Goal: Task Accomplishment & Management: Complete application form

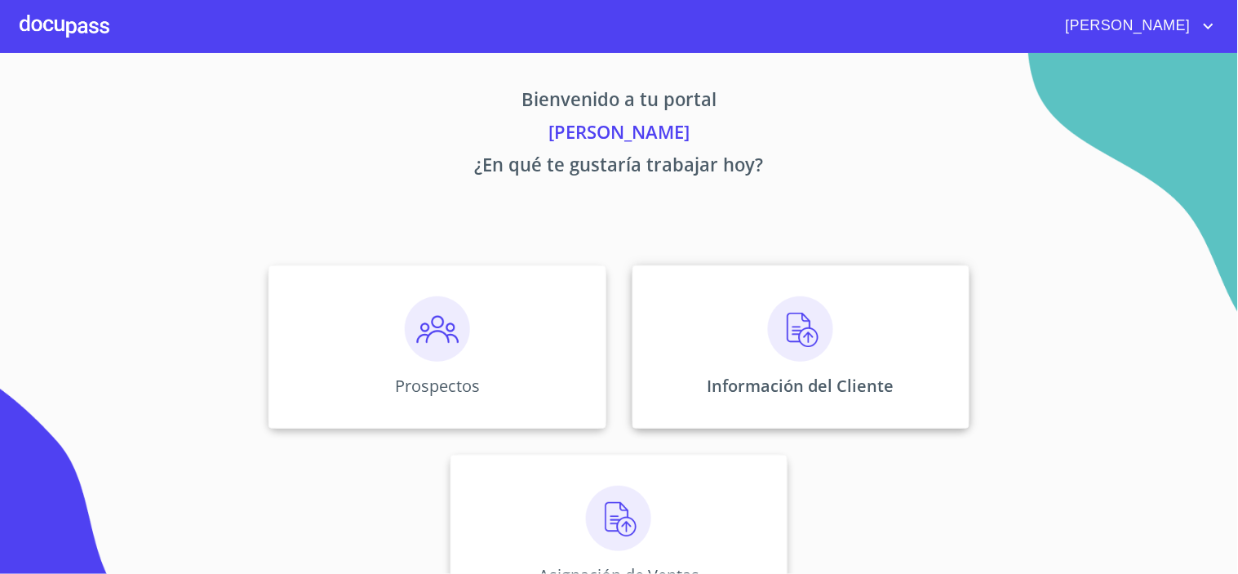
click at [801, 328] on img at bounding box center [800, 328] width 65 height 65
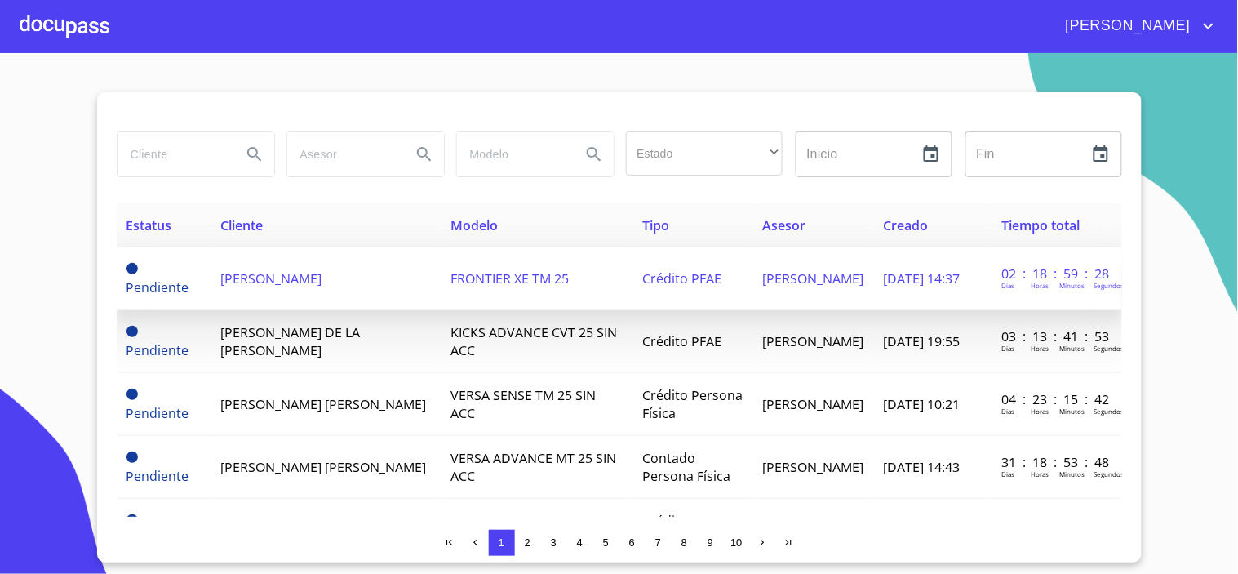
click at [262, 291] on td "[PERSON_NAME]" at bounding box center [326, 278] width 230 height 63
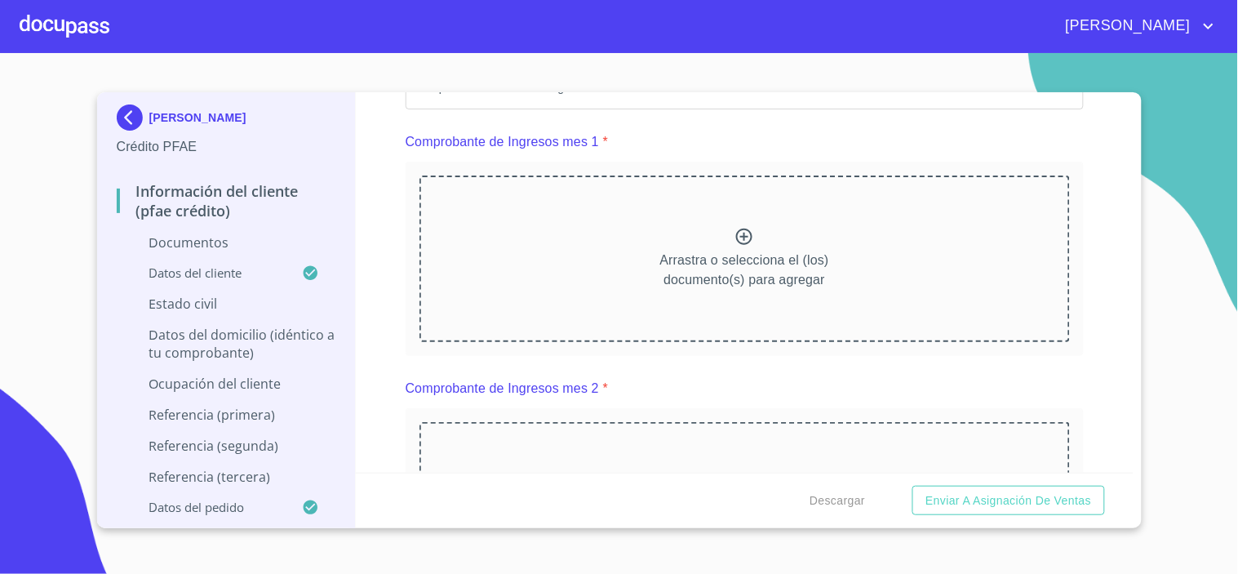
scroll to position [1541, 0]
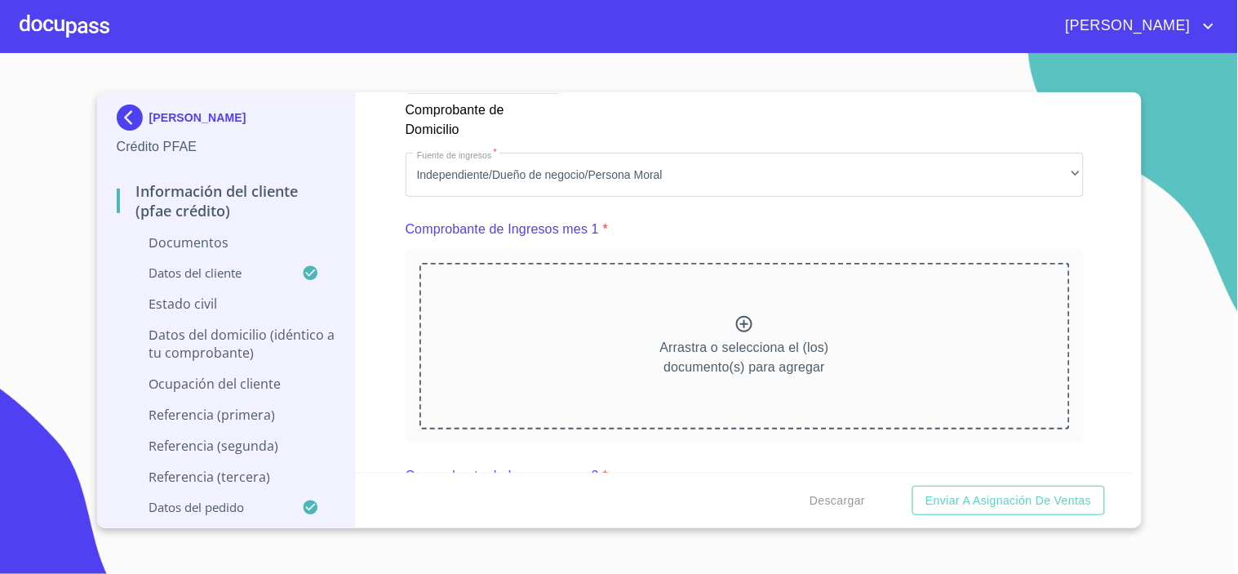
click at [736, 321] on icon at bounding box center [744, 324] width 16 height 16
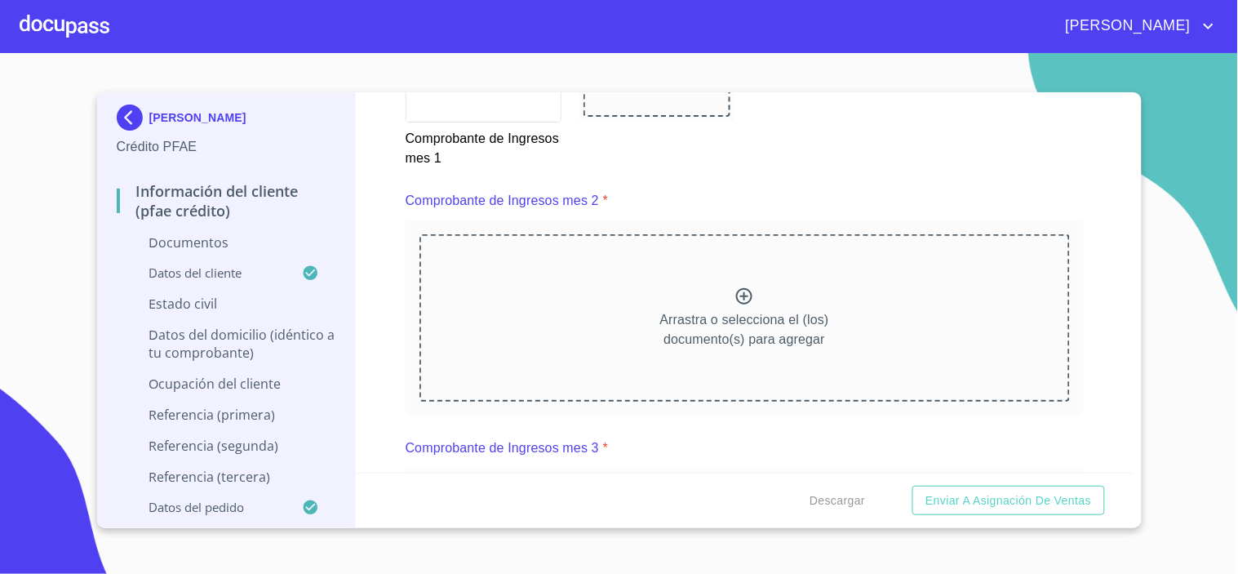
scroll to position [2266, 0]
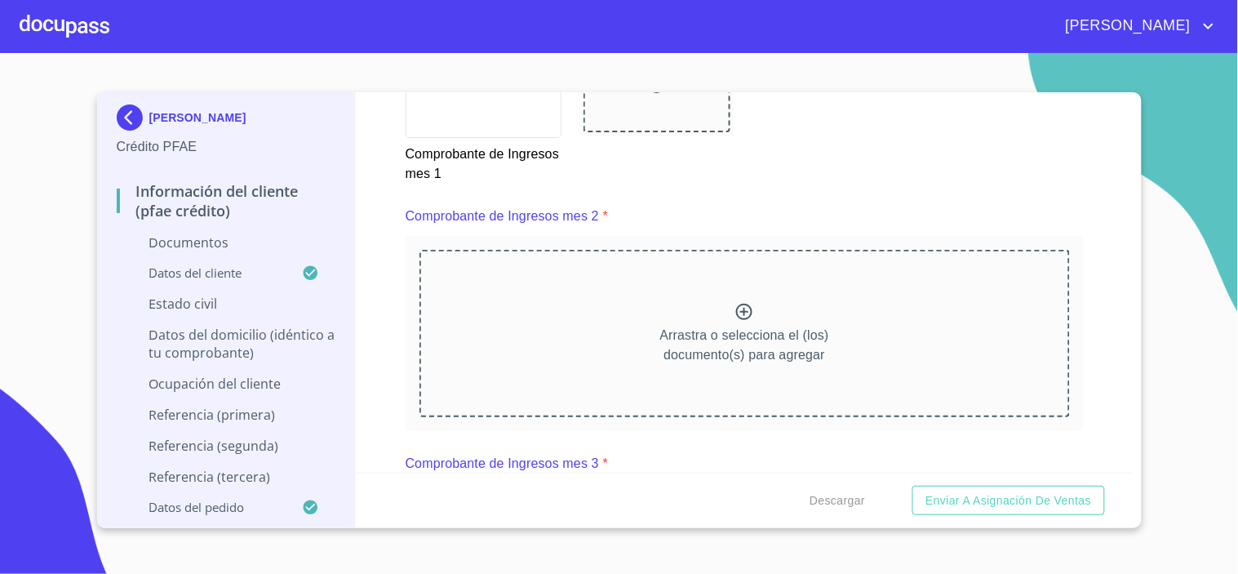
click at [740, 307] on icon at bounding box center [744, 312] width 16 height 16
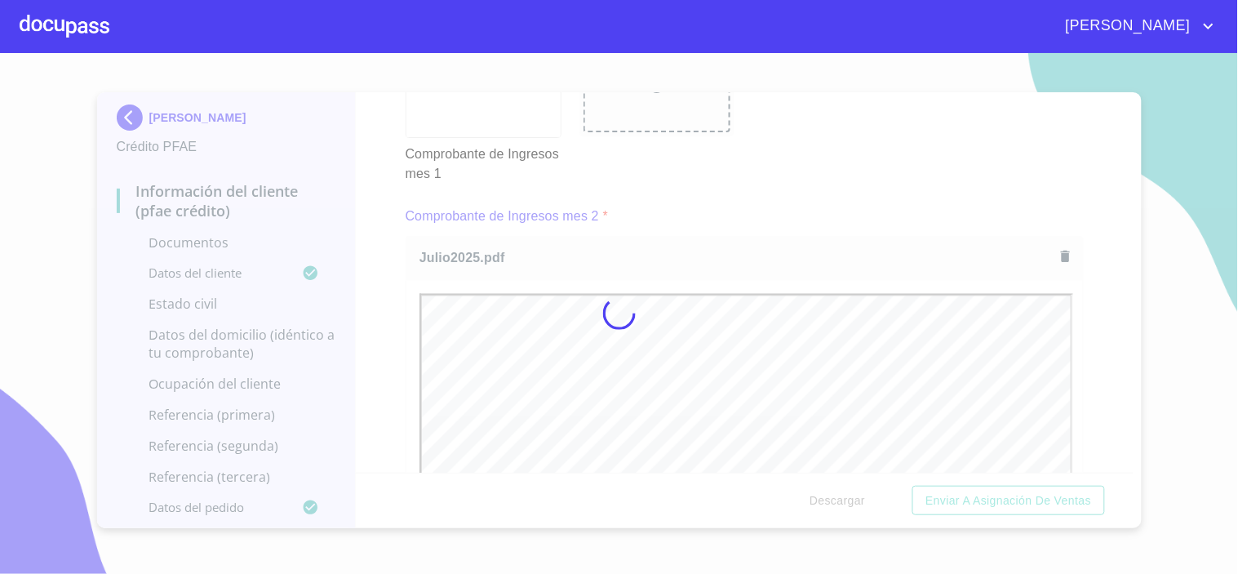
scroll to position [0, 0]
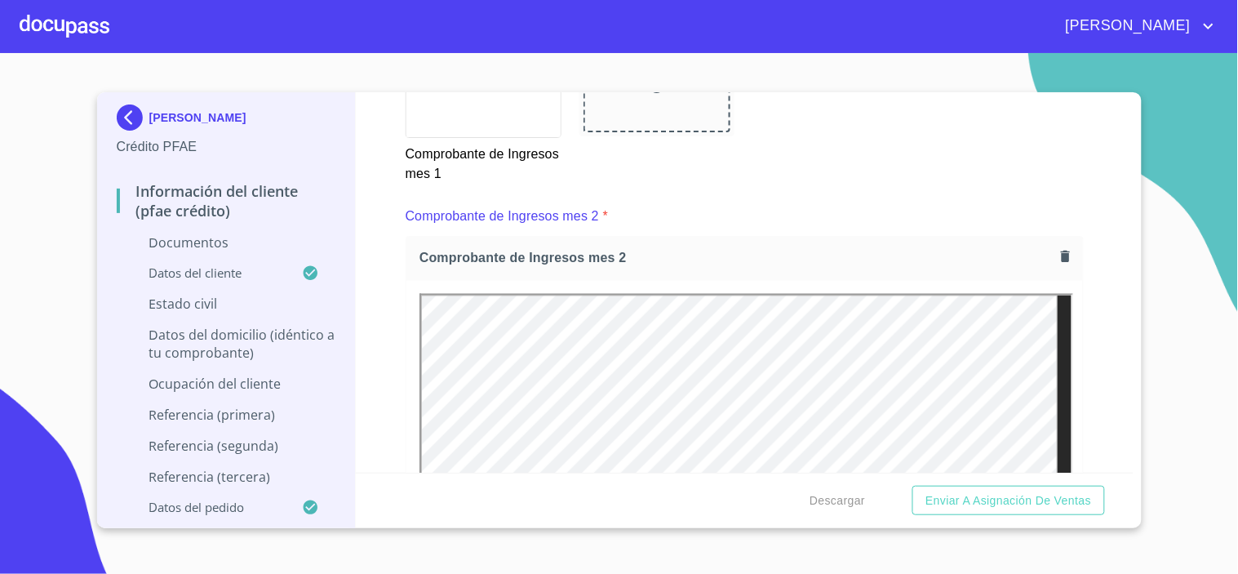
click at [1061, 251] on icon "button" at bounding box center [1065, 256] width 9 height 11
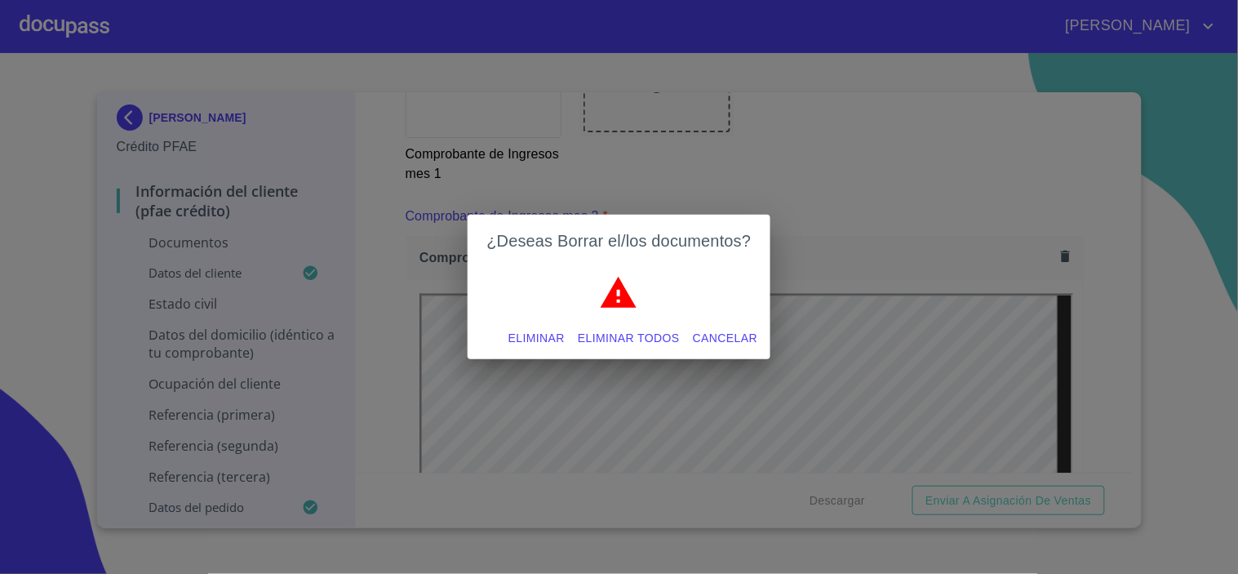
click at [508, 336] on span "Eliminar" at bounding box center [536, 338] width 56 height 20
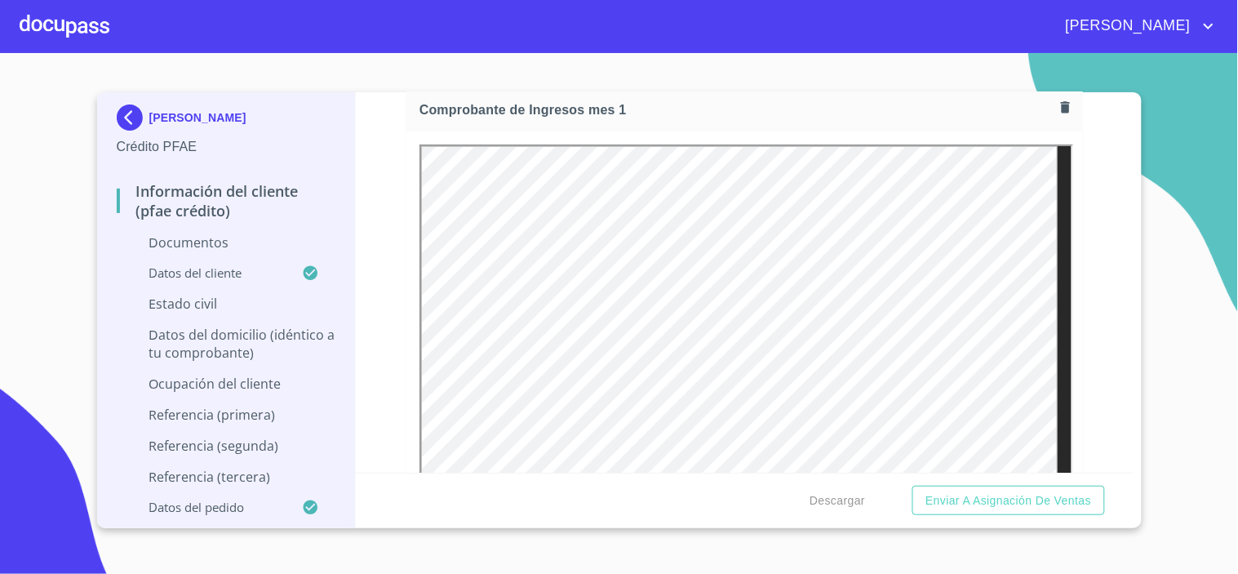
scroll to position [1632, 0]
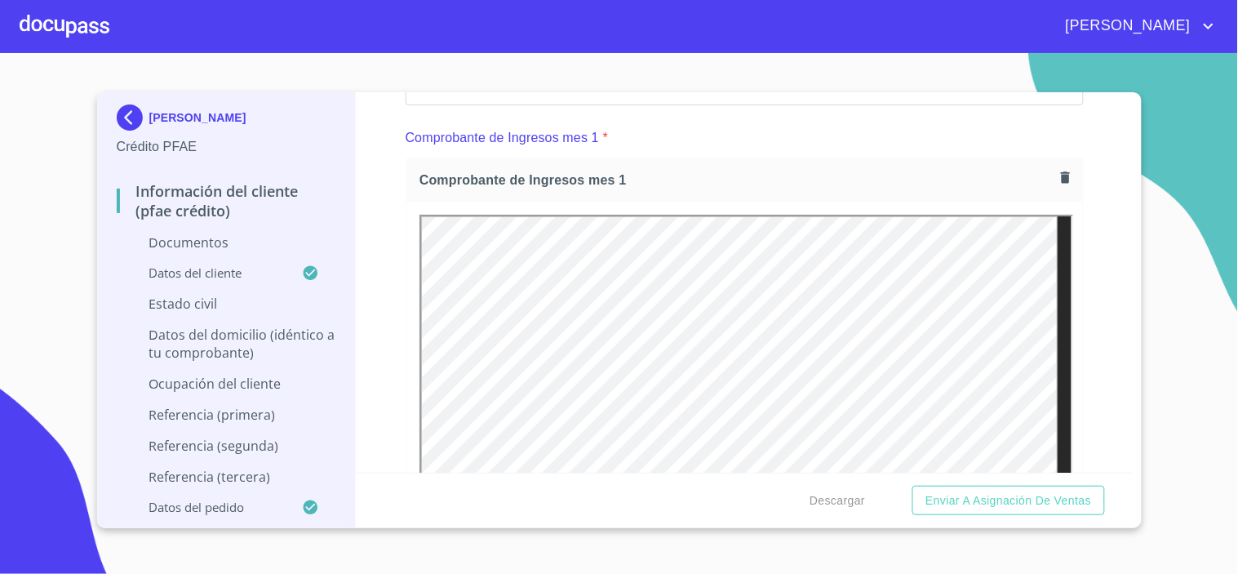
click at [1061, 178] on icon "button" at bounding box center [1065, 176] width 9 height 11
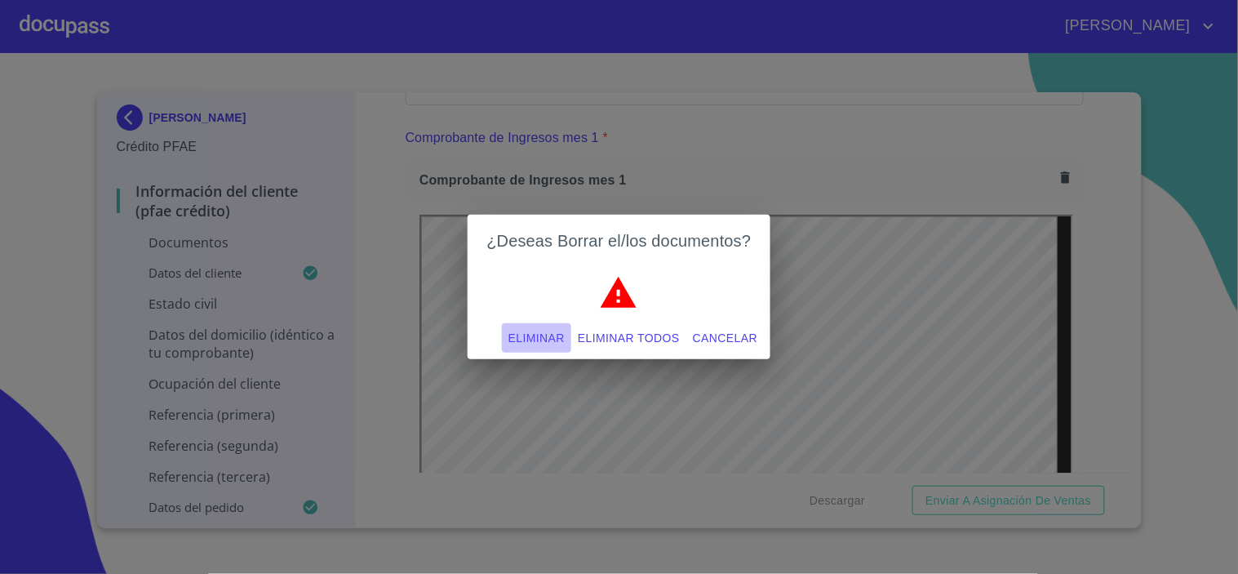
click at [531, 335] on span "Eliminar" at bounding box center [536, 338] width 56 height 20
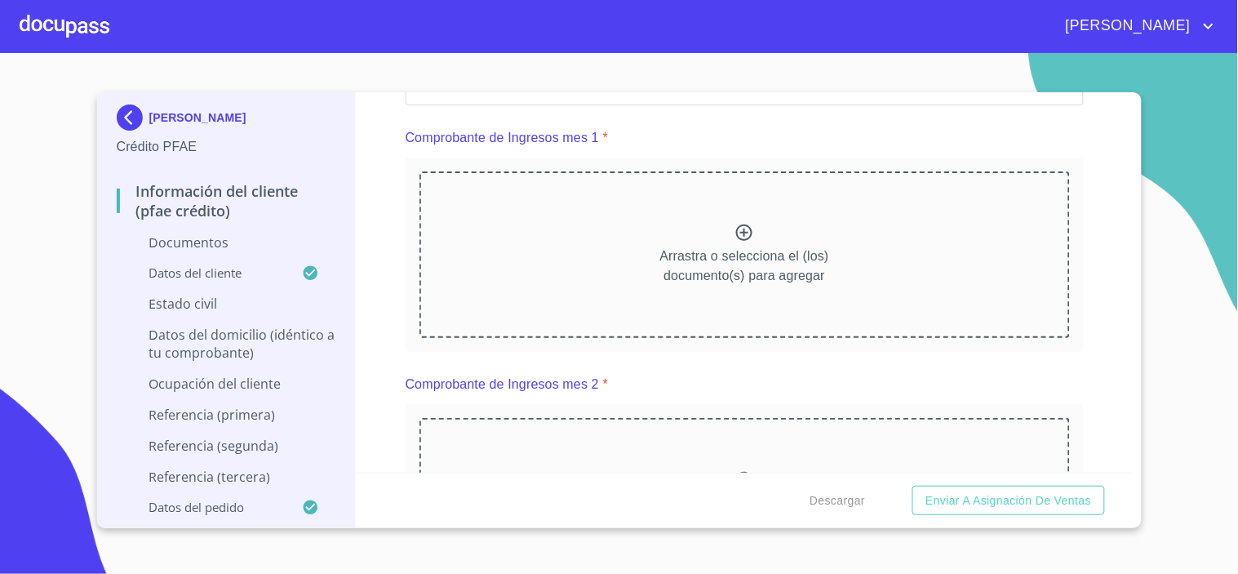
click at [735, 233] on icon at bounding box center [744, 233] width 20 height 20
click at [747, 233] on icon at bounding box center [744, 233] width 20 height 20
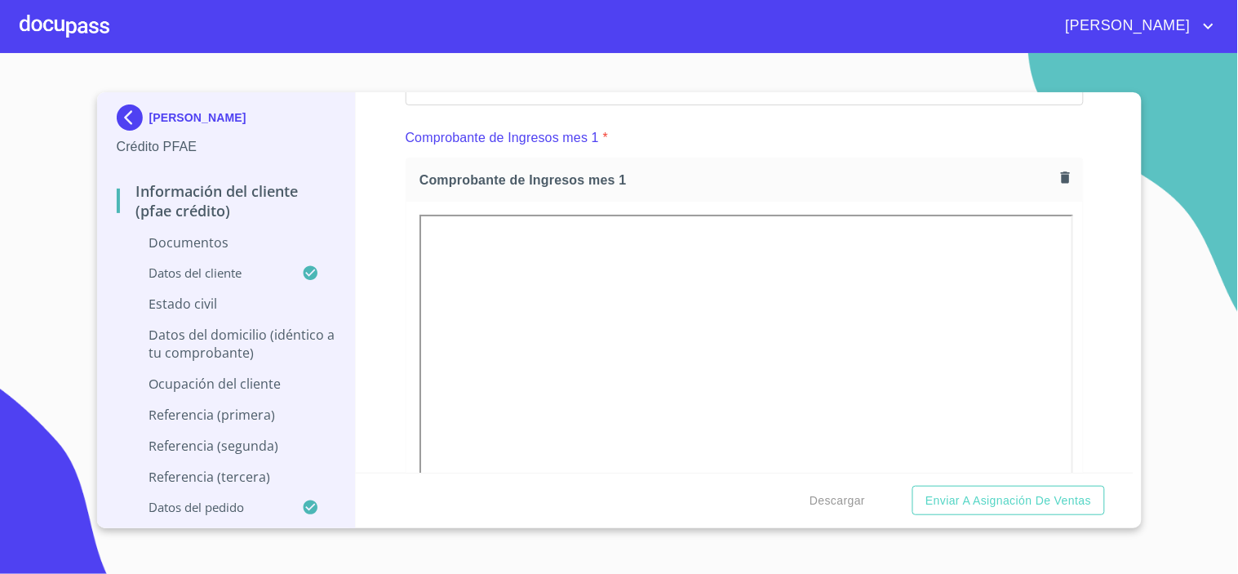
click at [1061, 180] on icon "button" at bounding box center [1065, 176] width 9 height 11
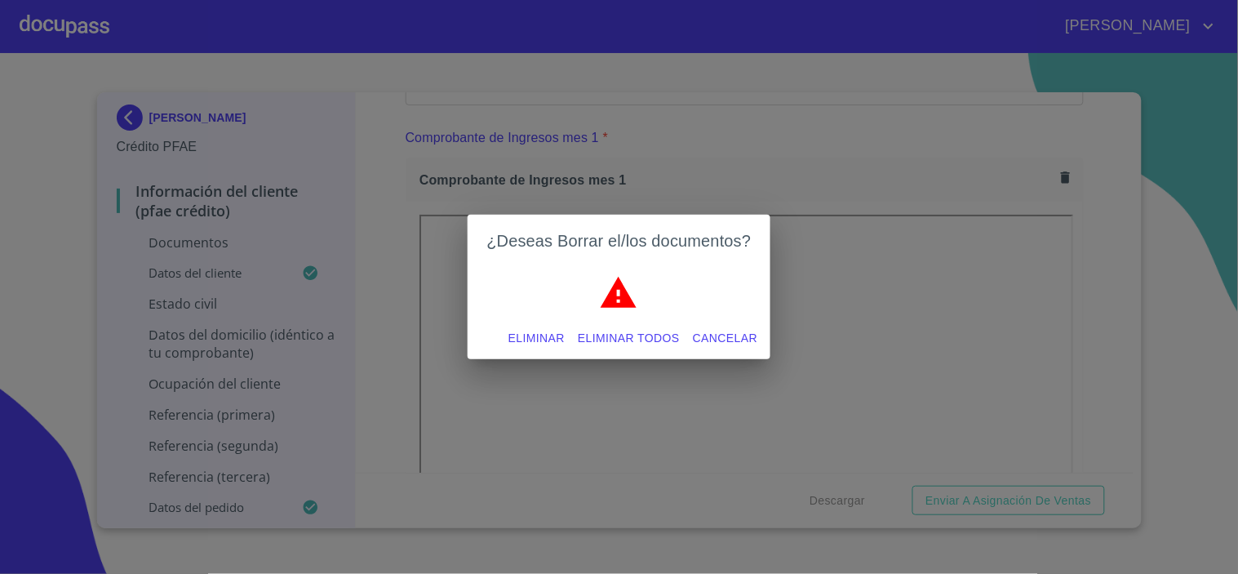
click at [533, 339] on span "Eliminar" at bounding box center [536, 338] width 56 height 20
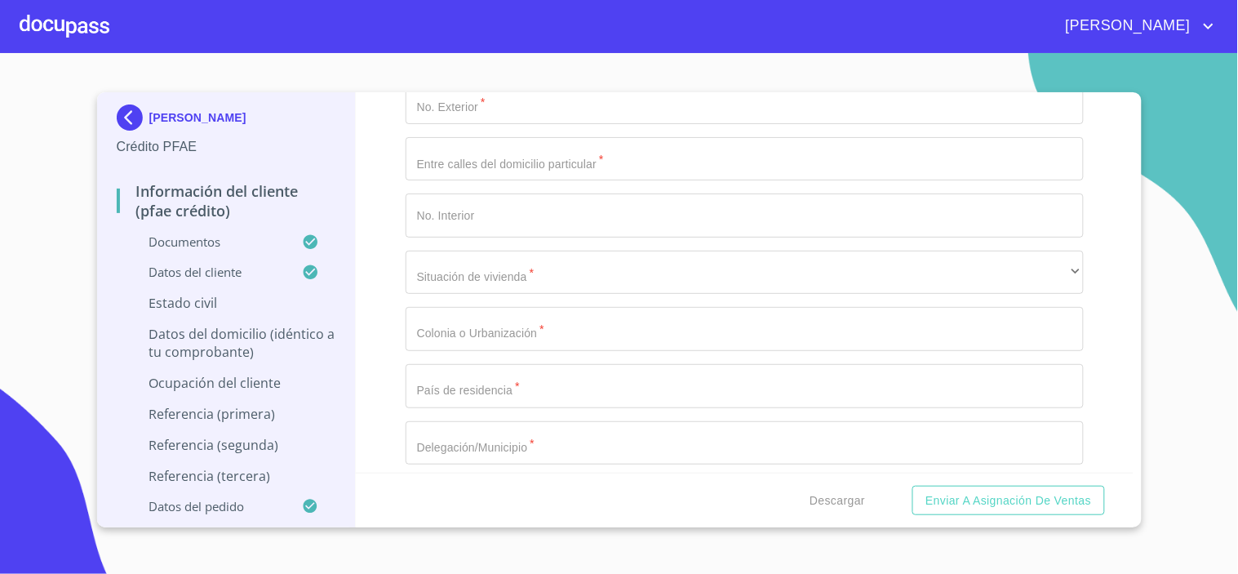
scroll to position [6101, 0]
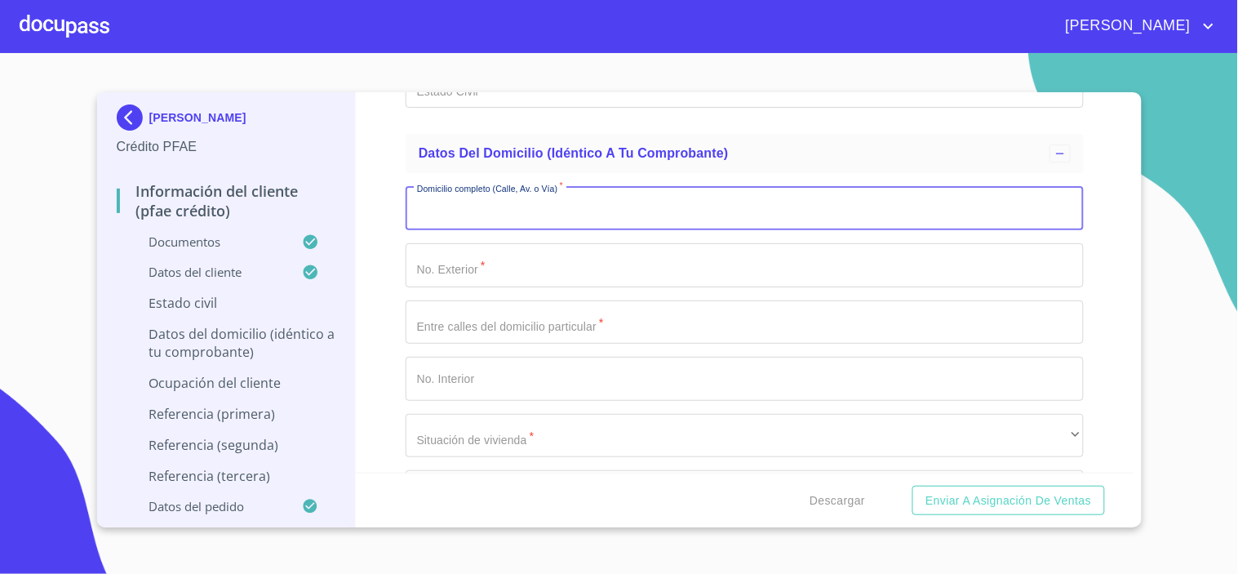
click at [433, 197] on input "Documento de identificación.   *" at bounding box center [745, 208] width 678 height 44
type input "[GEOGRAPHIC_DATA][PERSON_NAME]"
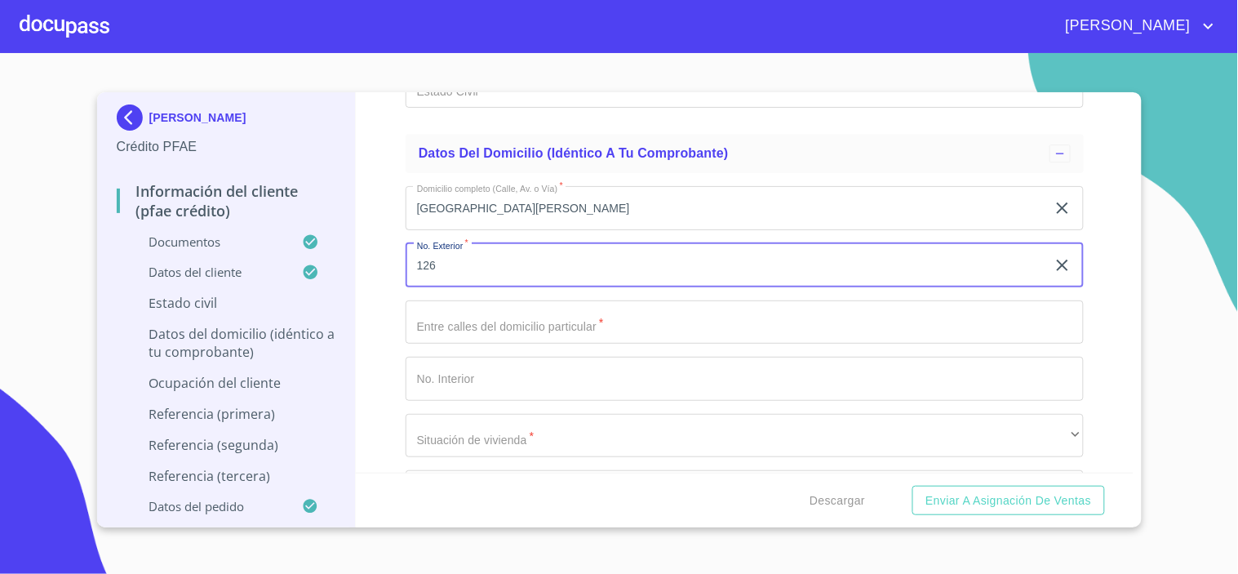
type input "126"
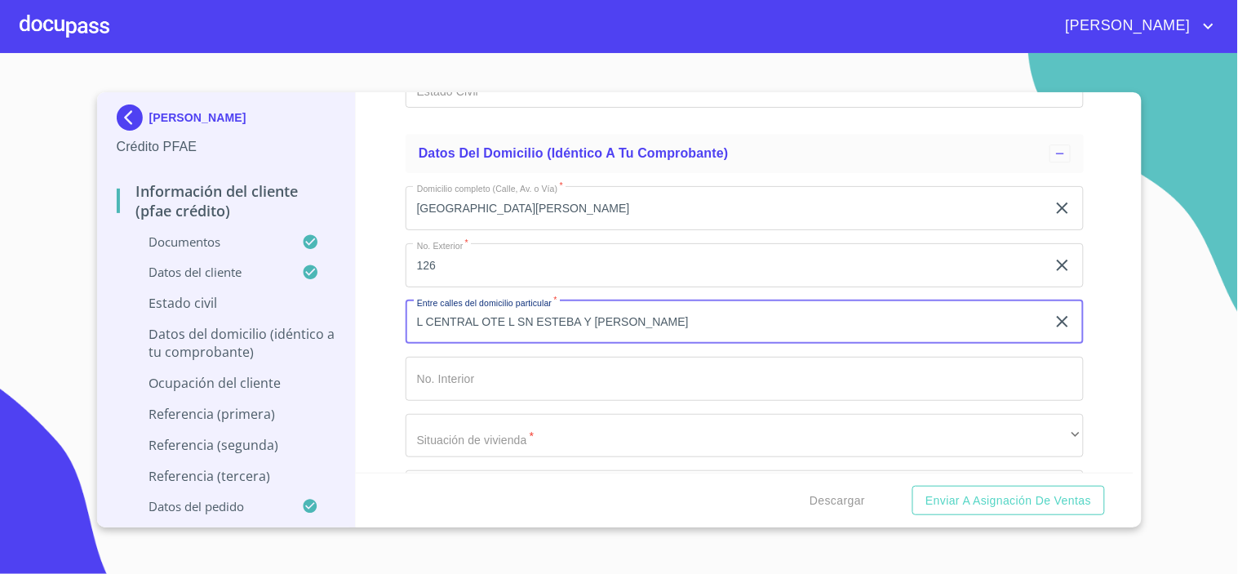
type input "L CENTRAL OTE L SN ESTEBA Y [PERSON_NAME]"
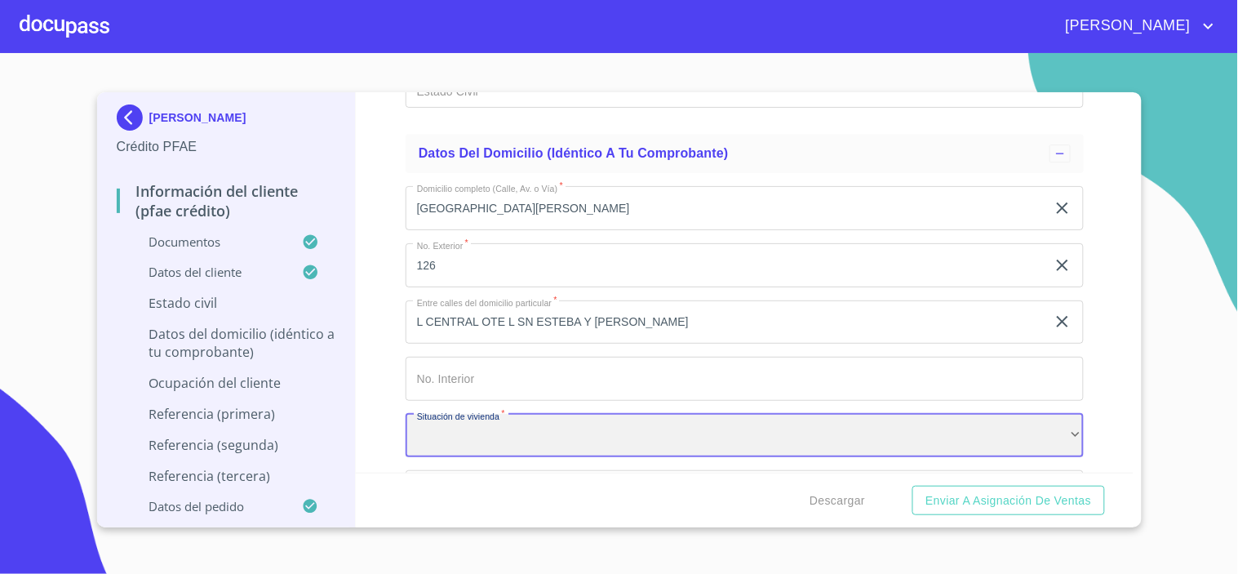
click at [491, 430] on div "​" at bounding box center [745, 436] width 678 height 44
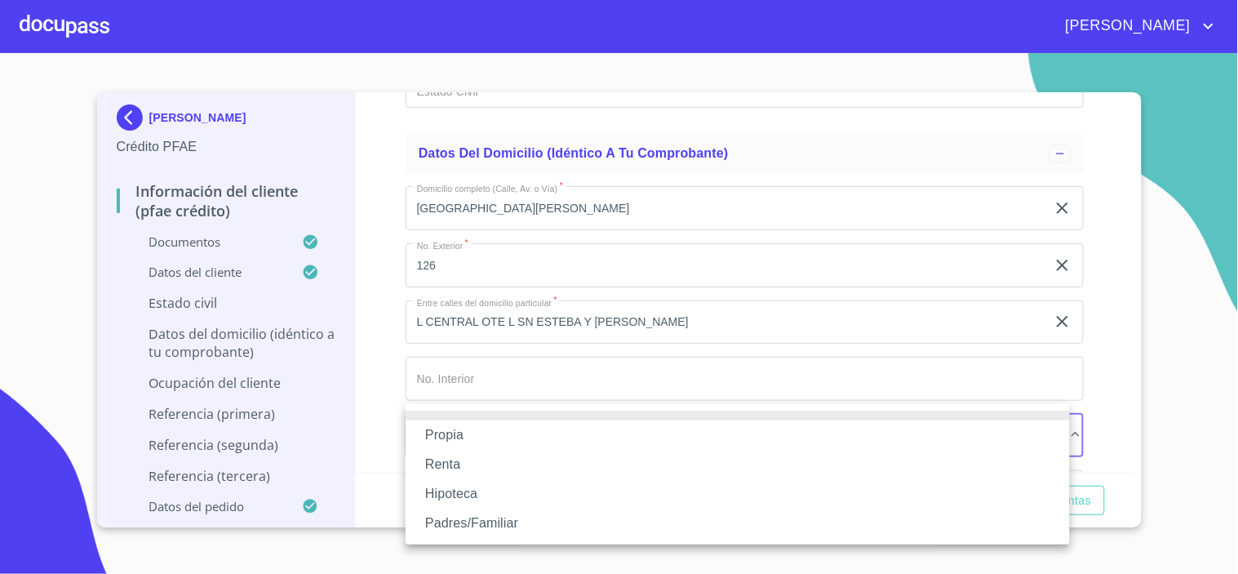
click at [458, 437] on li "Propia" at bounding box center [738, 434] width 664 height 29
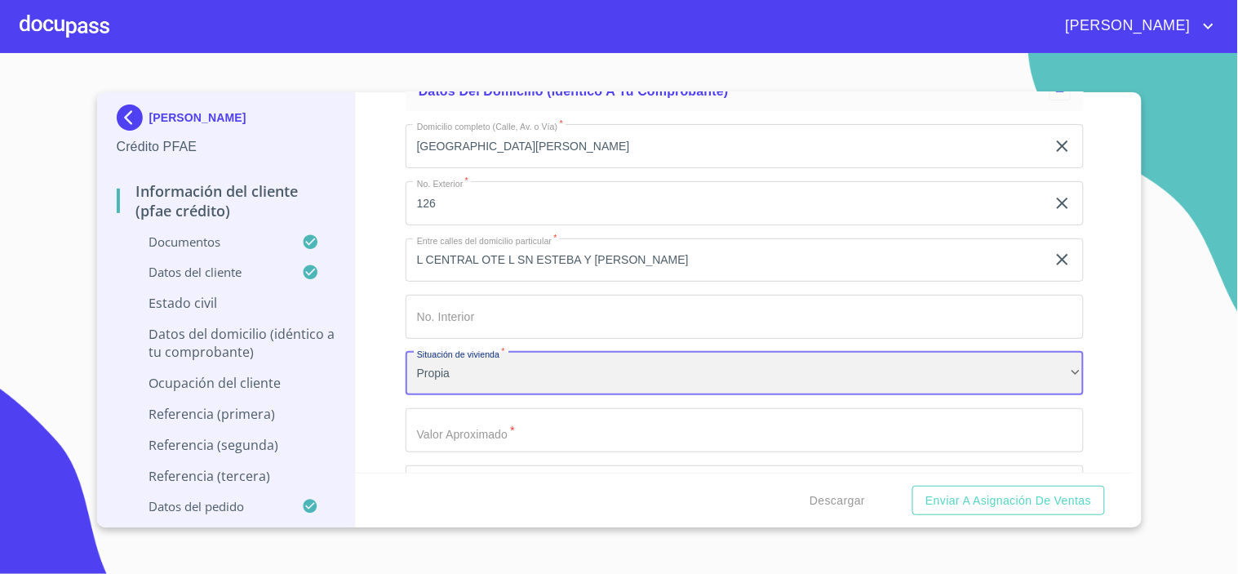
scroll to position [6192, 0]
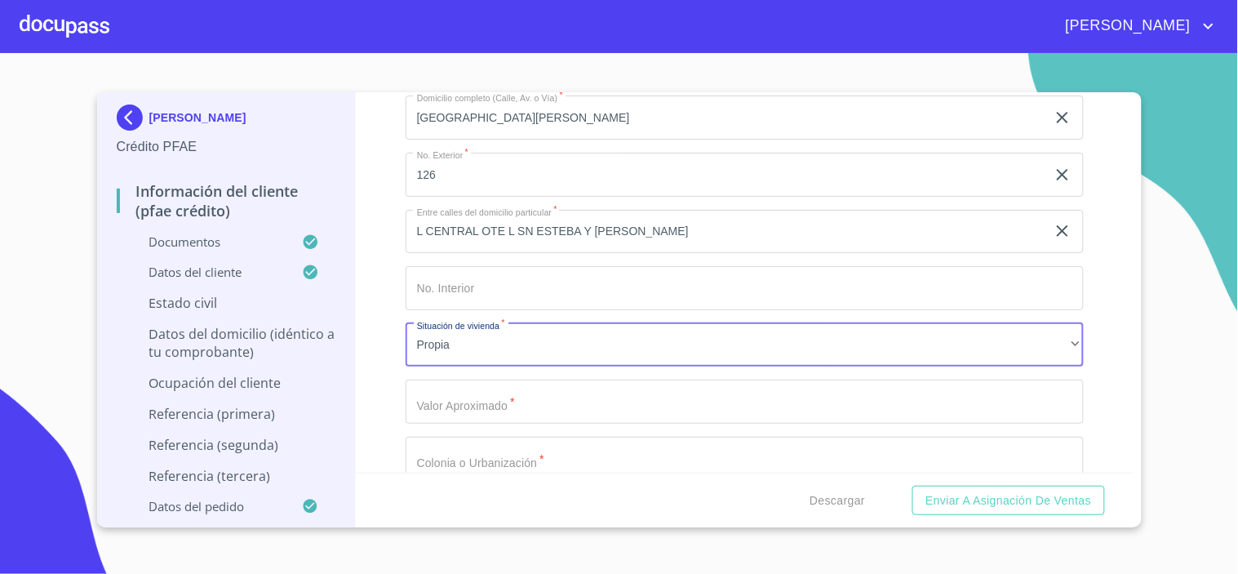
click at [475, 397] on input "Documento de identificación.   *" at bounding box center [745, 401] width 678 height 44
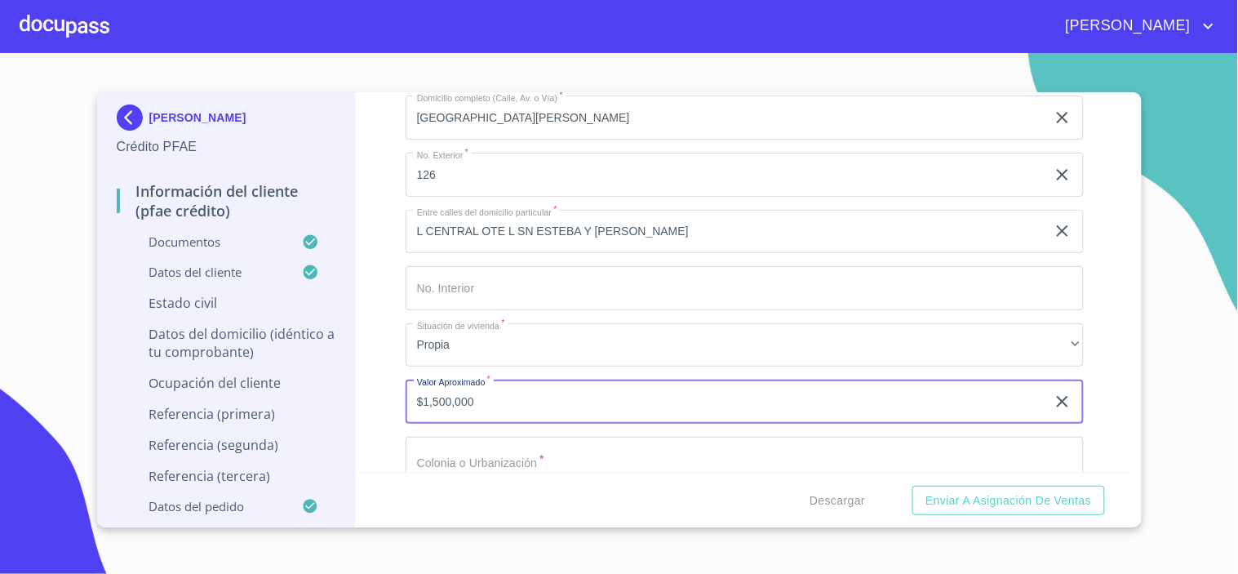
type input "$1,500,000"
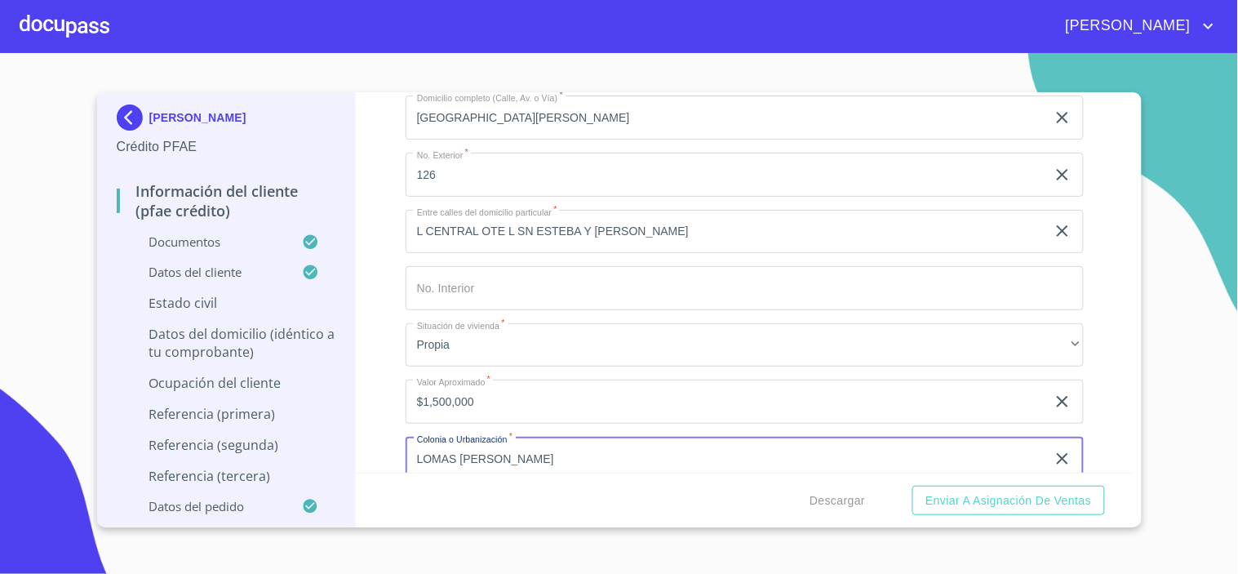
type input "LOMAS [PERSON_NAME]"
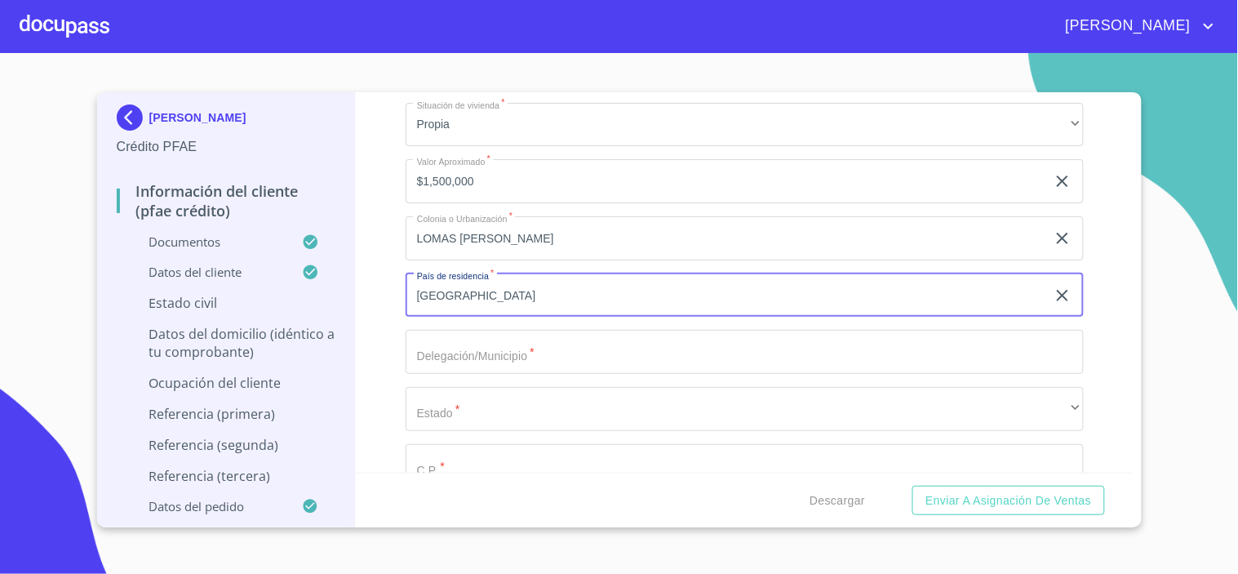
type input "[GEOGRAPHIC_DATA]"
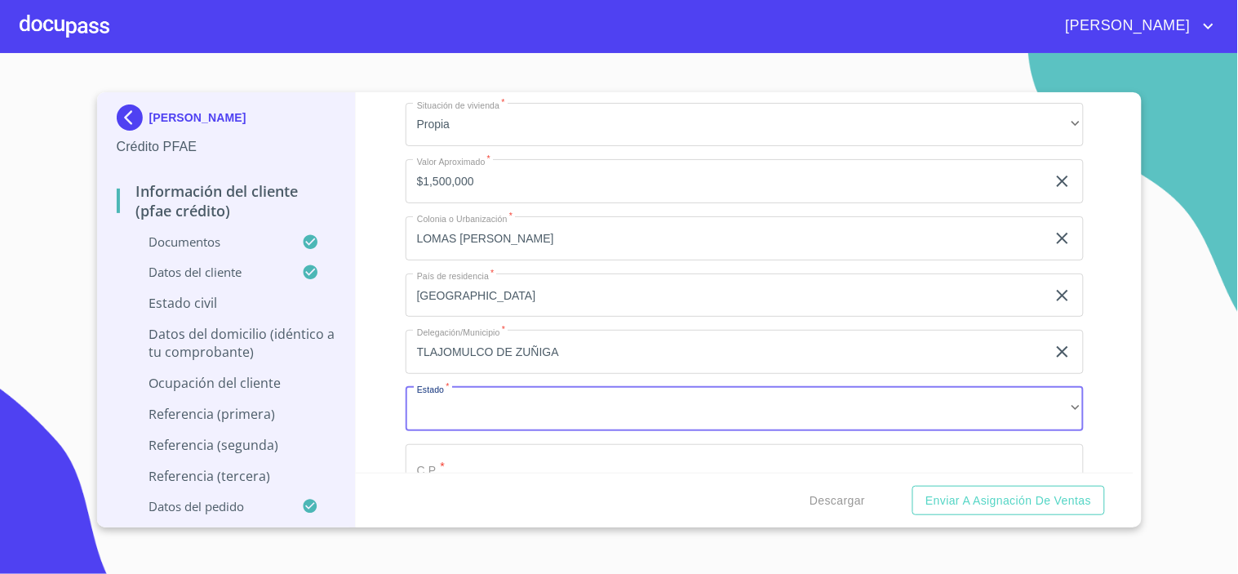
click at [535, 339] on input "TLAJOMULCO DE ZUÑIGA" at bounding box center [726, 352] width 641 height 44
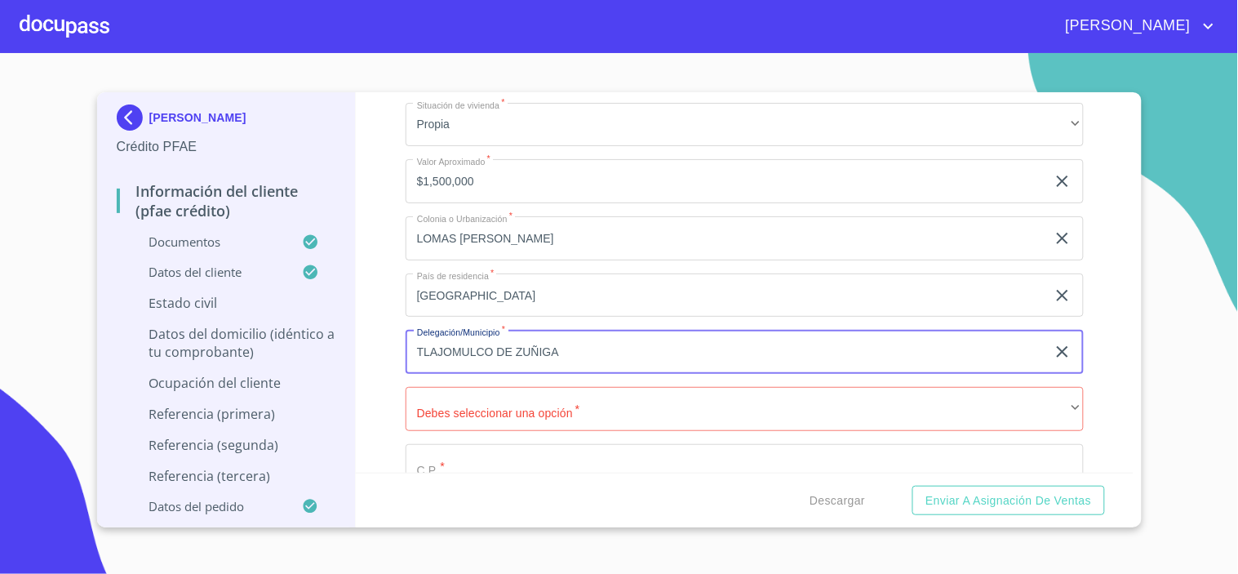
click at [575, 336] on input "TLAJOMULCO DE ZUÑIGA" at bounding box center [726, 352] width 641 height 44
type input "TLAJOMULCO DE ZUÑIGA"
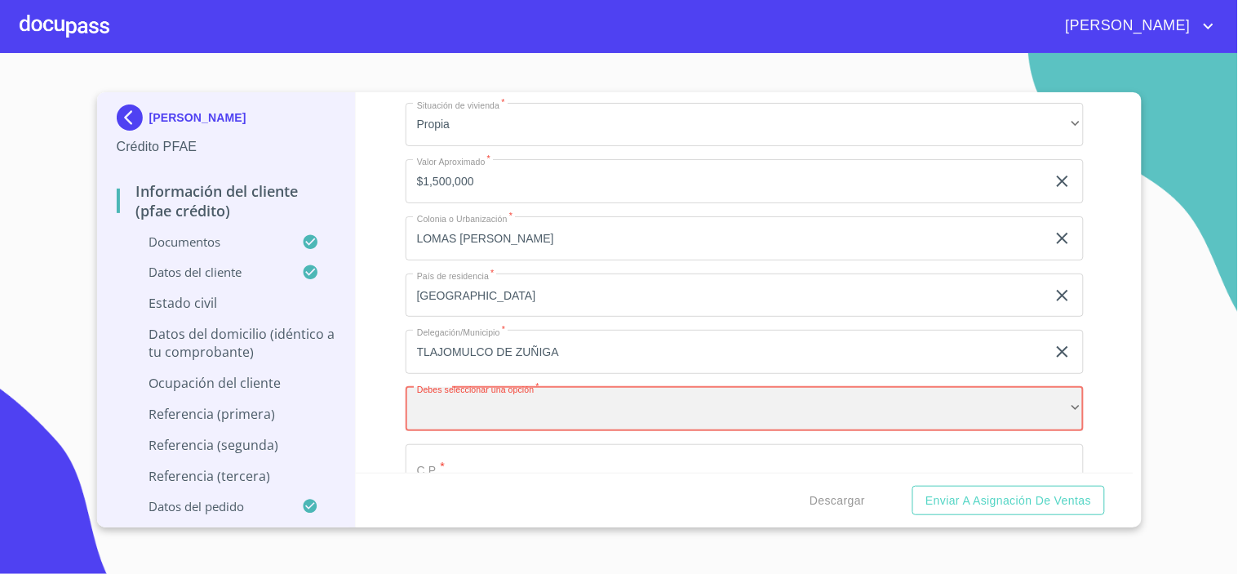
click at [1029, 400] on div "​" at bounding box center [745, 409] width 678 height 44
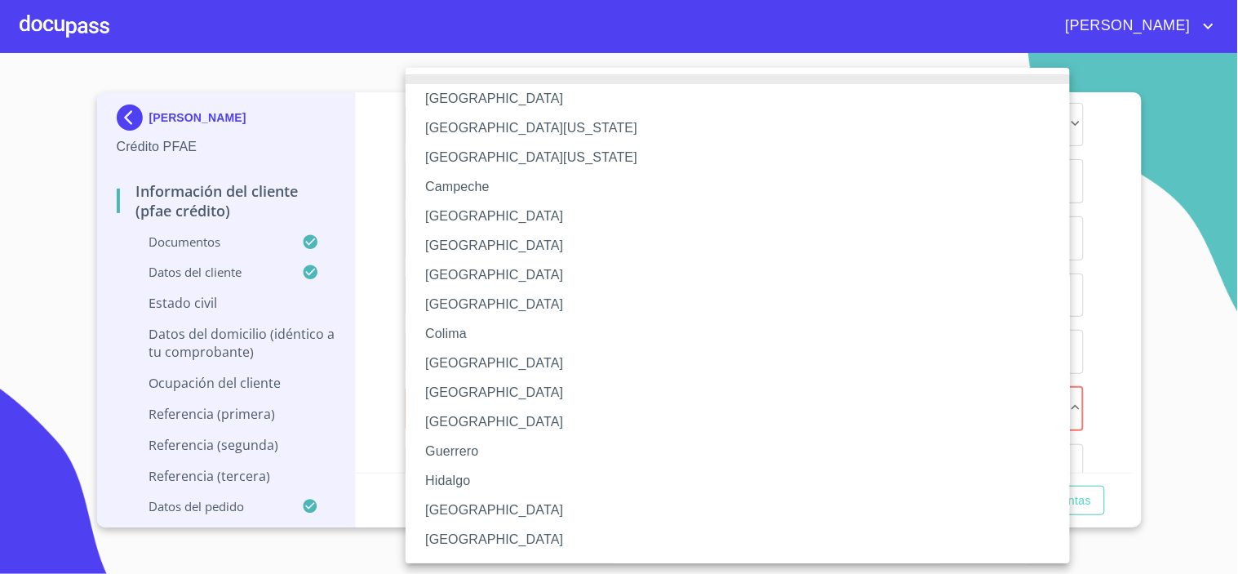
click at [1091, 368] on div at bounding box center [619, 287] width 1238 height 574
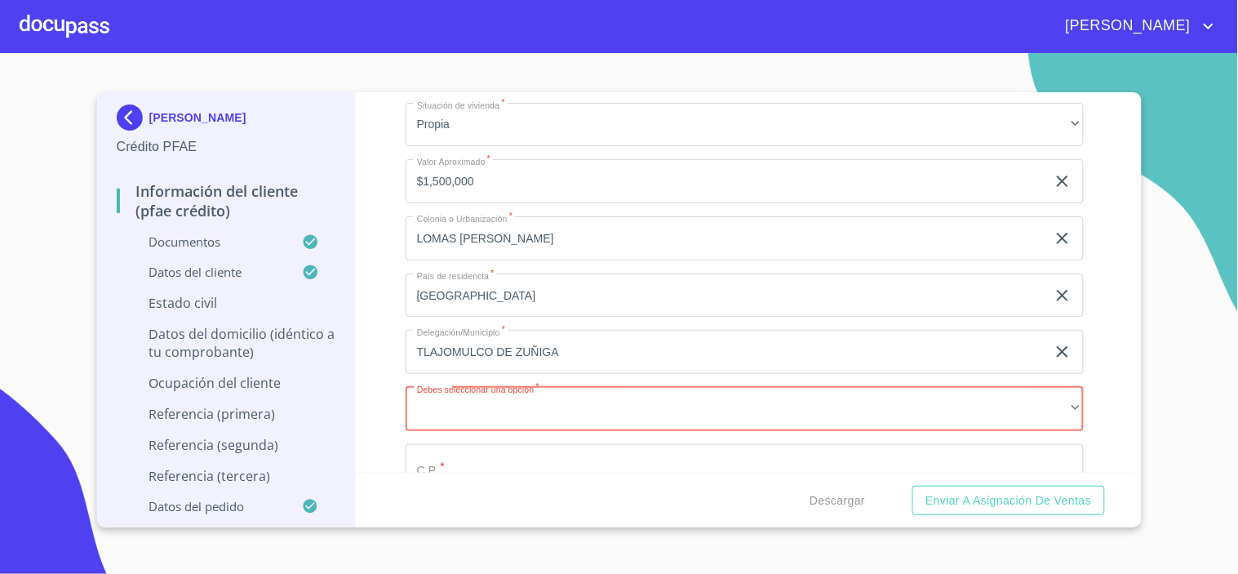
click at [1098, 372] on div "Información del cliente (PFAE crédito) Documentos Documento de identificación. …" at bounding box center [745, 282] width 778 height 380
click at [392, 397] on div "Información del cliente (PFAE crédito) Documentos Documento de identificación. …" at bounding box center [745, 282] width 778 height 380
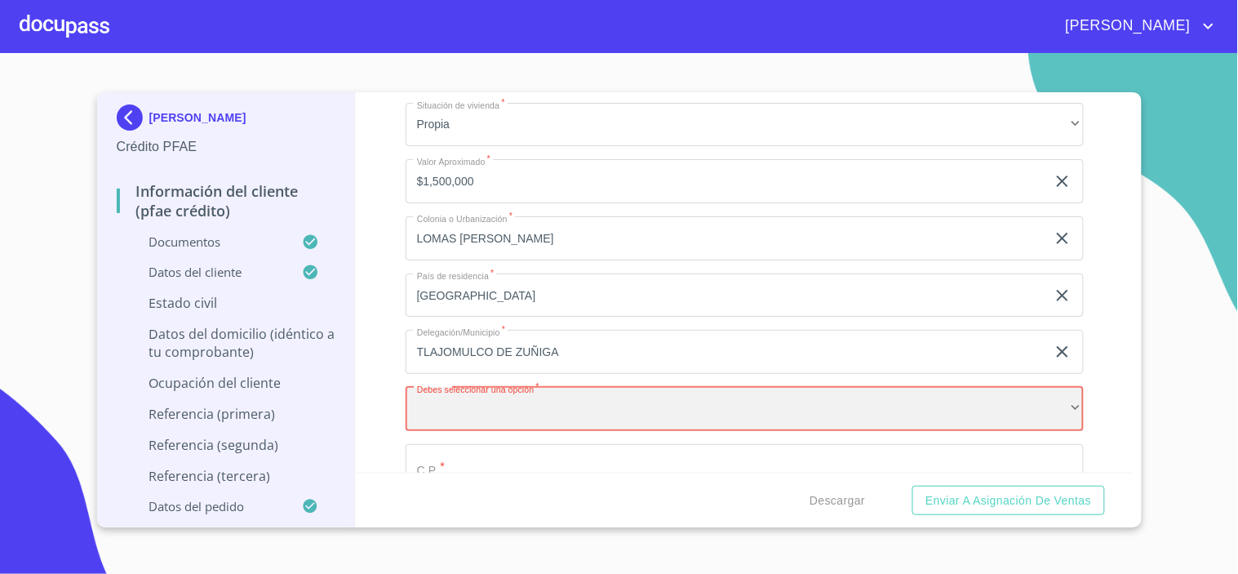
click at [452, 398] on div "​" at bounding box center [745, 409] width 678 height 44
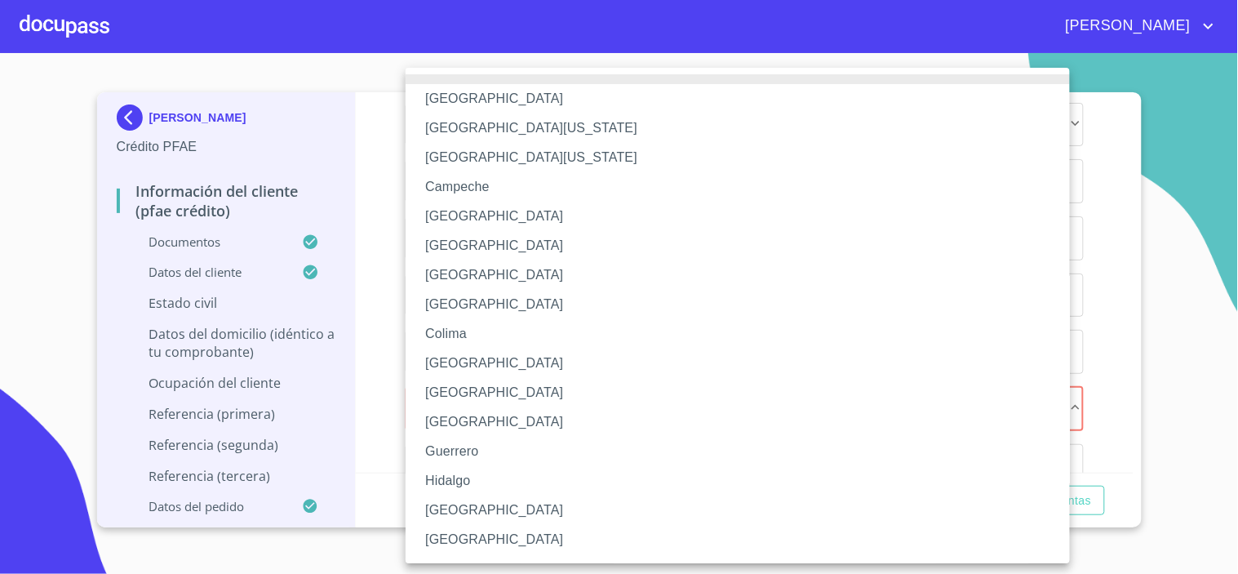
drag, startPoint x: 452, startPoint y: 502, endPoint x: 480, endPoint y: 501, distance: 27.8
click at [459, 517] on li "[GEOGRAPHIC_DATA]" at bounding box center [745, 509] width 678 height 29
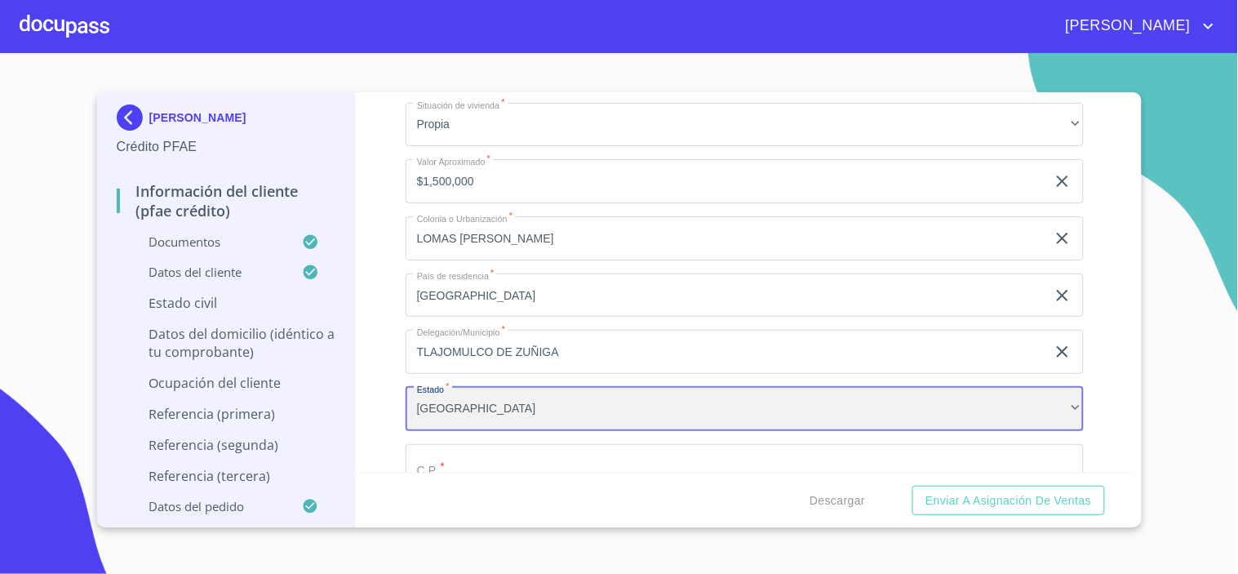
scroll to position [6594, 0]
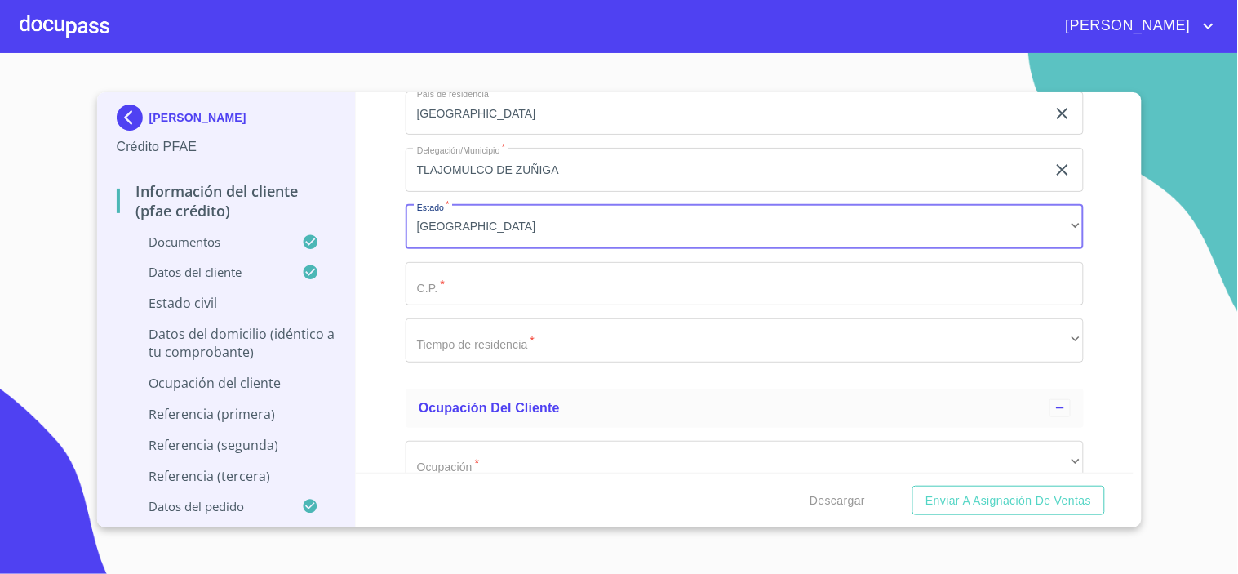
click at [443, 286] on input "Documento de identificación.   *" at bounding box center [745, 284] width 678 height 44
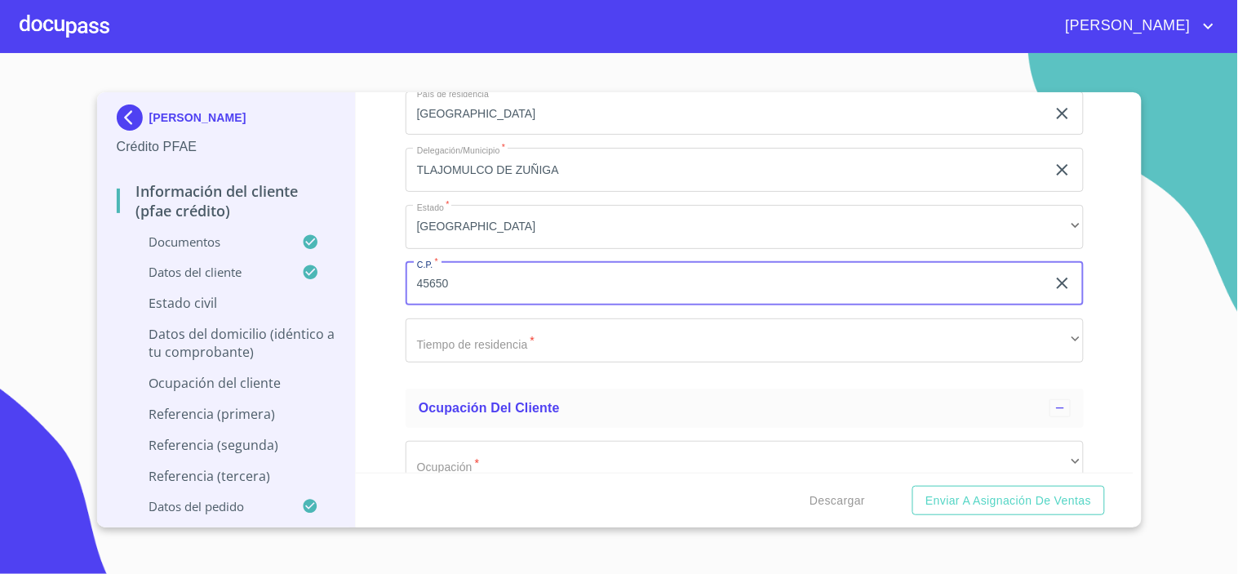
type input "45650"
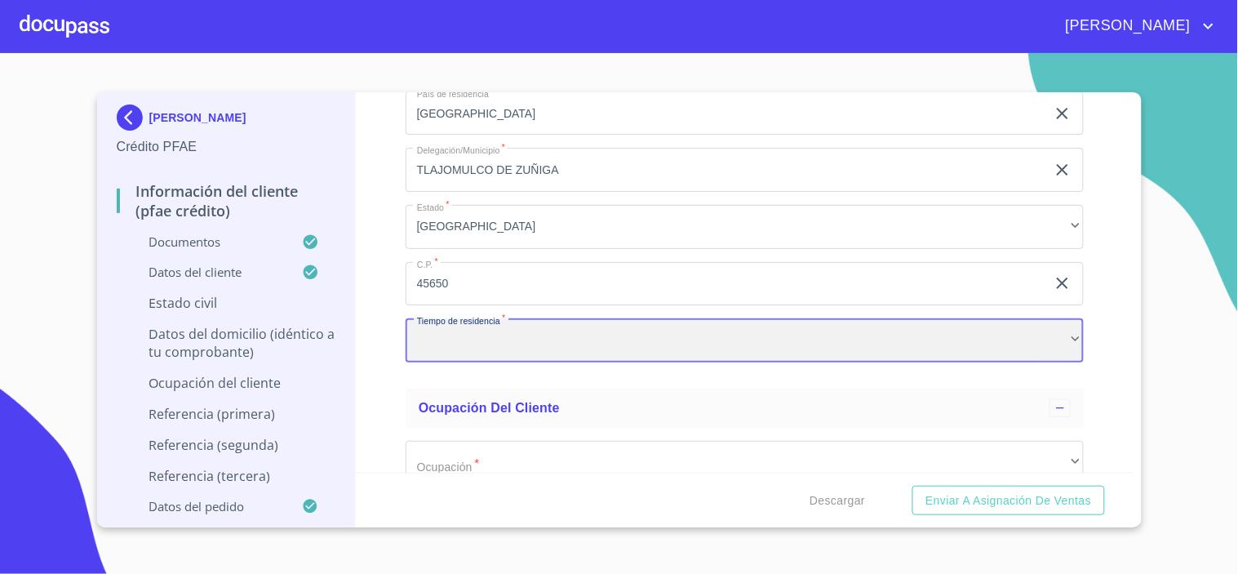
click at [461, 332] on div "​" at bounding box center [745, 340] width 678 height 44
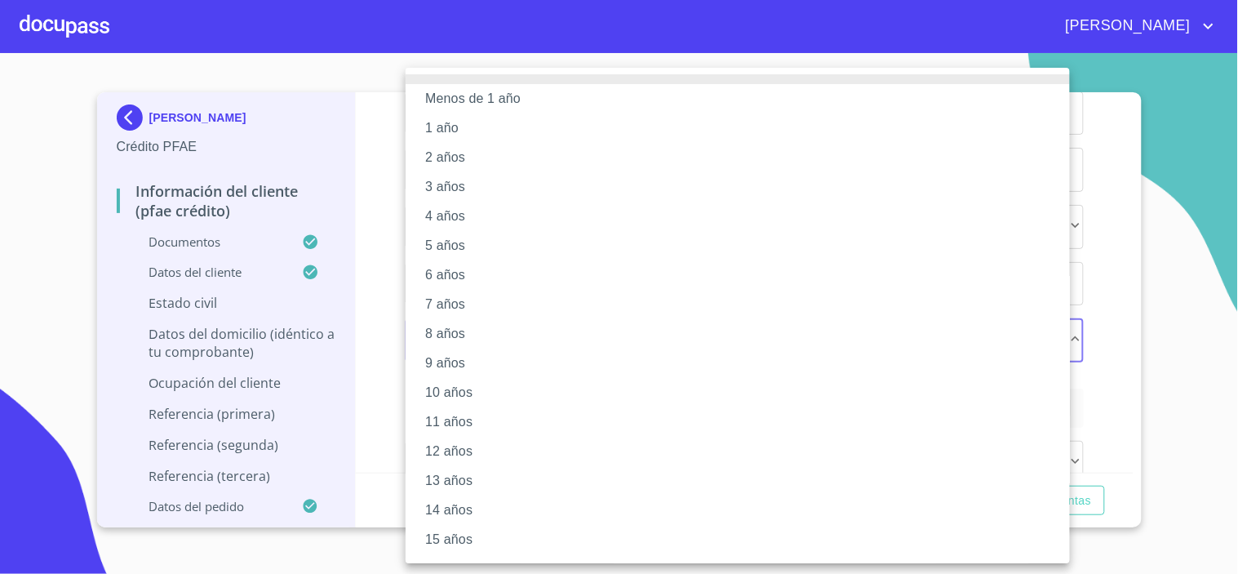
click at [463, 529] on li "15 años" at bounding box center [745, 539] width 678 height 29
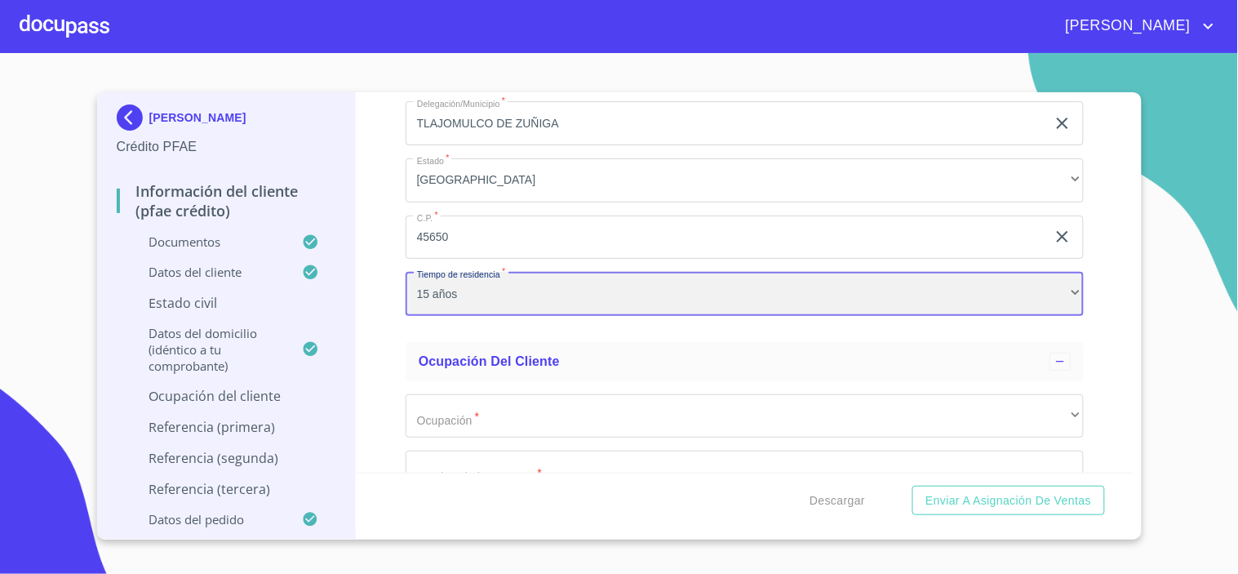
scroll to position [6684, 0]
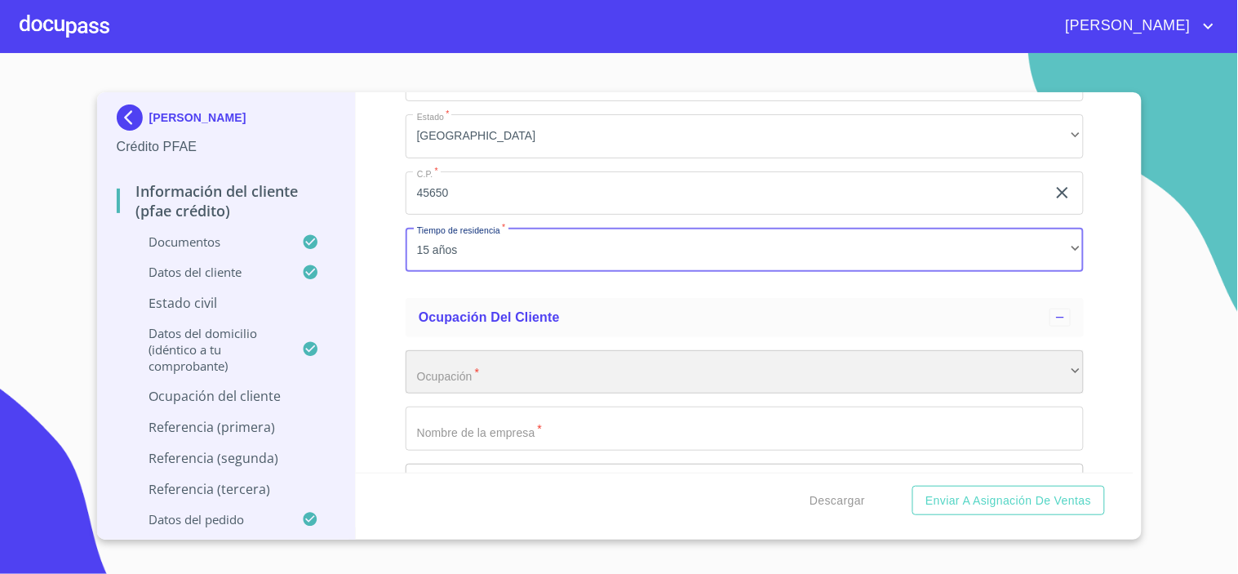
click at [478, 361] on div "​" at bounding box center [745, 372] width 678 height 44
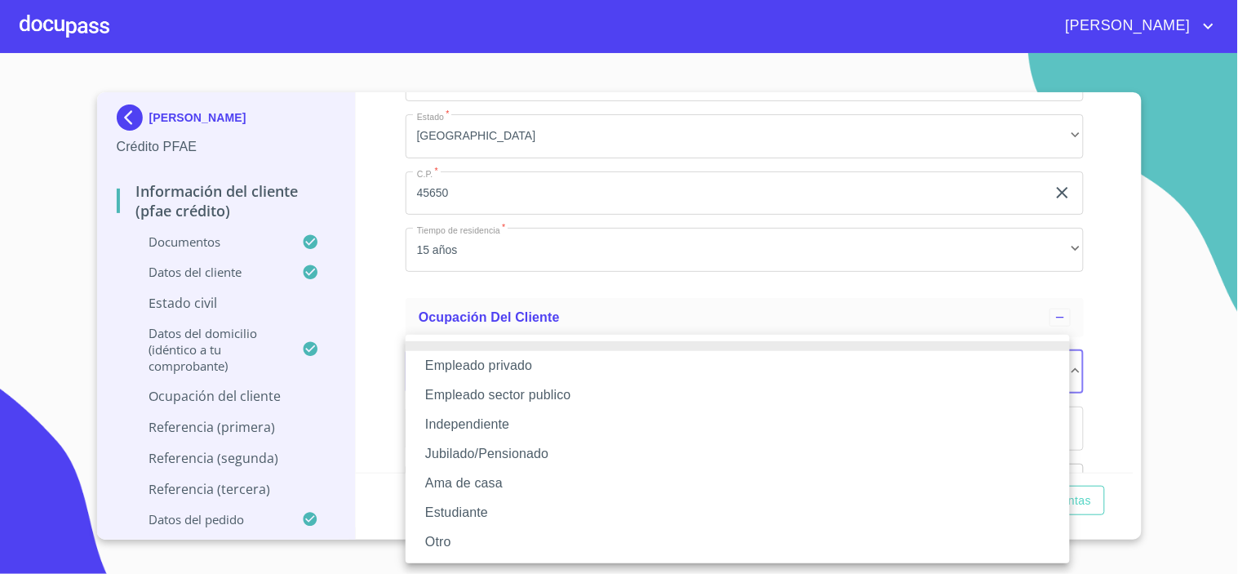
click at [481, 425] on li "Independiente" at bounding box center [738, 424] width 664 height 29
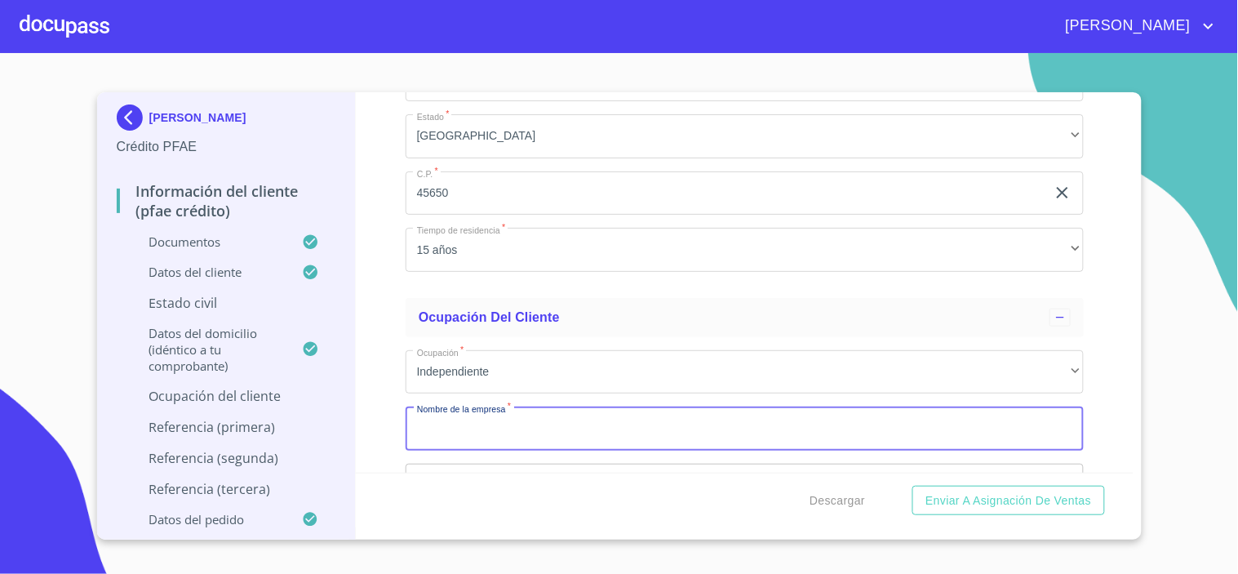
click at [571, 431] on input "Documento de identificación.   *" at bounding box center [745, 428] width 678 height 44
type input "[PERSON_NAME]"
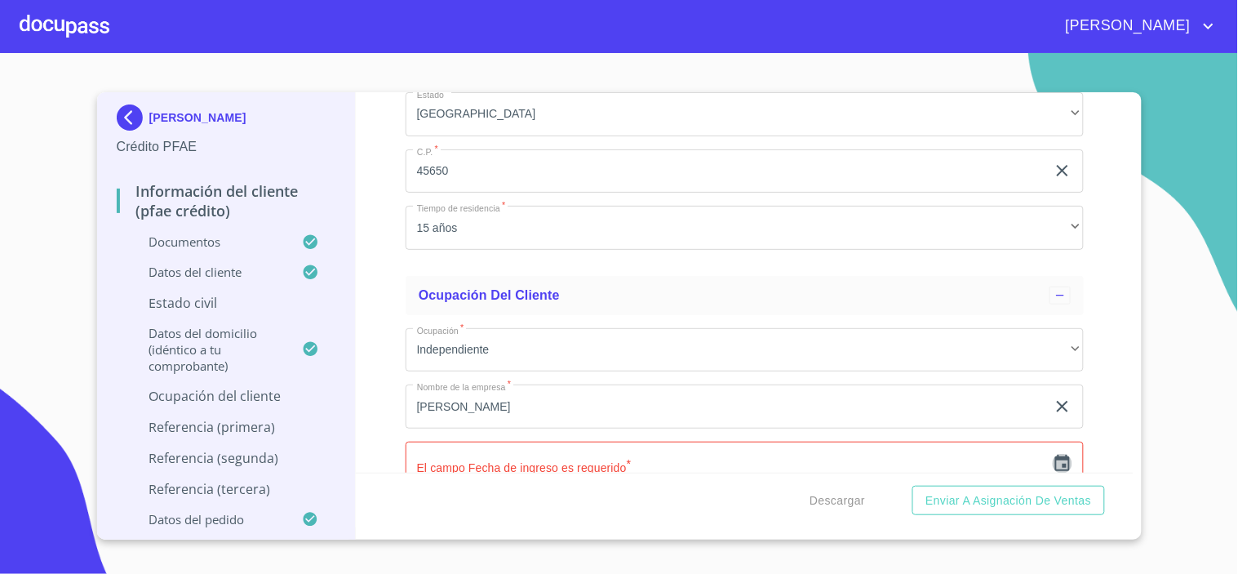
click at [1053, 455] on icon "button" at bounding box center [1063, 464] width 20 height 20
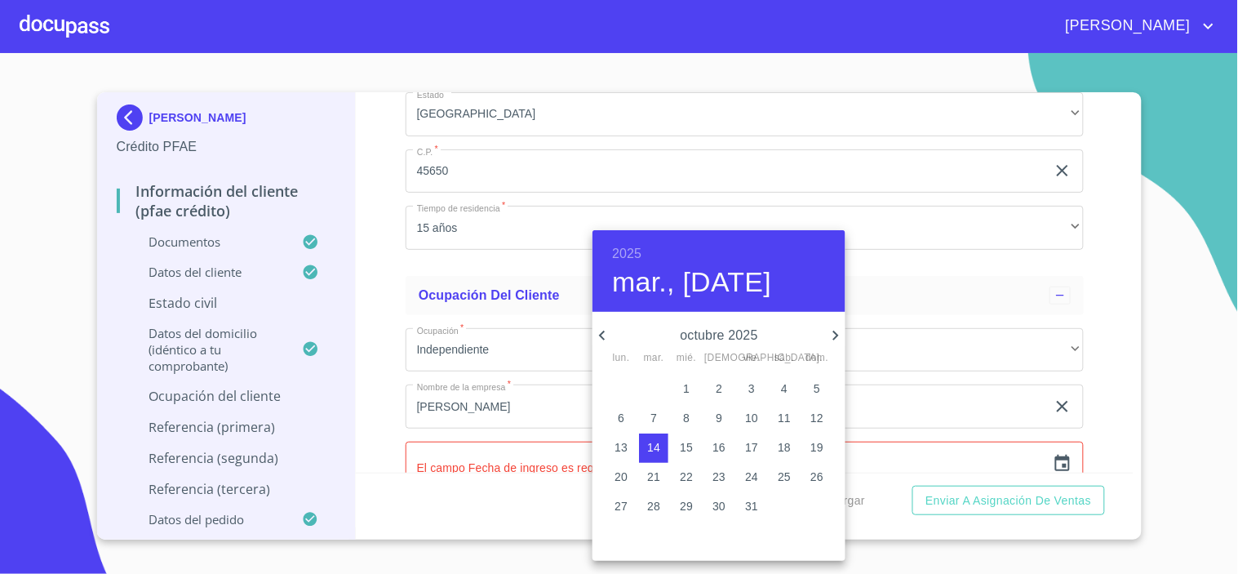
click at [615, 253] on h6 "2025" at bounding box center [626, 253] width 29 height 23
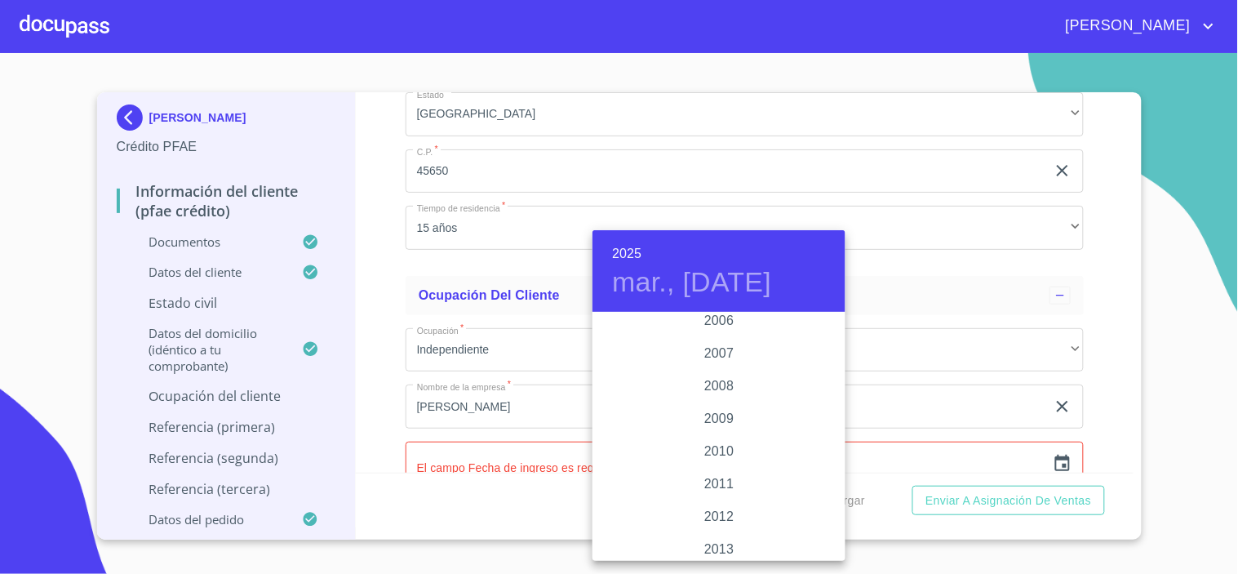
scroll to position [2622, 0]
click at [708, 481] on div "2010" at bounding box center [718, 483] width 253 height 33
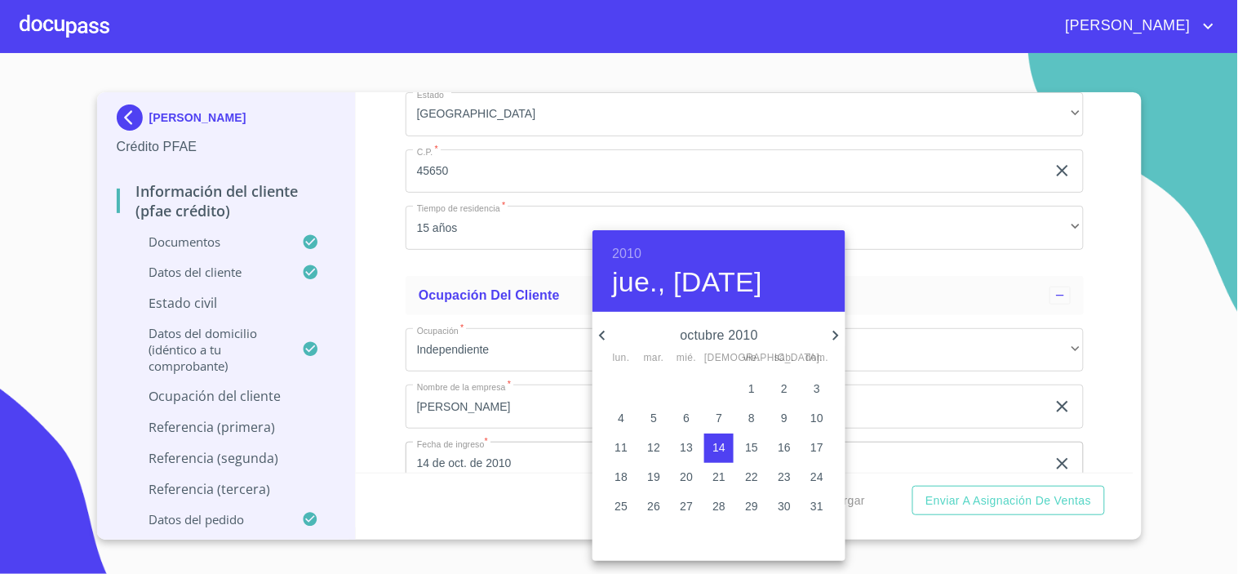
click at [606, 335] on icon "button" at bounding box center [602, 336] width 20 height 20
click at [717, 388] on p "1" at bounding box center [719, 388] width 7 height 16
type input "1 de [DATE]. de 2010"
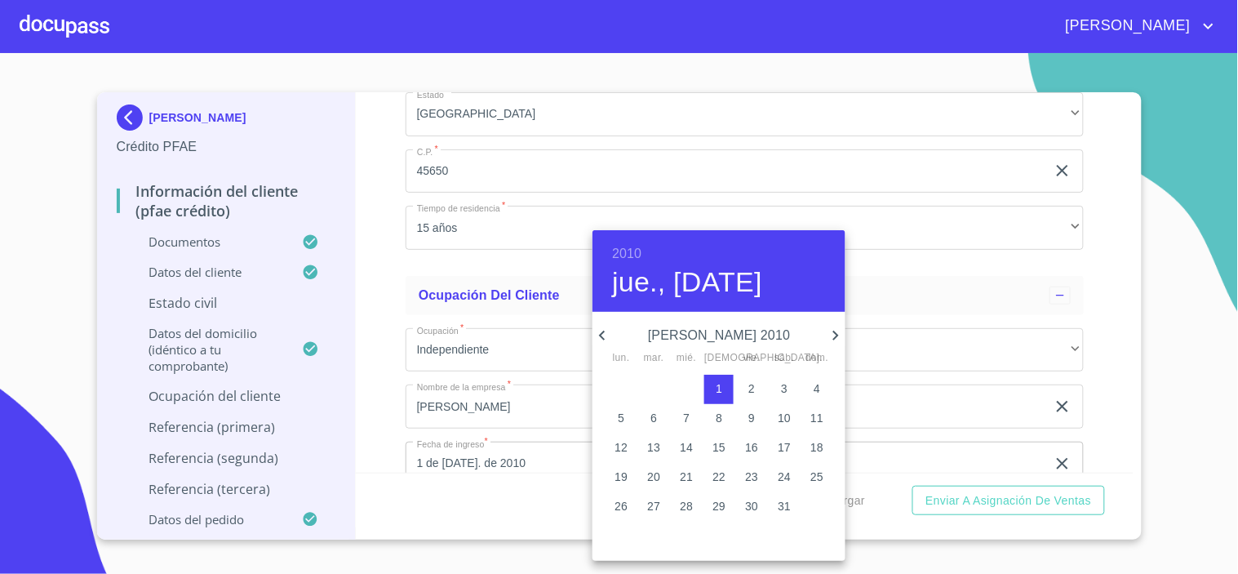
click at [495, 397] on div at bounding box center [619, 287] width 1238 height 574
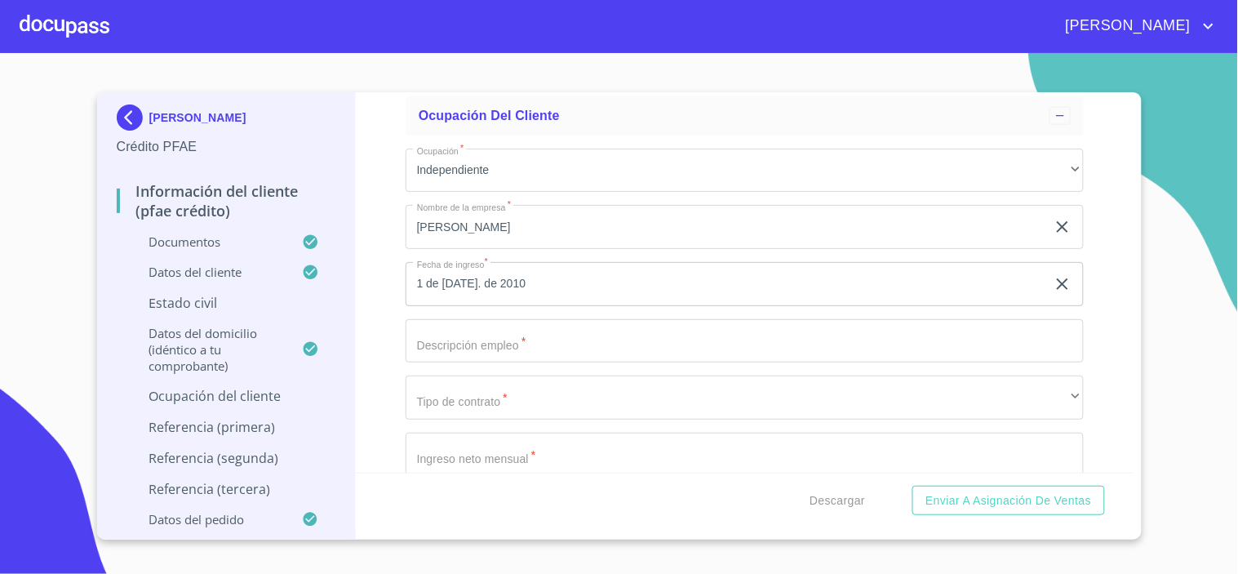
scroll to position [6888, 0]
drag, startPoint x: 517, startPoint y: 215, endPoint x: 543, endPoint y: 228, distance: 29.2
click at [518, 215] on input "[PERSON_NAME]" at bounding box center [726, 224] width 641 height 44
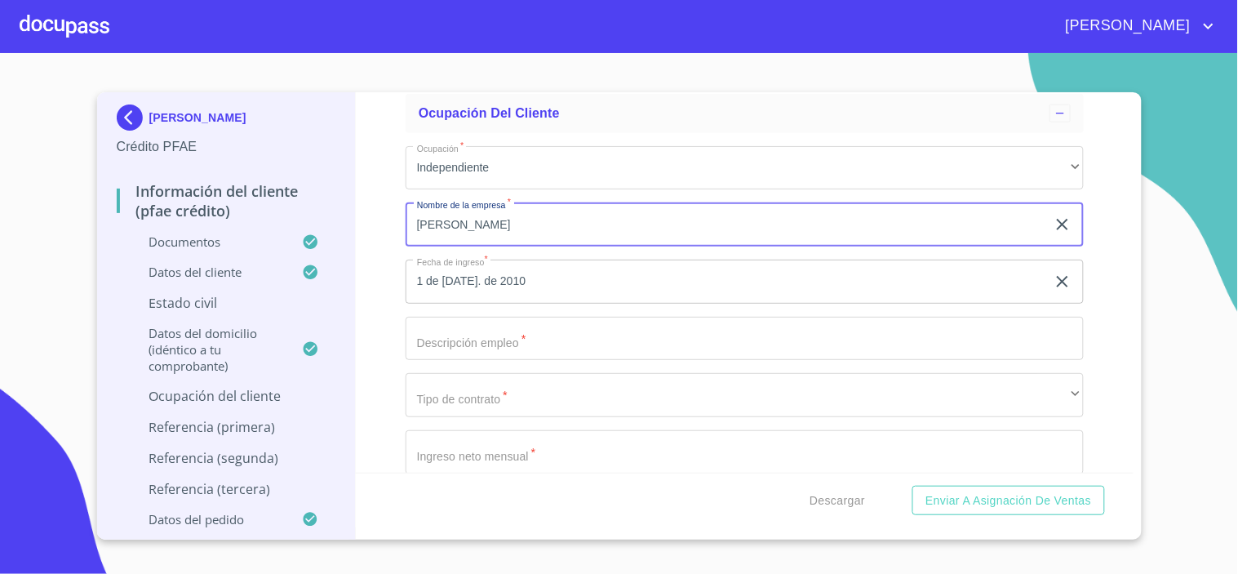
type input "[PERSON_NAME]"
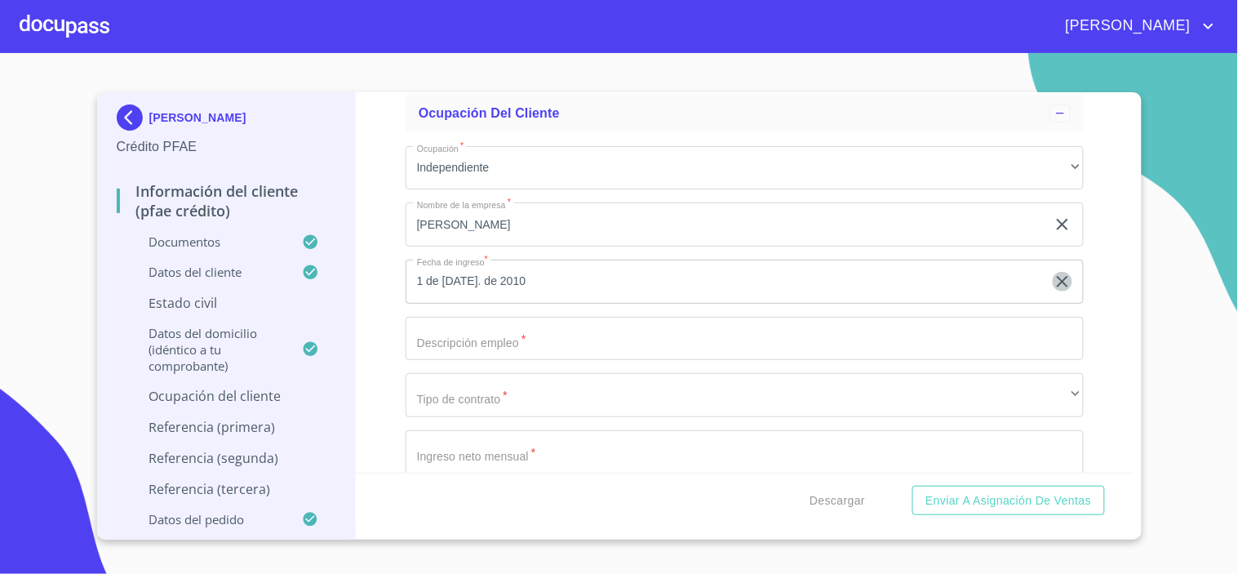
click at [465, 325] on input "Documento de identificación.   *" at bounding box center [745, 339] width 678 height 44
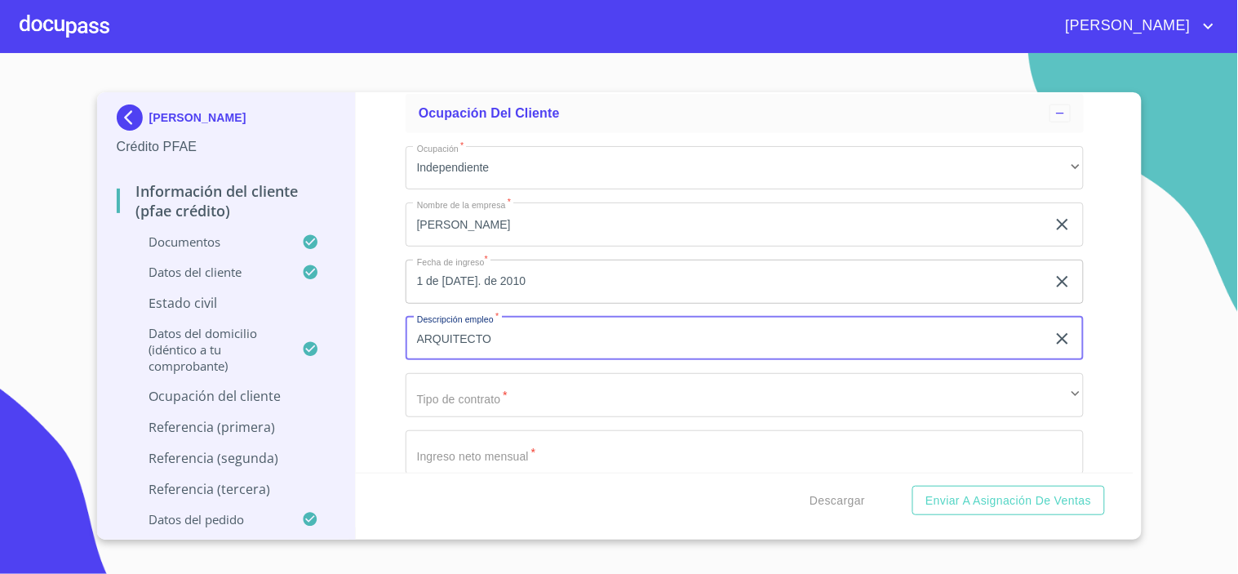
type input "ARQUITECTO"
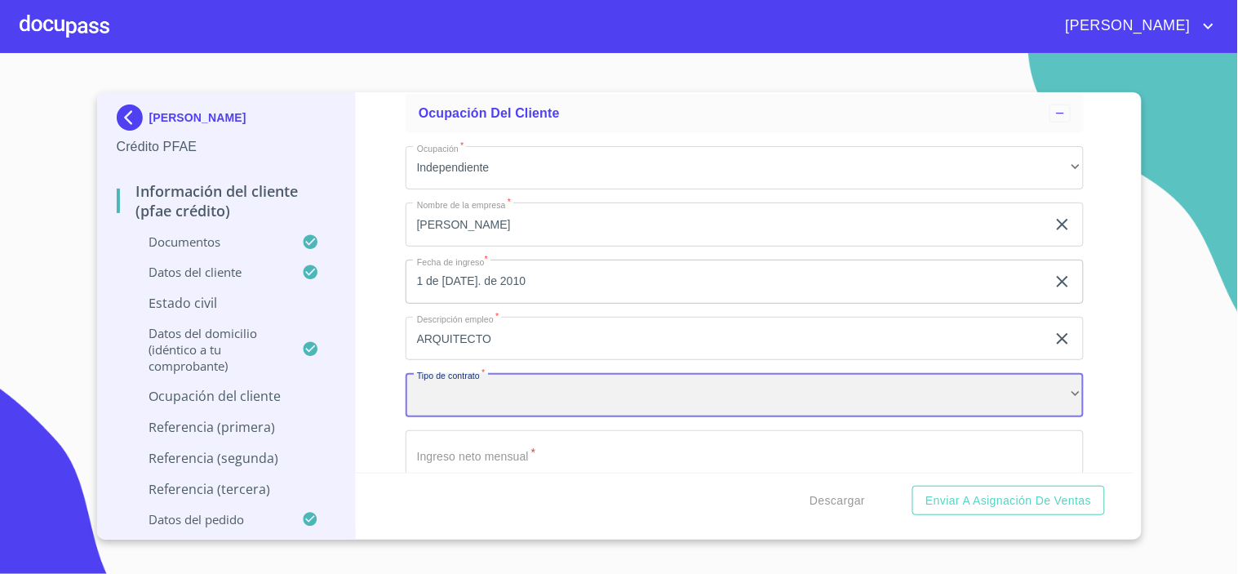
click at [565, 380] on div "​" at bounding box center [745, 395] width 678 height 44
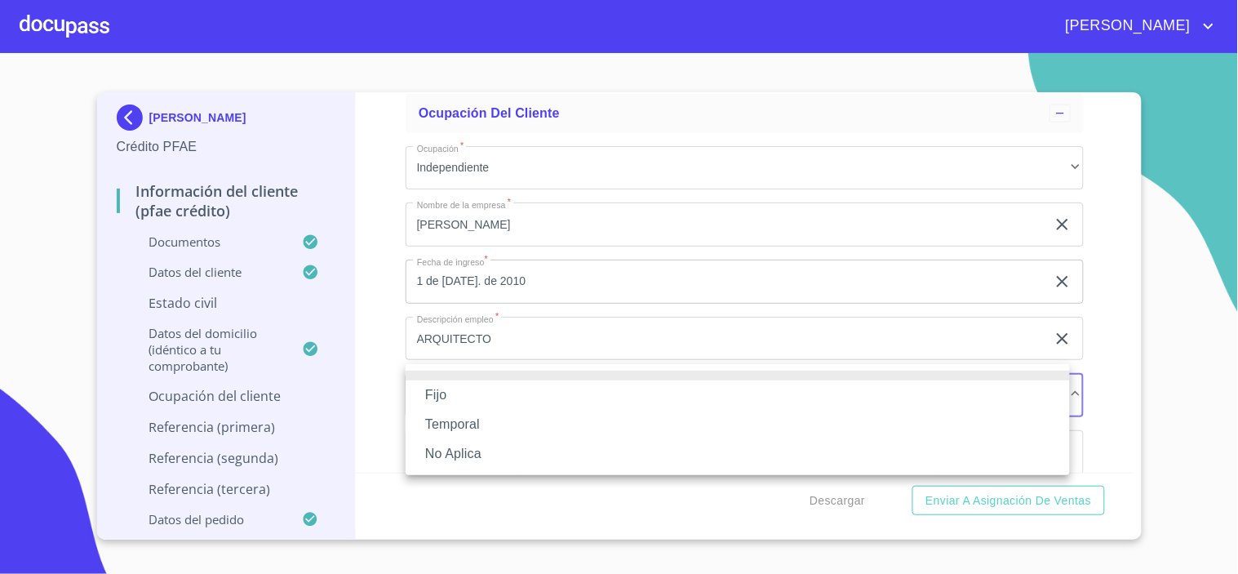
click at [445, 396] on li "Fijo" at bounding box center [738, 394] width 664 height 29
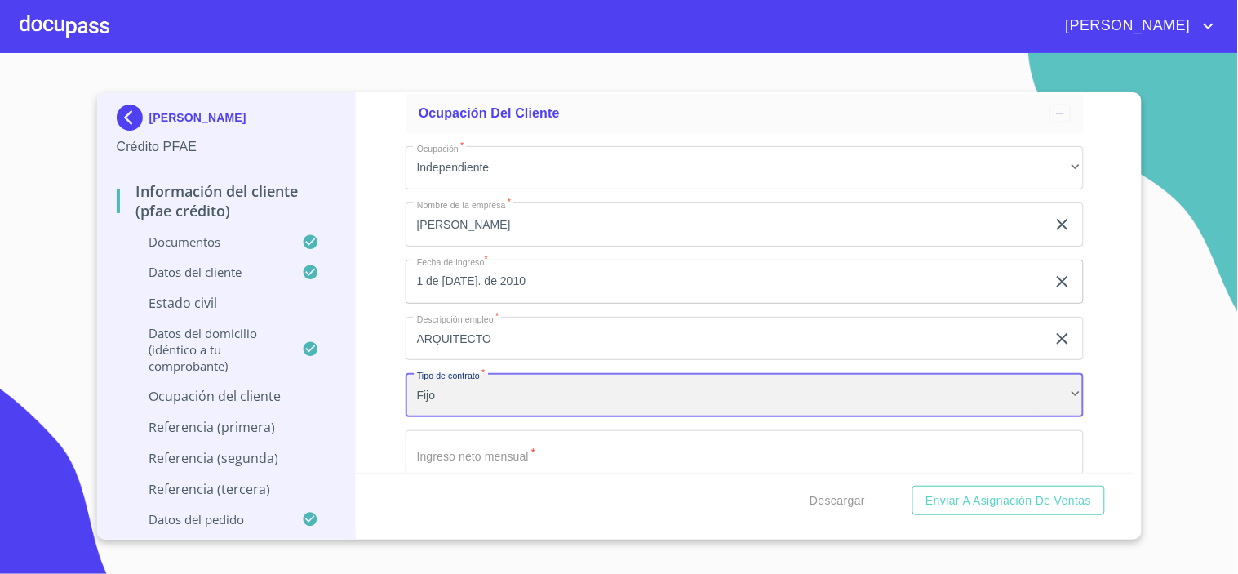
scroll to position [6979, 0]
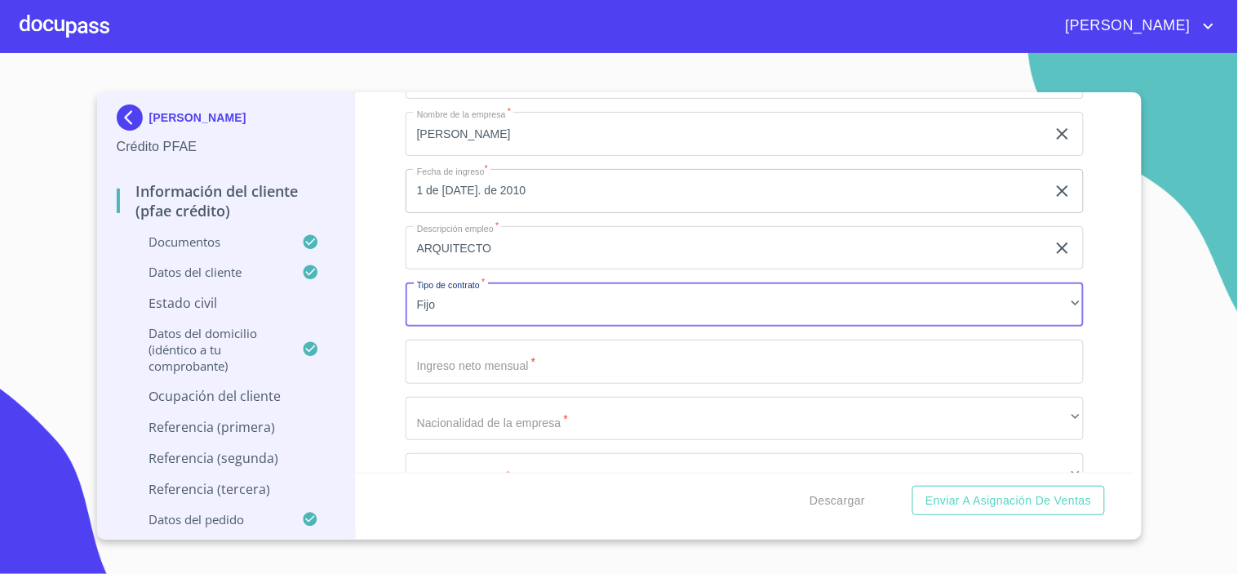
click at [459, 355] on input "Documento de identificación.   *" at bounding box center [745, 361] width 678 height 44
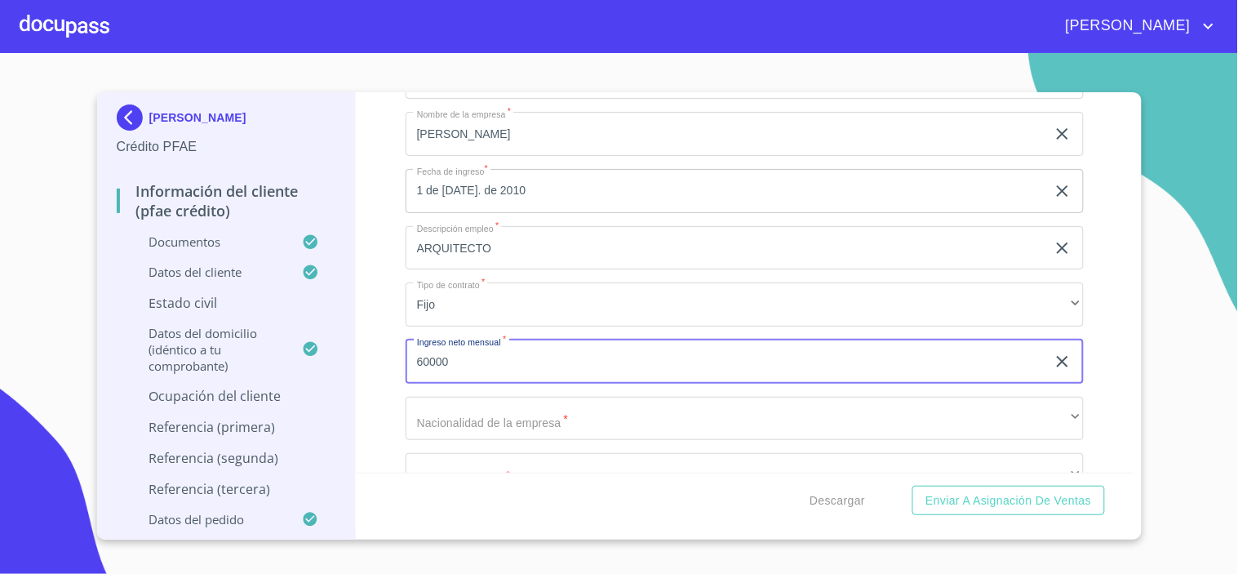
type input "60000"
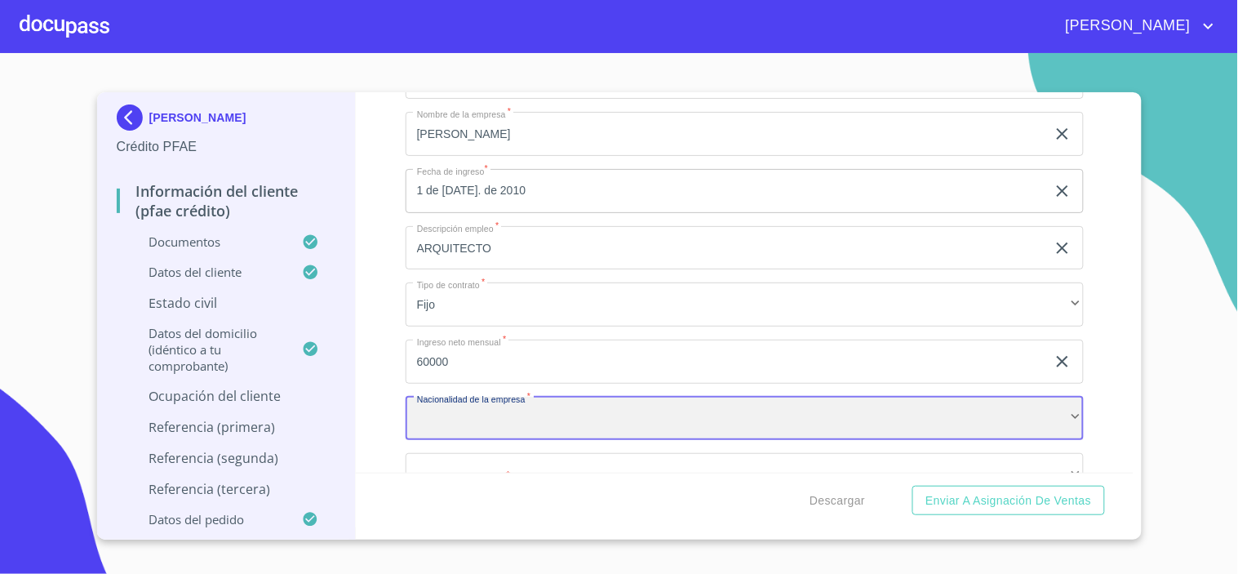
click at [481, 408] on div "​" at bounding box center [745, 419] width 678 height 44
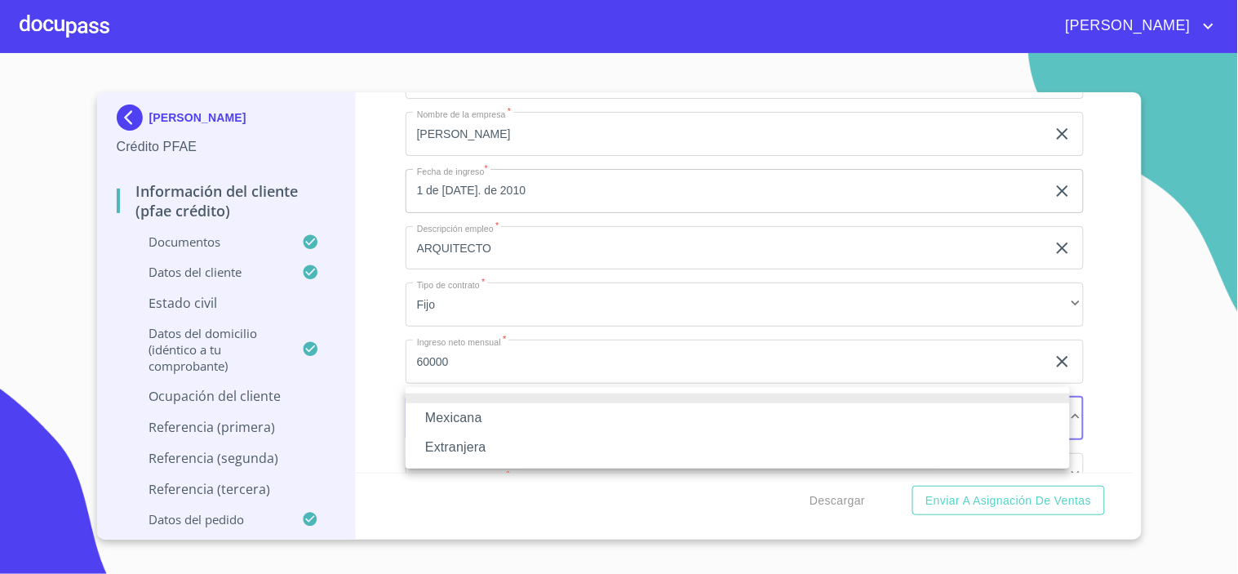
click at [478, 409] on li "Mexicana" at bounding box center [738, 417] width 664 height 29
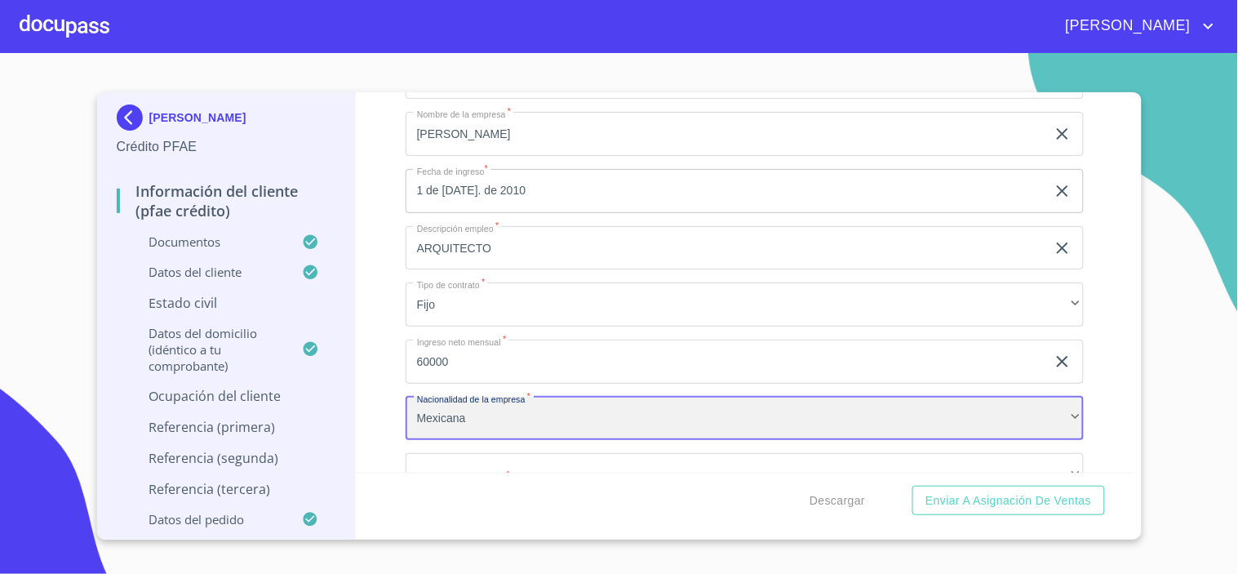
scroll to position [7070, 0]
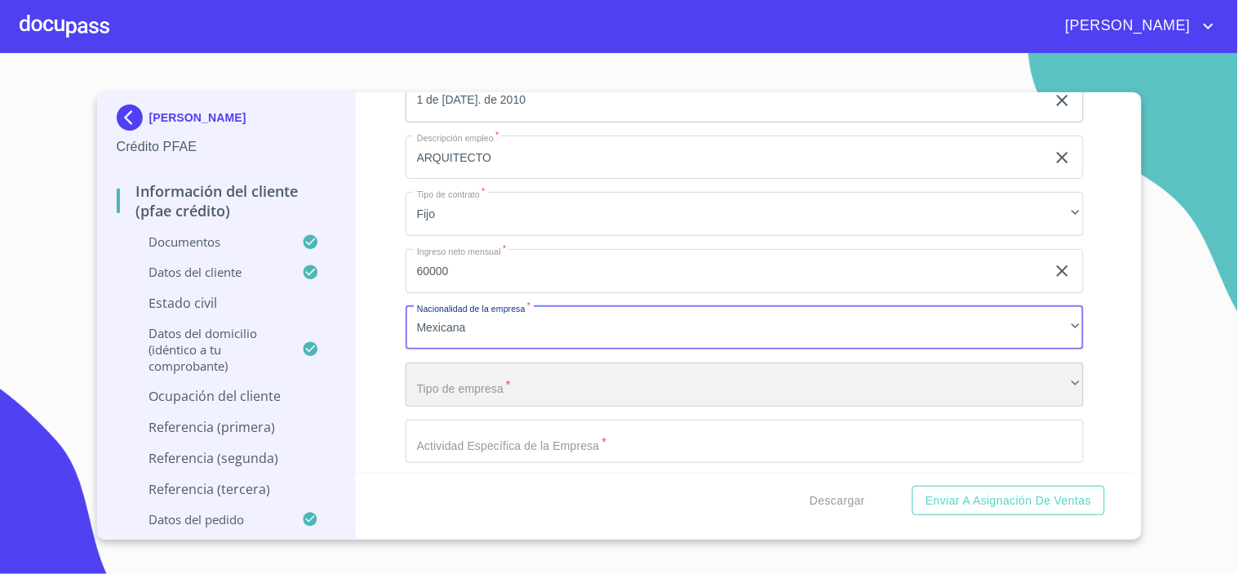
click at [496, 372] on div "​" at bounding box center [745, 384] width 678 height 44
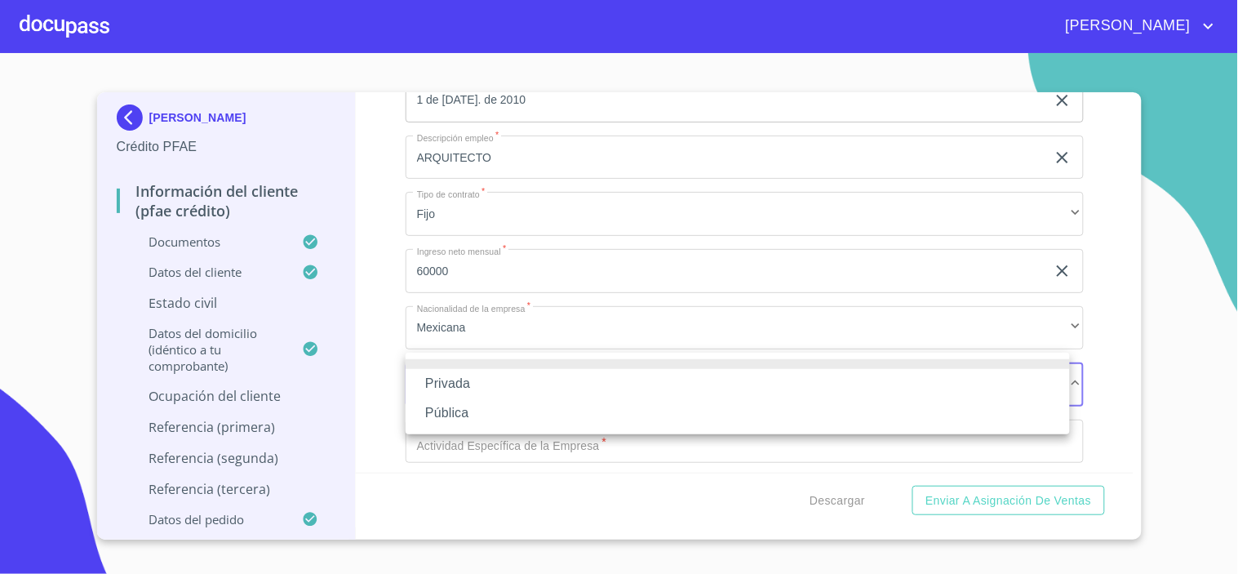
drag, startPoint x: 419, startPoint y: 393, endPoint x: 481, endPoint y: 389, distance: 62.9
click at [441, 395] on li "Privada" at bounding box center [738, 383] width 664 height 29
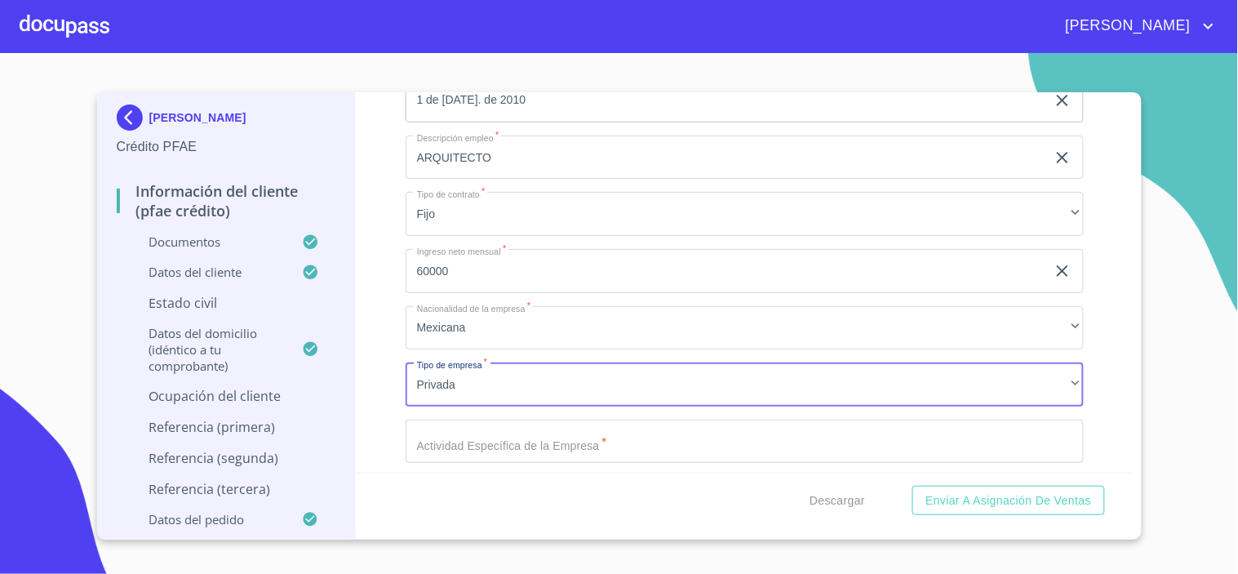
click at [455, 435] on input "Documento de identificación.   *" at bounding box center [745, 441] width 678 height 44
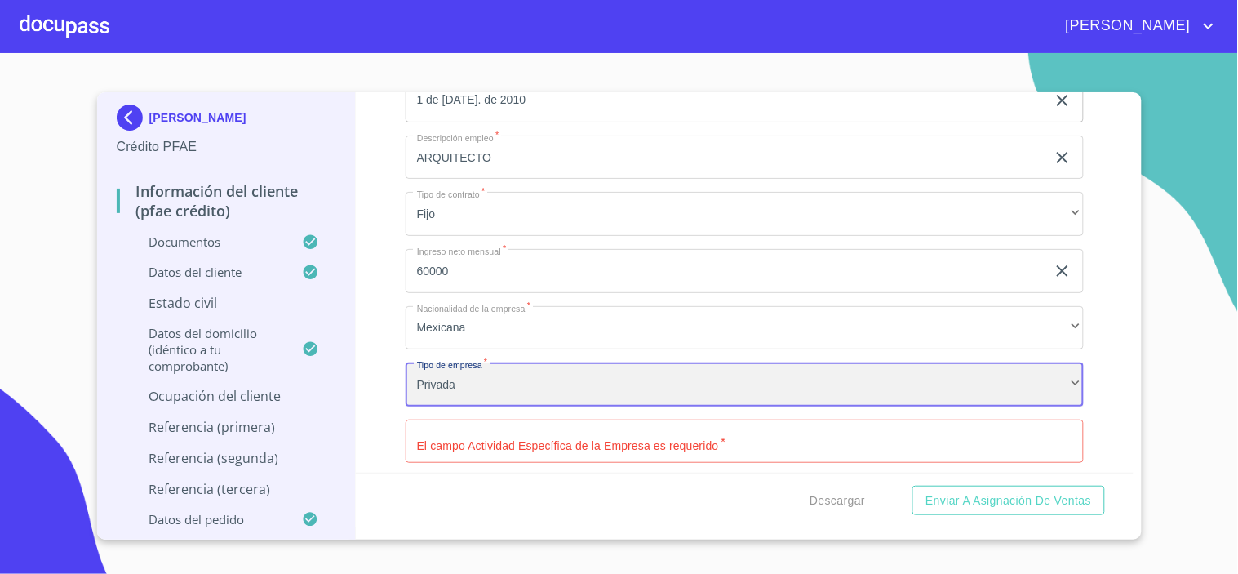
click at [474, 370] on div "Privada" at bounding box center [745, 384] width 678 height 44
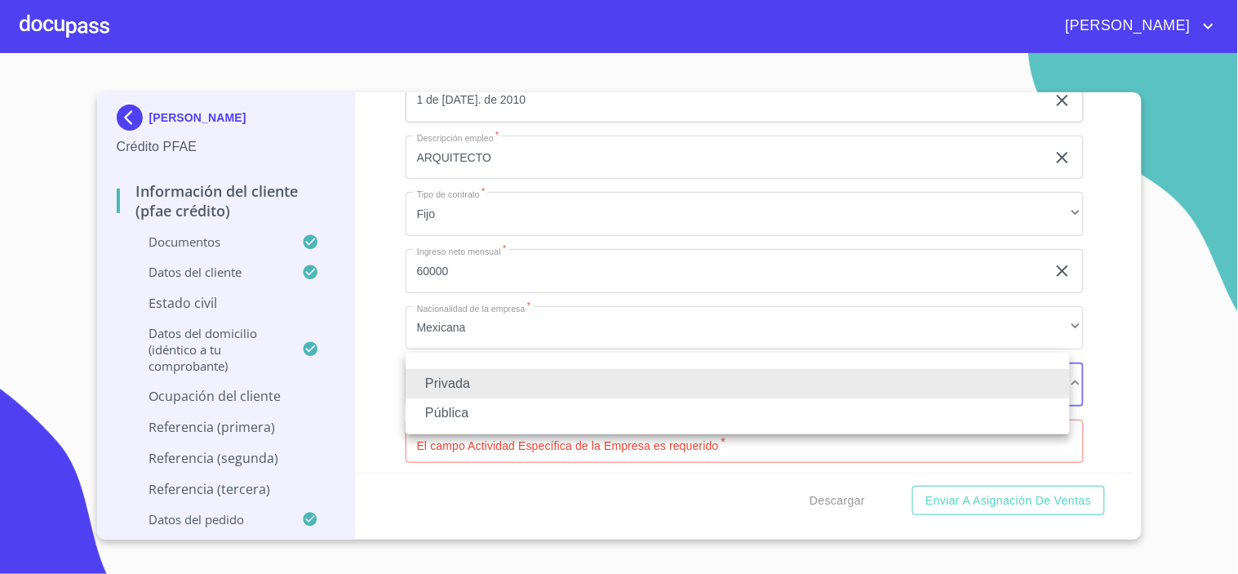
click at [452, 410] on li "Pública" at bounding box center [738, 412] width 664 height 29
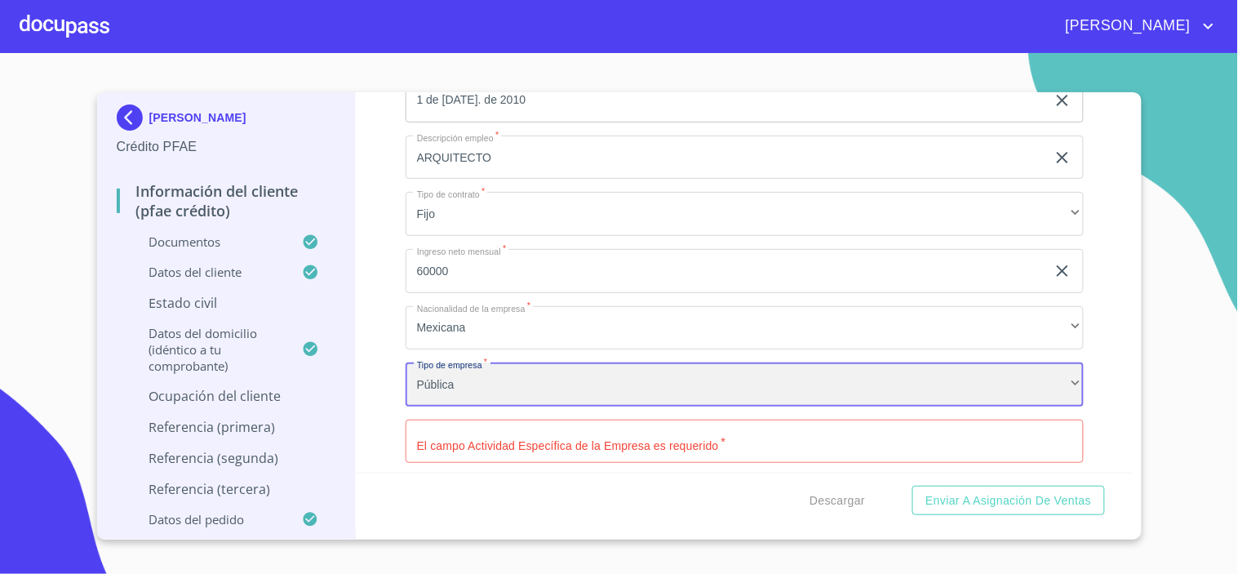
click at [477, 378] on div "Pública" at bounding box center [745, 384] width 678 height 44
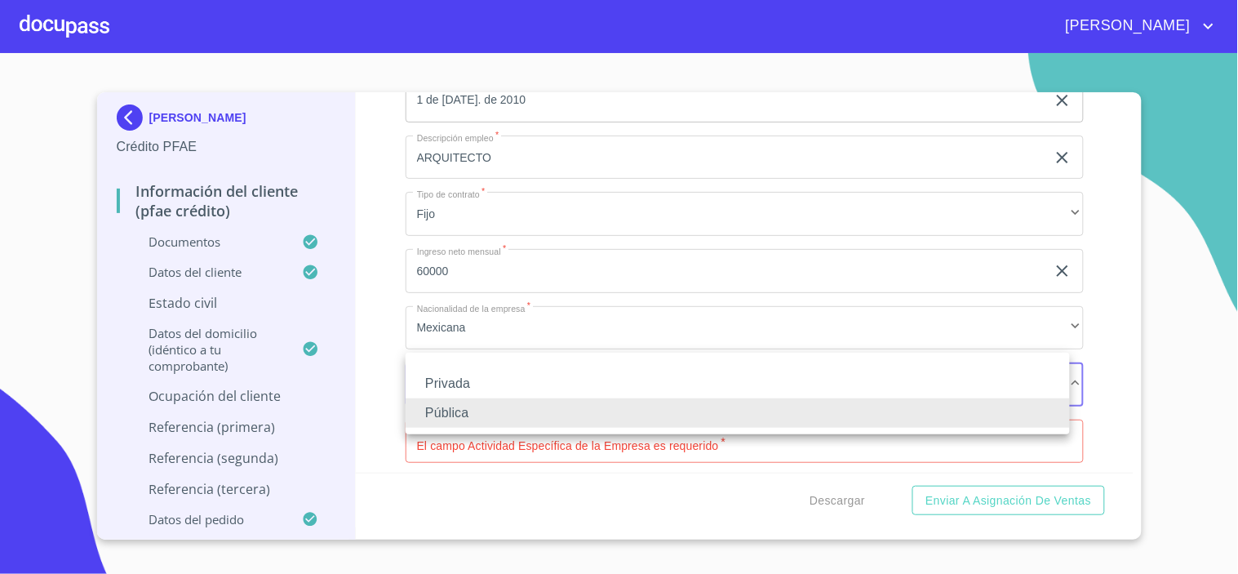
click at [461, 385] on li "Privada" at bounding box center [738, 383] width 664 height 29
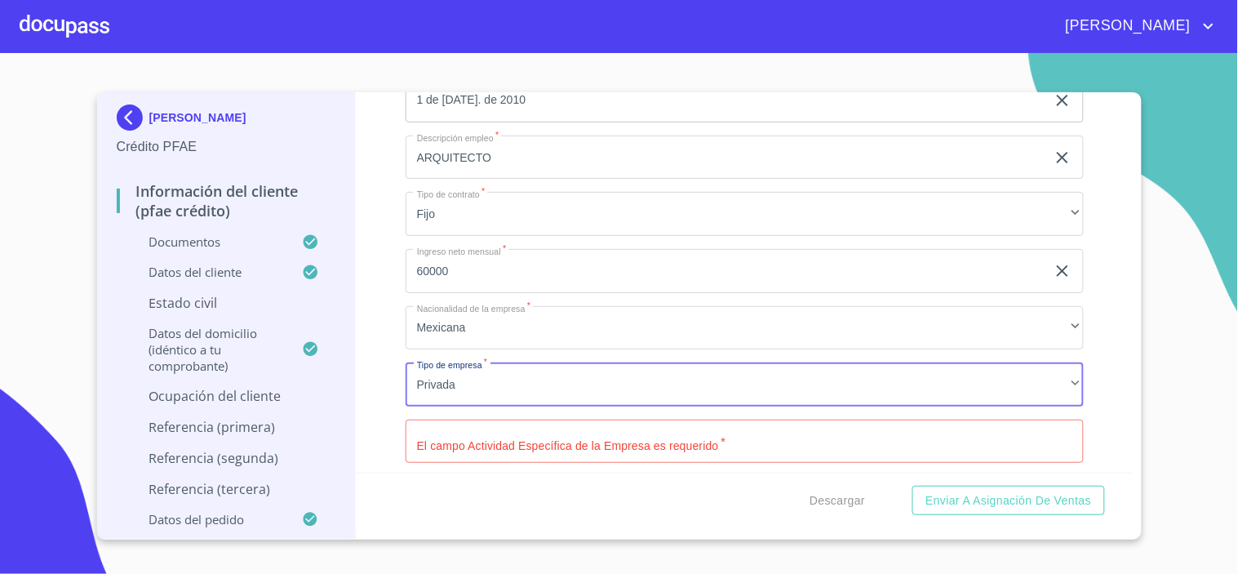
click at [459, 421] on input "Documento de identificación.   *" at bounding box center [745, 441] width 678 height 44
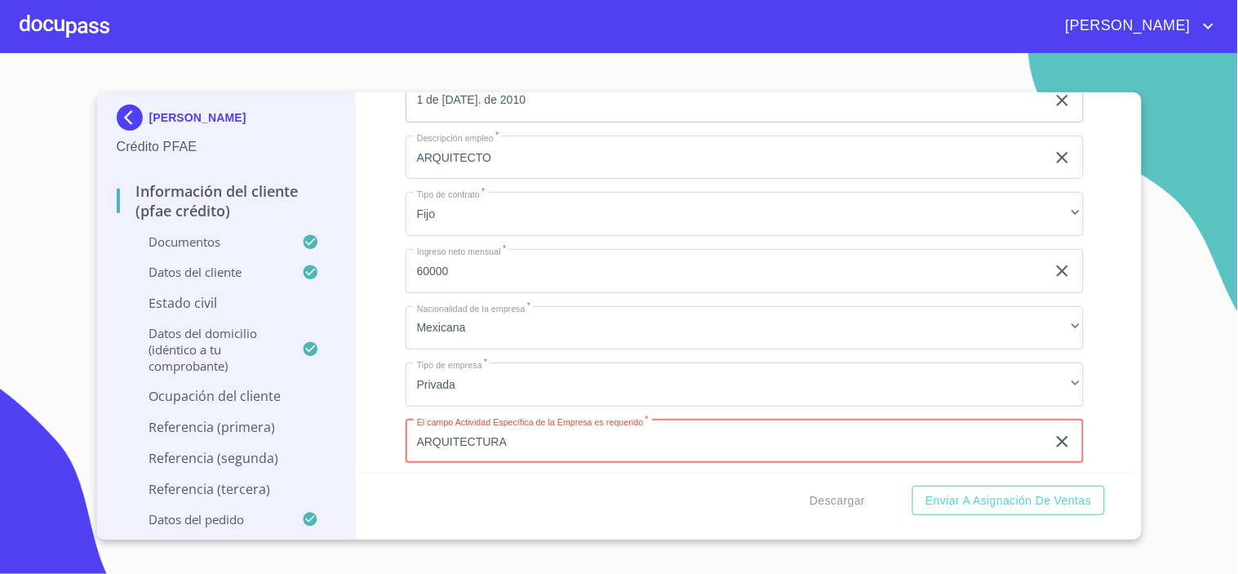
type input "ARQUITECTURA"
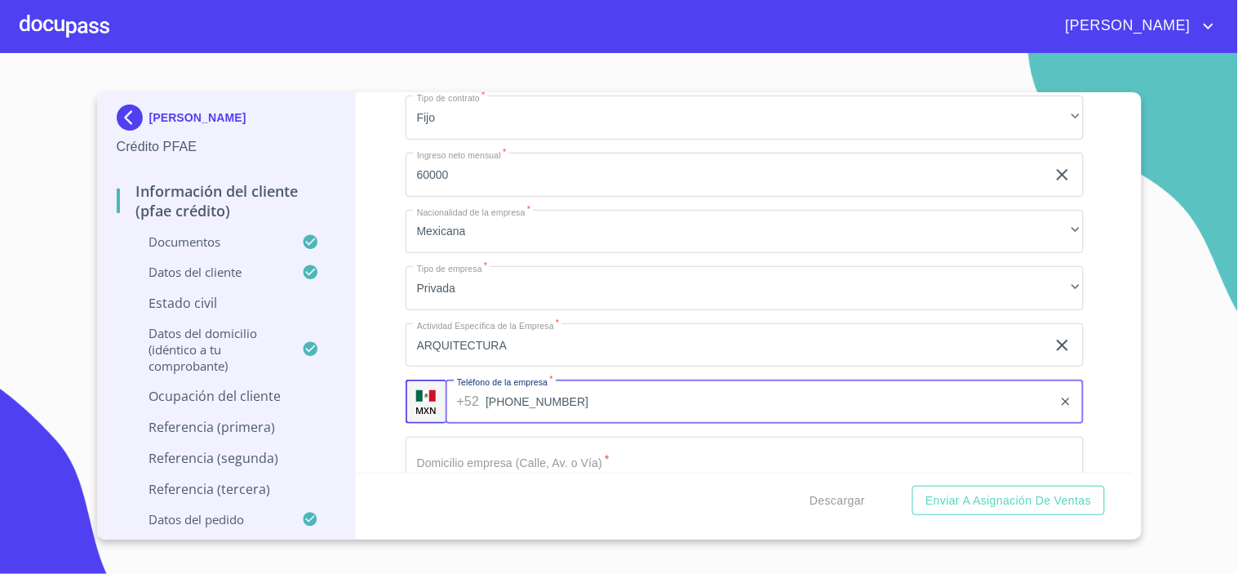
scroll to position [7195, 0]
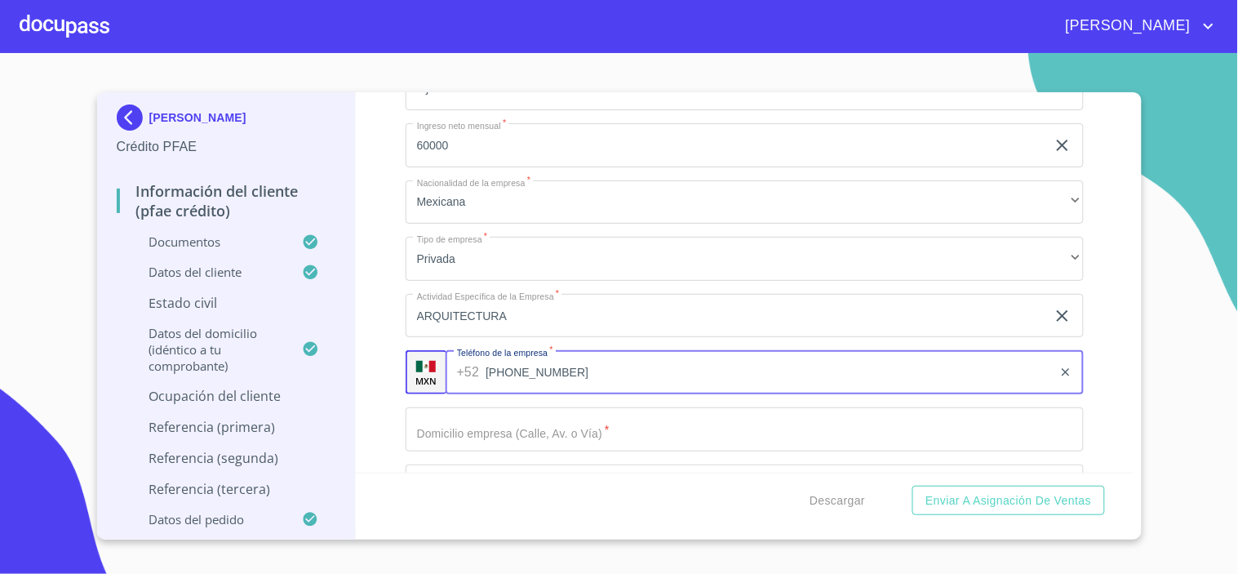
type input "[PHONE_NUMBER]"
click at [494, 433] on input "Documento de identificación.   *" at bounding box center [745, 429] width 678 height 44
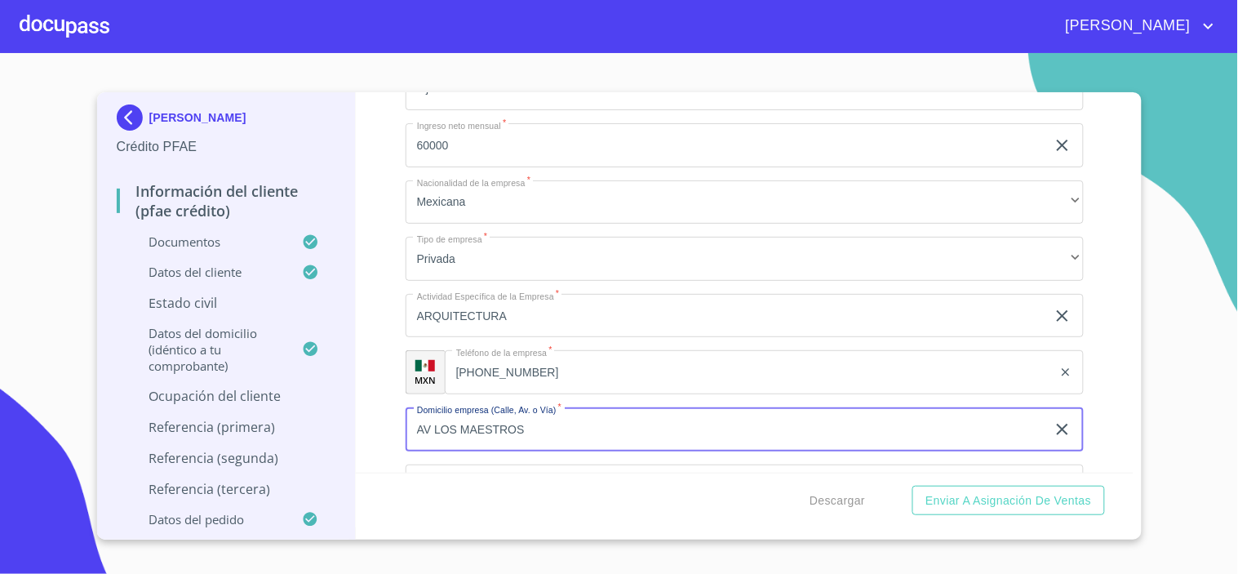
type input "AV LOS MAESTROS"
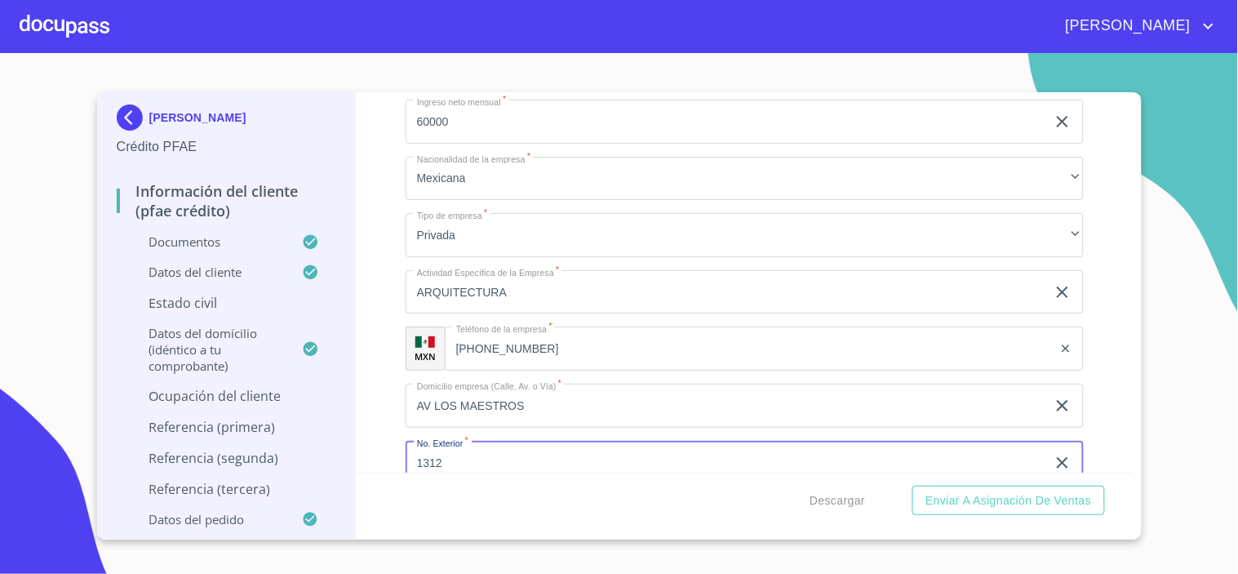
type input "1312"
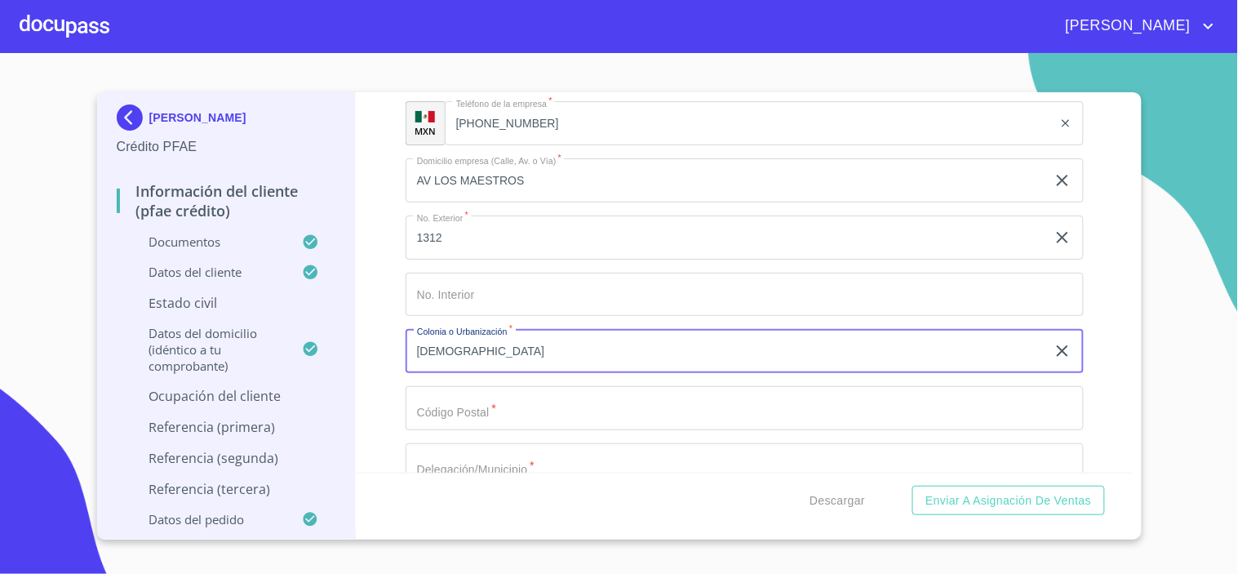
type input "[DEMOGRAPHIC_DATA]"
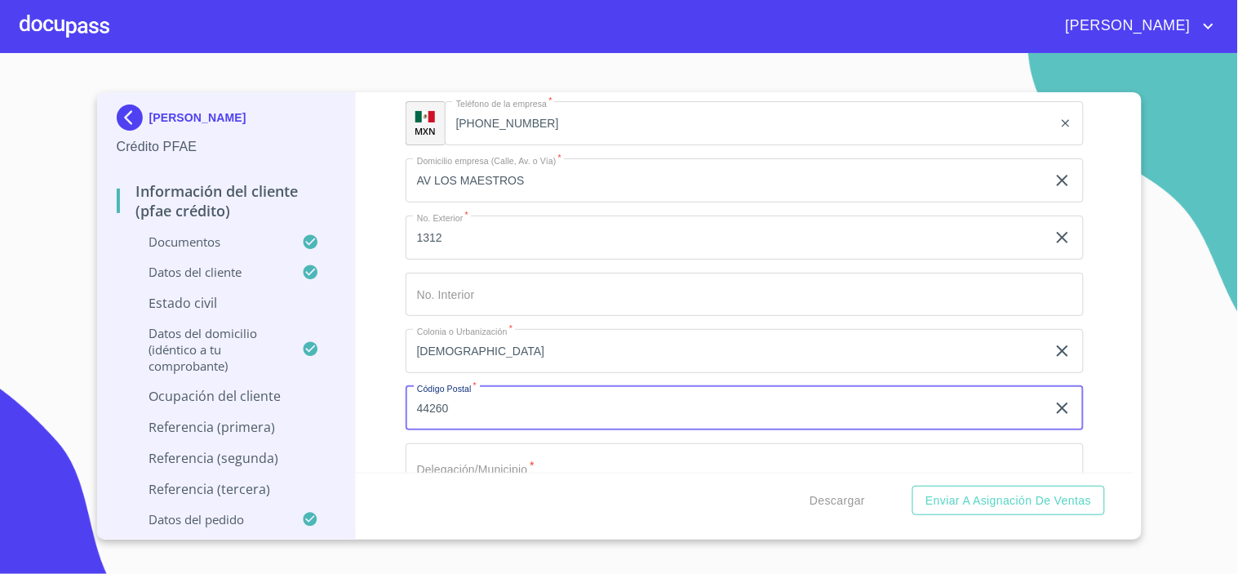
type input "44260"
click at [492, 443] on input "Documento de identificación.   *" at bounding box center [745, 465] width 678 height 44
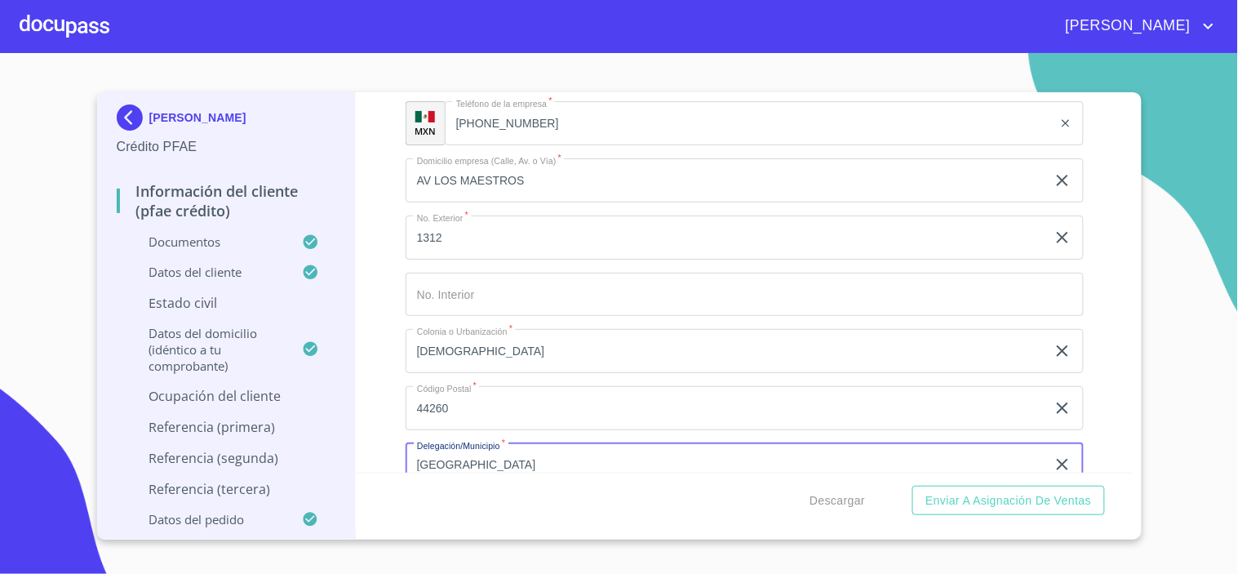
type input "[GEOGRAPHIC_DATA]"
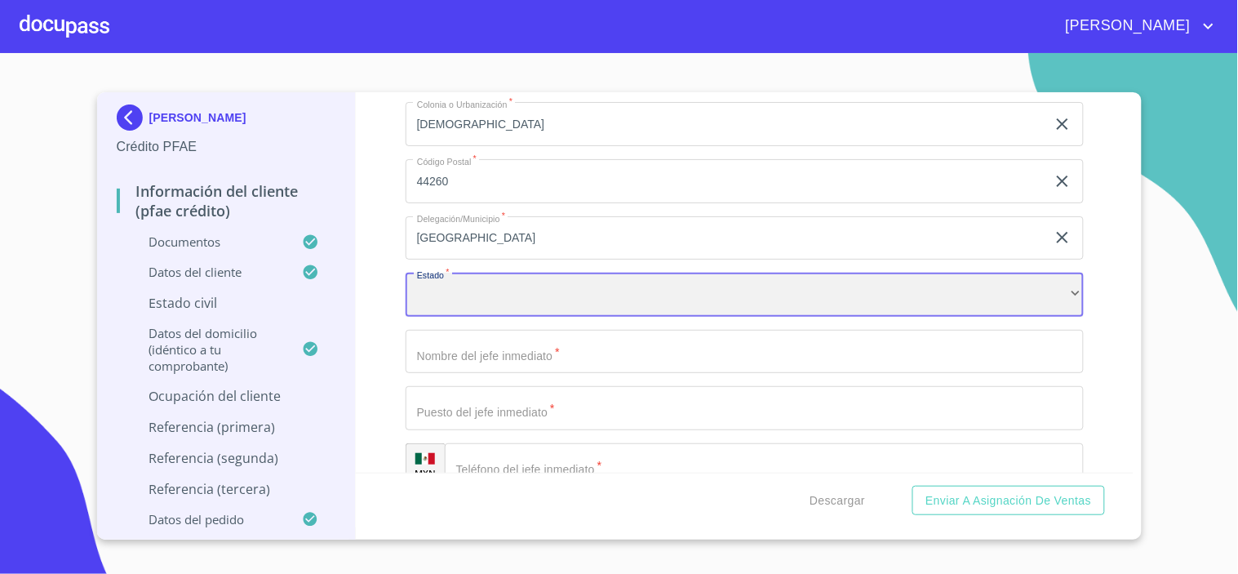
click at [681, 287] on div "​" at bounding box center [745, 295] width 678 height 44
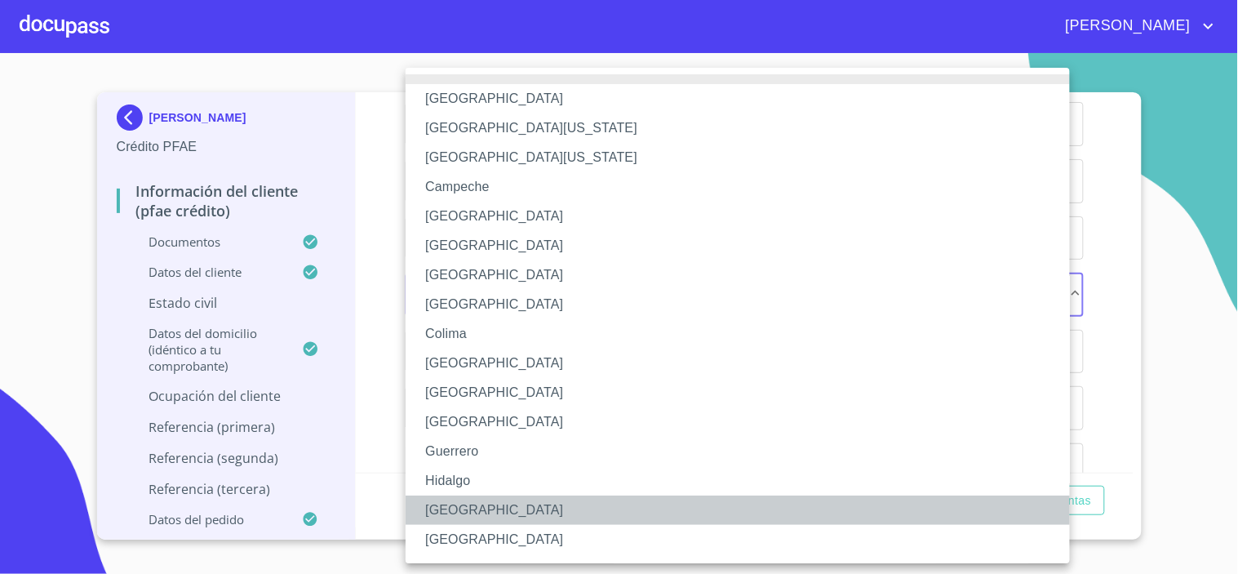
click at [441, 511] on li "[GEOGRAPHIC_DATA]" at bounding box center [745, 509] width 678 height 29
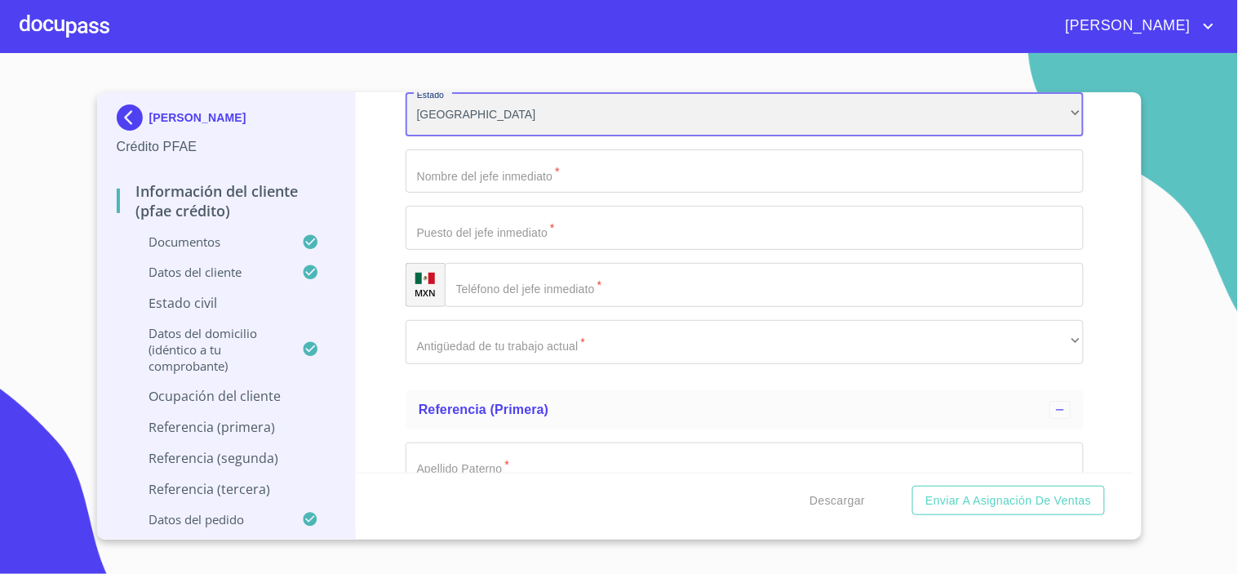
scroll to position [7852, 0]
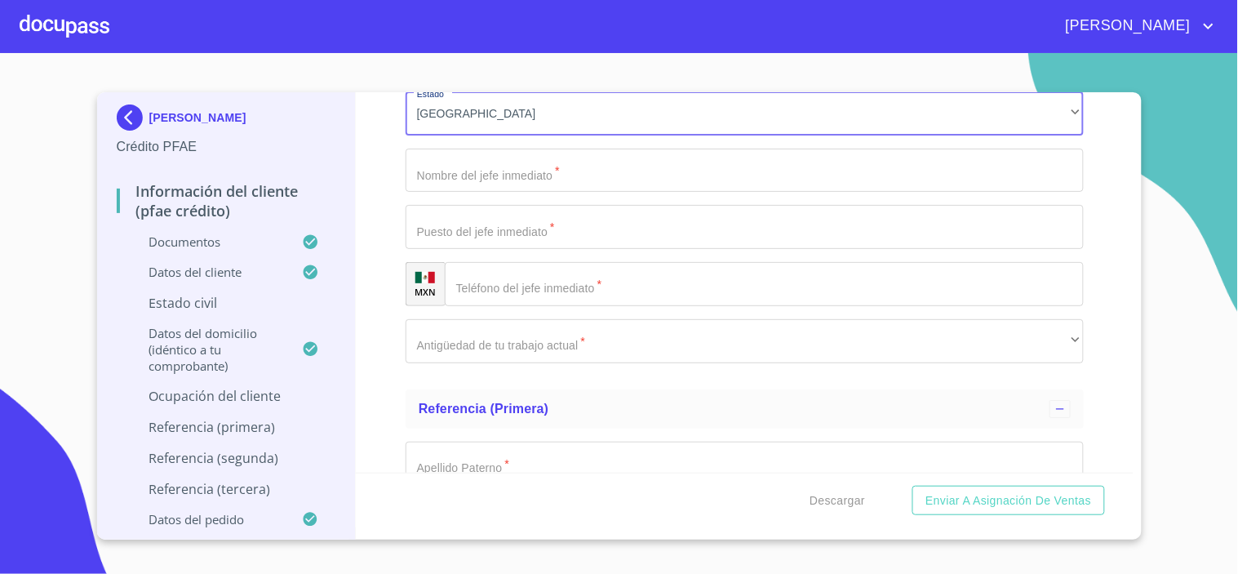
click at [471, 172] on input "Documento de identificación.   *" at bounding box center [745, 171] width 678 height 44
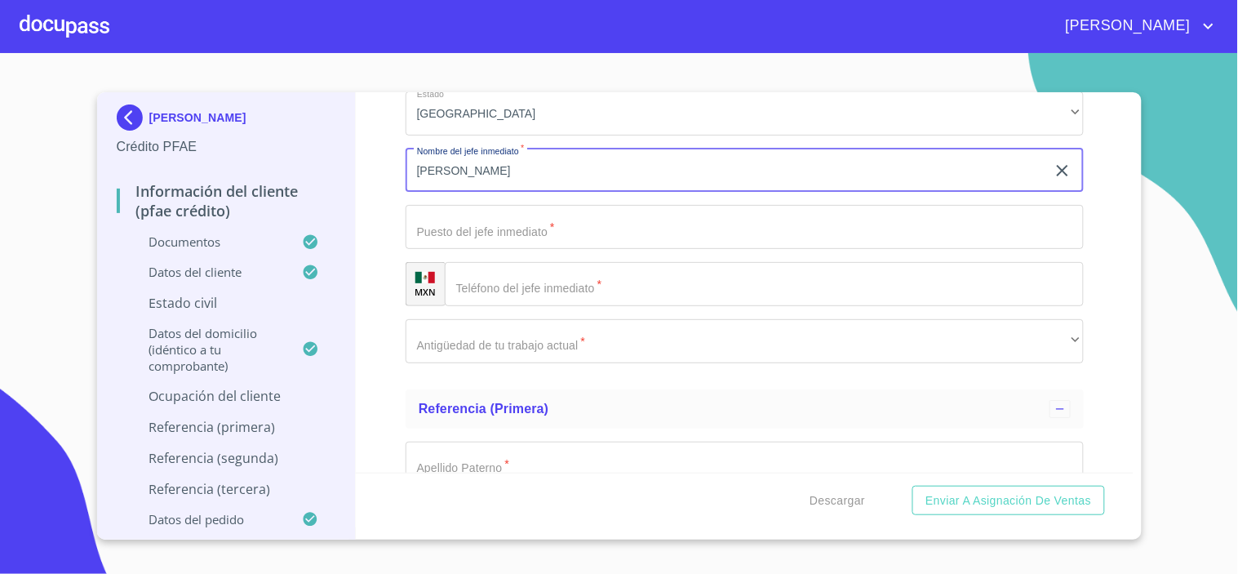
type input "[PERSON_NAME]"
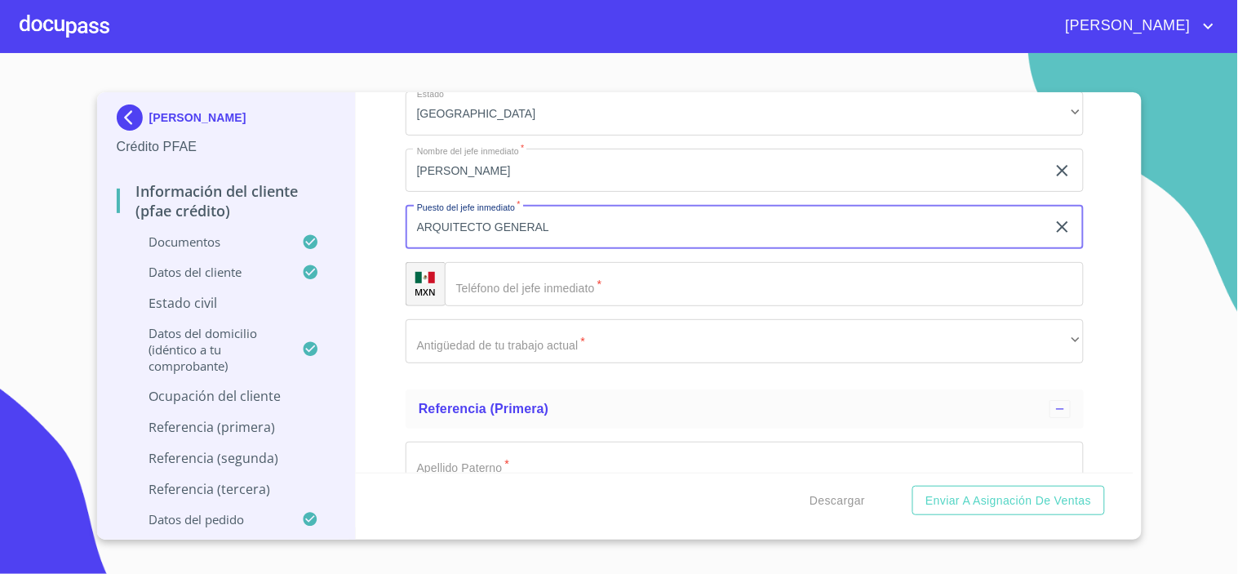
type input "ARQUITECTO GENERAL"
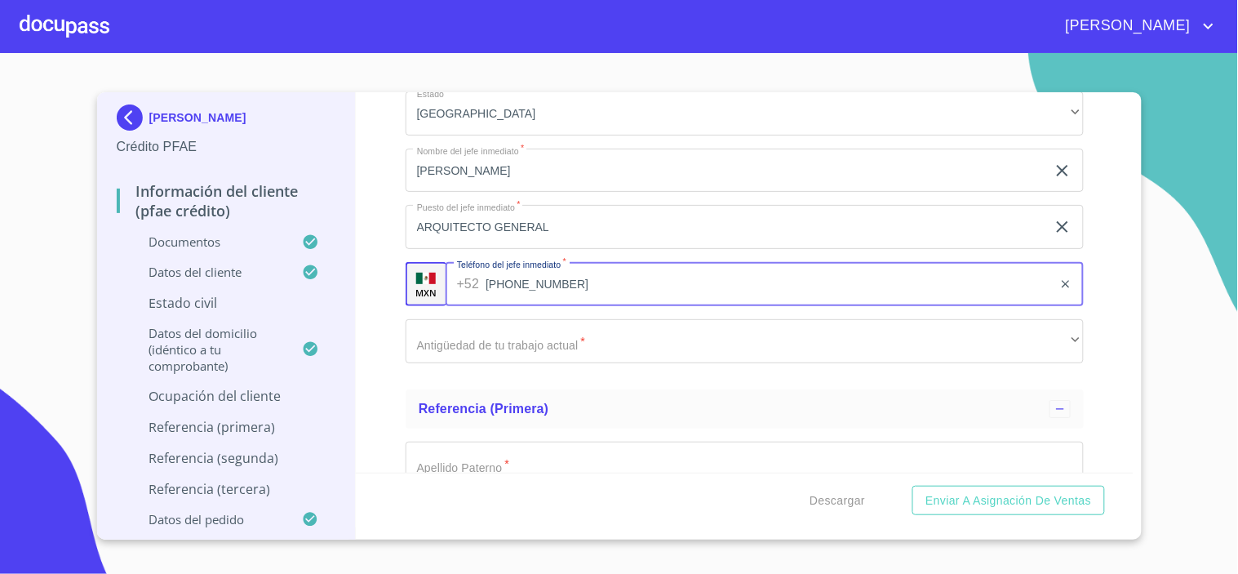
type input "[PHONE_NUMBER]"
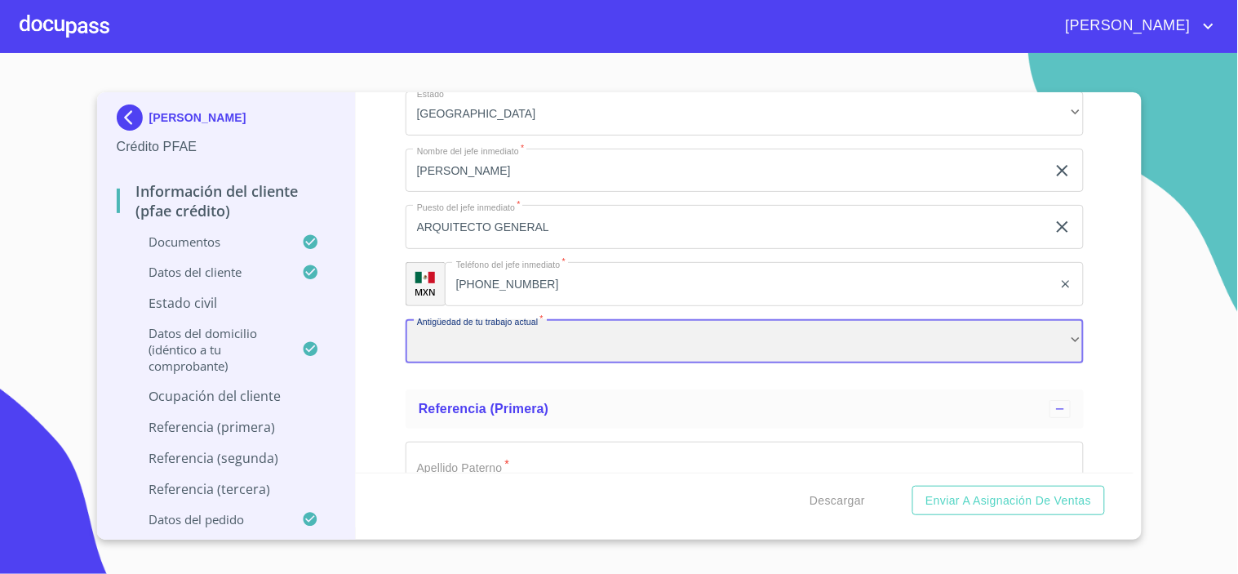
click at [482, 343] on div "​" at bounding box center [745, 341] width 678 height 44
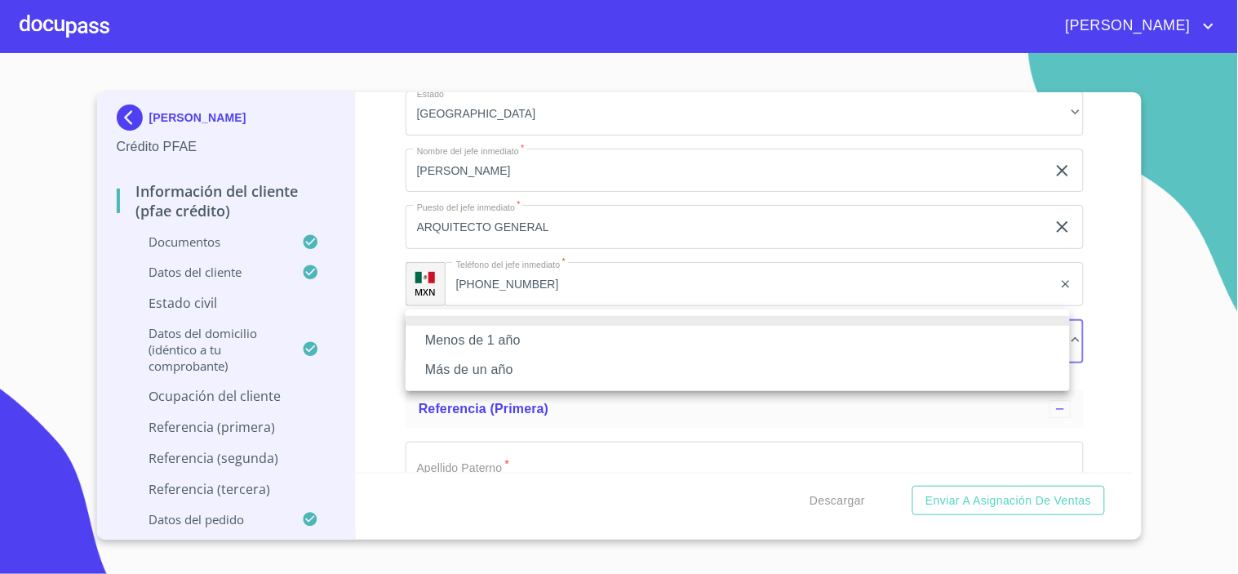
click at [447, 363] on li "Más de un año" at bounding box center [738, 369] width 664 height 29
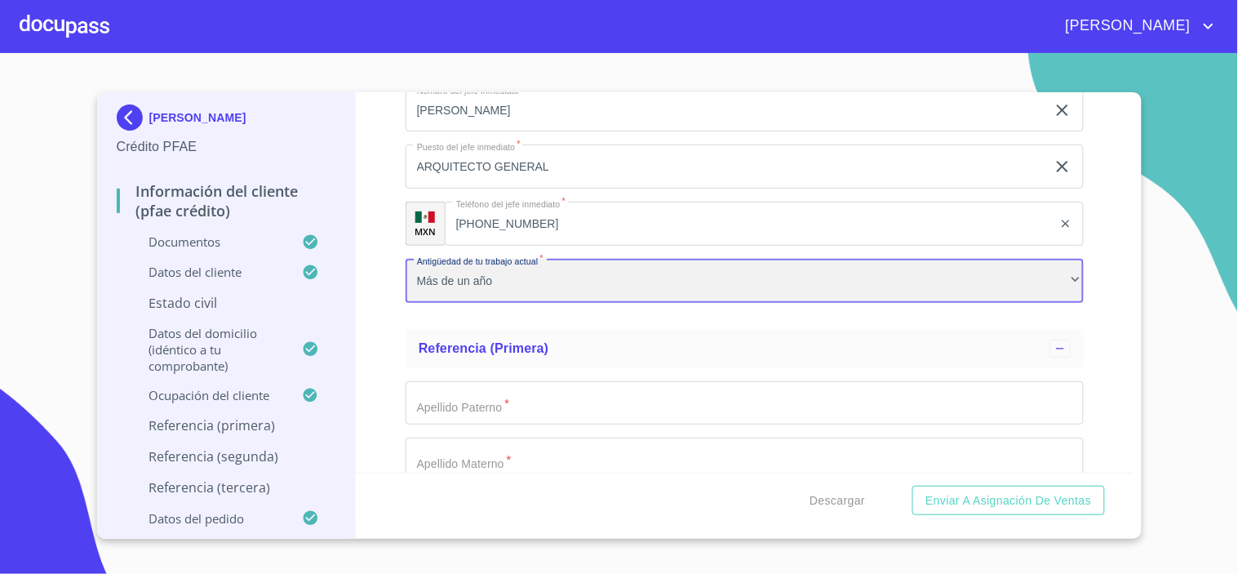
scroll to position [7943, 0]
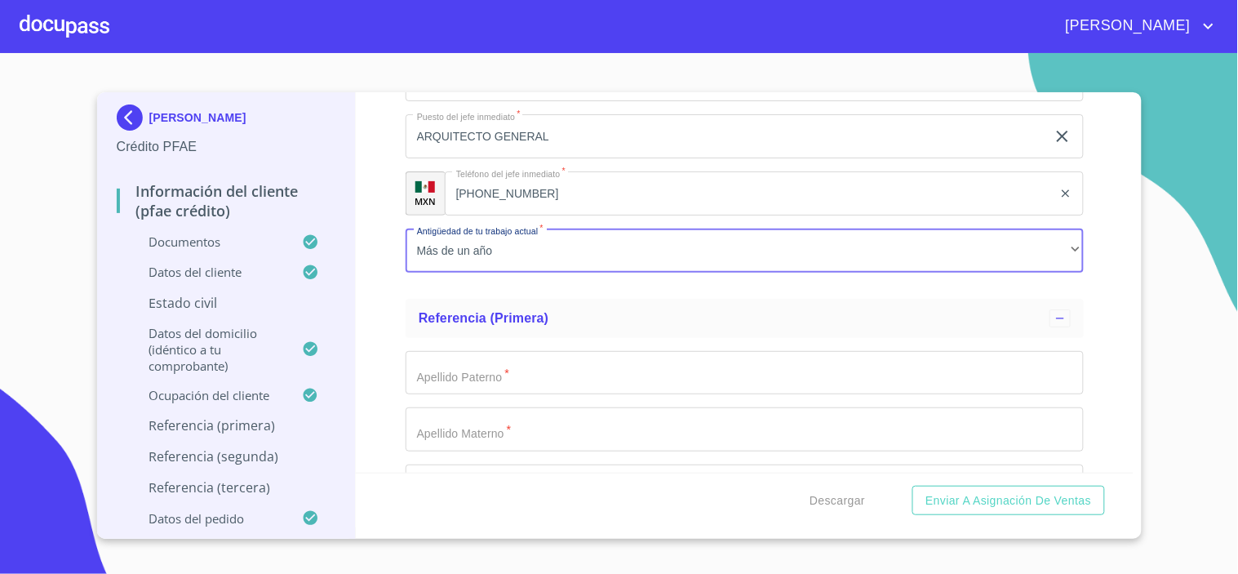
click at [483, 351] on input "Documento de identificación.   *" at bounding box center [745, 373] width 678 height 44
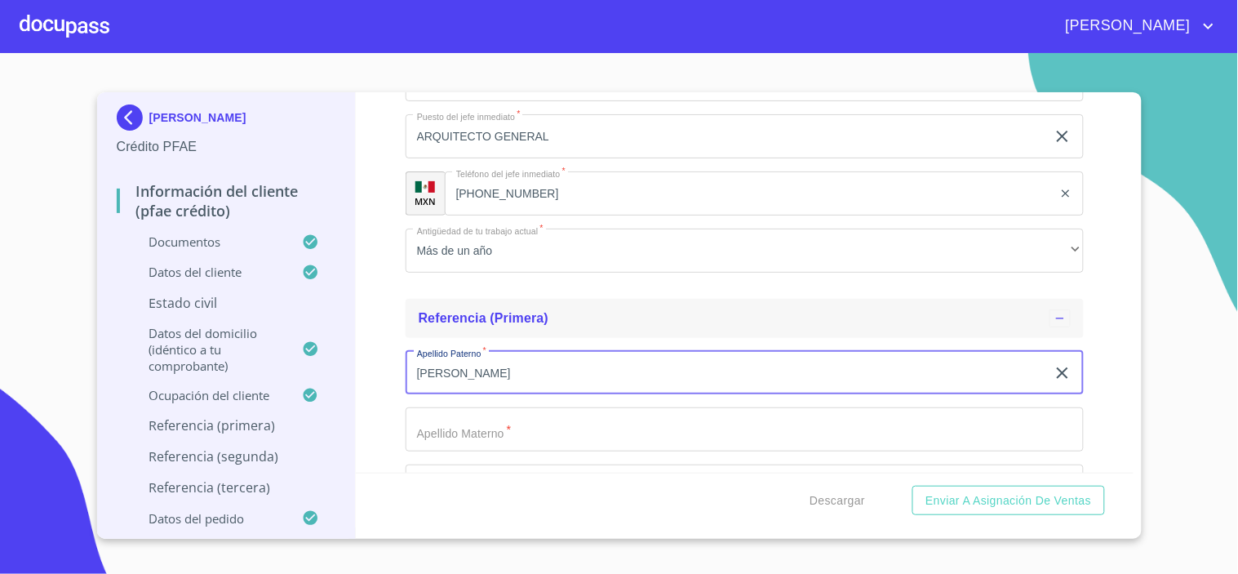
type input "[PERSON_NAME]"
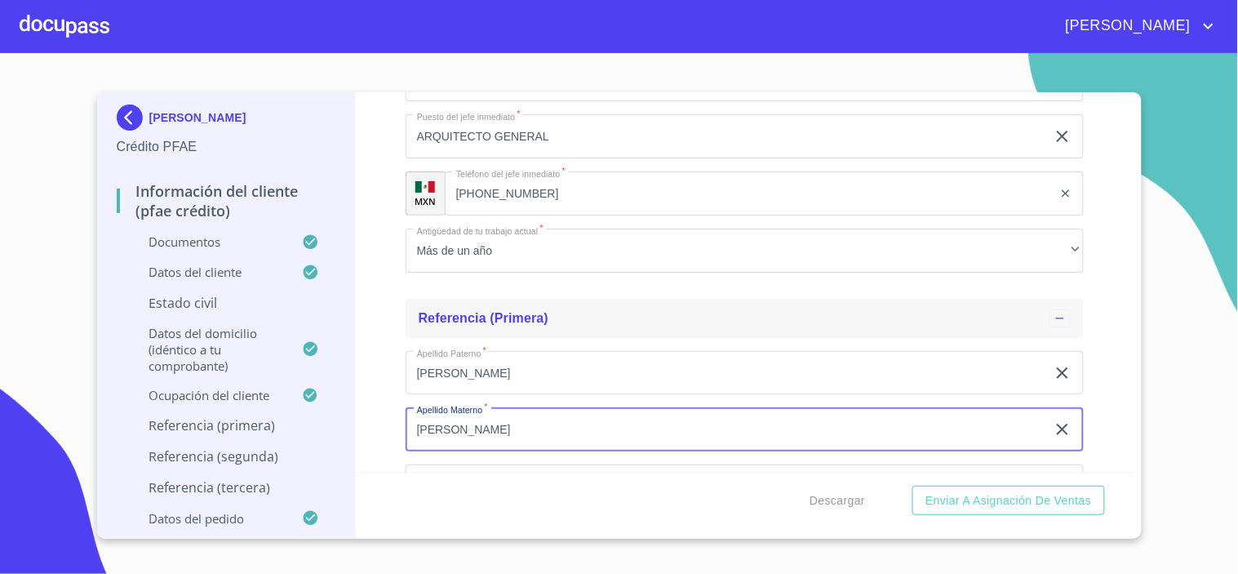
type input "[PERSON_NAME]"
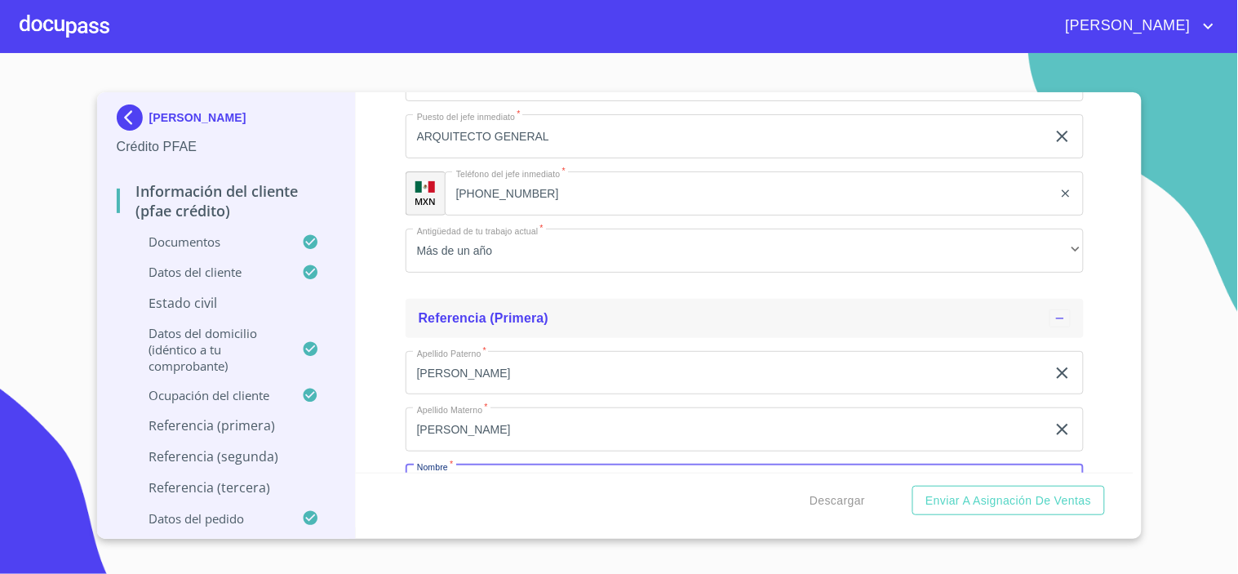
scroll to position [7966, 0]
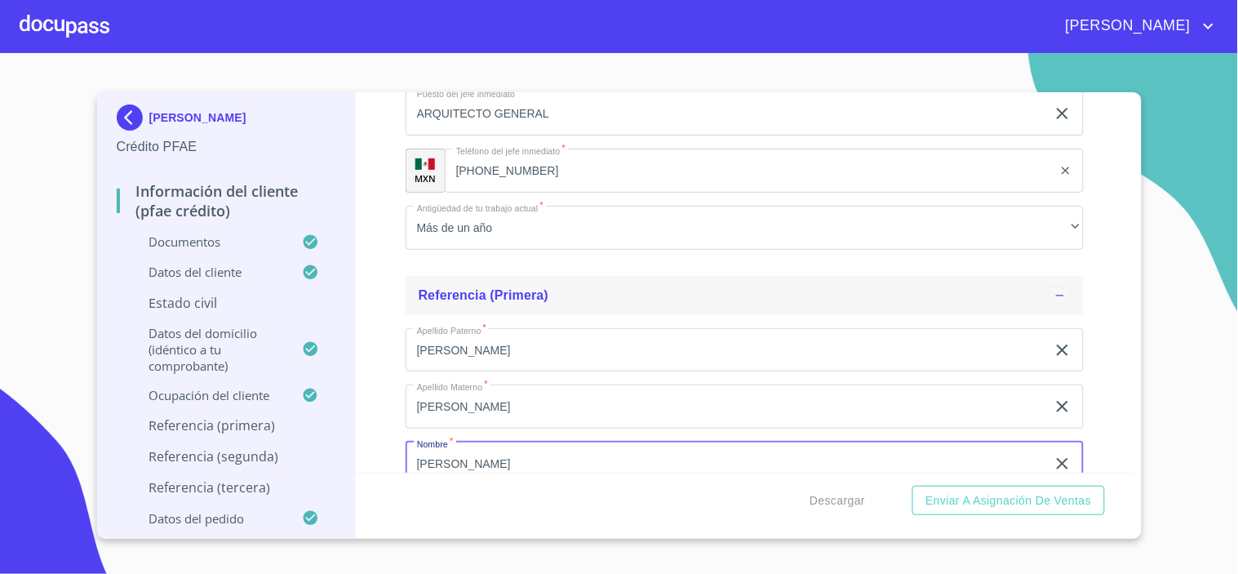
type input "[PERSON_NAME]"
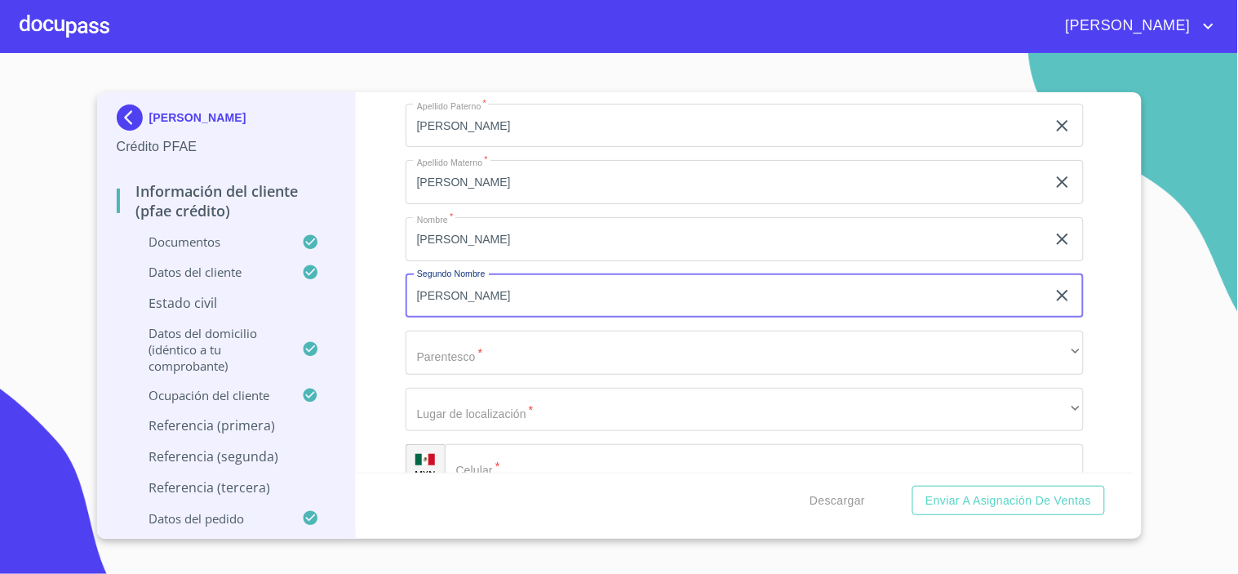
type input "[PERSON_NAME]"
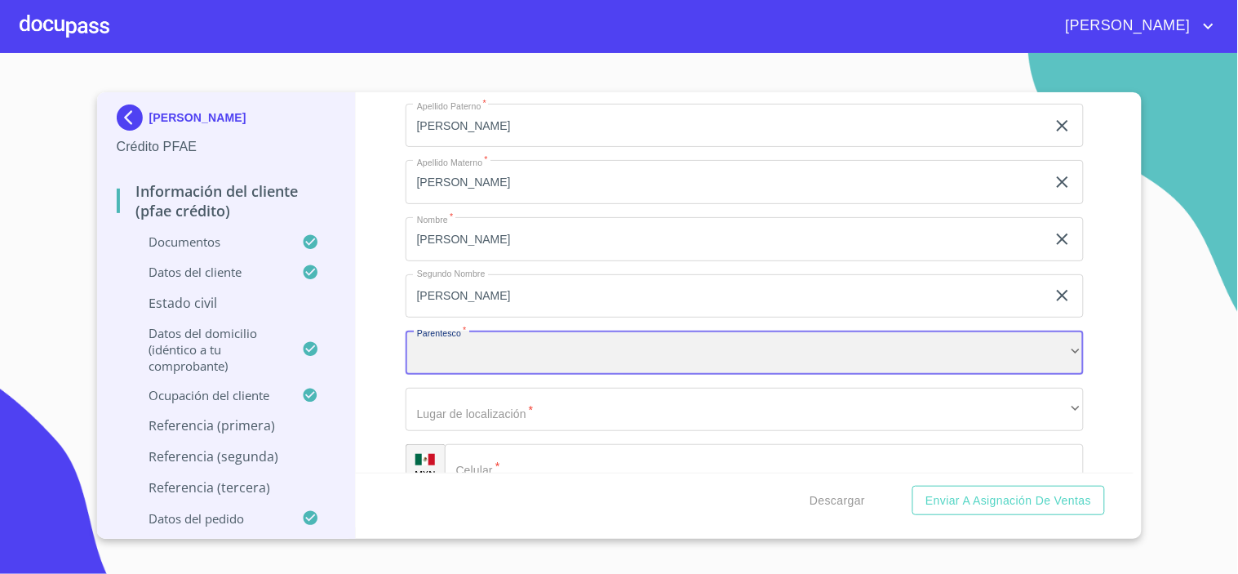
click at [616, 351] on div "​" at bounding box center [745, 353] width 678 height 44
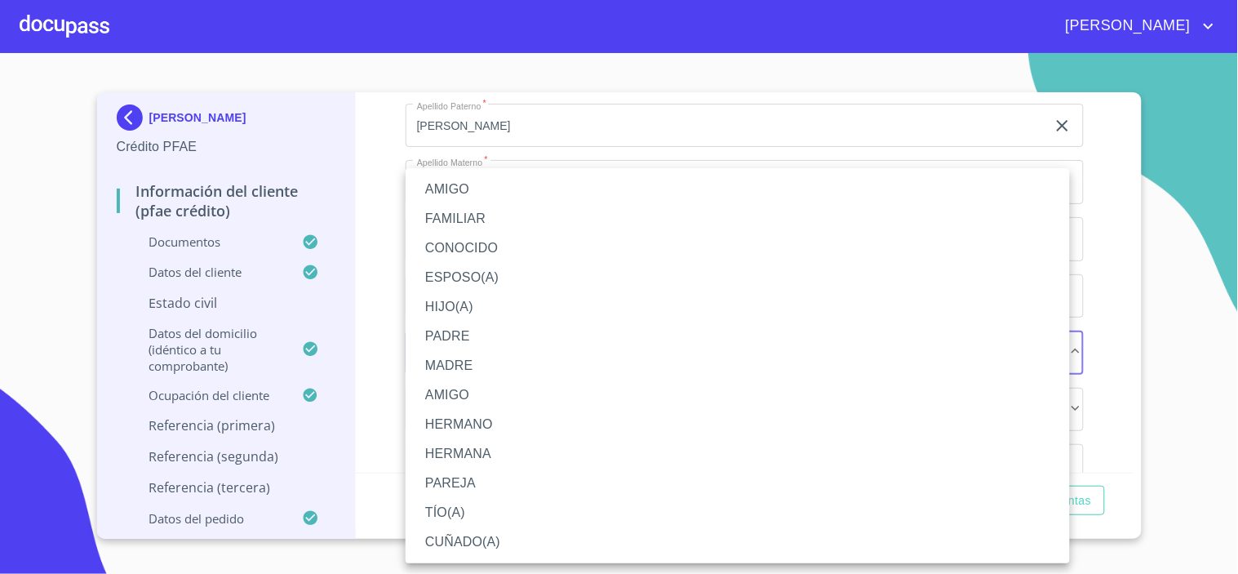
drag, startPoint x: 446, startPoint y: 281, endPoint x: 748, endPoint y: 331, distance: 307.0
click at [447, 281] on li "ESPOSO(A)" at bounding box center [738, 277] width 664 height 29
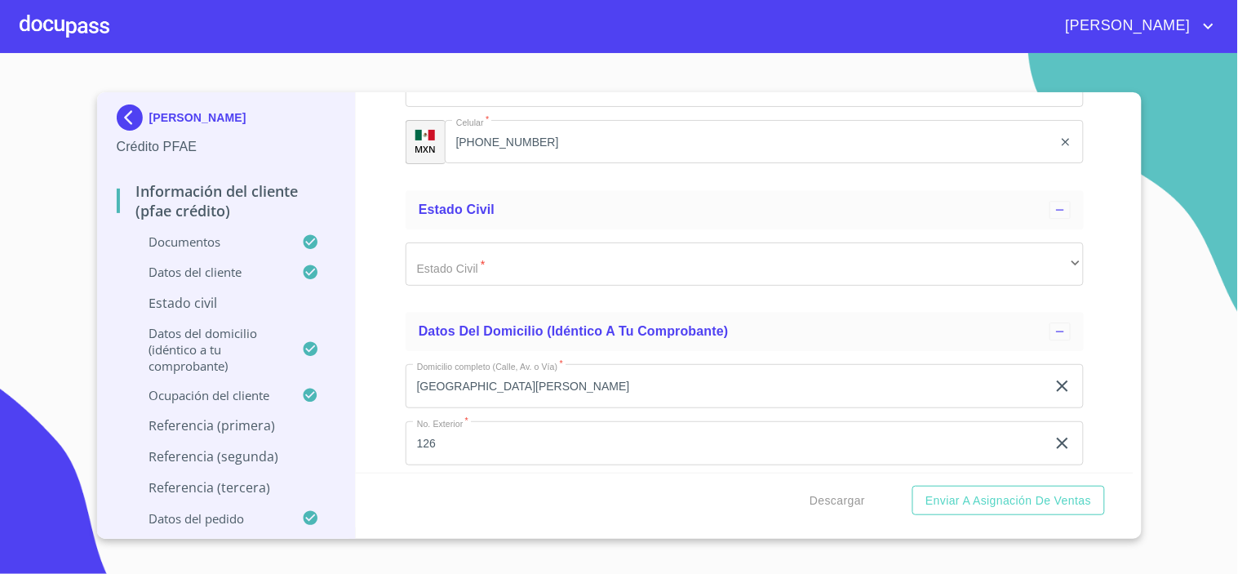
scroll to position [5832, 0]
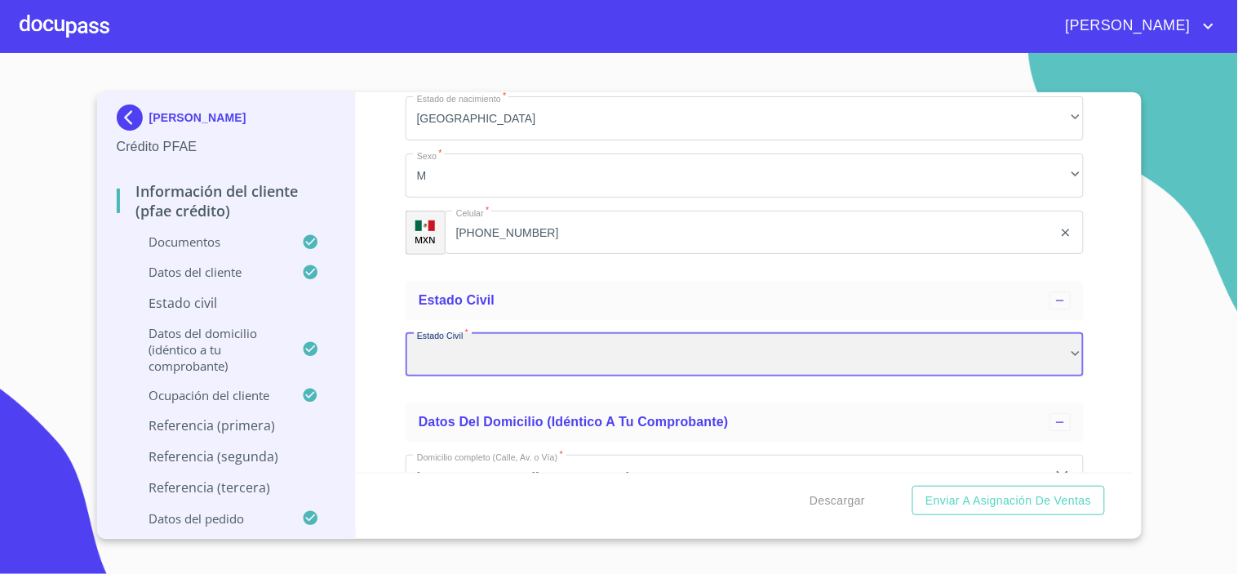
click at [1035, 333] on div "​" at bounding box center [745, 355] width 678 height 44
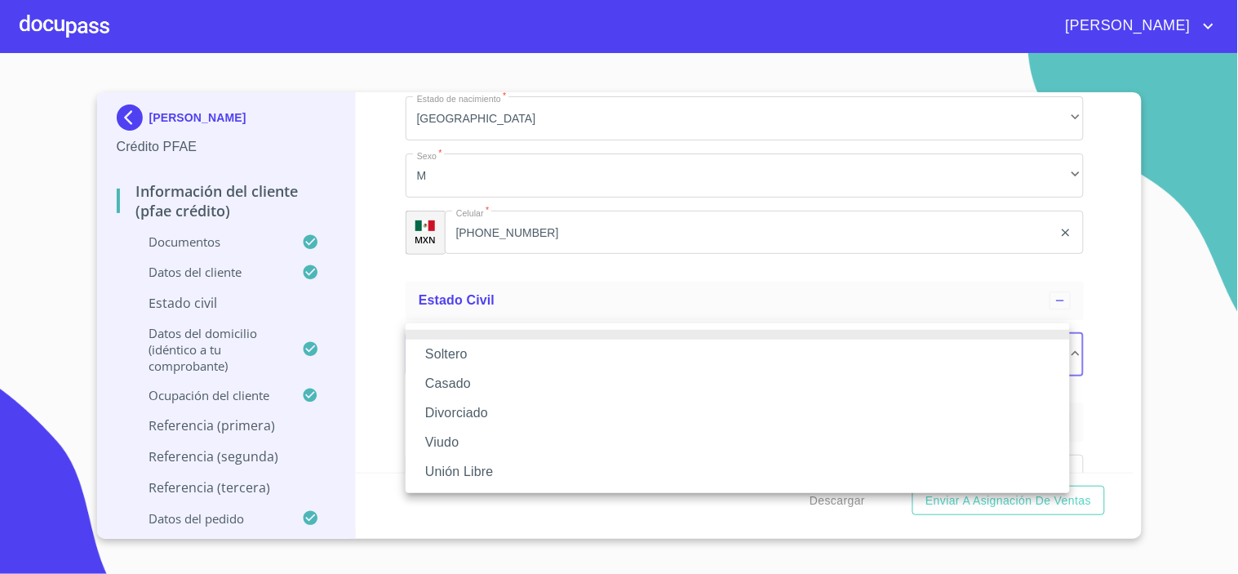
click at [450, 385] on li "Casado" at bounding box center [738, 383] width 664 height 29
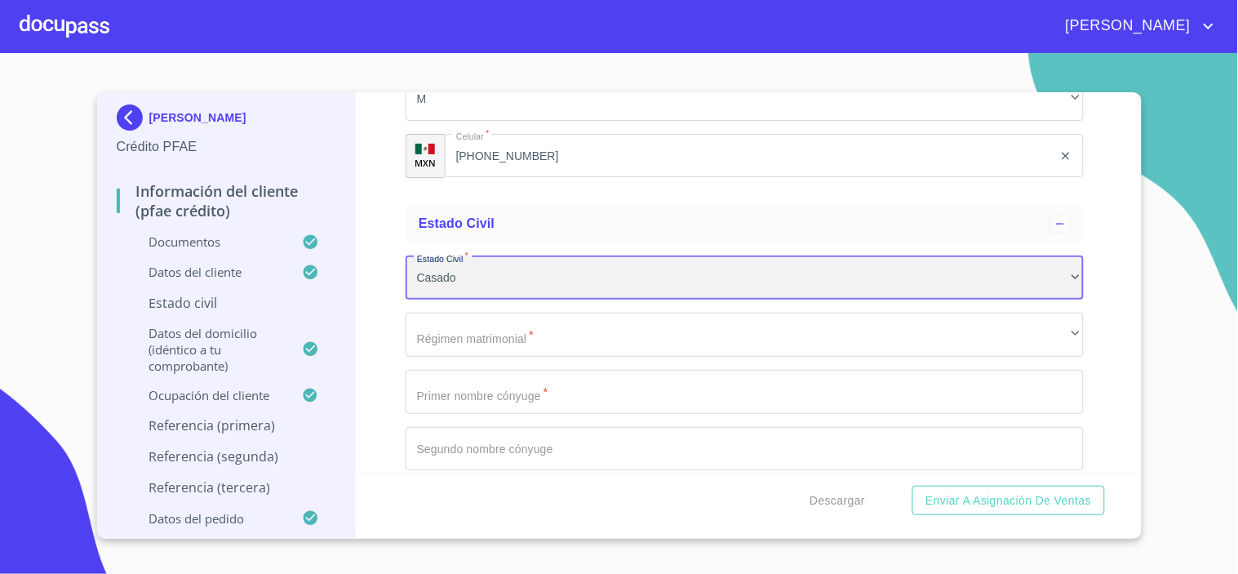
scroll to position [5923, 0]
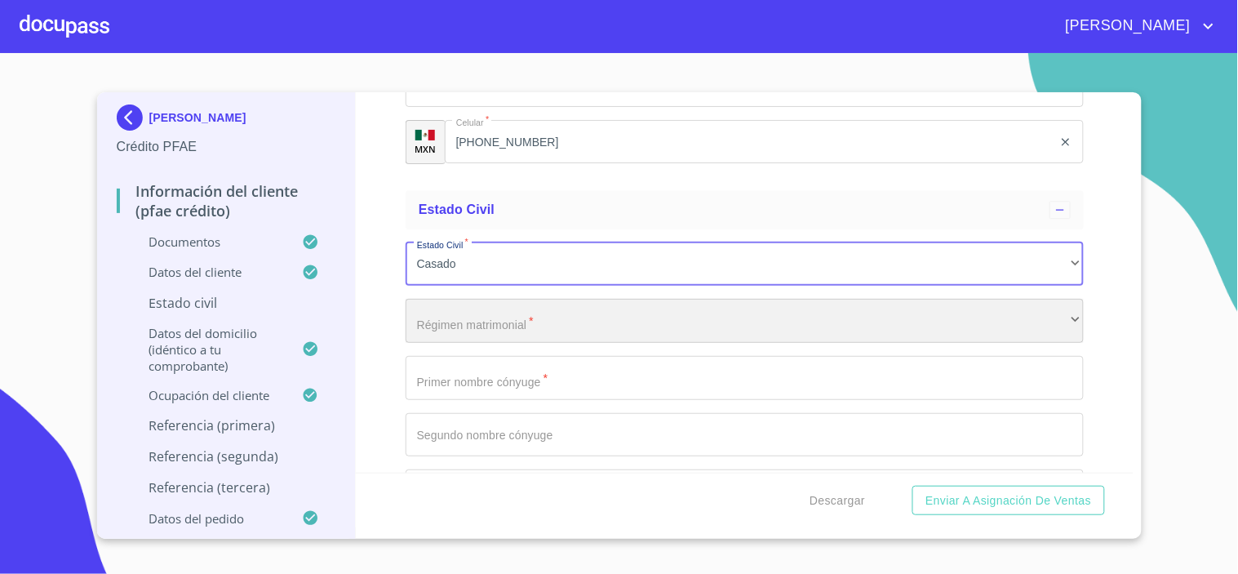
click at [478, 315] on div "​" at bounding box center [745, 321] width 678 height 44
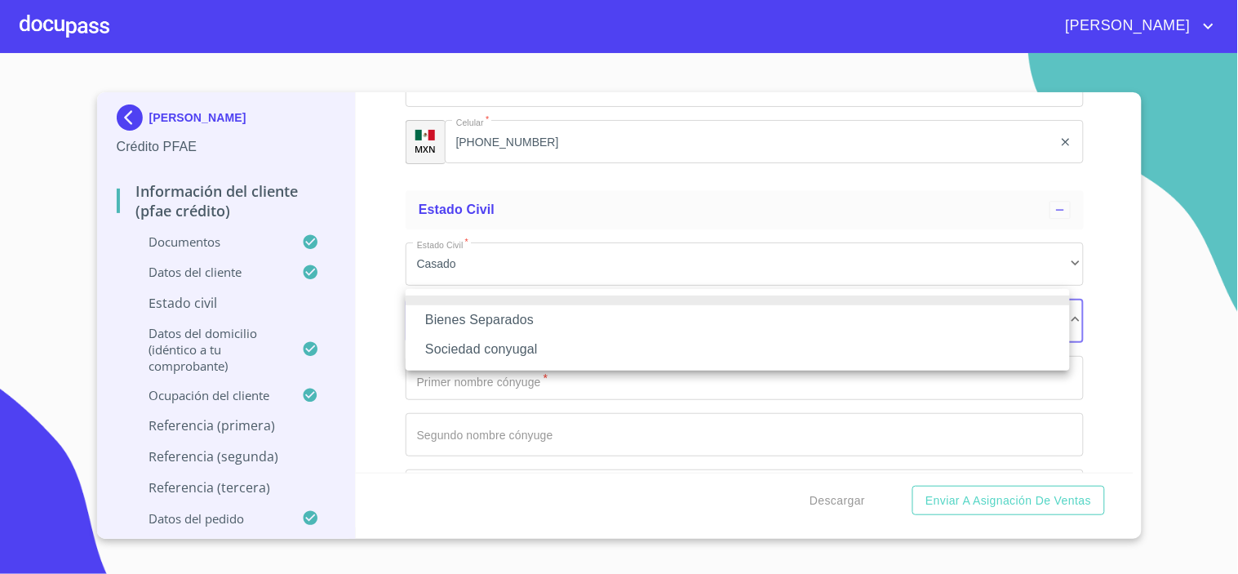
click at [470, 316] on li "Bienes Separados" at bounding box center [738, 319] width 664 height 29
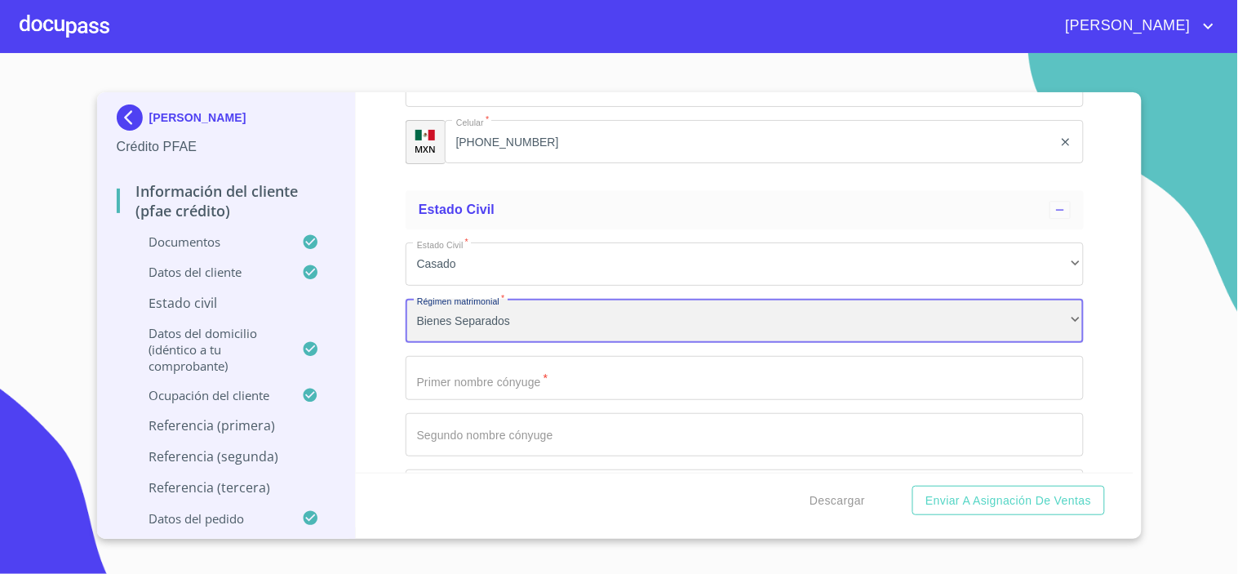
click at [474, 304] on div "Bienes Separados" at bounding box center [745, 321] width 678 height 44
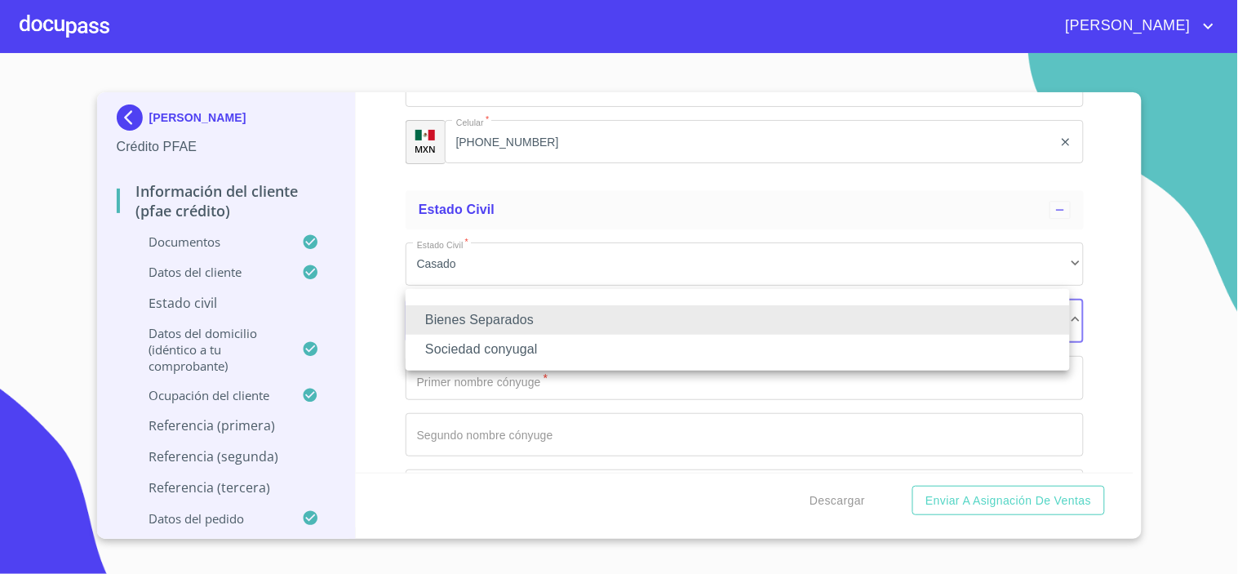
click at [490, 348] on li "Sociedad conyugal" at bounding box center [738, 349] width 664 height 29
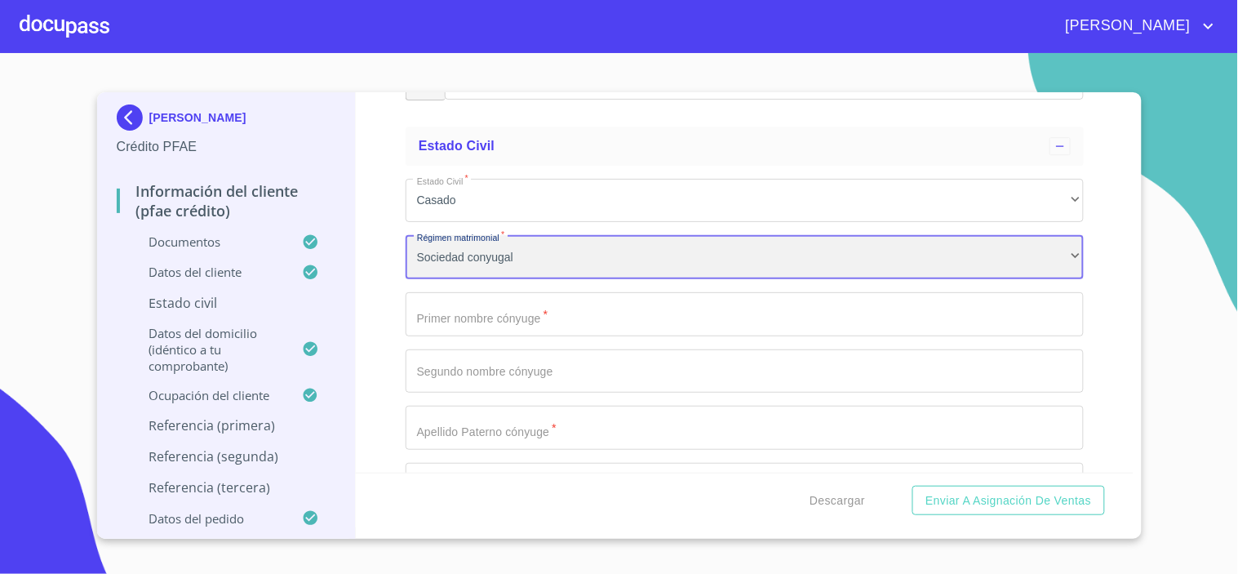
scroll to position [6014, 0]
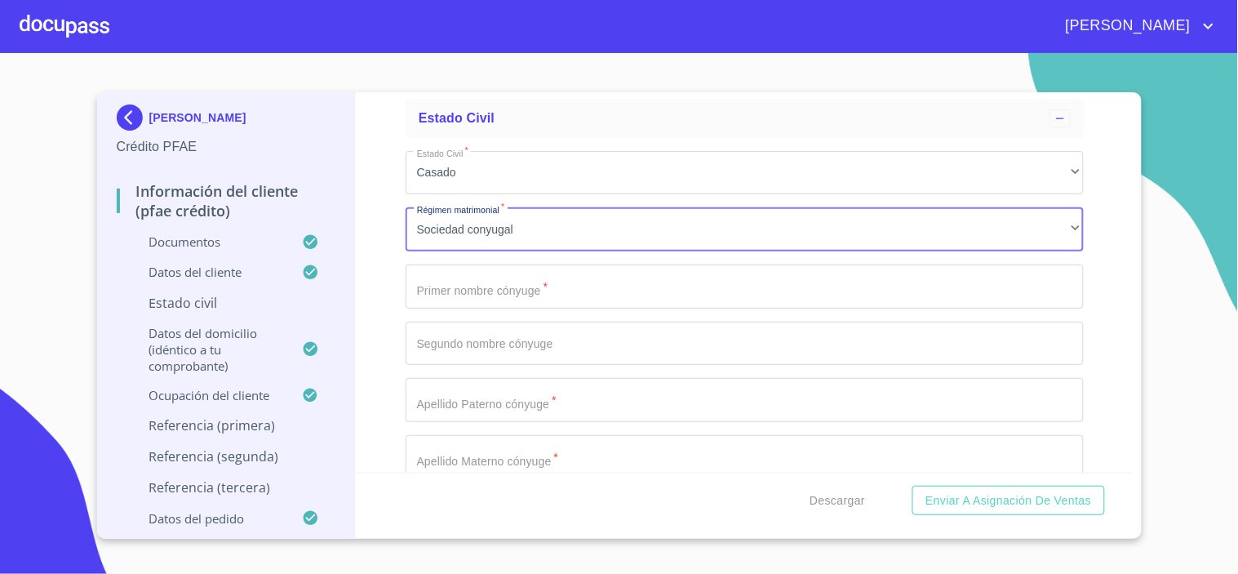
click at [478, 284] on input "Documento de identificación.   *" at bounding box center [745, 286] width 678 height 44
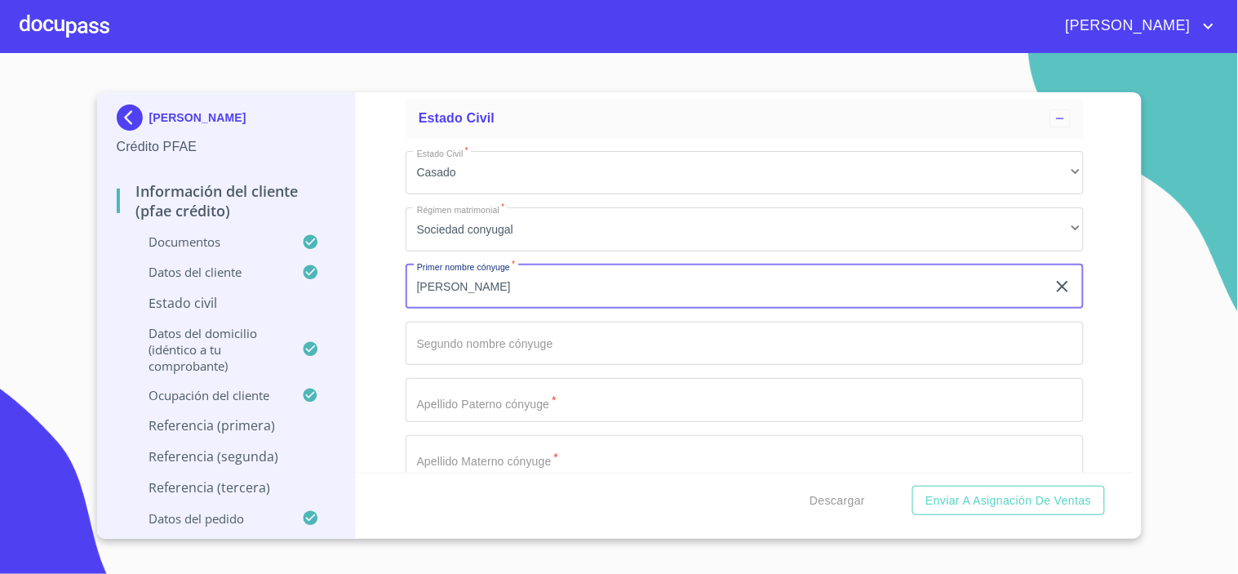
type input "[PERSON_NAME]"
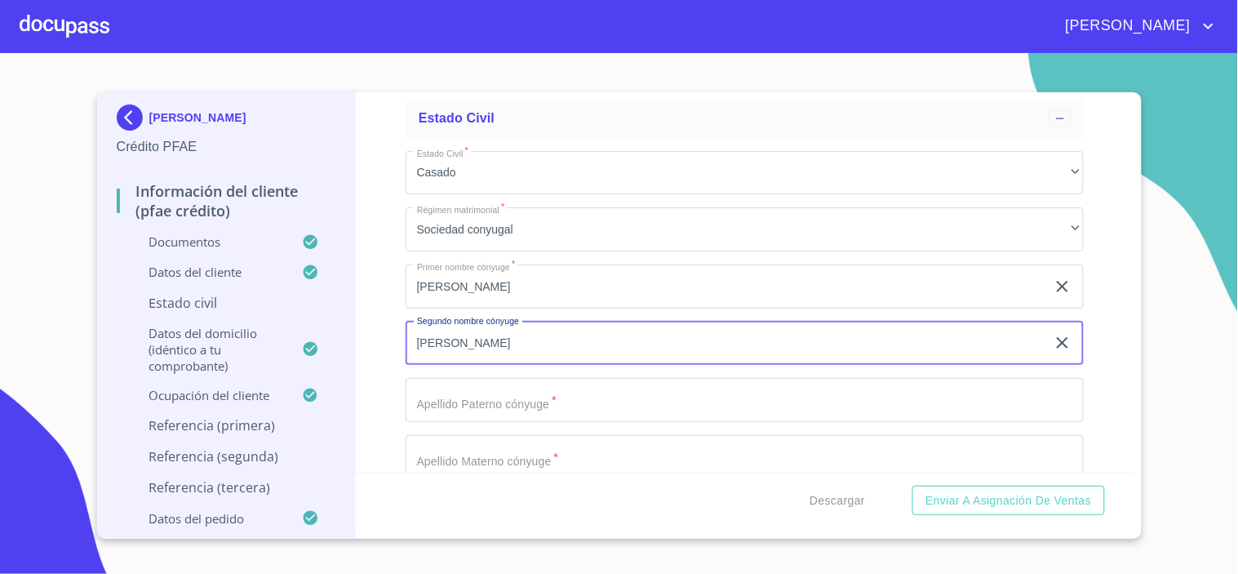
type input "[PERSON_NAME]"
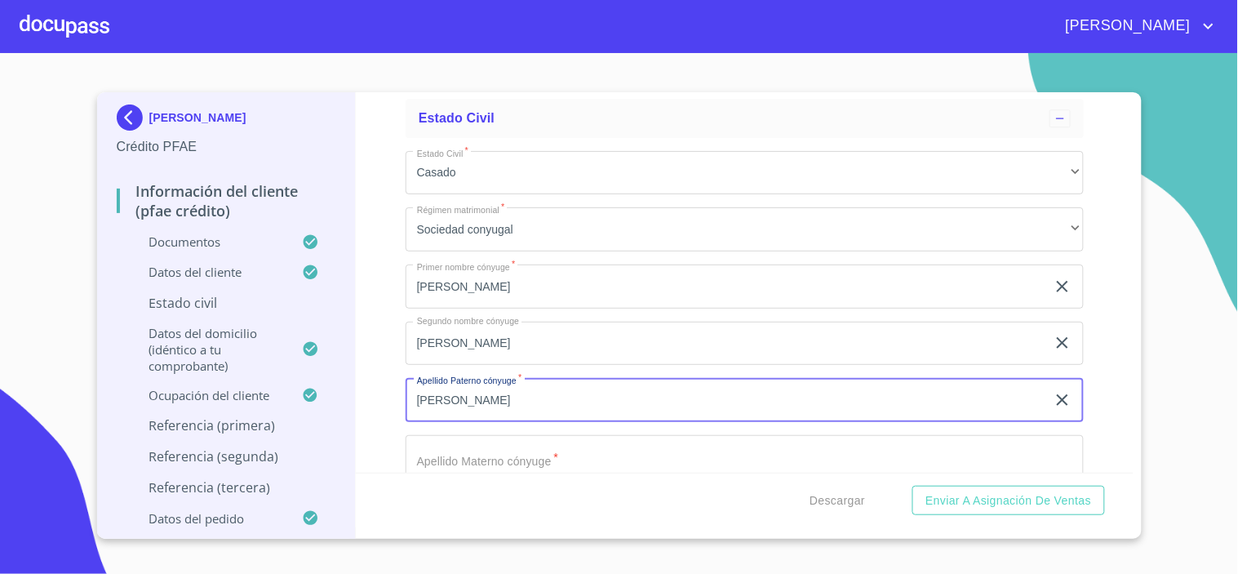
type input "[PERSON_NAME]"
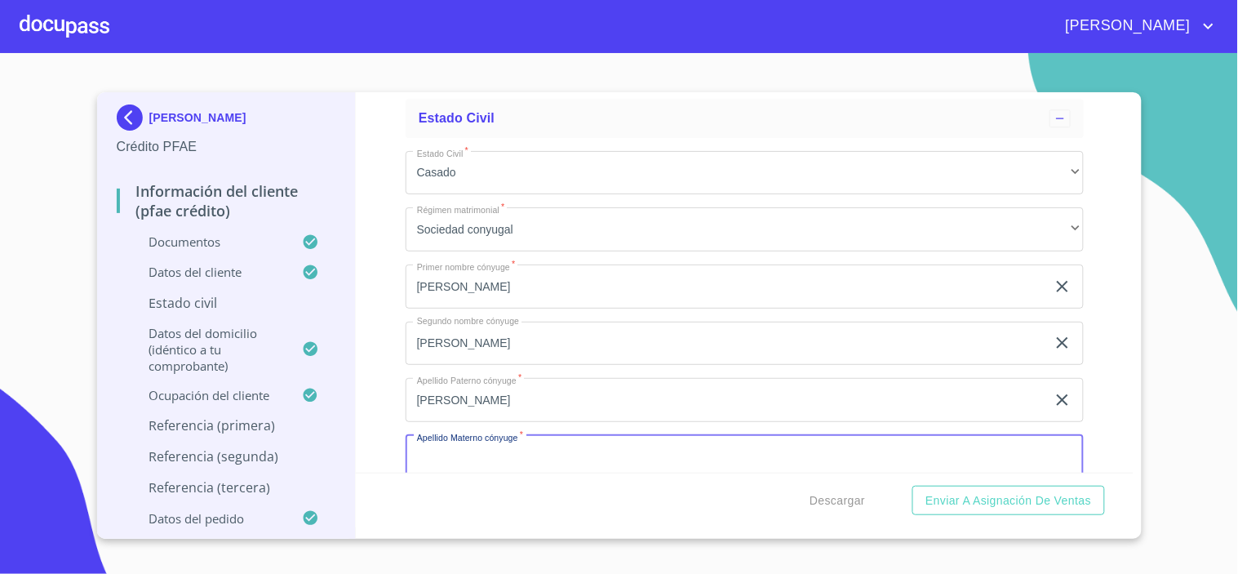
type input "F"
type input "GOMNZALEZ"
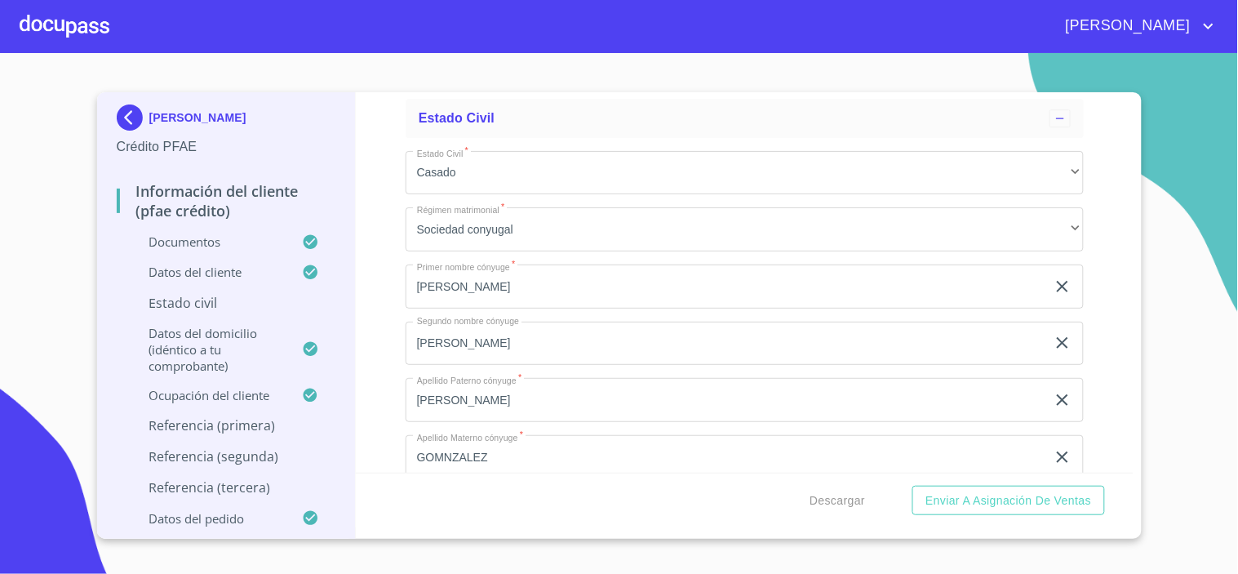
scroll to position [6233, 0]
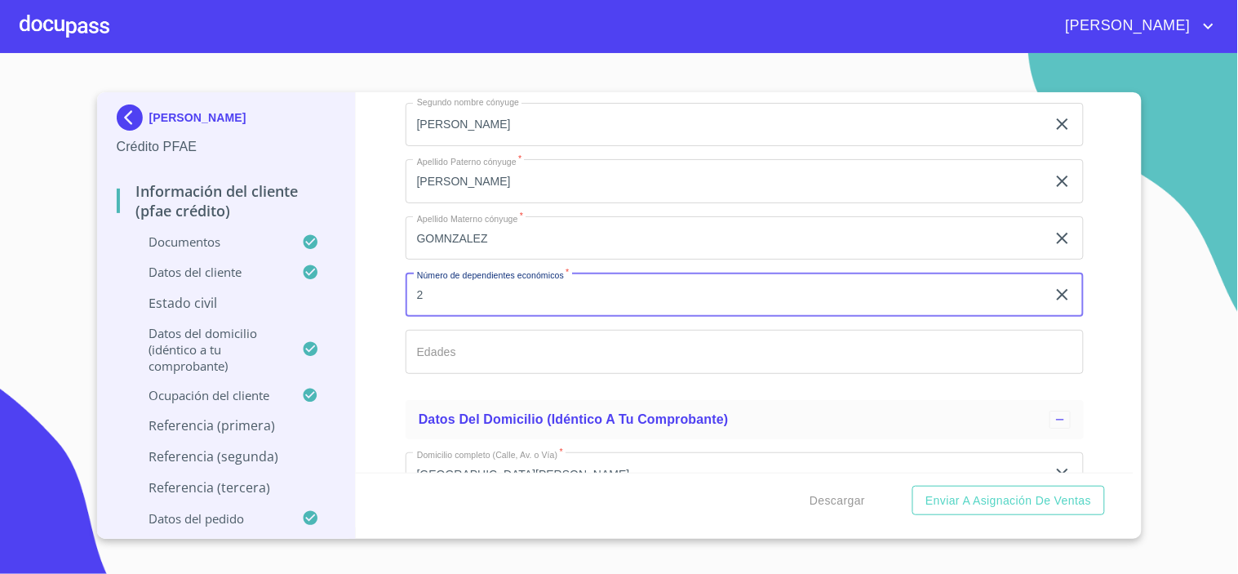
type input "2"
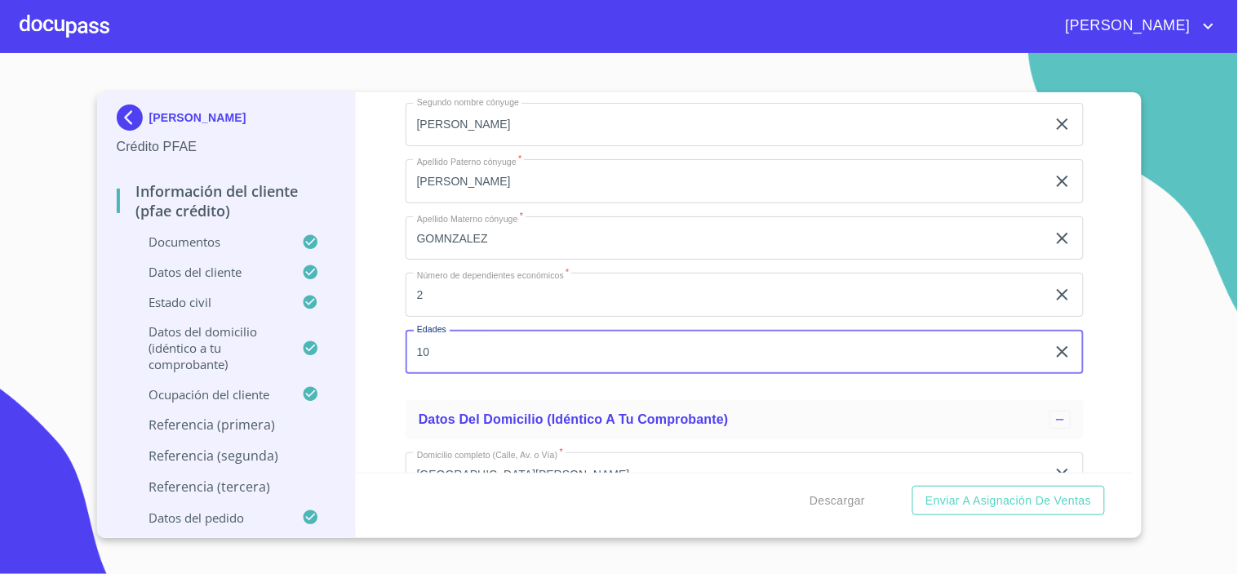
click at [468, 351] on input "10" at bounding box center [726, 352] width 641 height 44
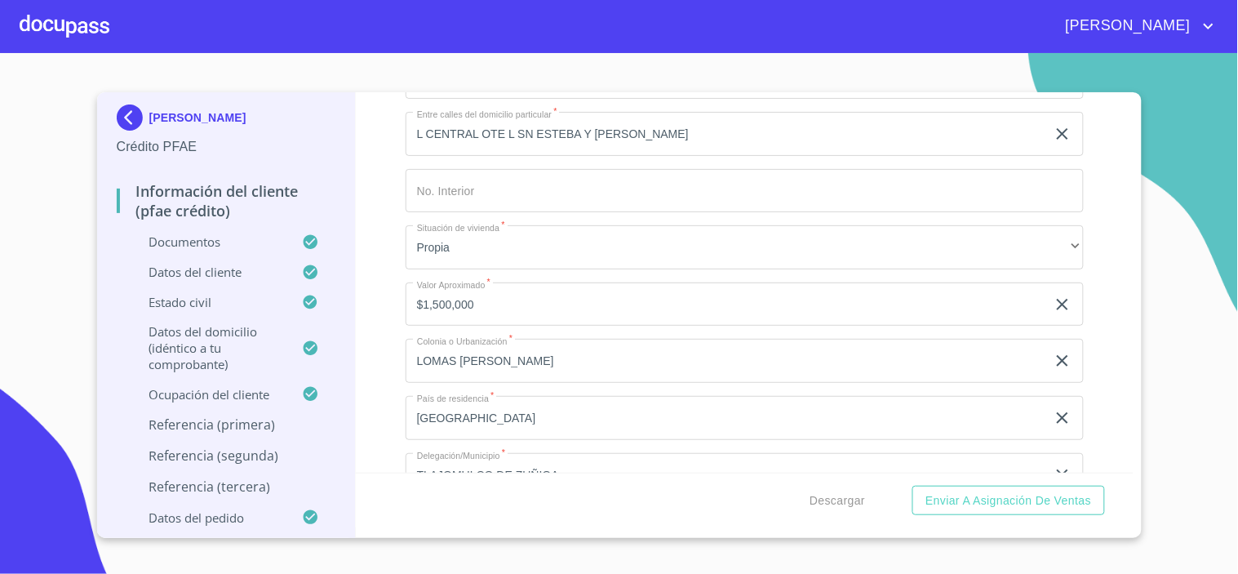
type input "10,13"
click at [1102, 378] on div "Información del cliente (PFAE crédito) Documentos Documento de identificación. …" at bounding box center [745, 282] width 778 height 380
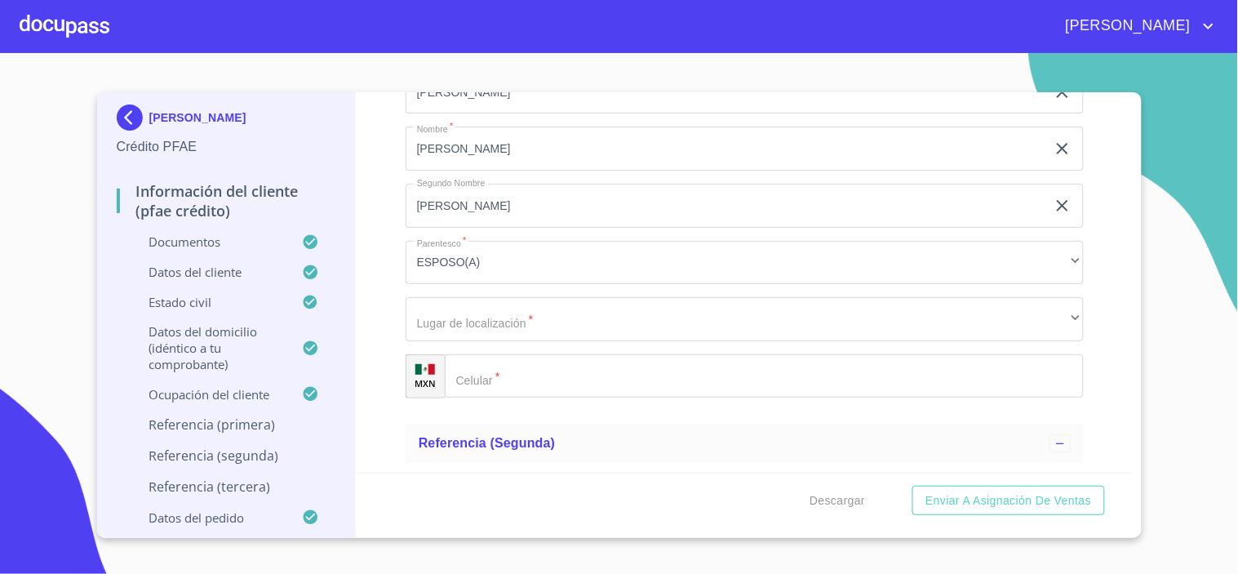
scroll to position [8681, 0]
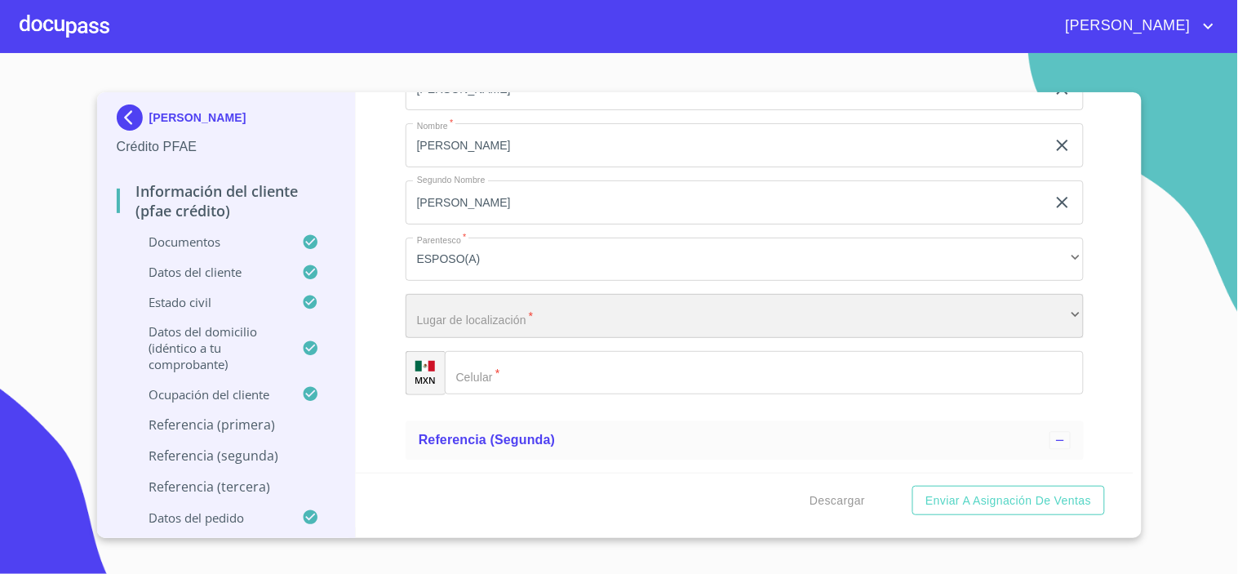
click at [453, 312] on div "​" at bounding box center [745, 316] width 678 height 44
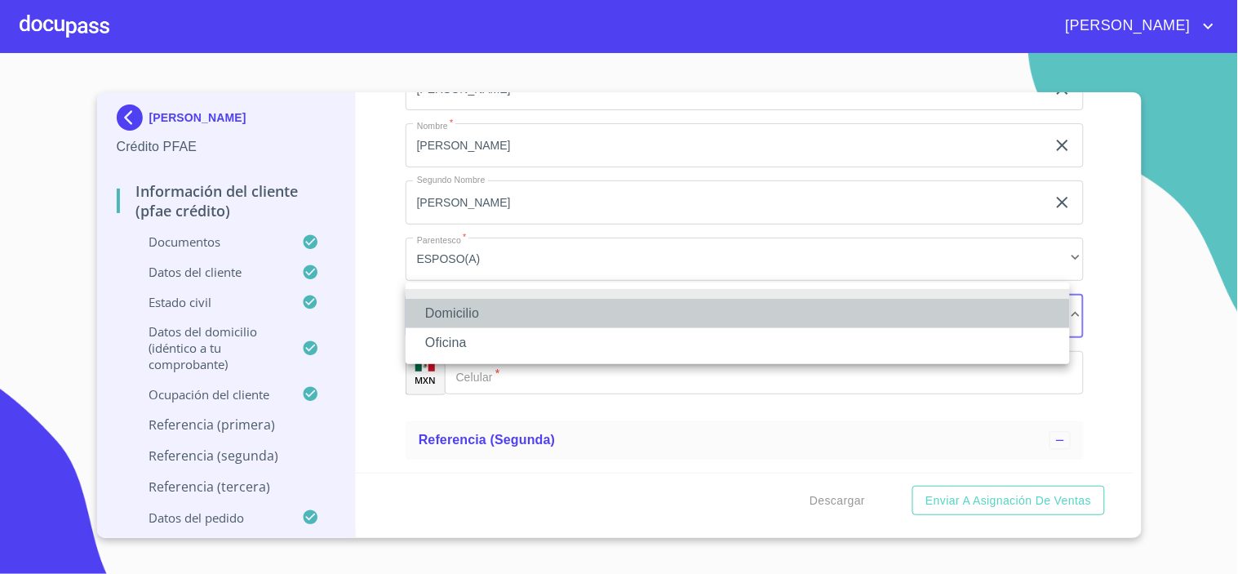
click at [469, 303] on li "Domicilio" at bounding box center [738, 313] width 664 height 29
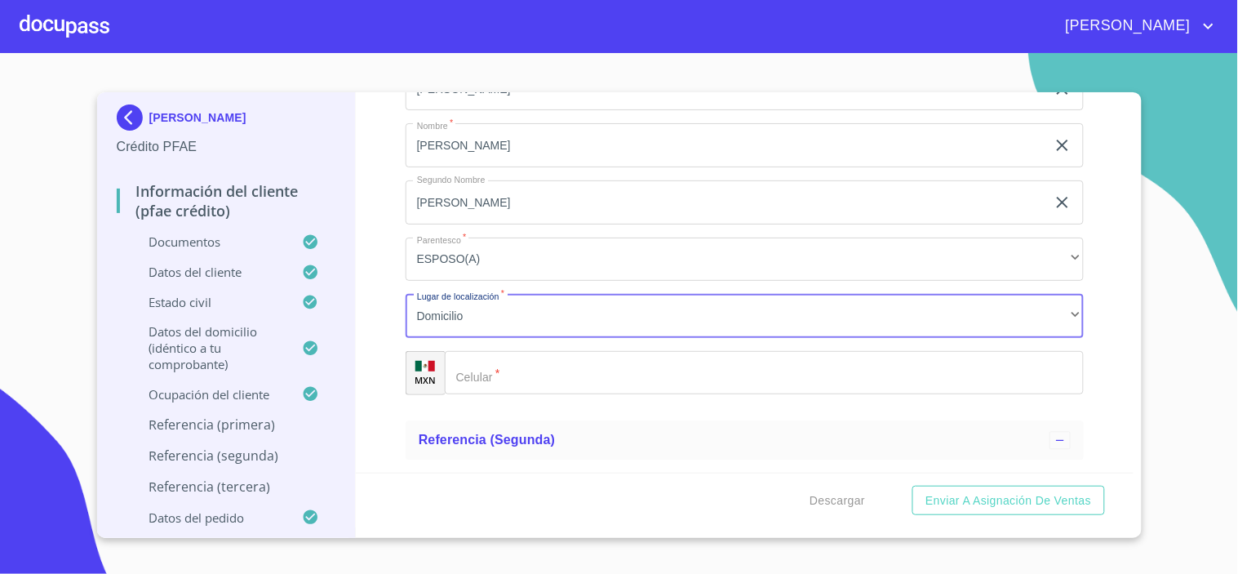
drag, startPoint x: 496, startPoint y: 354, endPoint x: 517, endPoint y: 351, distance: 20.7
click at [502, 354] on input "Documento de identificación.   *" at bounding box center [764, 373] width 639 height 44
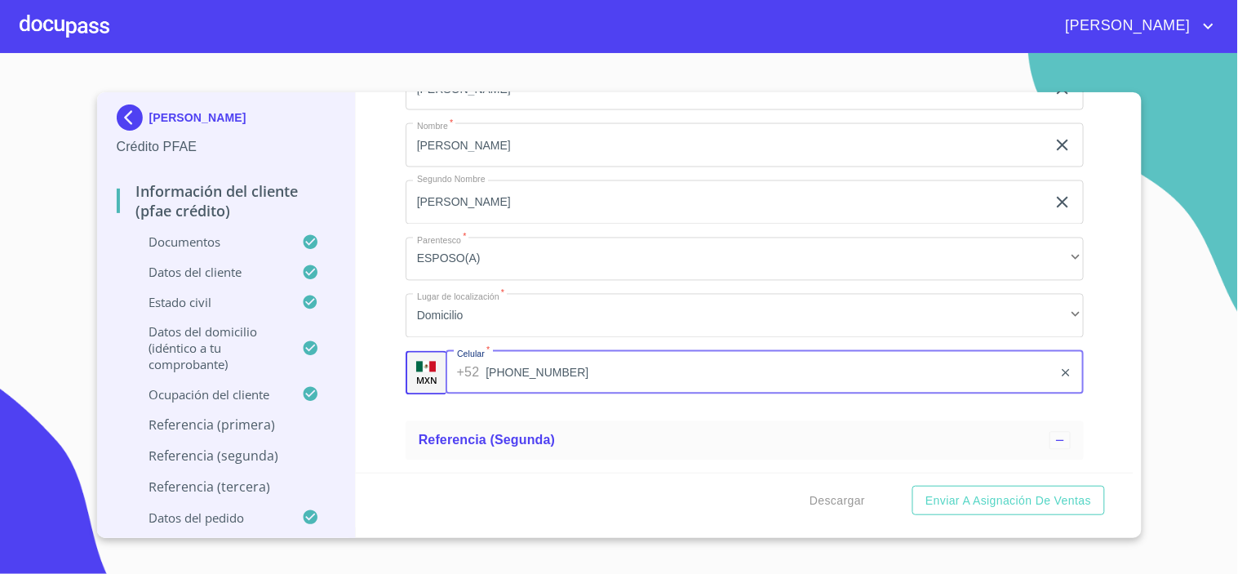
type input "[PHONE_NUMBER]"
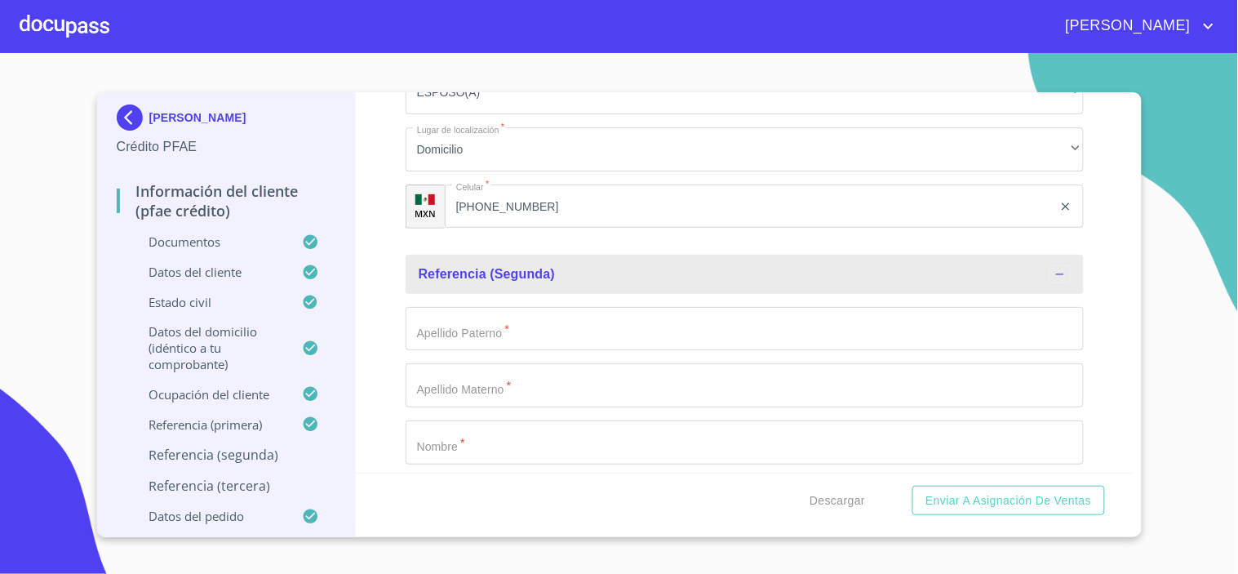
scroll to position [8863, 0]
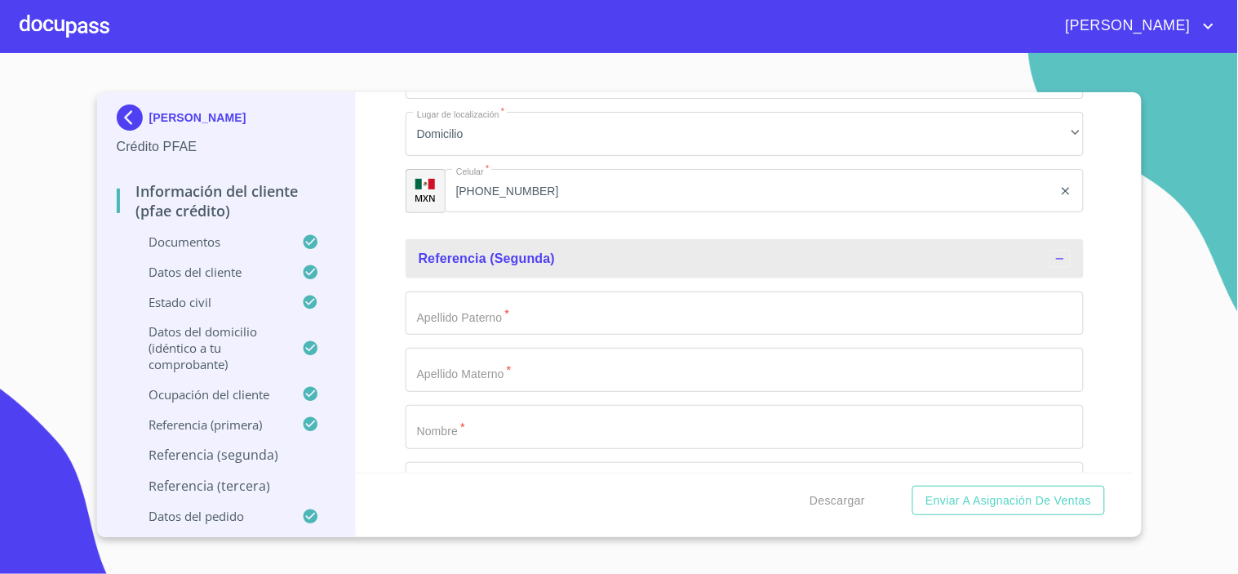
click at [478, 308] on input "Documento de identificación.   *" at bounding box center [745, 313] width 678 height 44
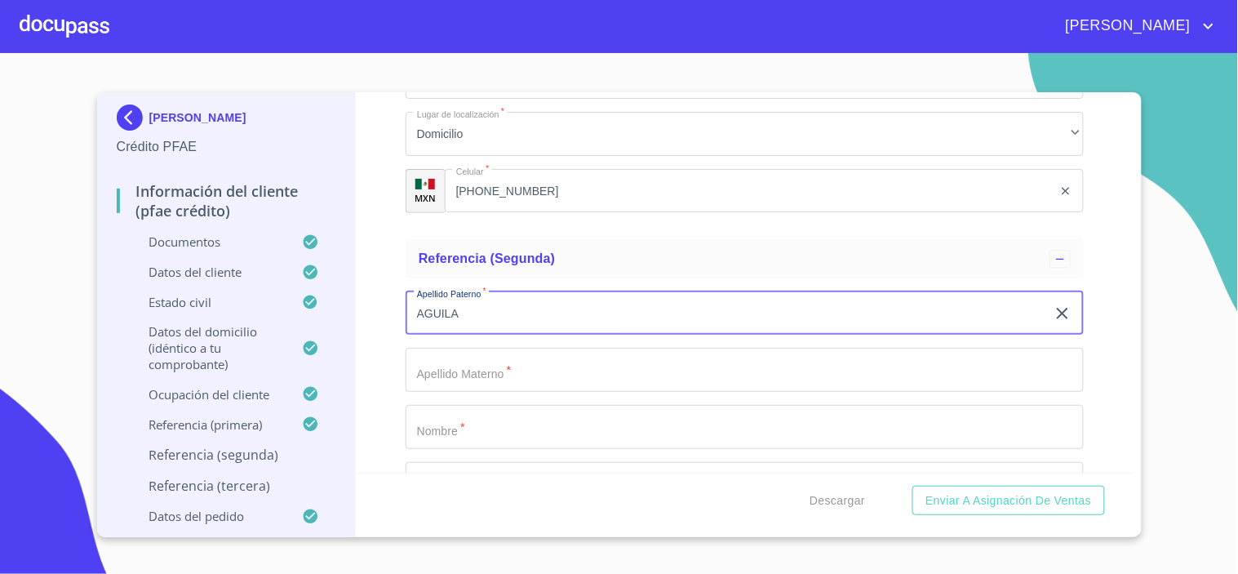
type input "AGUILA"
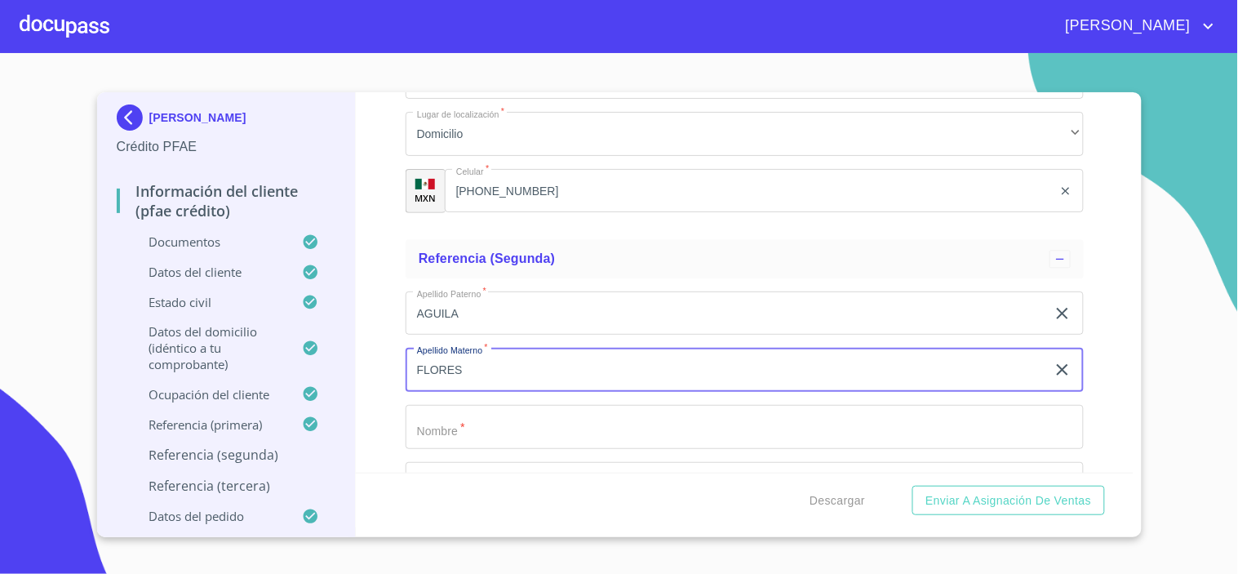
type input "FLORES"
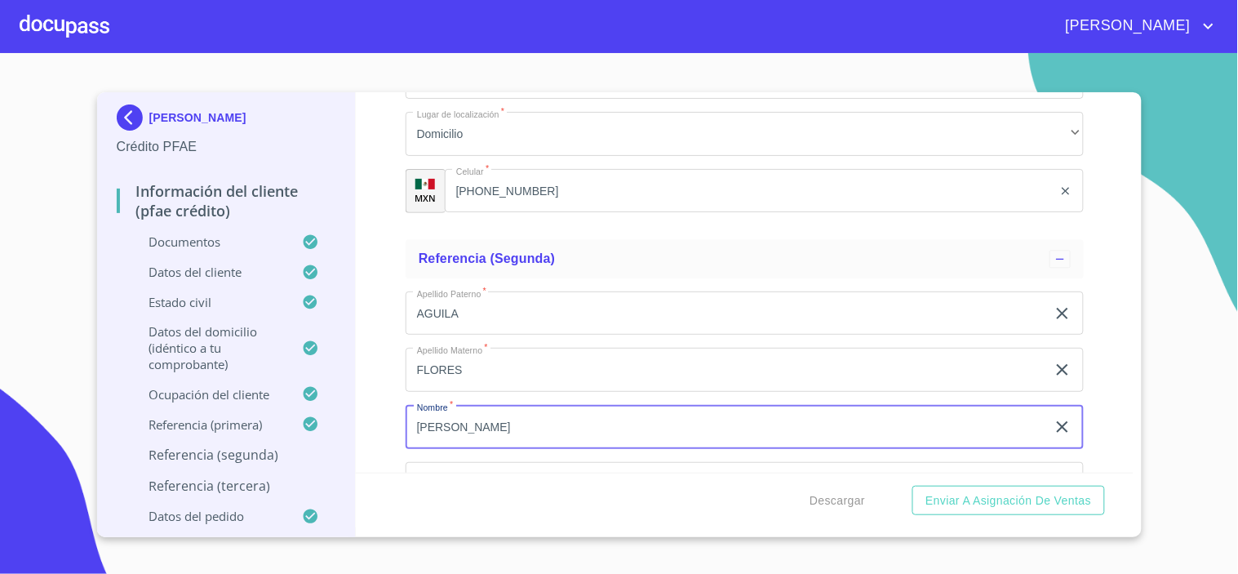
type input "[PERSON_NAME]"
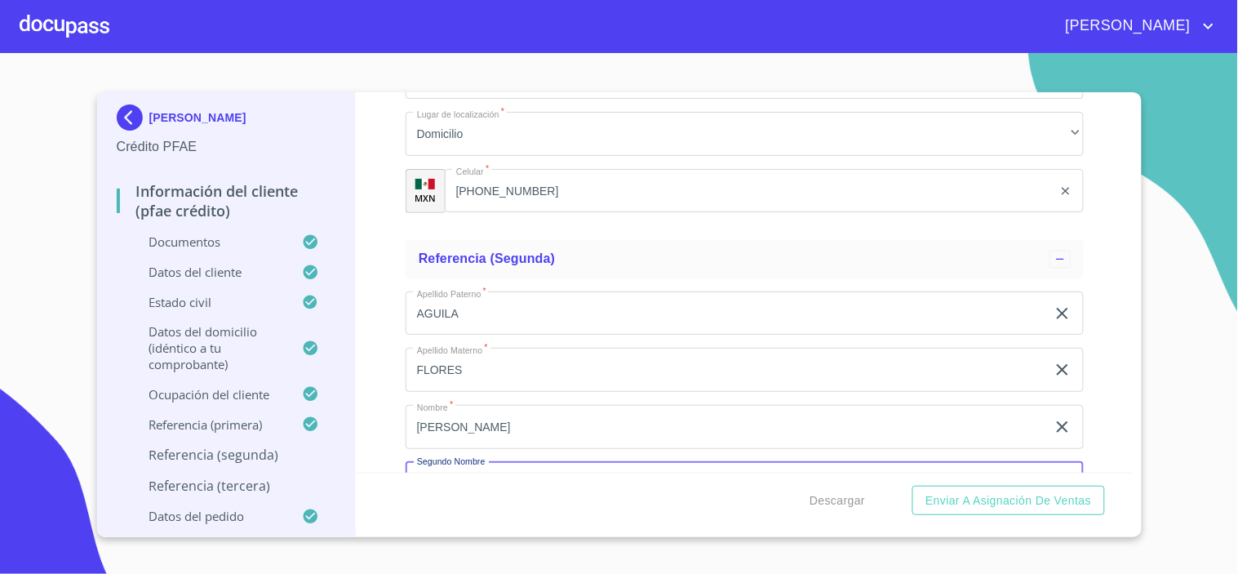
scroll to position [8883, 0]
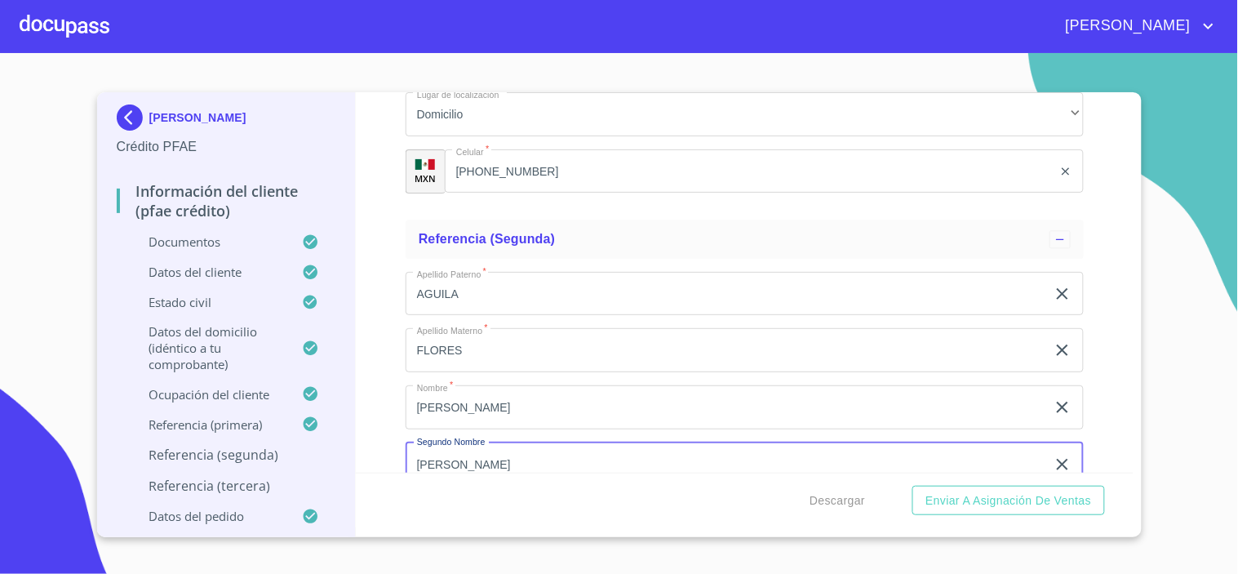
type input "[PERSON_NAME]"
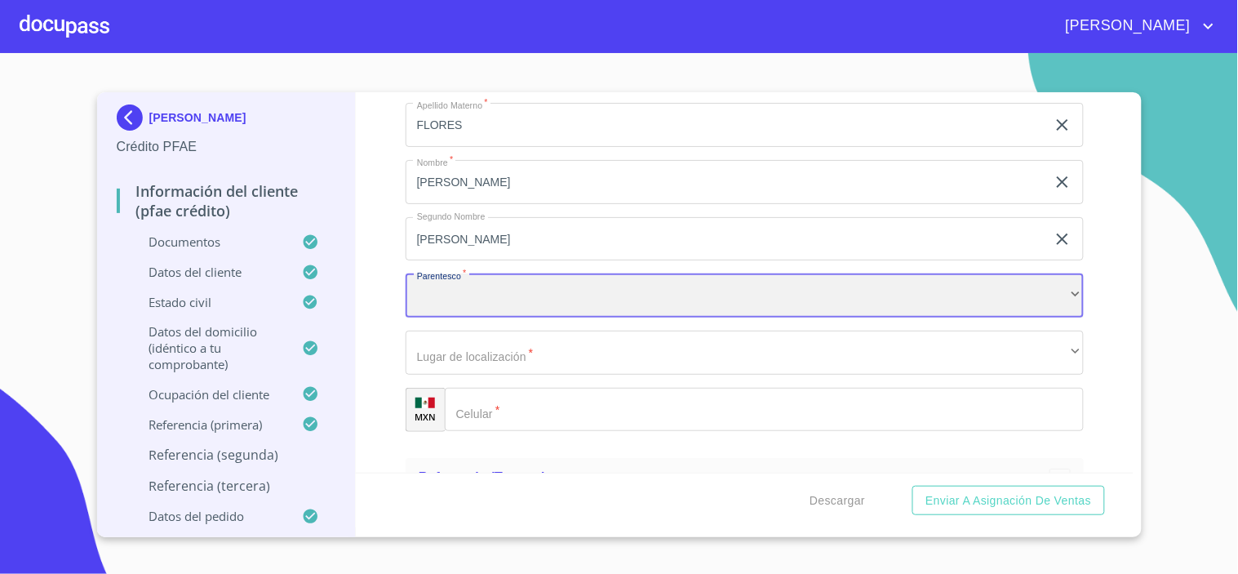
click at [428, 286] on div "​" at bounding box center [745, 295] width 678 height 44
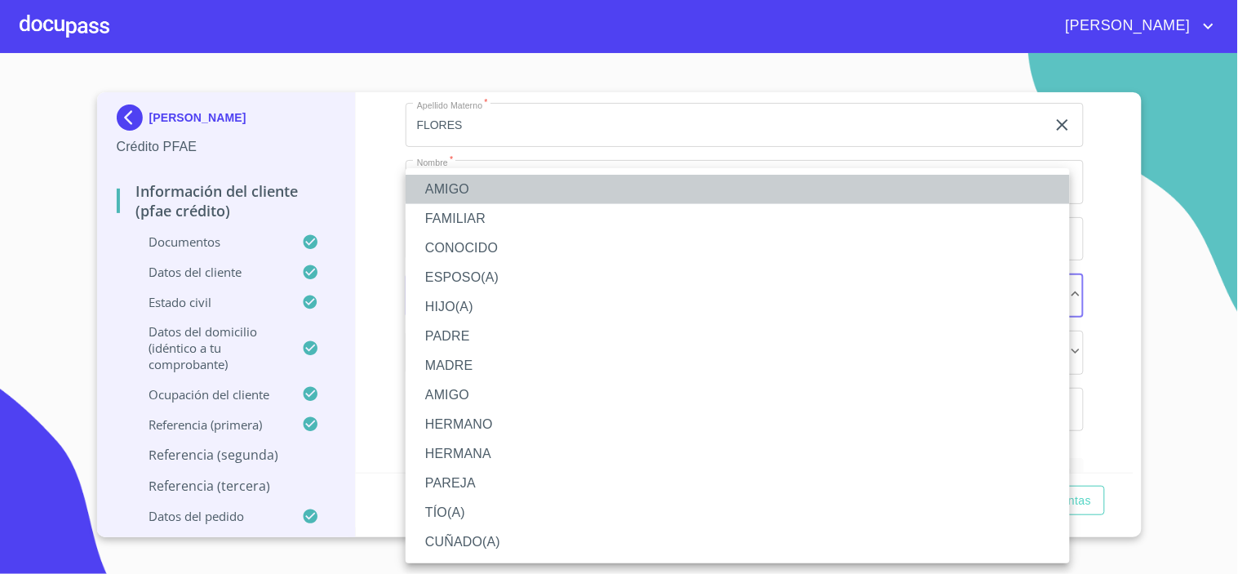
click at [455, 193] on li "AMIGO" at bounding box center [738, 189] width 664 height 29
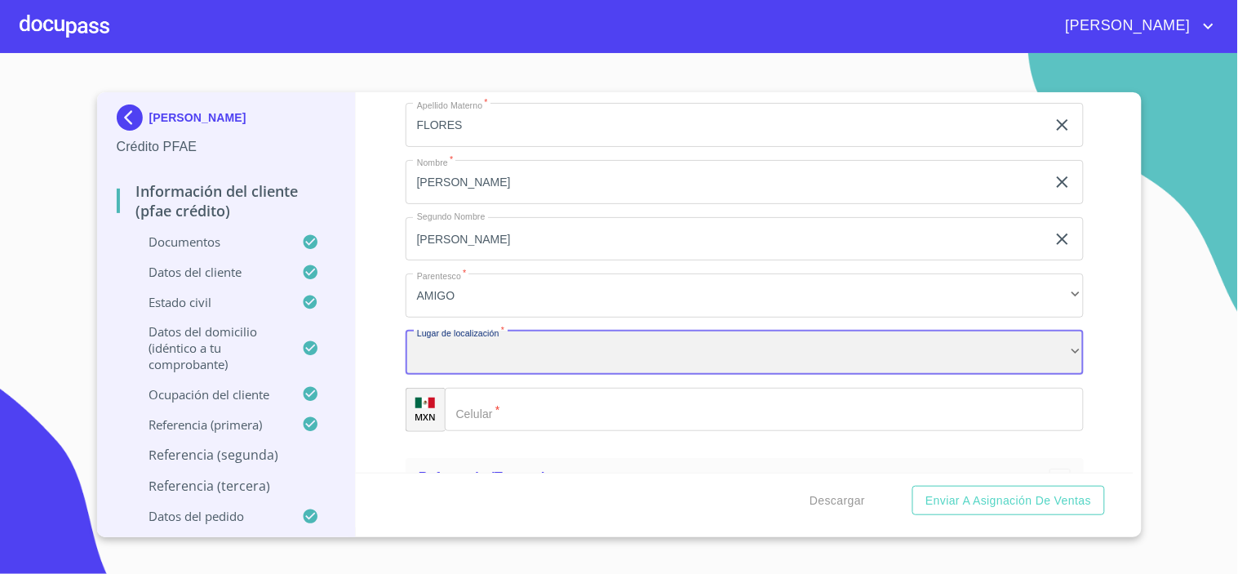
click at [478, 339] on div "​" at bounding box center [745, 353] width 678 height 44
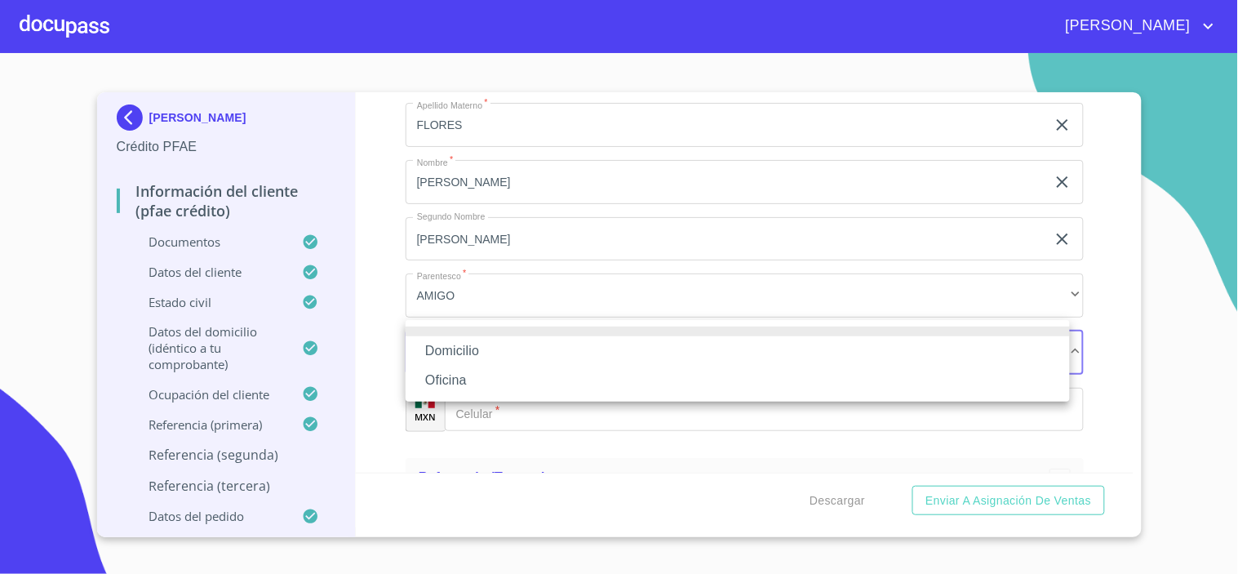
click at [457, 345] on li "Domicilio" at bounding box center [738, 350] width 664 height 29
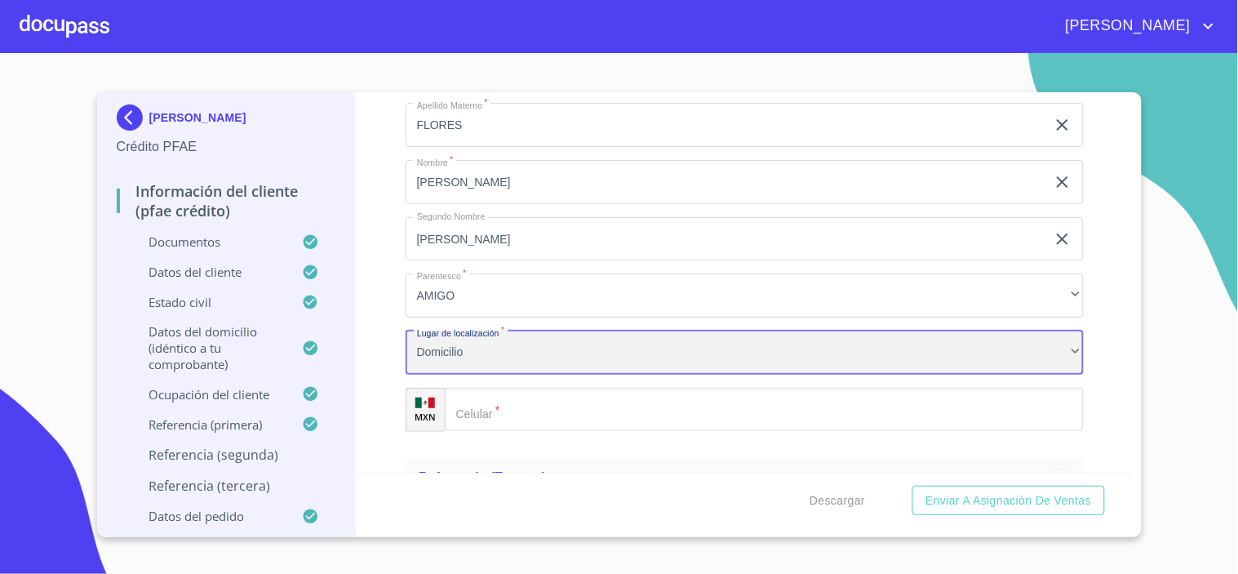
scroll to position [9199, 0]
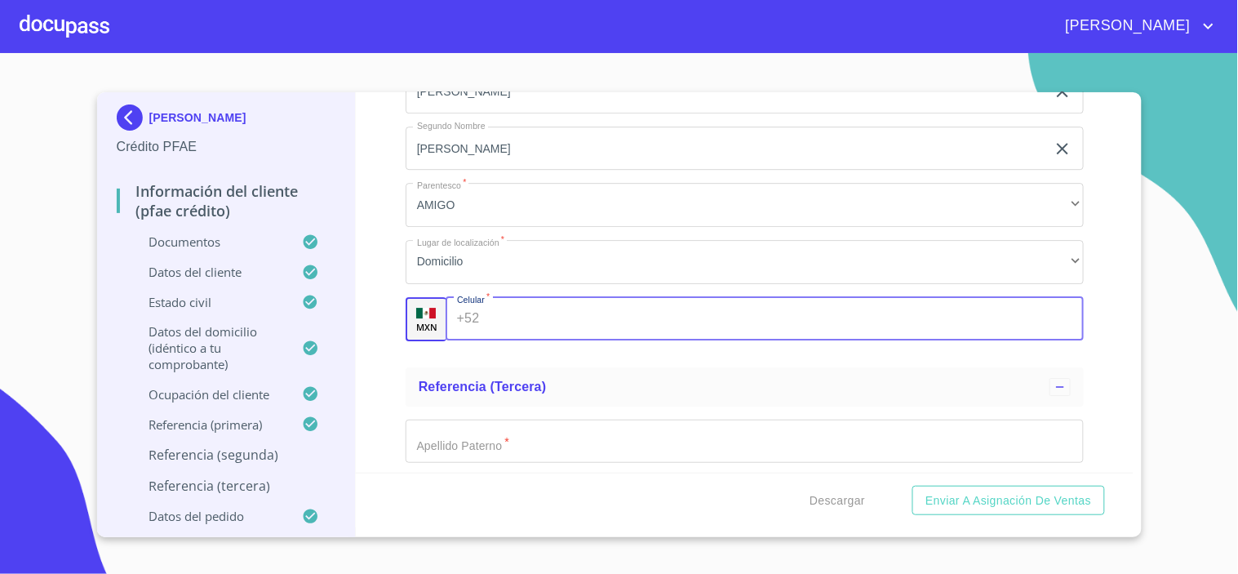
click at [539, 313] on input "Documento de identificación.   *" at bounding box center [785, 319] width 598 height 44
type input "[PHONE_NUMBER]"
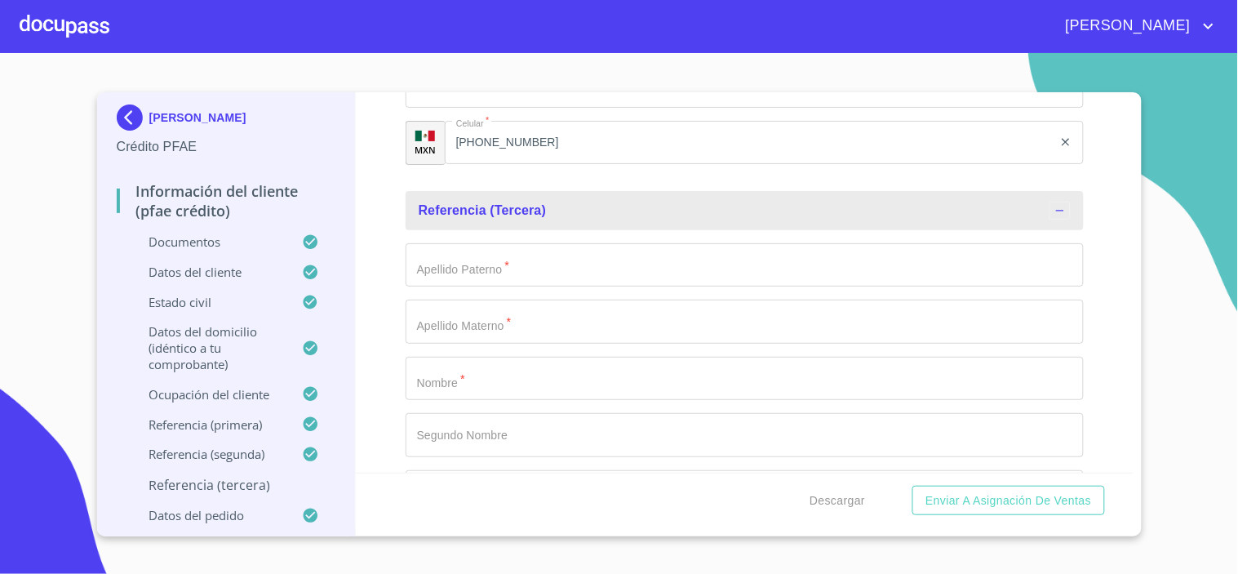
scroll to position [9380, 0]
click at [471, 259] on input "Documento de identificación.   *" at bounding box center [745, 260] width 678 height 44
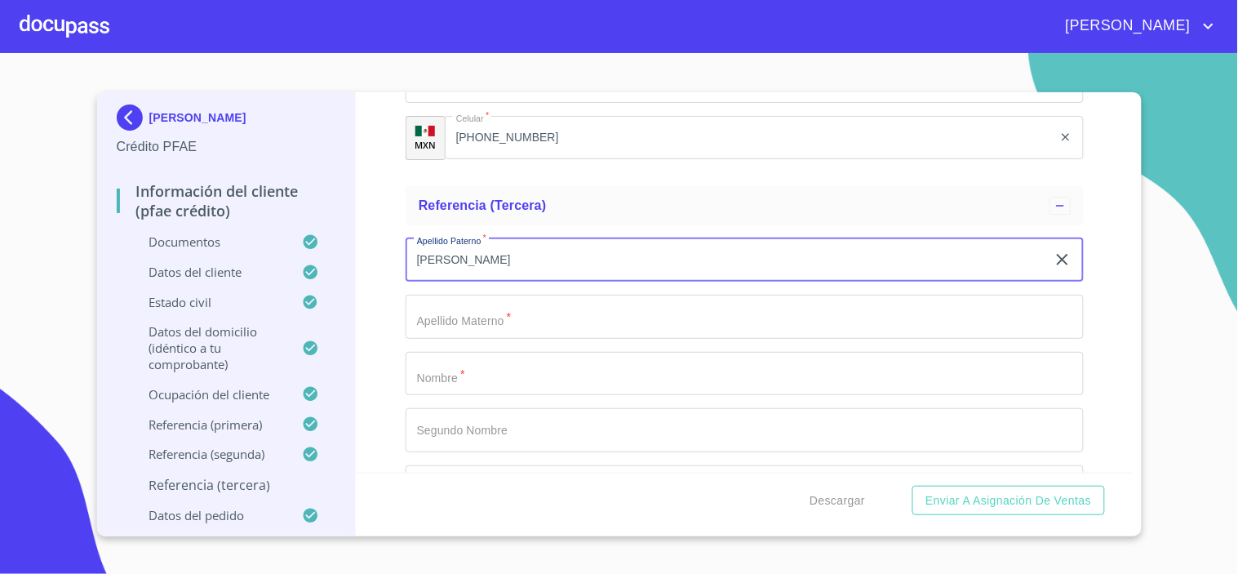
type input "[PERSON_NAME]"
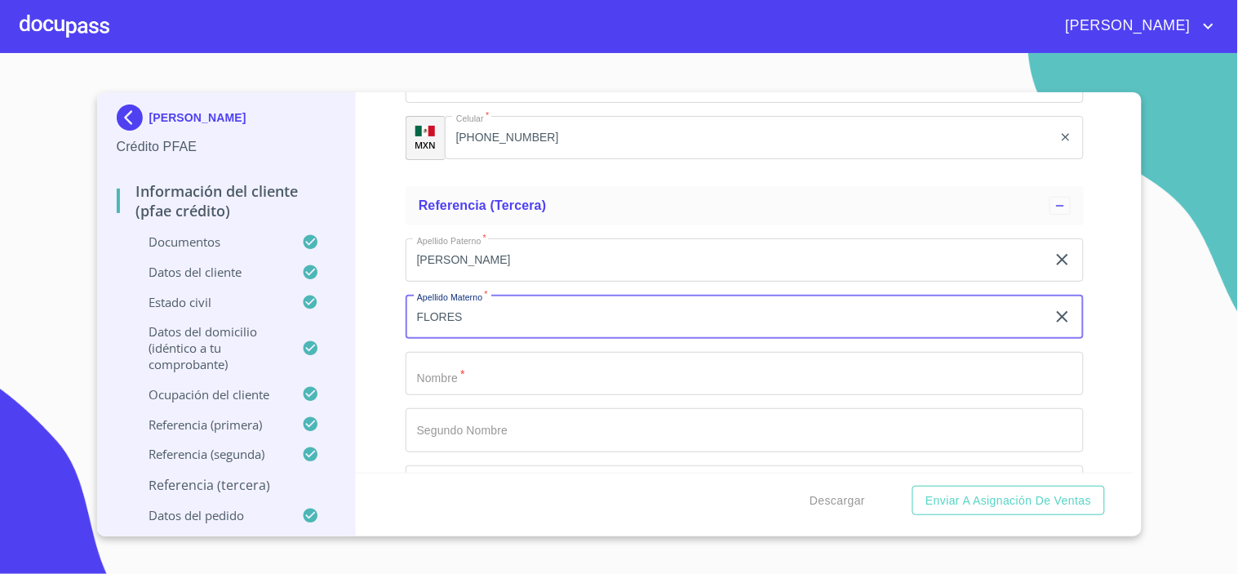
type input "FLORES"
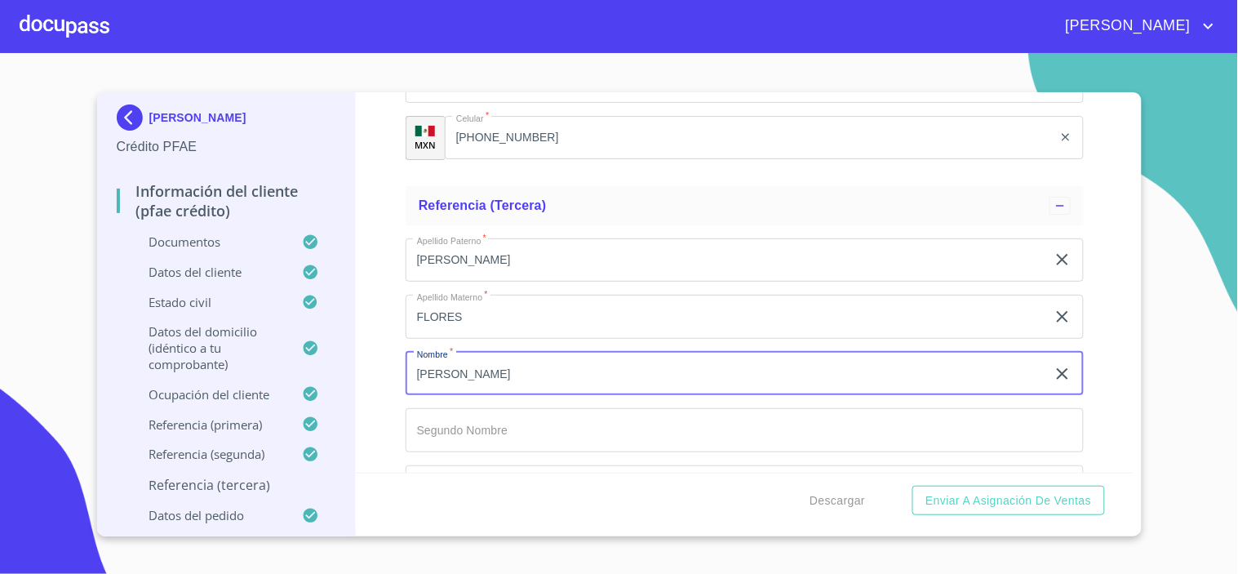
type input "[PERSON_NAME]"
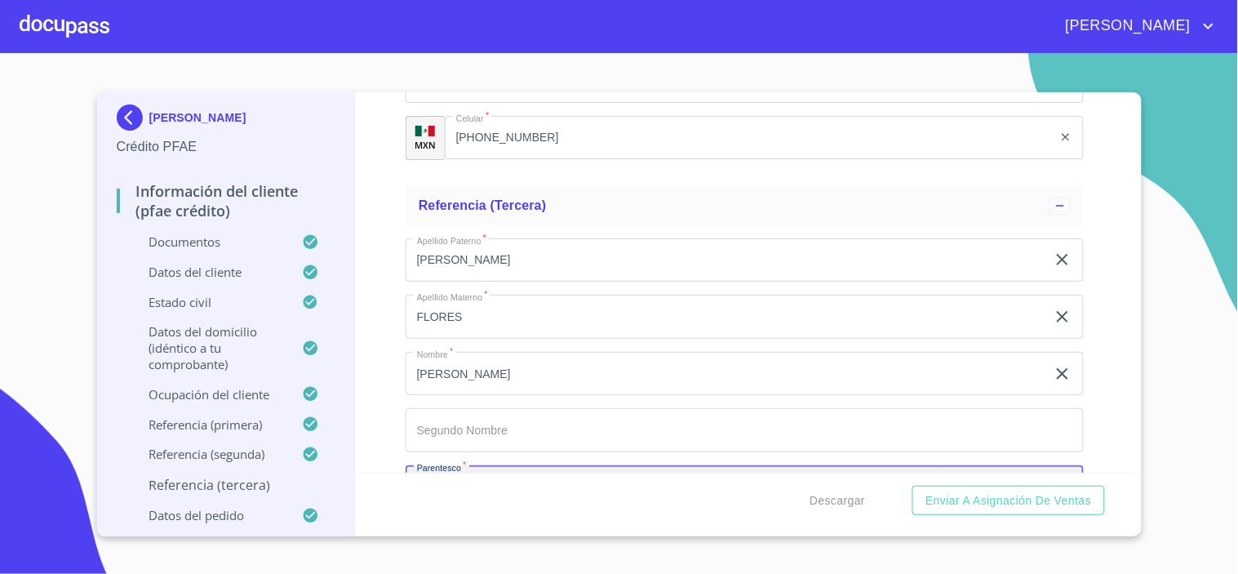
scroll to position [9403, 0]
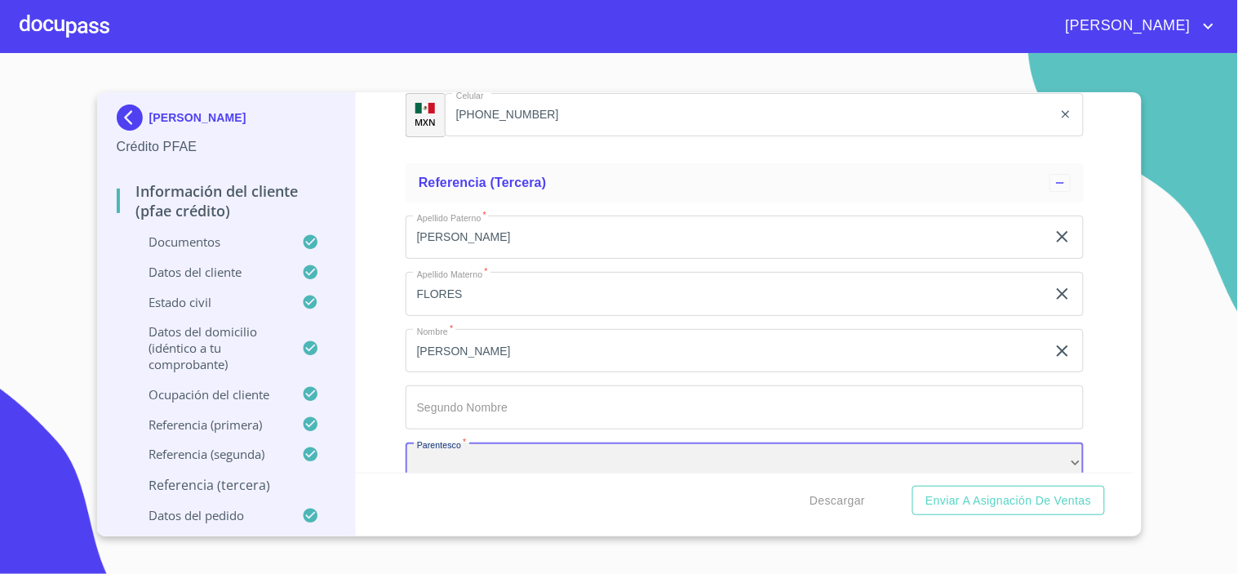
click at [508, 458] on div "​" at bounding box center [745, 464] width 678 height 44
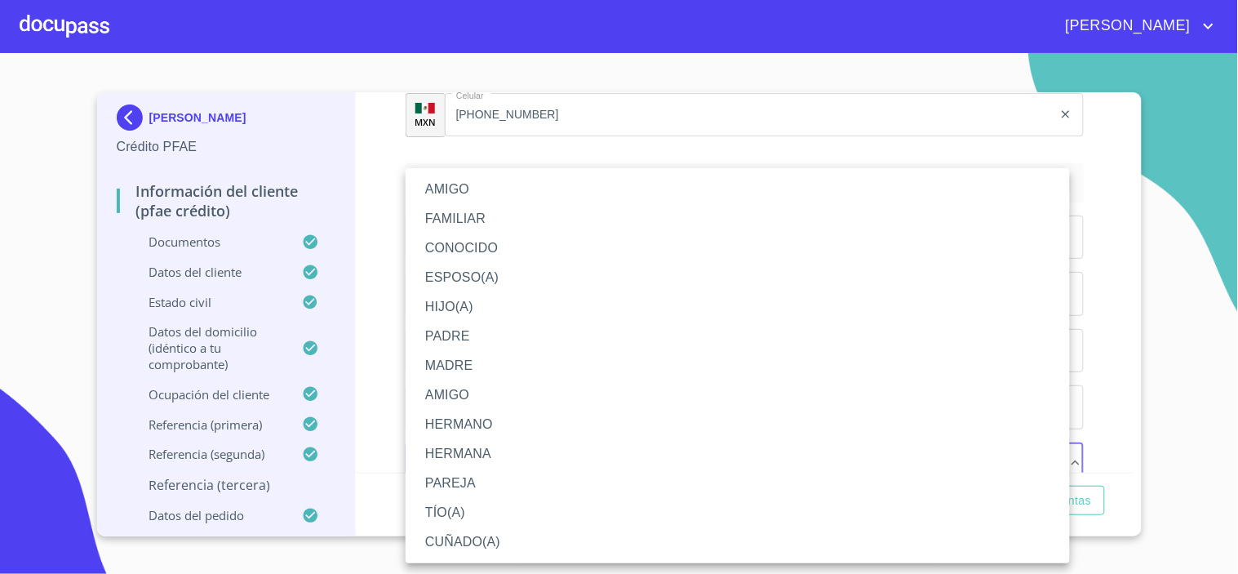
drag, startPoint x: 441, startPoint y: 394, endPoint x: 459, endPoint y: 390, distance: 19.2
click at [441, 394] on li "AMIGO" at bounding box center [738, 394] width 664 height 29
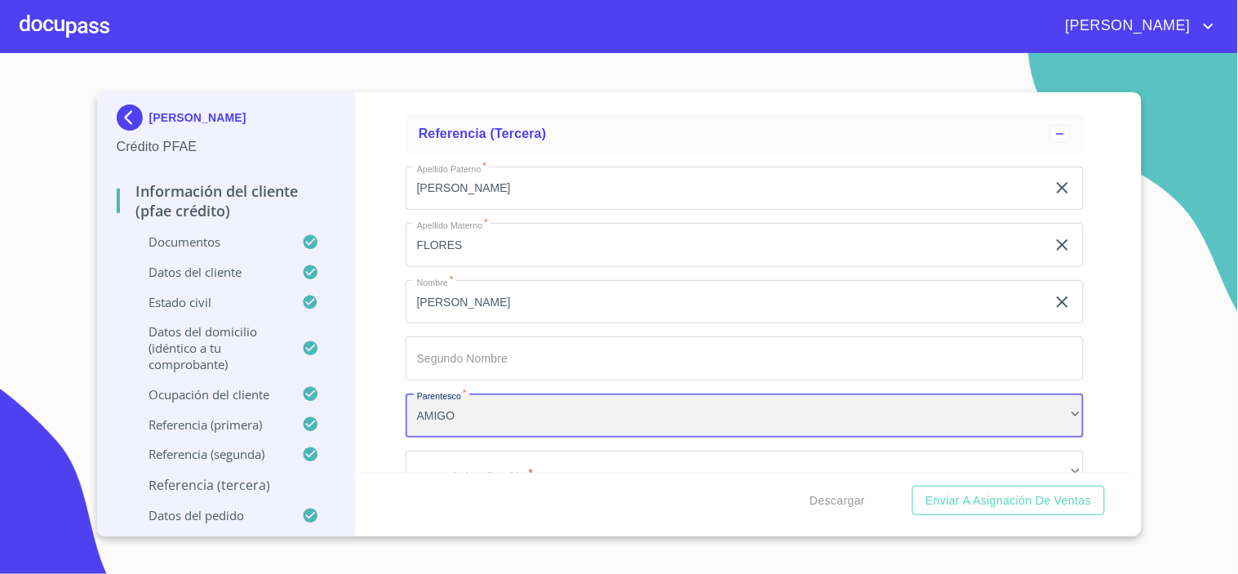
scroll to position [9493, 0]
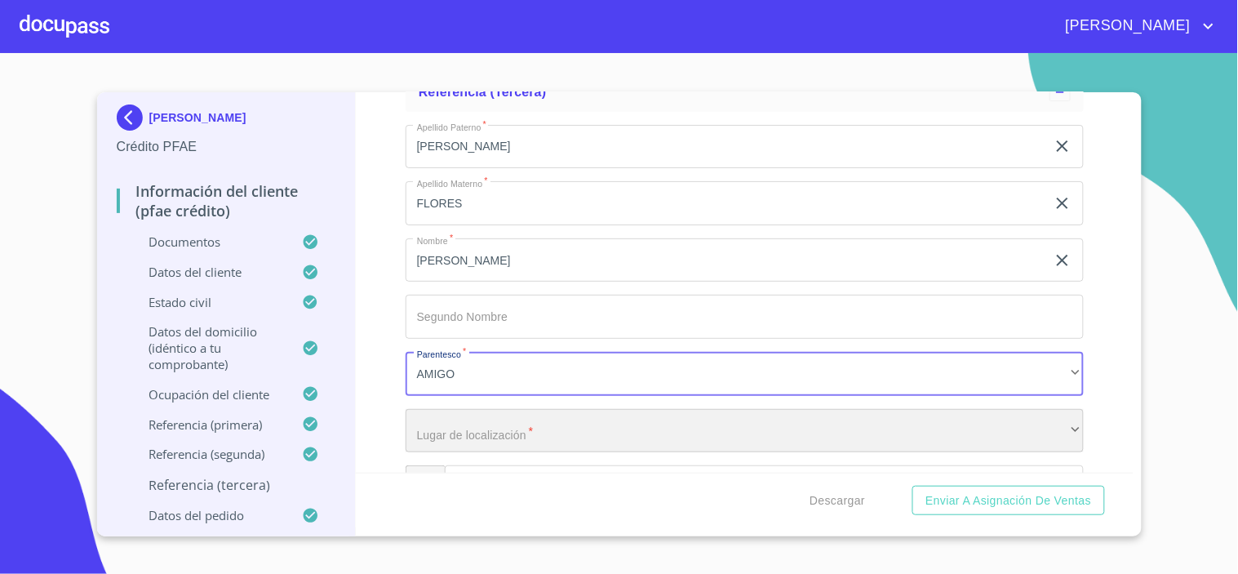
click at [462, 413] on div "​" at bounding box center [745, 431] width 678 height 44
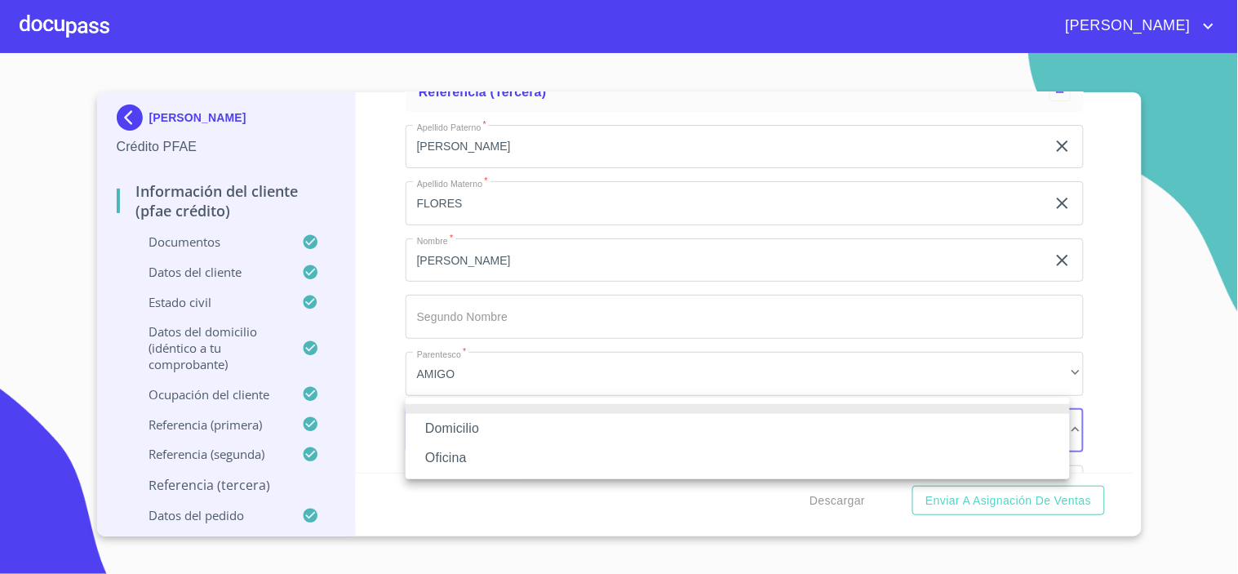
click at [470, 441] on li "Domicilio" at bounding box center [738, 428] width 664 height 29
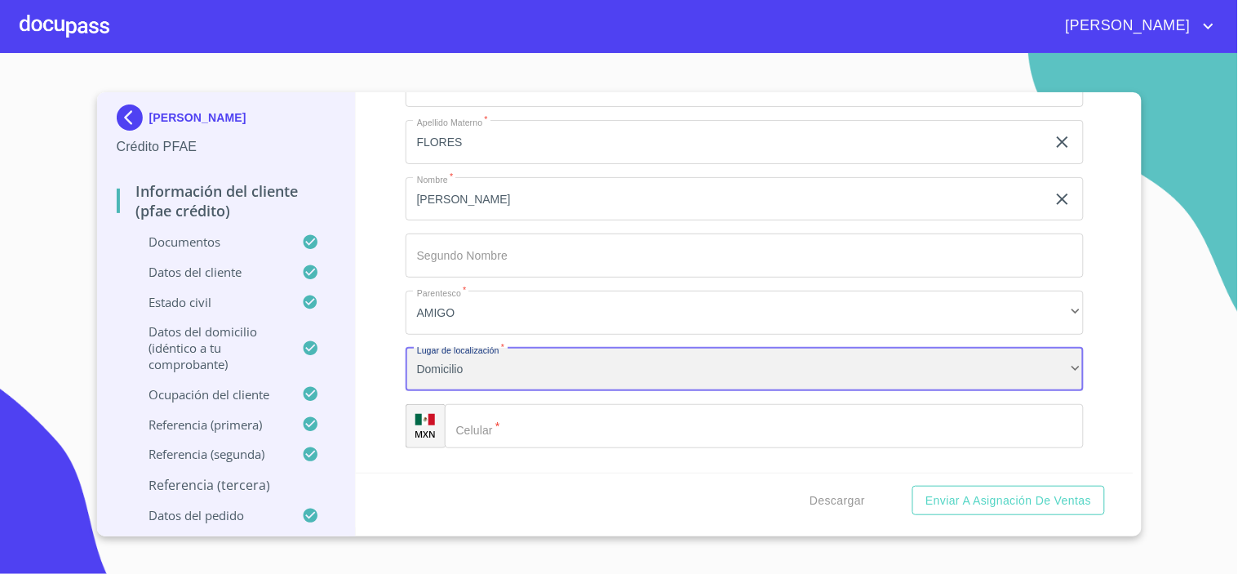
scroll to position [9584, 0]
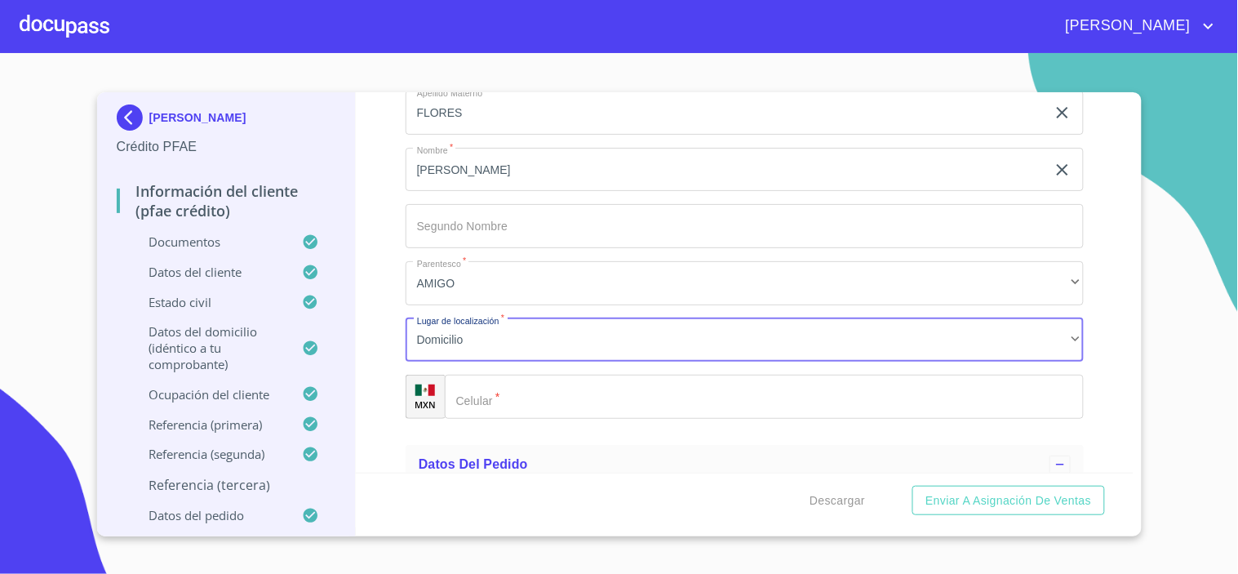
click at [517, 388] on input "Documento de identificación.   *" at bounding box center [764, 397] width 639 height 44
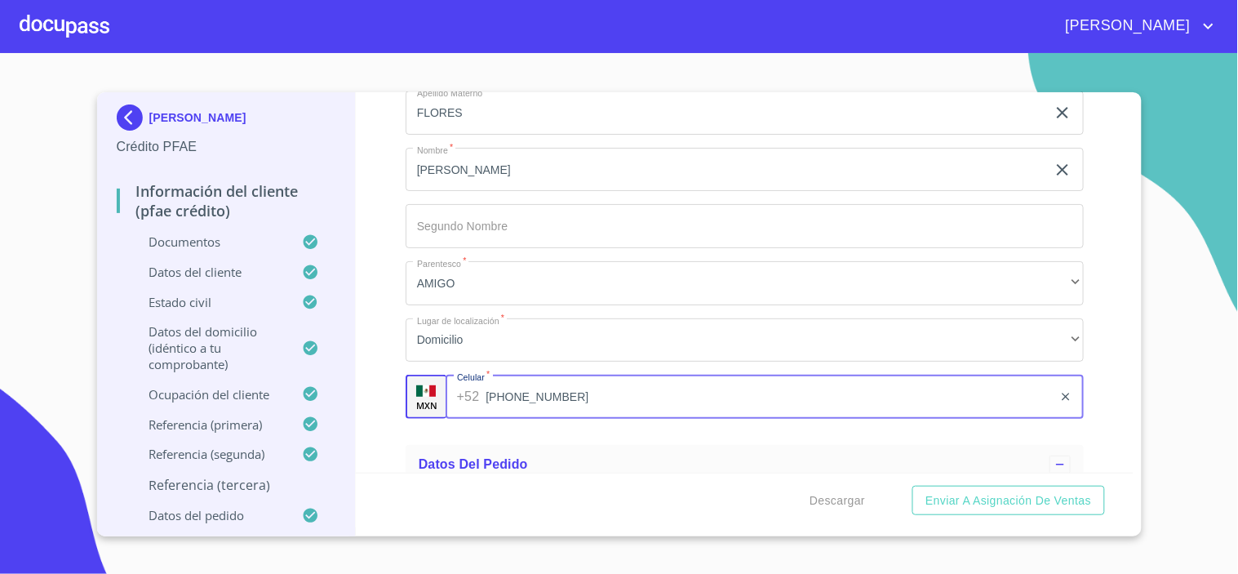
click at [582, 375] on input "[PHONE_NUMBER]" at bounding box center [769, 397] width 567 height 44
type input "3"
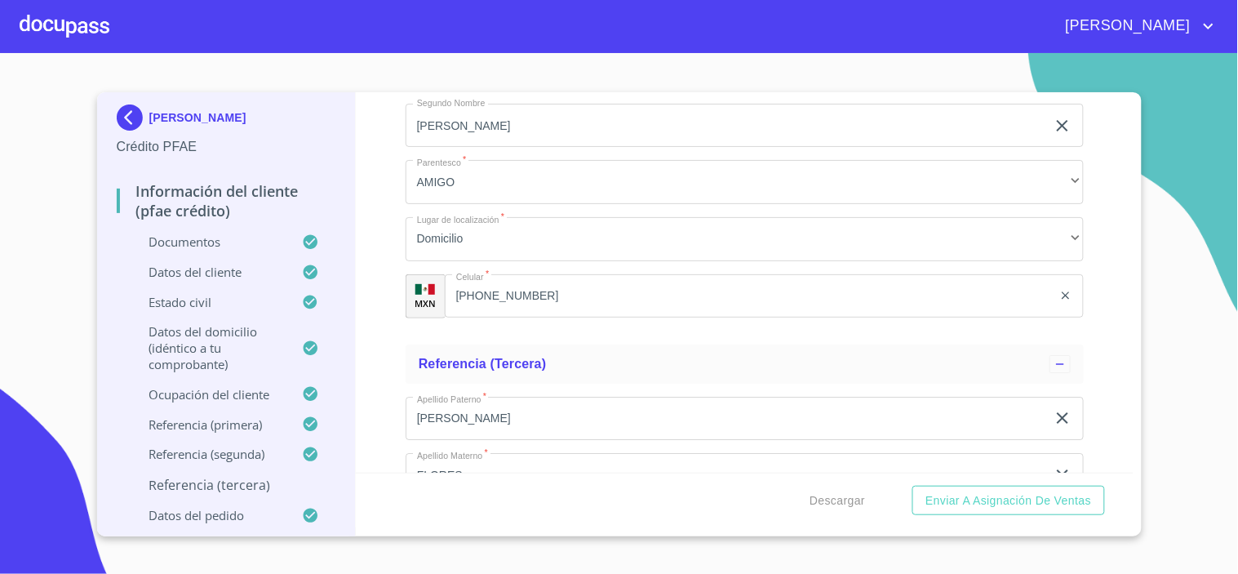
scroll to position [9403, 0]
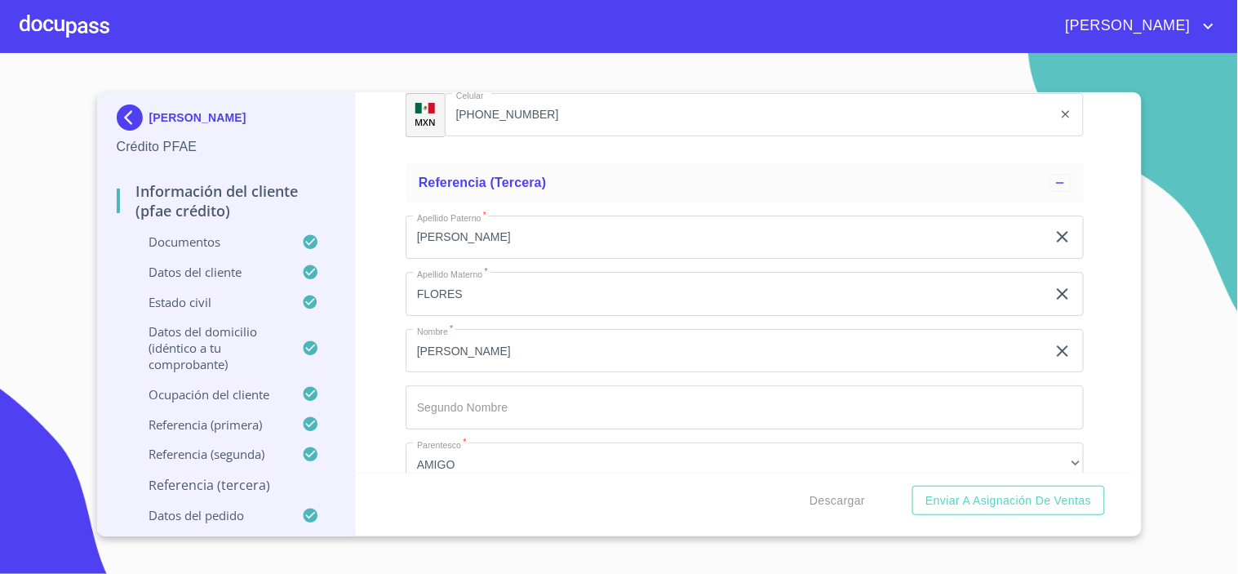
type input "[PHONE_NUMBER]"
click at [484, 286] on input "FLORES" at bounding box center [726, 294] width 641 height 44
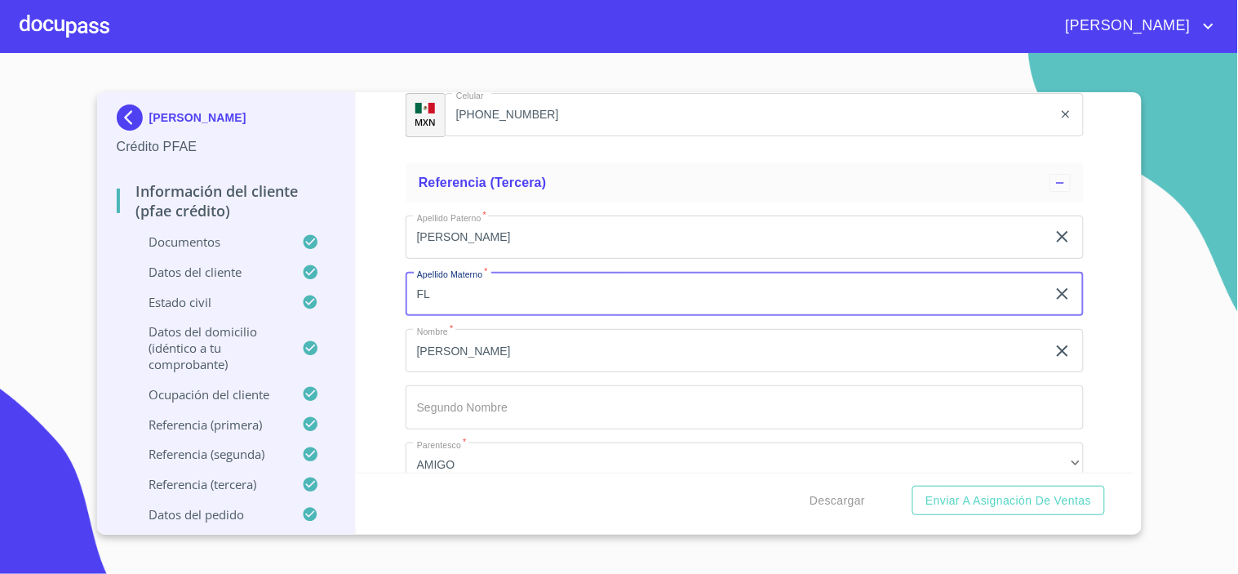
type input "F"
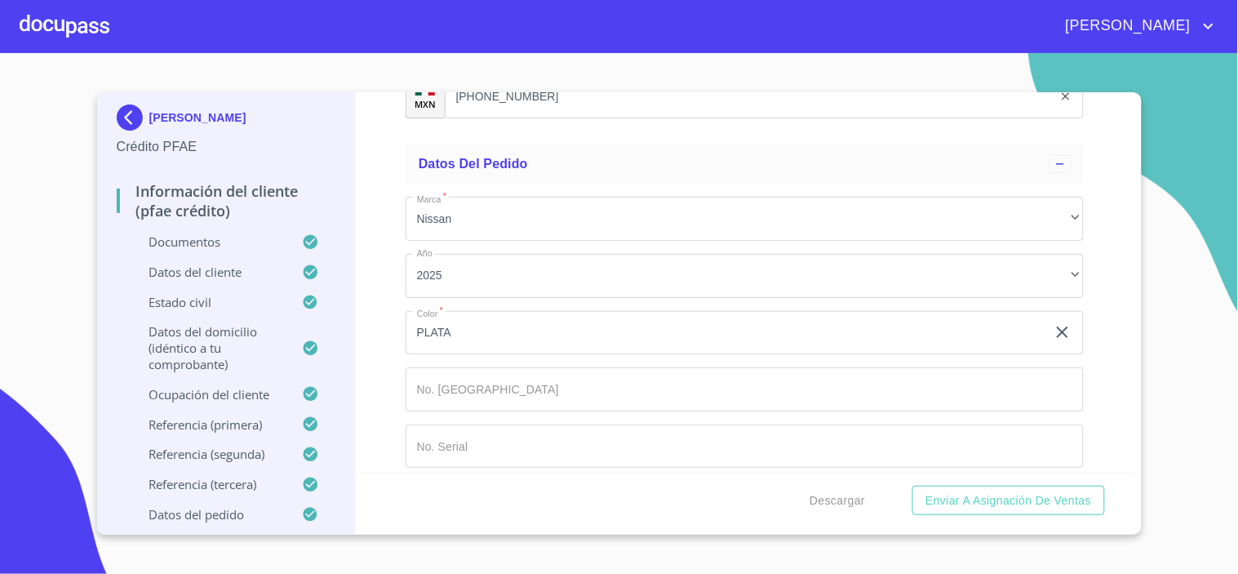
scroll to position [9885, 0]
type input "[PERSON_NAME]"
click at [837, 504] on span "Descargar" at bounding box center [837, 500] width 55 height 20
click at [842, 500] on span "Descargar" at bounding box center [837, 500] width 55 height 20
click at [1014, 501] on span "Enviar a Asignación de Ventas" at bounding box center [1008, 500] width 166 height 20
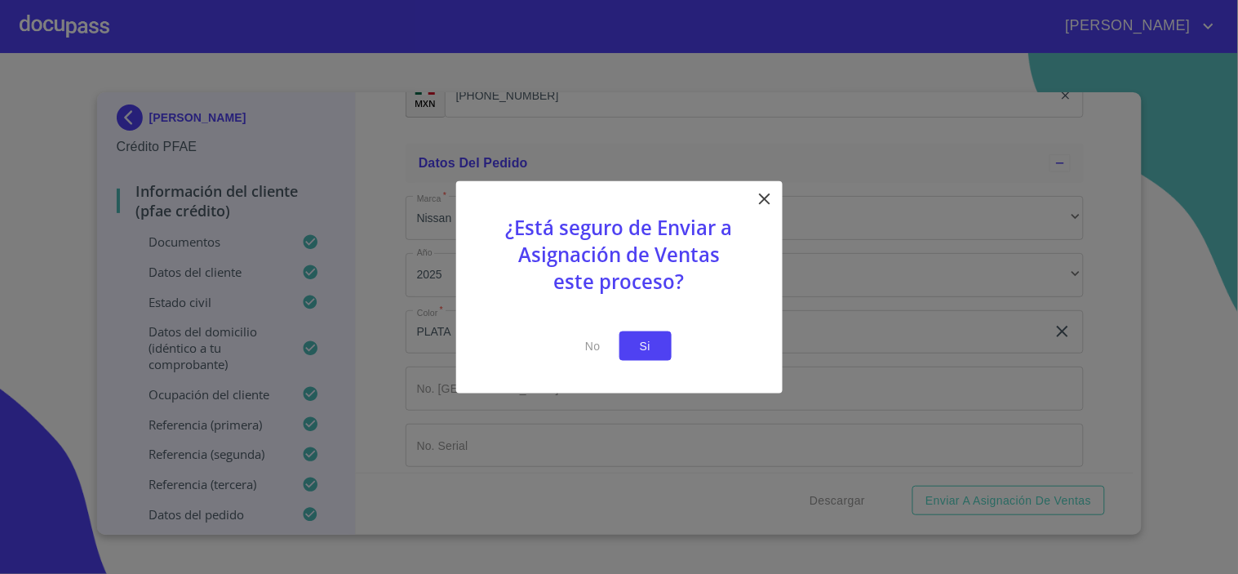
click at [658, 347] on span "Si" at bounding box center [645, 345] width 26 height 20
click at [646, 340] on span "Si" at bounding box center [645, 345] width 26 height 20
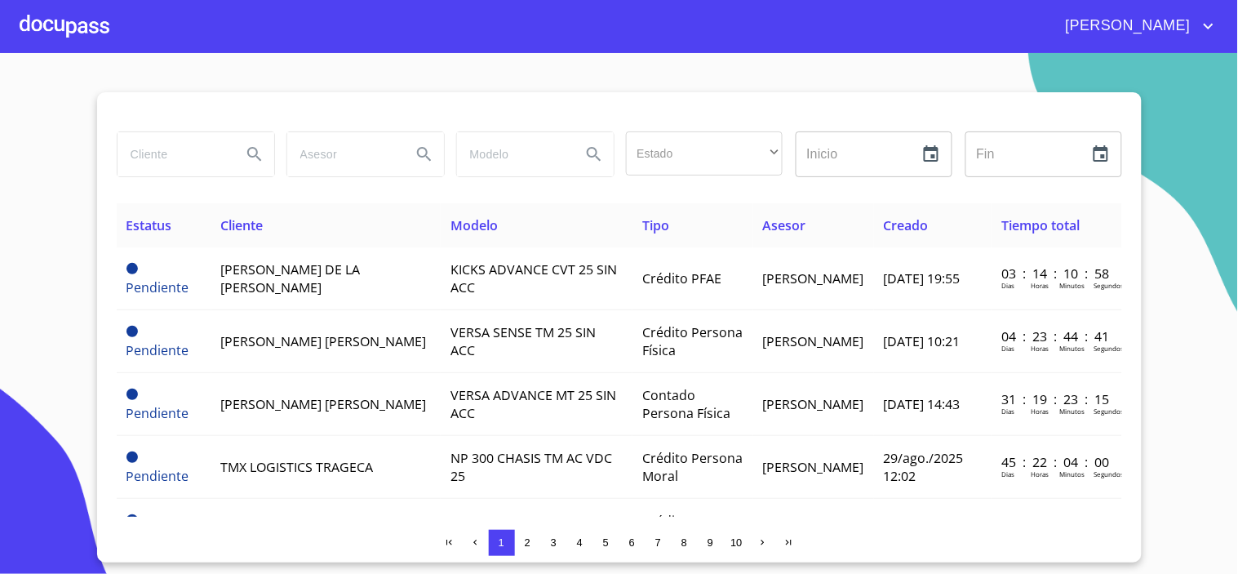
click at [1169, 321] on section "Estado ​ ​ Inicio ​ Fin ​ Estatus Cliente Modelo Tipo Asesor Creado Tiempo tota…" at bounding box center [619, 313] width 1238 height 521
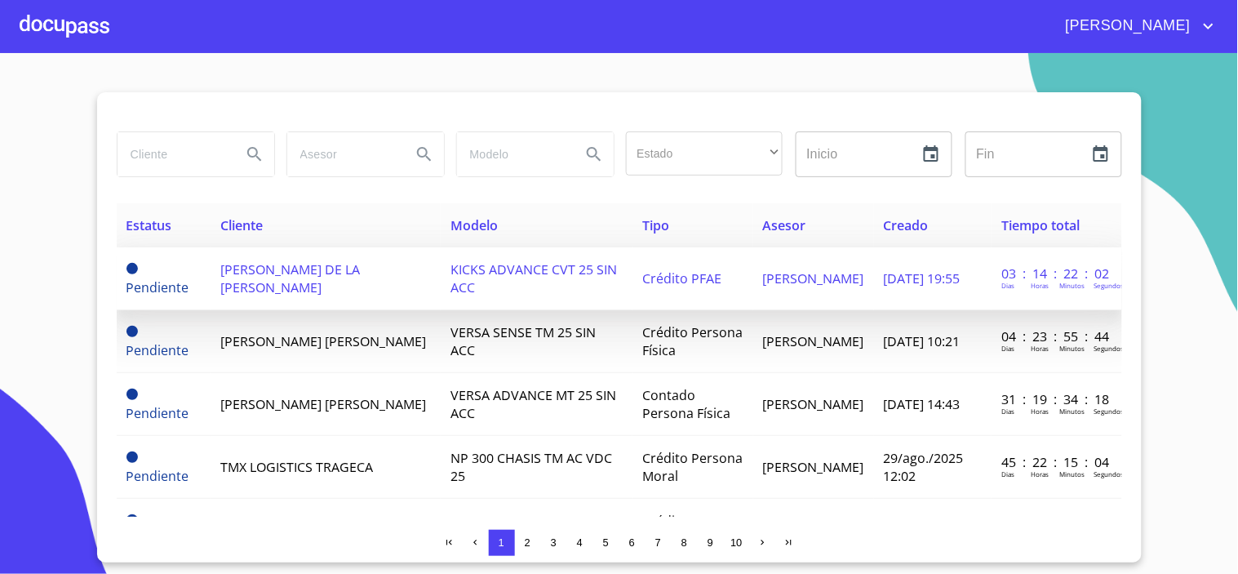
click at [325, 279] on span "[PERSON_NAME] DE LA [PERSON_NAME]" at bounding box center [291, 278] width 140 height 36
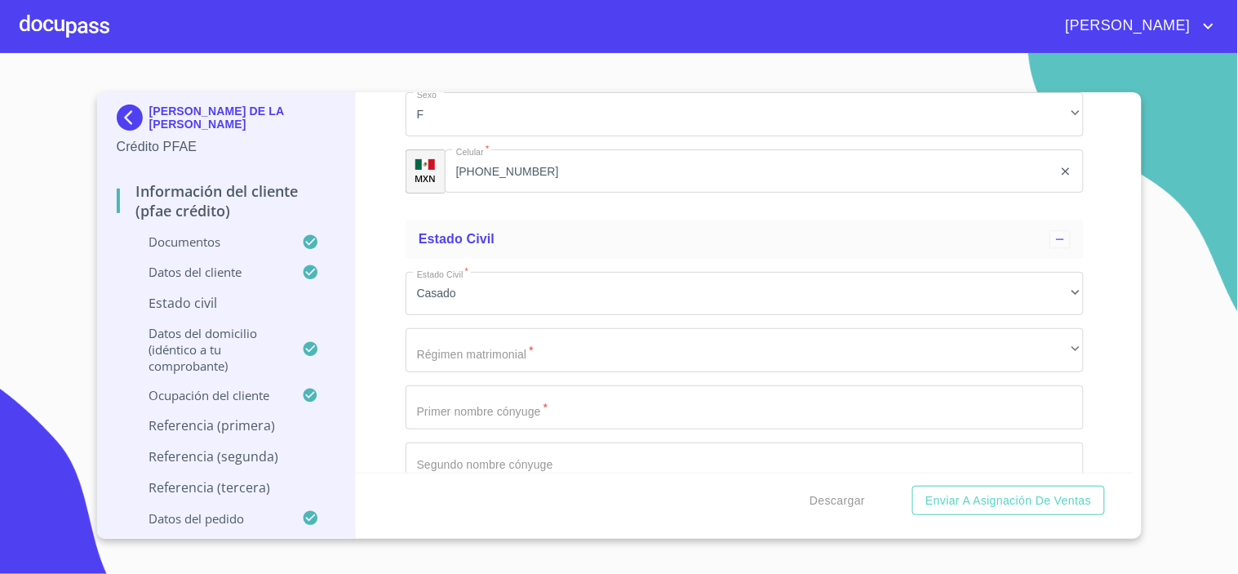
scroll to position [6075, 0]
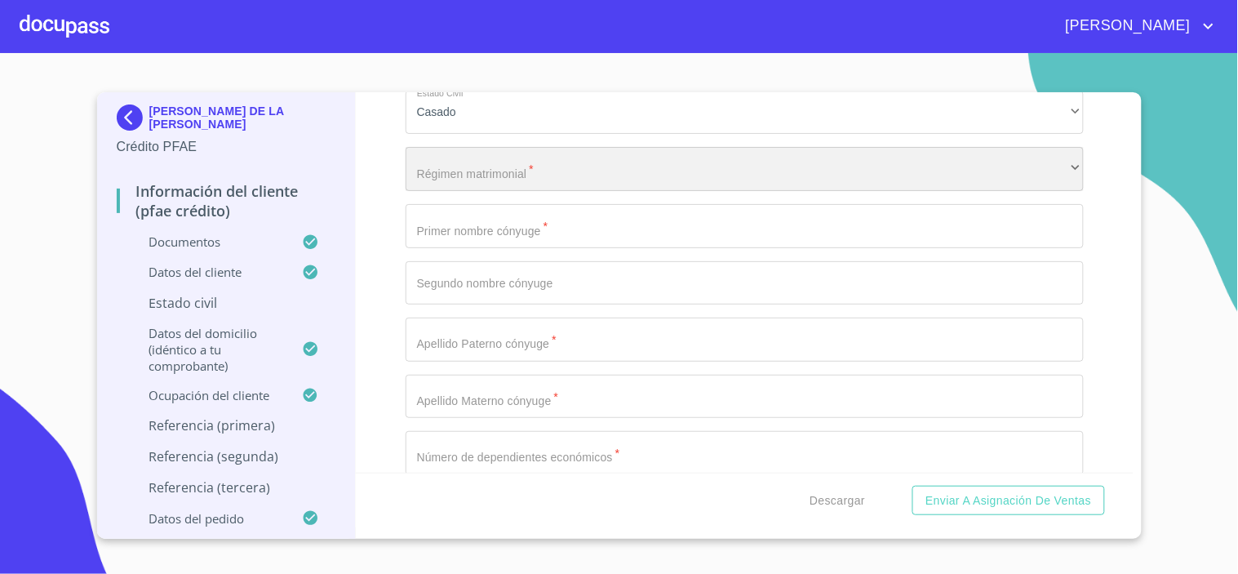
click at [471, 164] on div "​" at bounding box center [745, 169] width 678 height 44
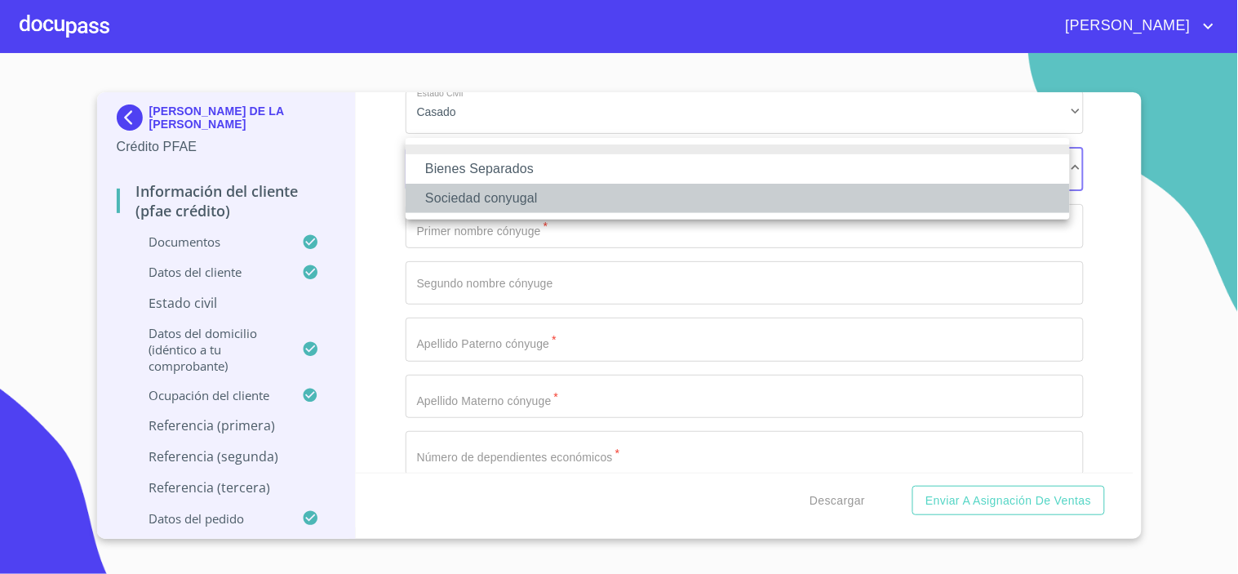
click at [475, 197] on li "Sociedad conyugal" at bounding box center [738, 198] width 664 height 29
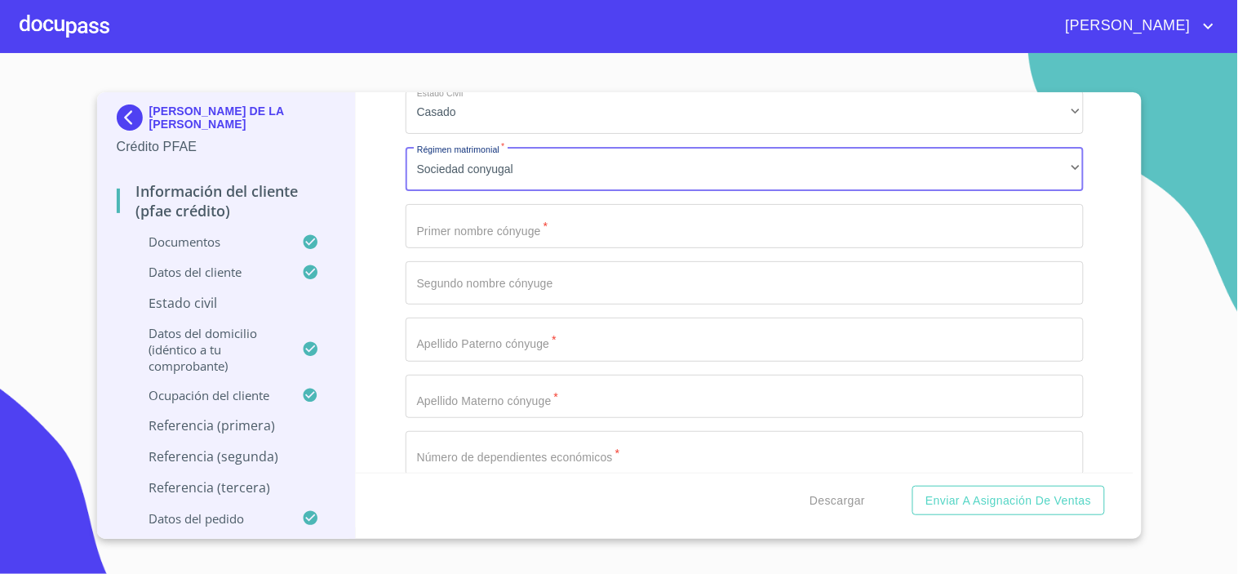
click at [493, 224] on input "Documento de identificación.   *" at bounding box center [745, 226] width 678 height 44
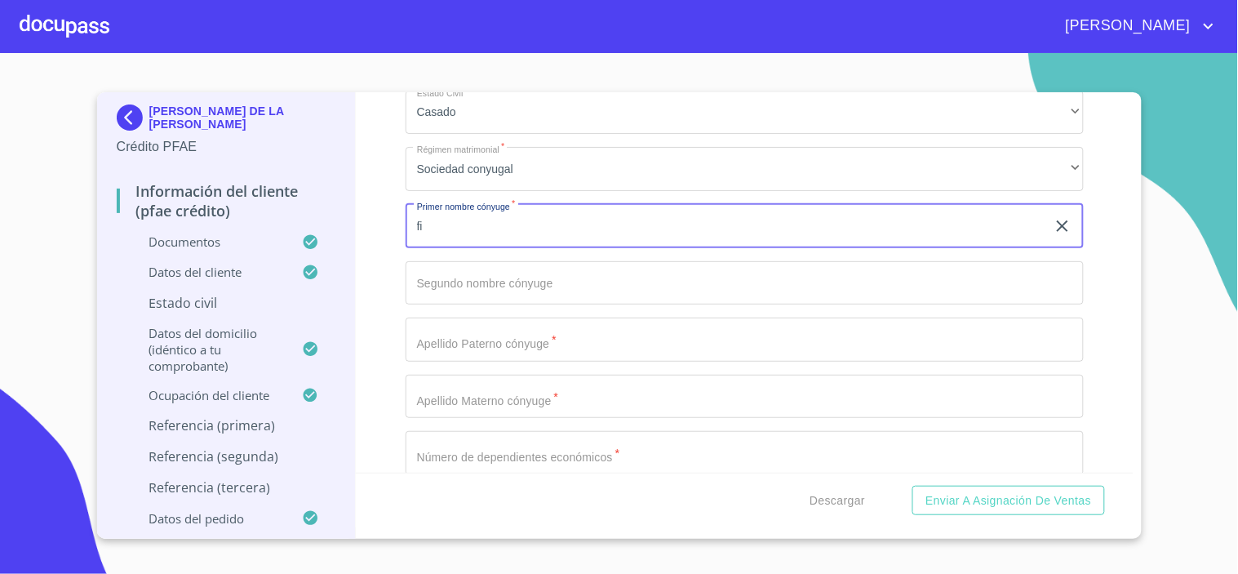
type input "f"
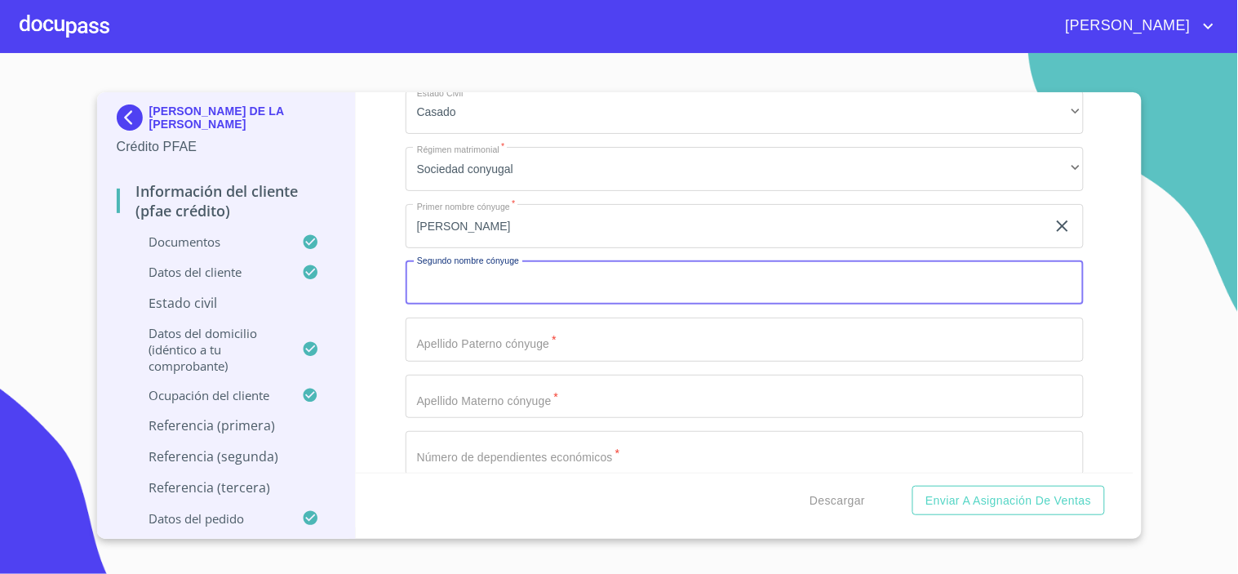
click at [608, 217] on input "[PERSON_NAME]" at bounding box center [726, 226] width 641 height 44
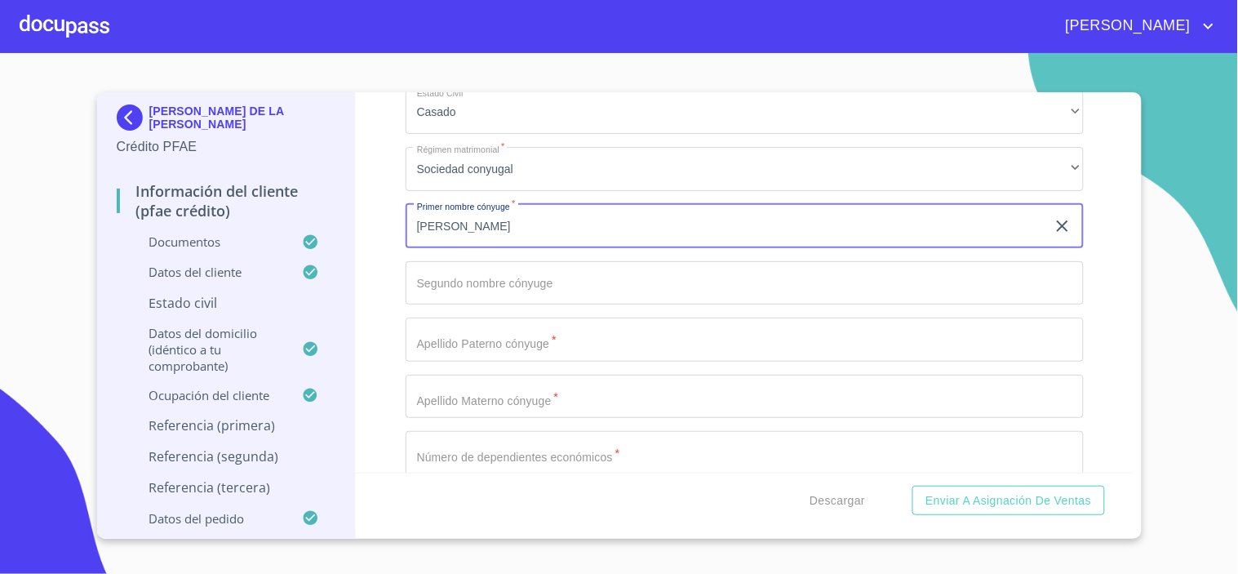
type input "[PERSON_NAME]"
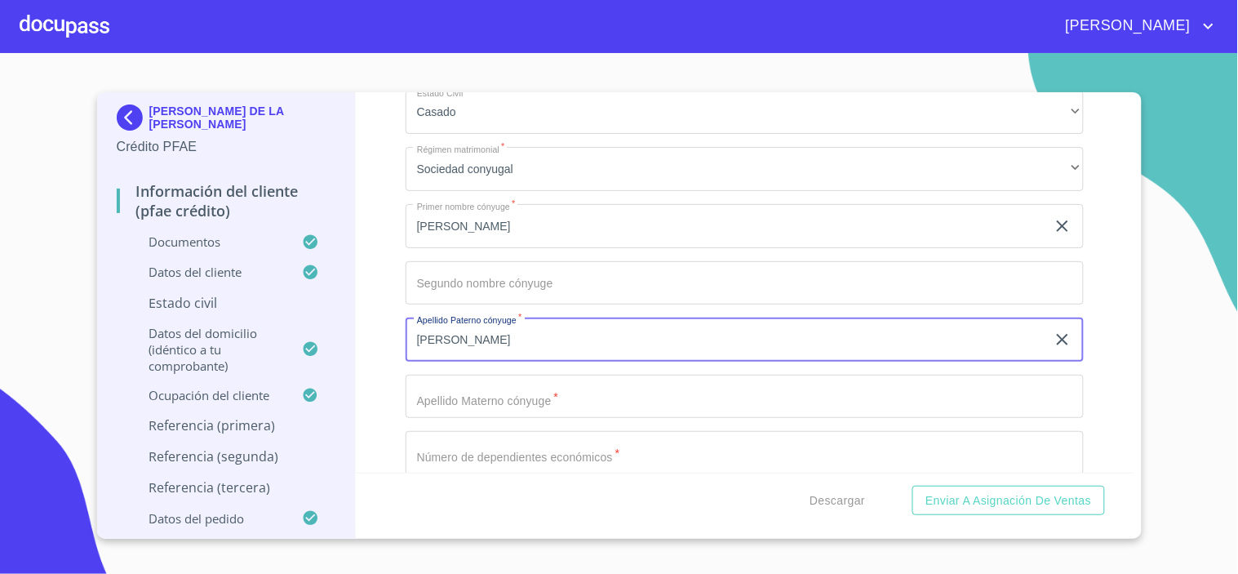
type input "[PERSON_NAME]"
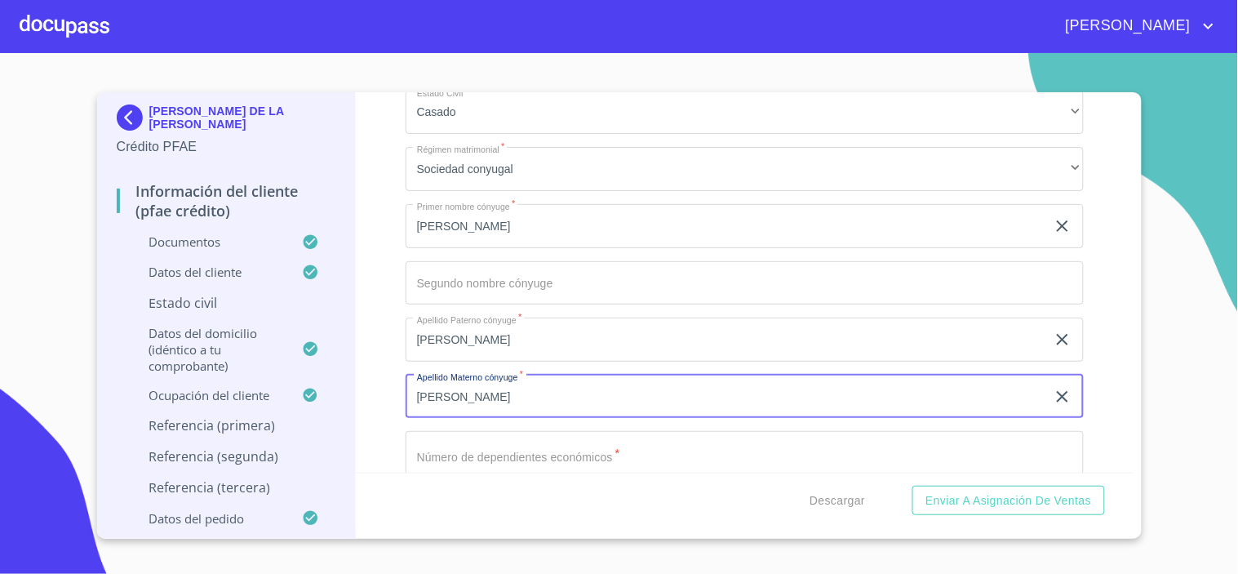
type input "[PERSON_NAME]"
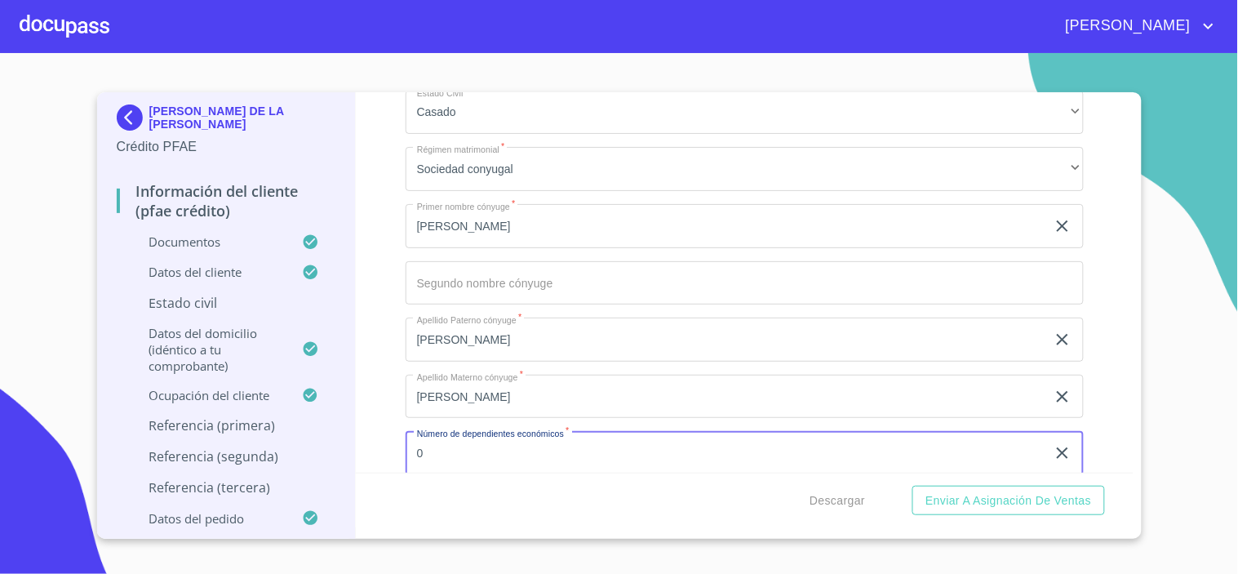
type input "0"
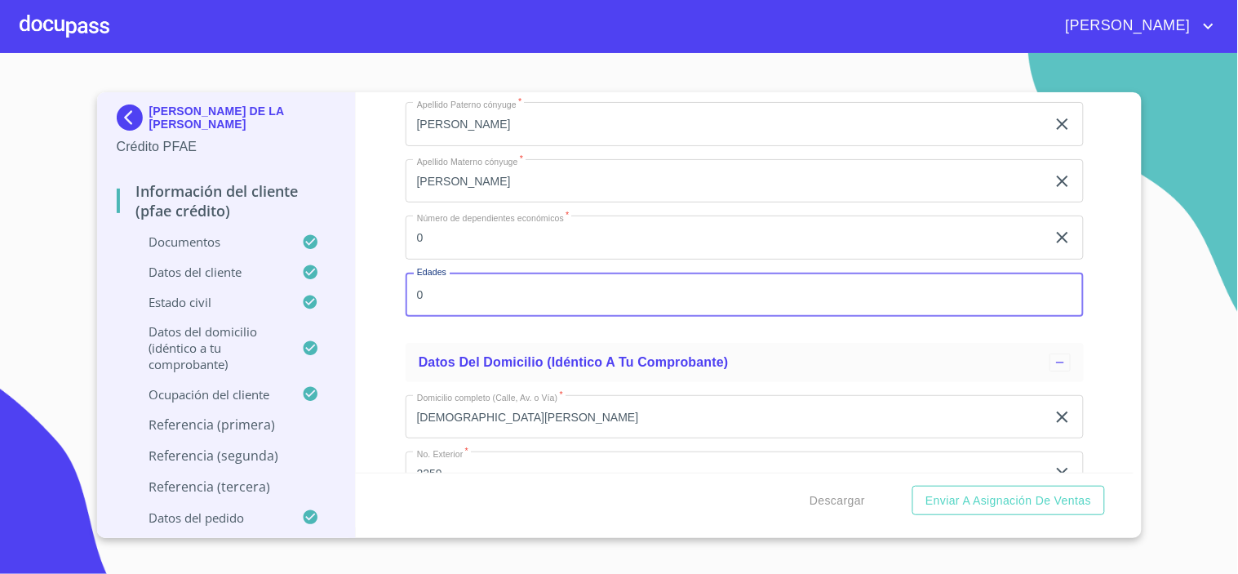
type input "0"
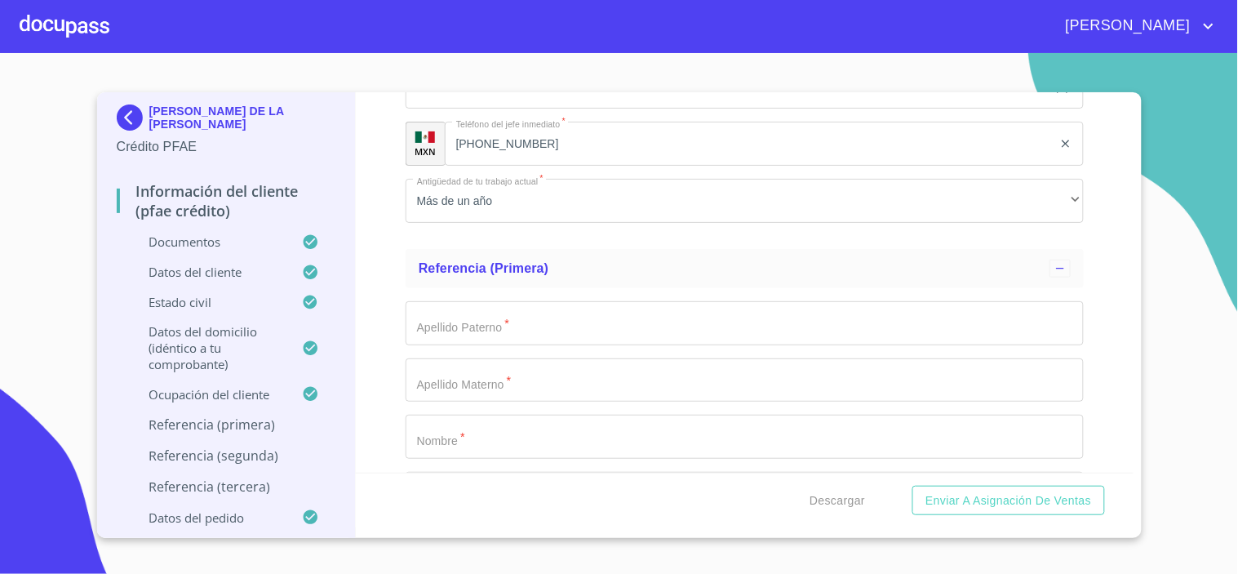
scroll to position [8376, 0]
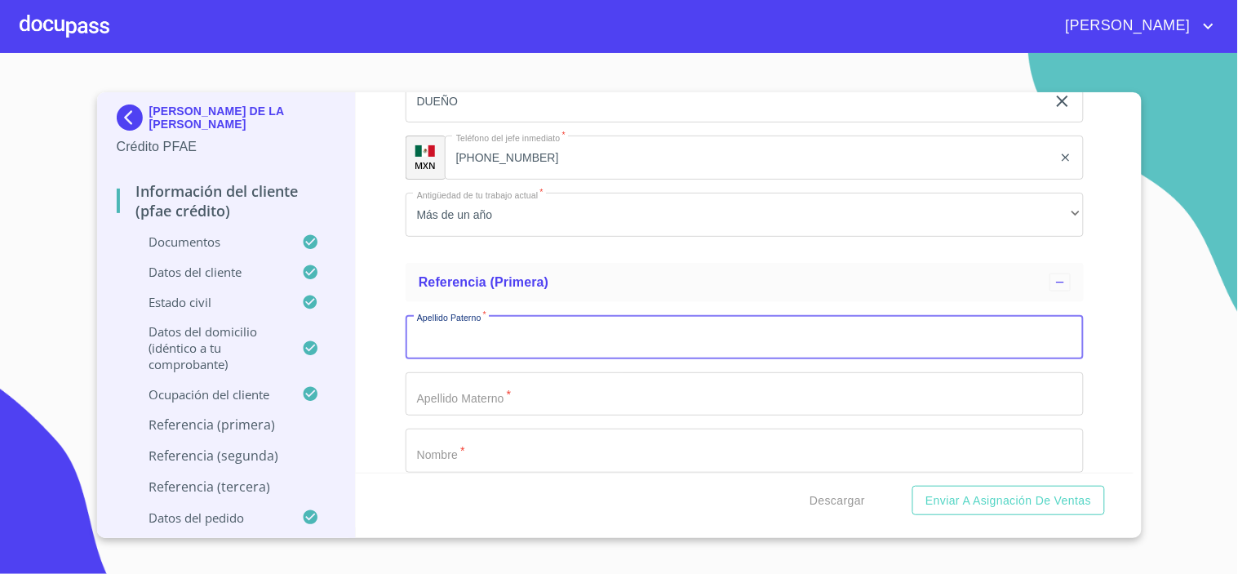
click at [508, 325] on input "Documento de identificación.   *" at bounding box center [745, 337] width 678 height 44
type input "[PERSON_NAME]"
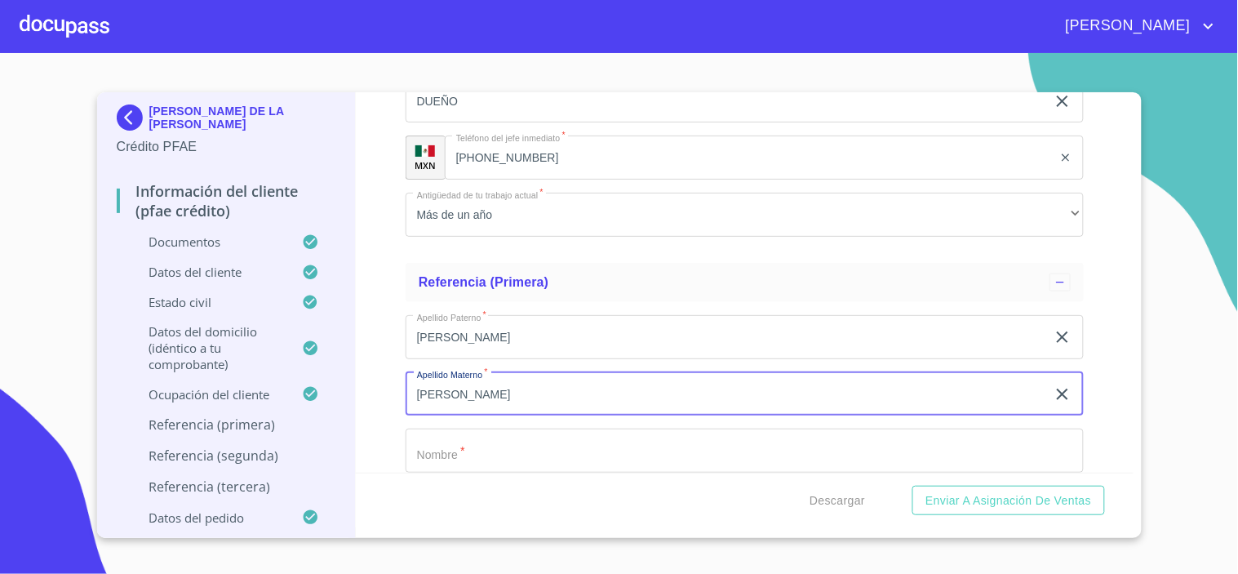
type input "[PERSON_NAME]"
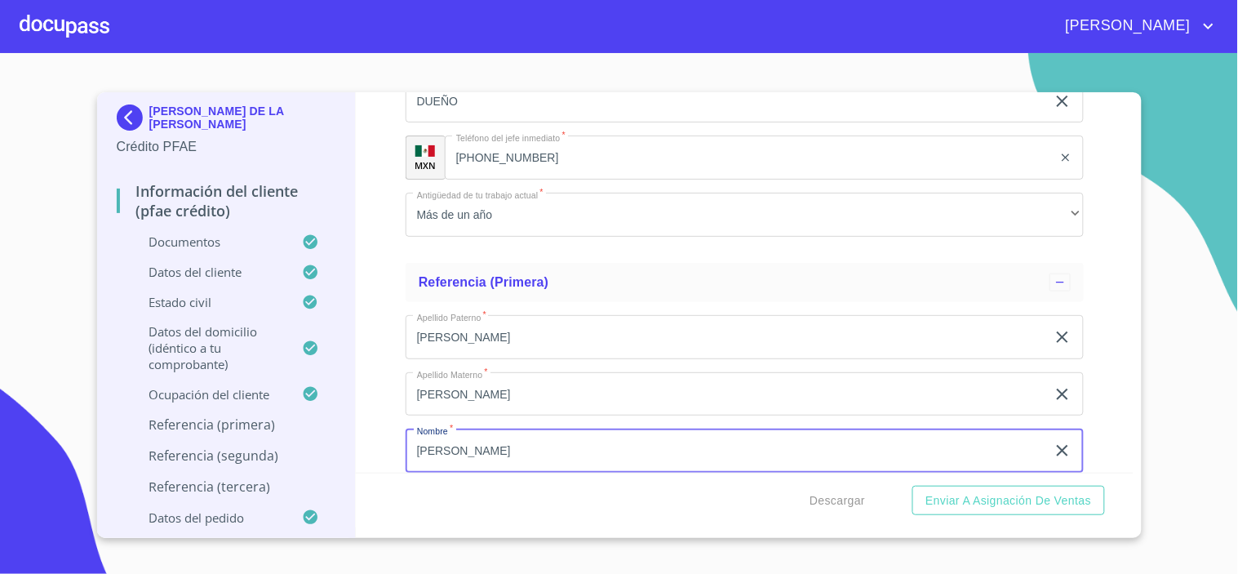
type input "[PERSON_NAME]"
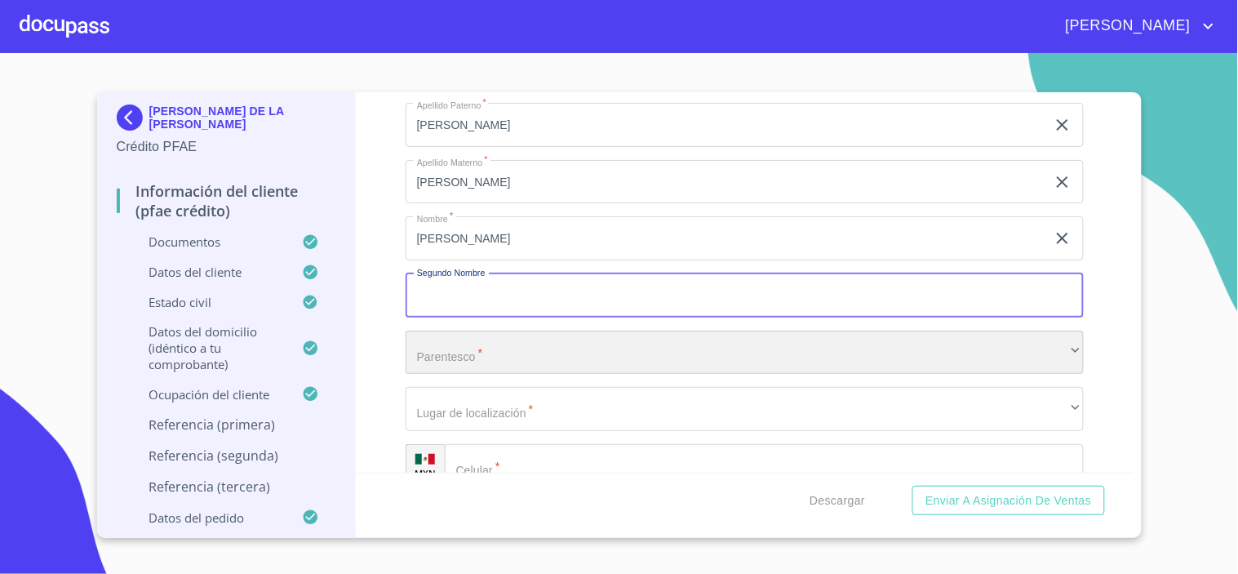
click at [436, 347] on div "​" at bounding box center [745, 353] width 678 height 44
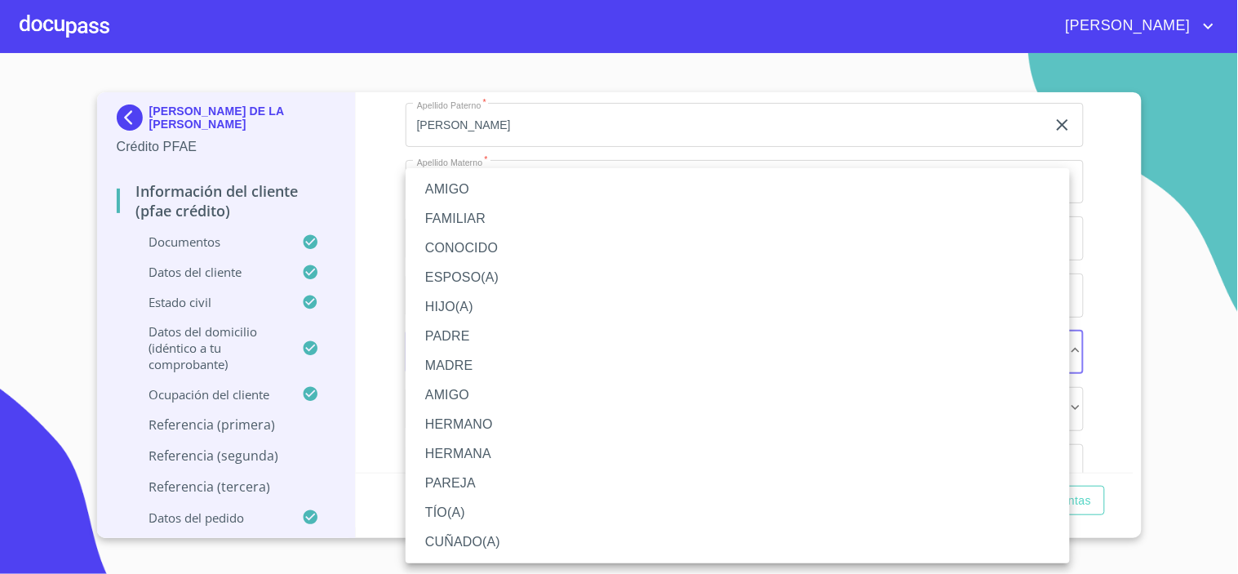
click at [473, 313] on li "HIJO(A)" at bounding box center [738, 306] width 664 height 29
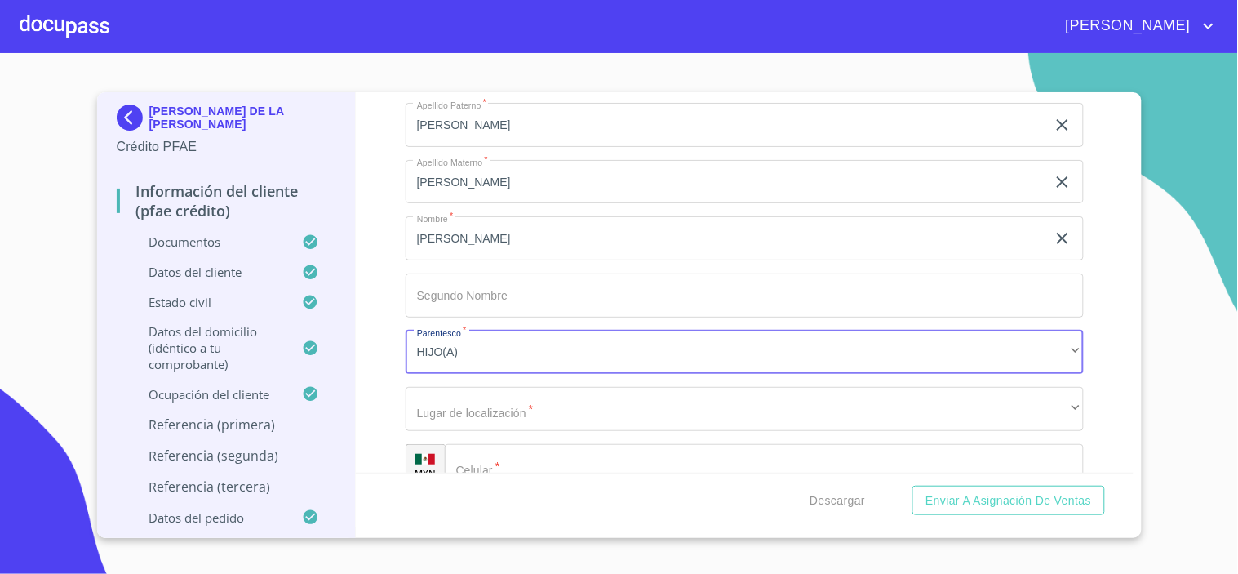
click at [465, 419] on div "Apellido [PERSON_NAME]   * [PERSON_NAME] ​ Apellido Materno   * [PERSON_NAME] ​…" at bounding box center [745, 295] width 678 height 411
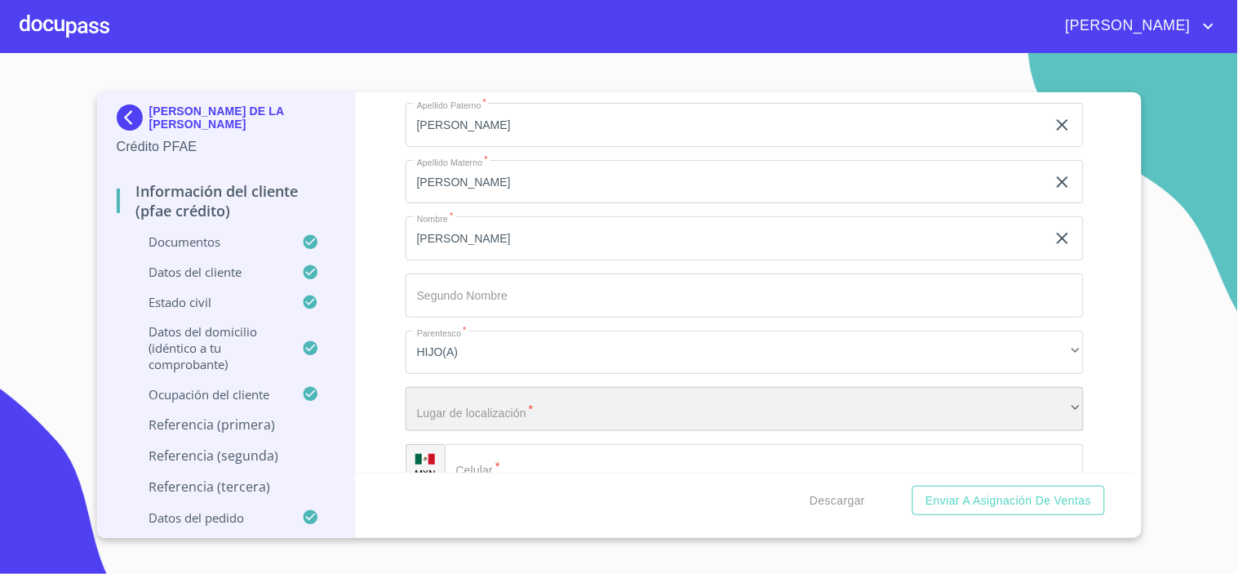
click at [458, 404] on div "​" at bounding box center [745, 409] width 678 height 44
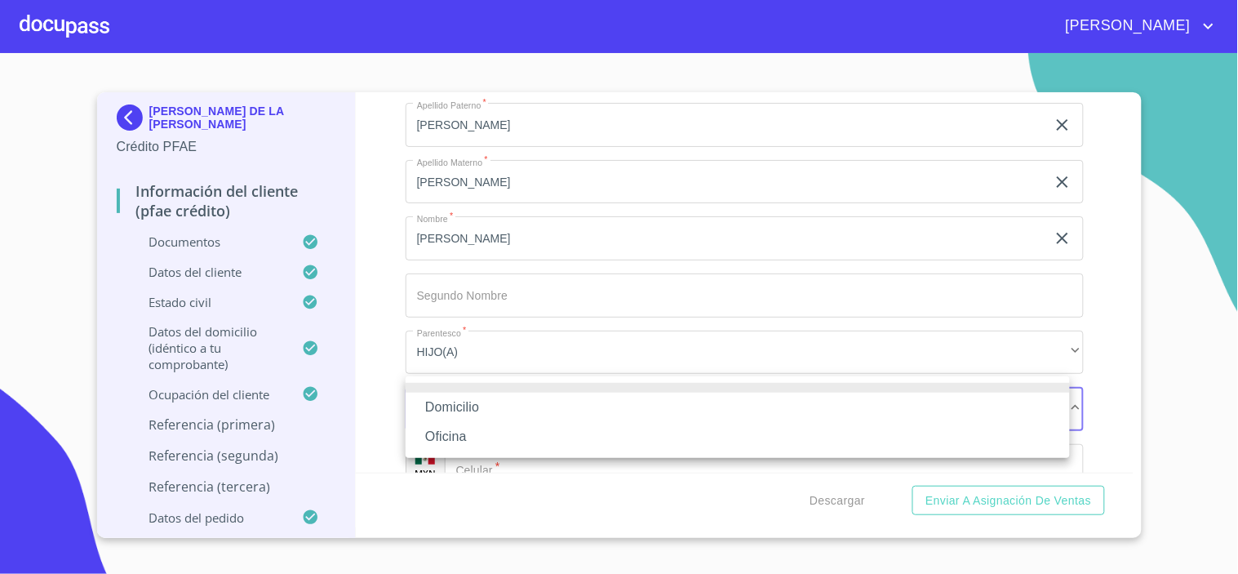
drag, startPoint x: 454, startPoint y: 398, endPoint x: 506, endPoint y: 402, distance: 52.3
click at [458, 398] on li "Domicilio" at bounding box center [738, 407] width 664 height 29
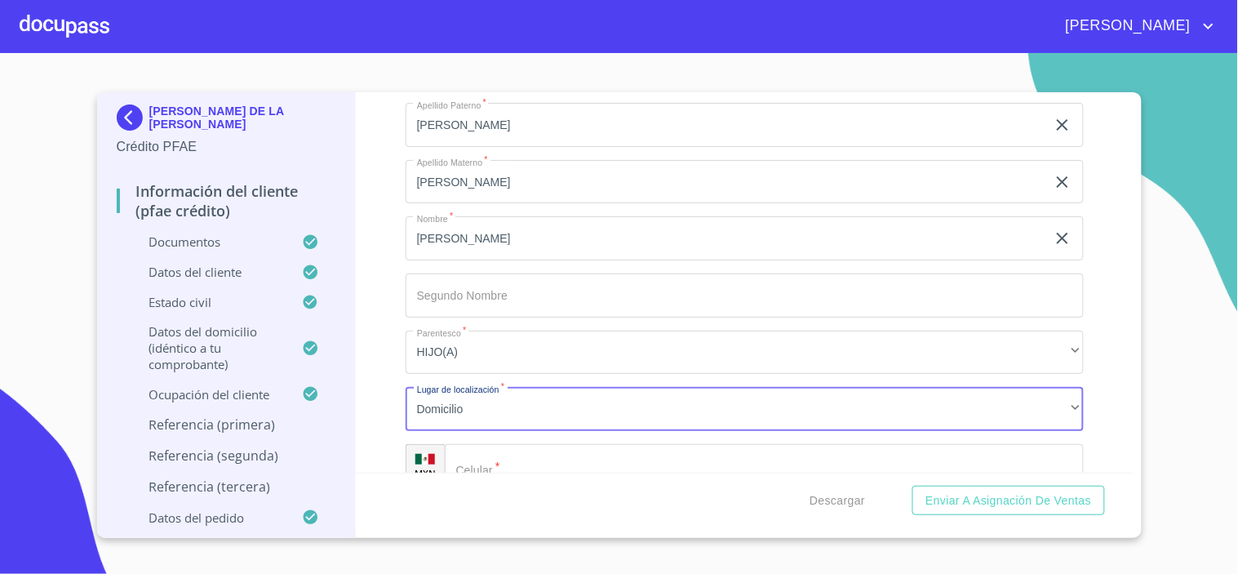
click at [563, 452] on input "Documento de identificación.   *" at bounding box center [764, 466] width 639 height 44
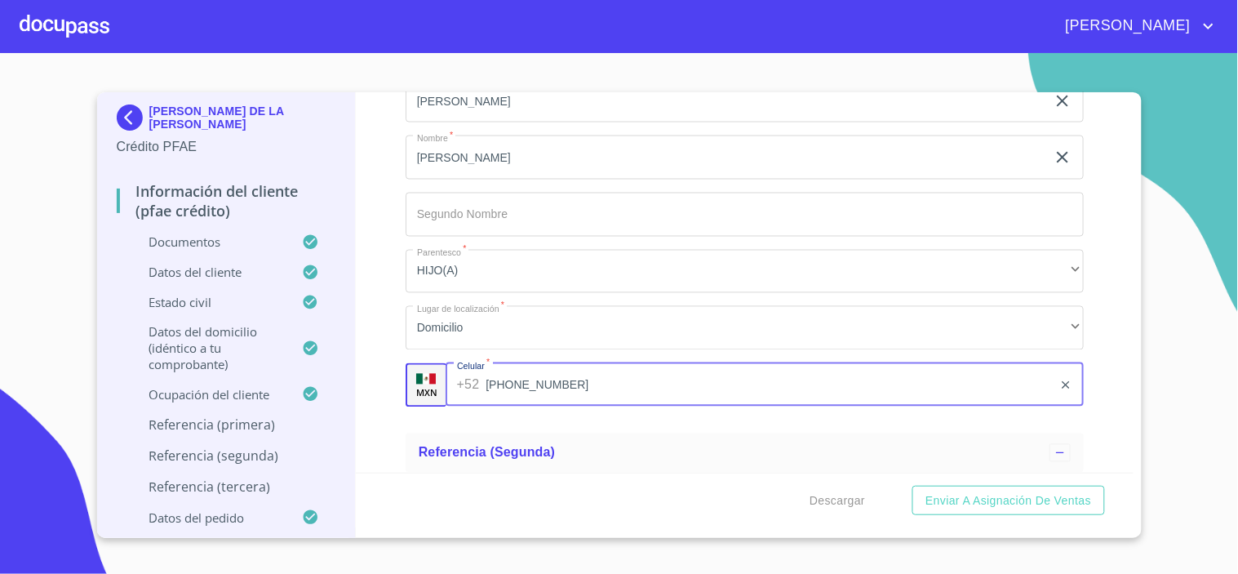
scroll to position [8769, 0]
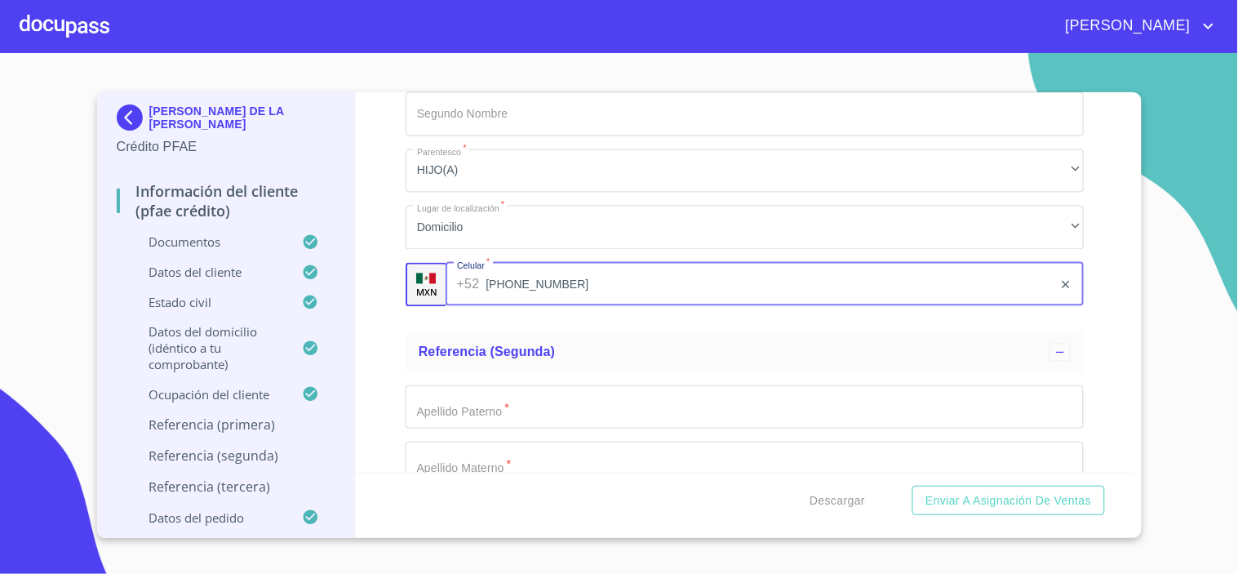
type input "[PHONE_NUMBER]"
click at [437, 398] on input "Documento de identificación.   *" at bounding box center [745, 407] width 678 height 44
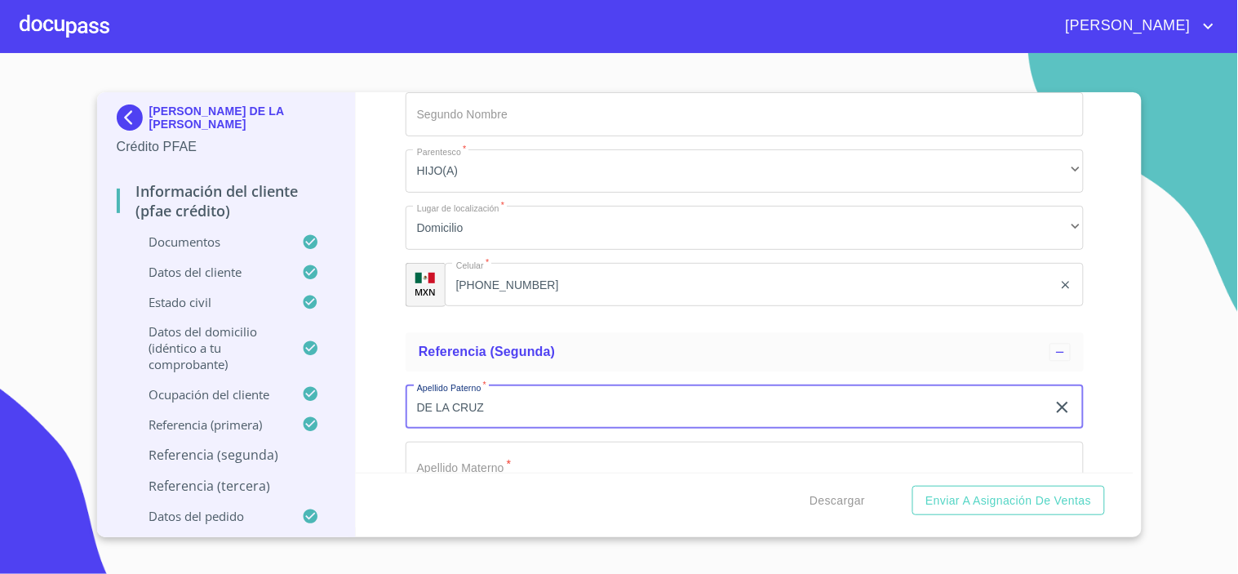
type input "DE LA CRUZ"
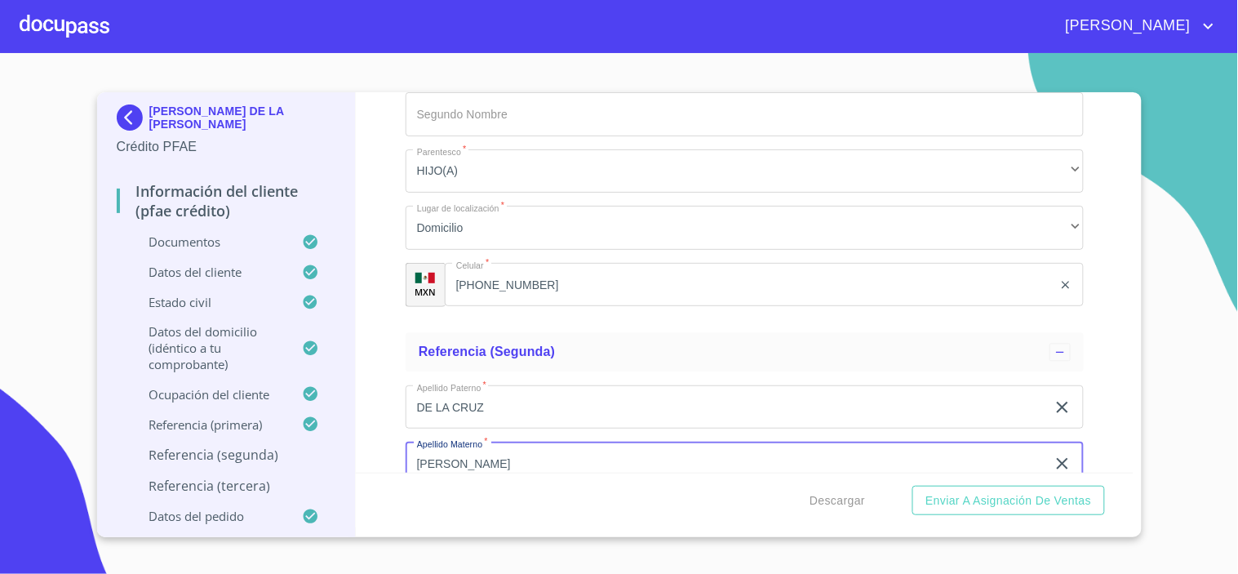
type input "[PERSON_NAME]"
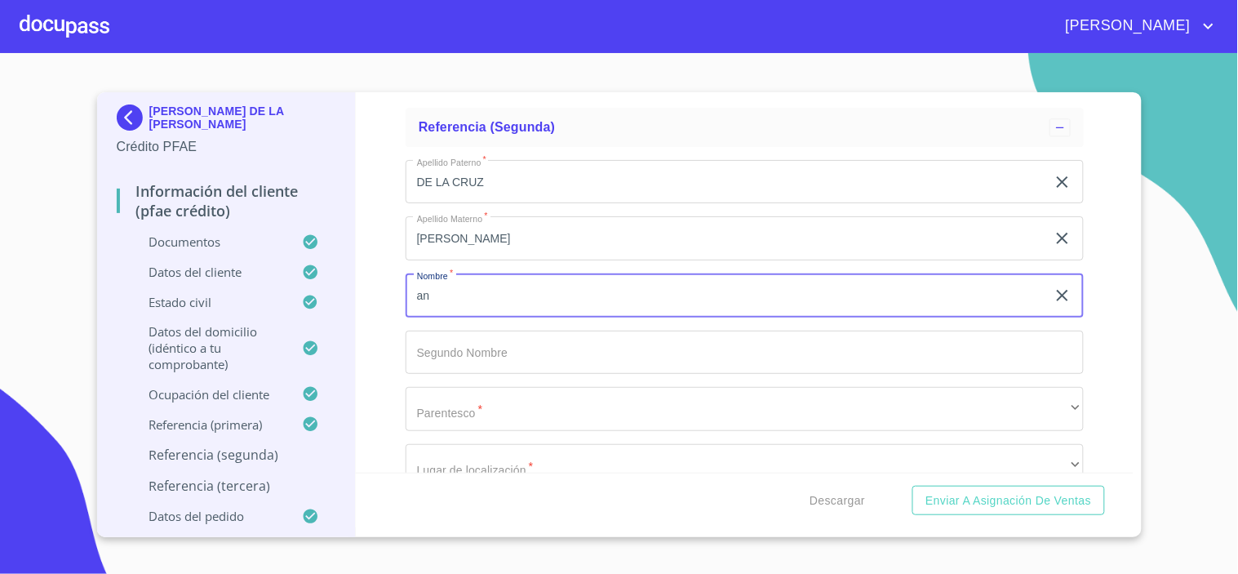
type input "a"
type input "N"
type input "[PERSON_NAME]"
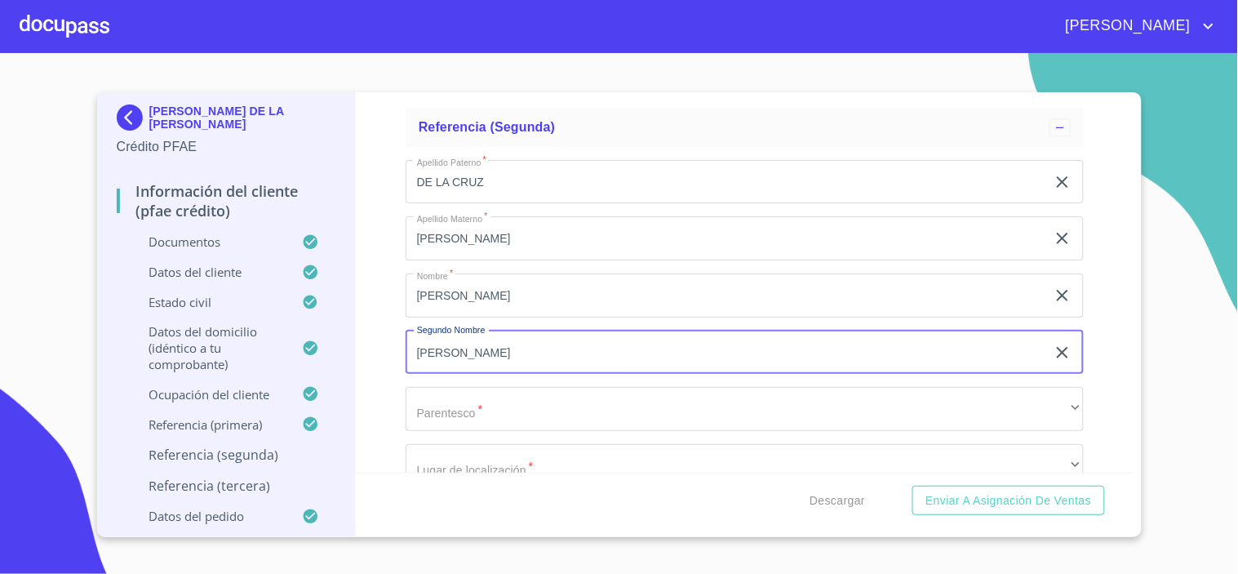
type input "[PERSON_NAME]"
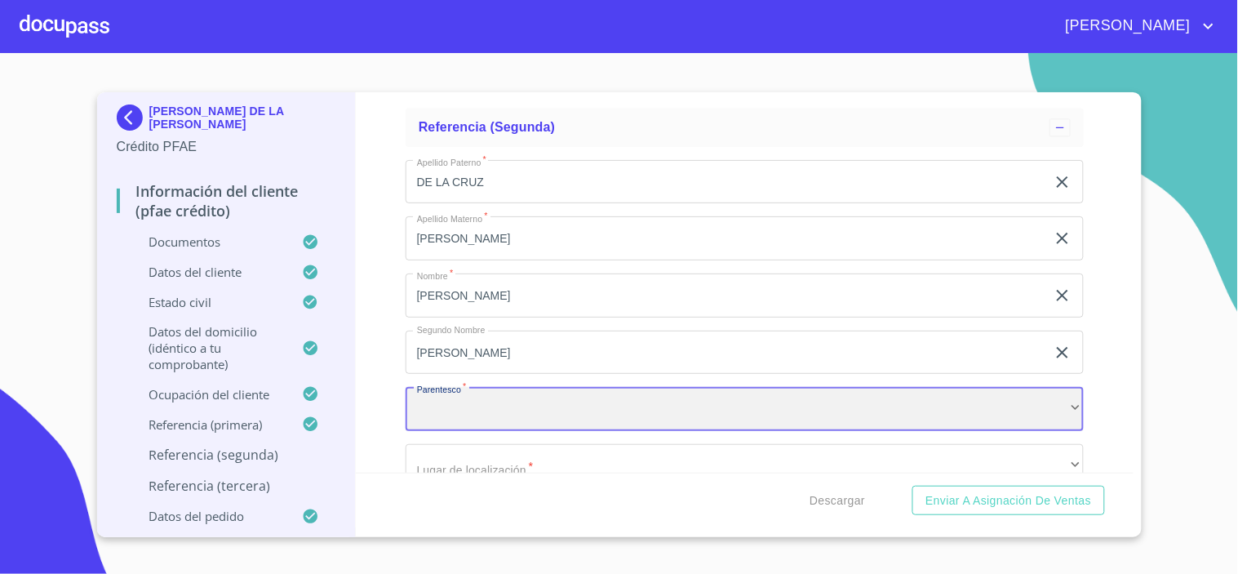
click at [437, 402] on div "​" at bounding box center [745, 409] width 678 height 44
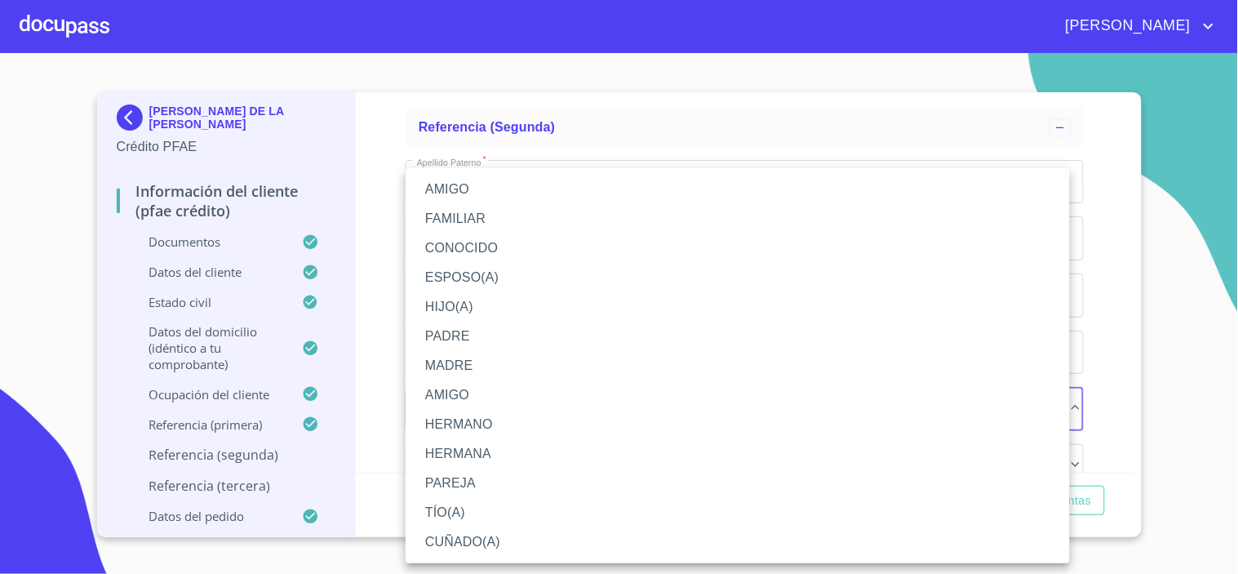
click at [465, 450] on li "HERMANA" at bounding box center [738, 453] width 664 height 29
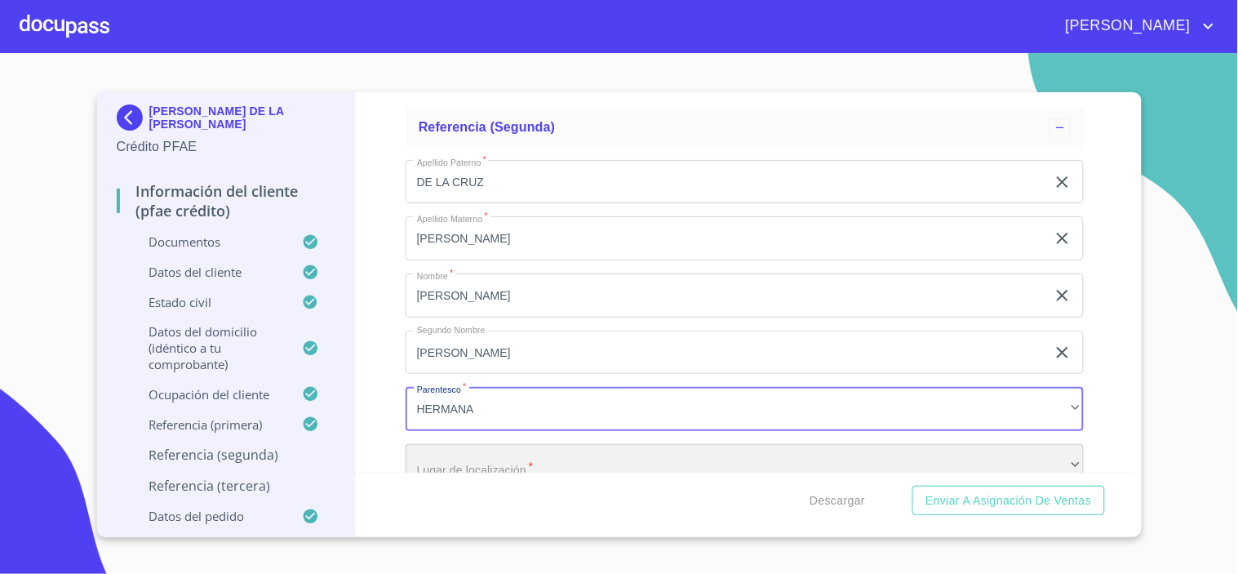
click at [486, 458] on div "​" at bounding box center [745, 466] width 678 height 44
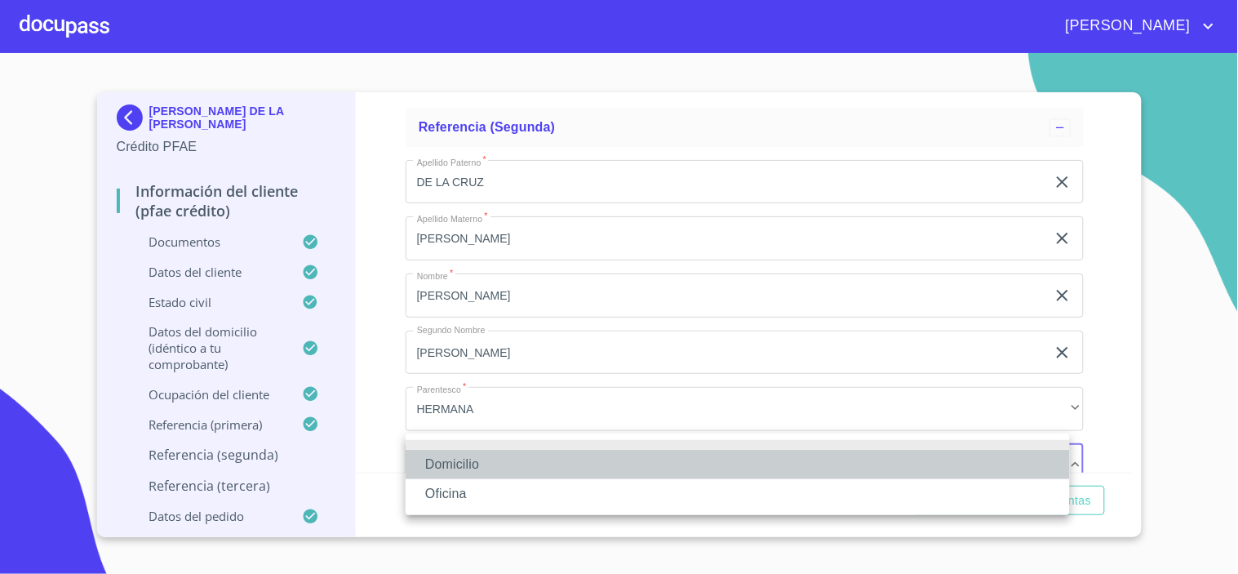
click at [493, 458] on li "Domicilio" at bounding box center [738, 464] width 664 height 29
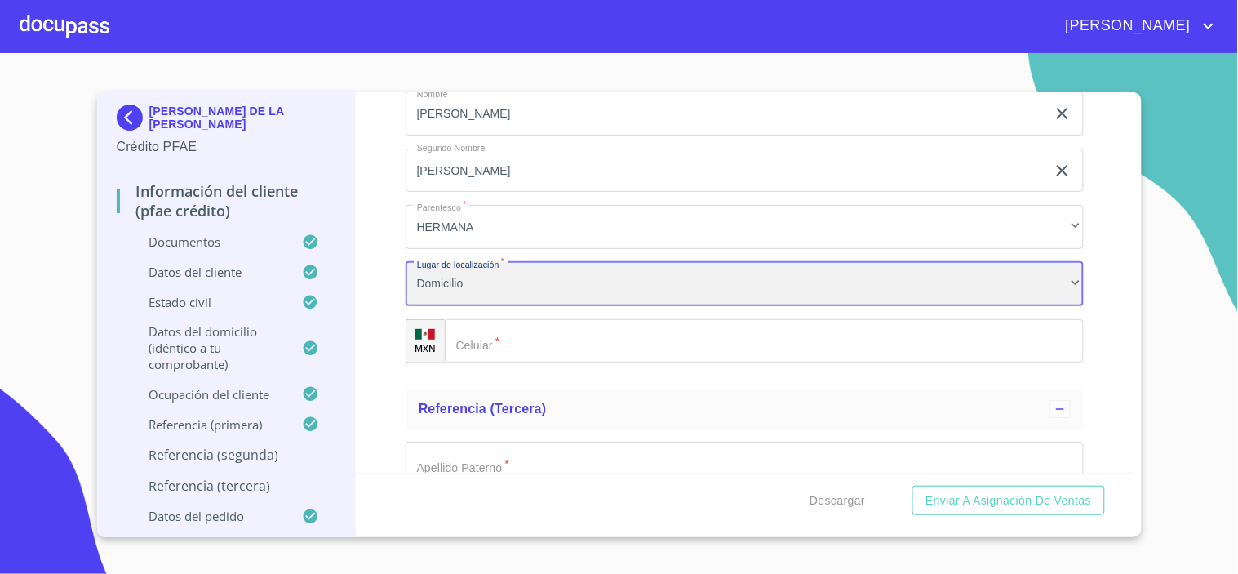
scroll to position [9178, 0]
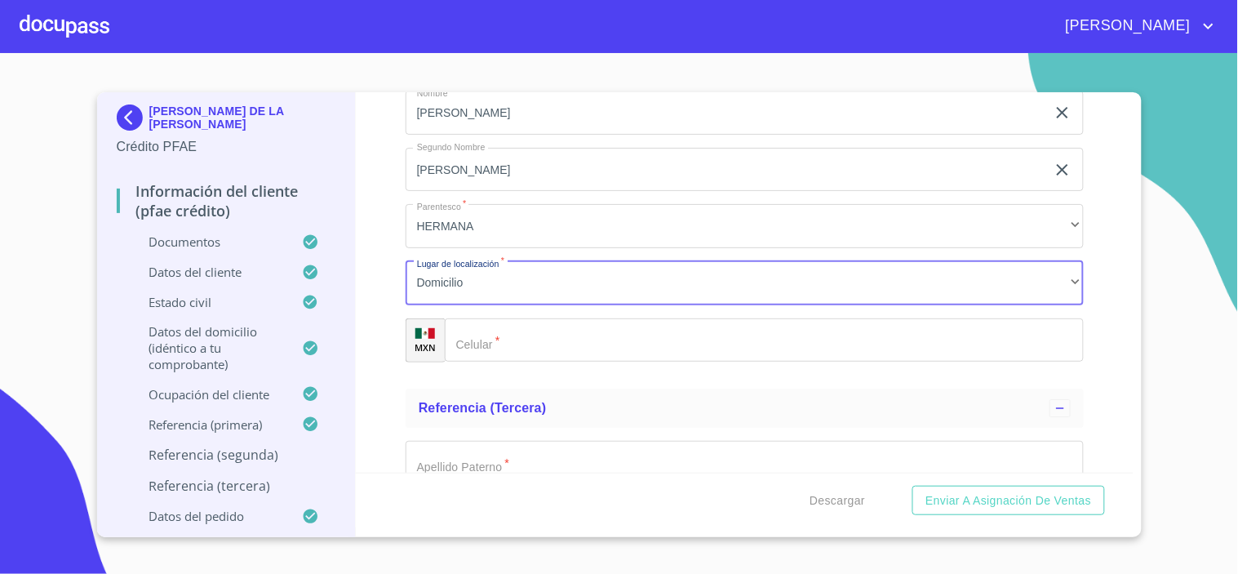
click at [522, 318] on input "Documento de identificación.   *" at bounding box center [764, 340] width 639 height 44
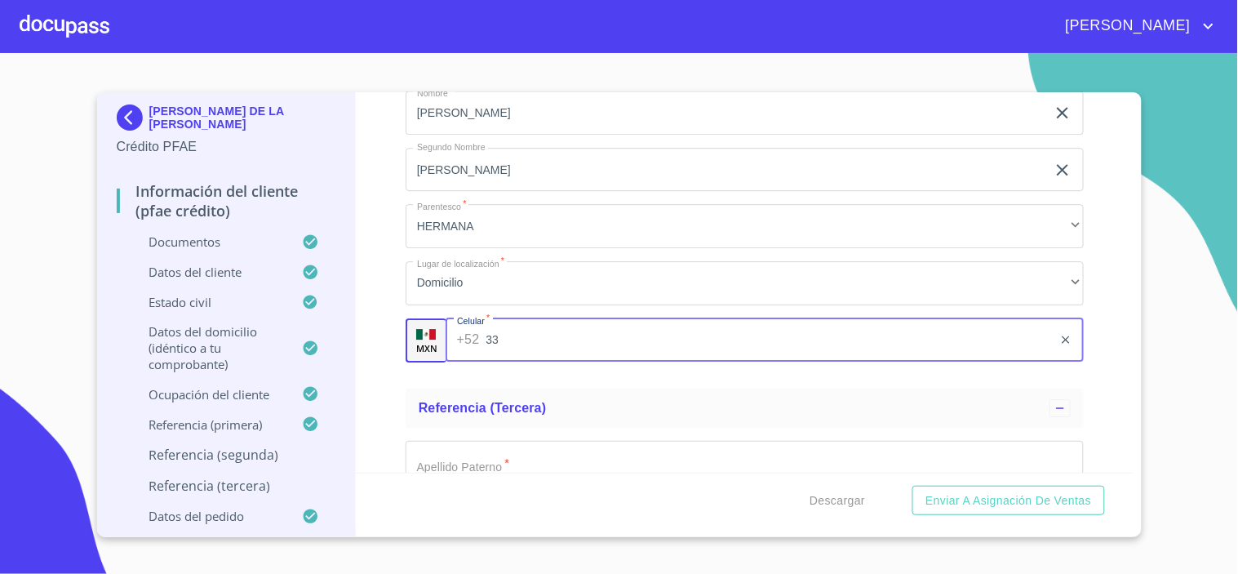
type input "3"
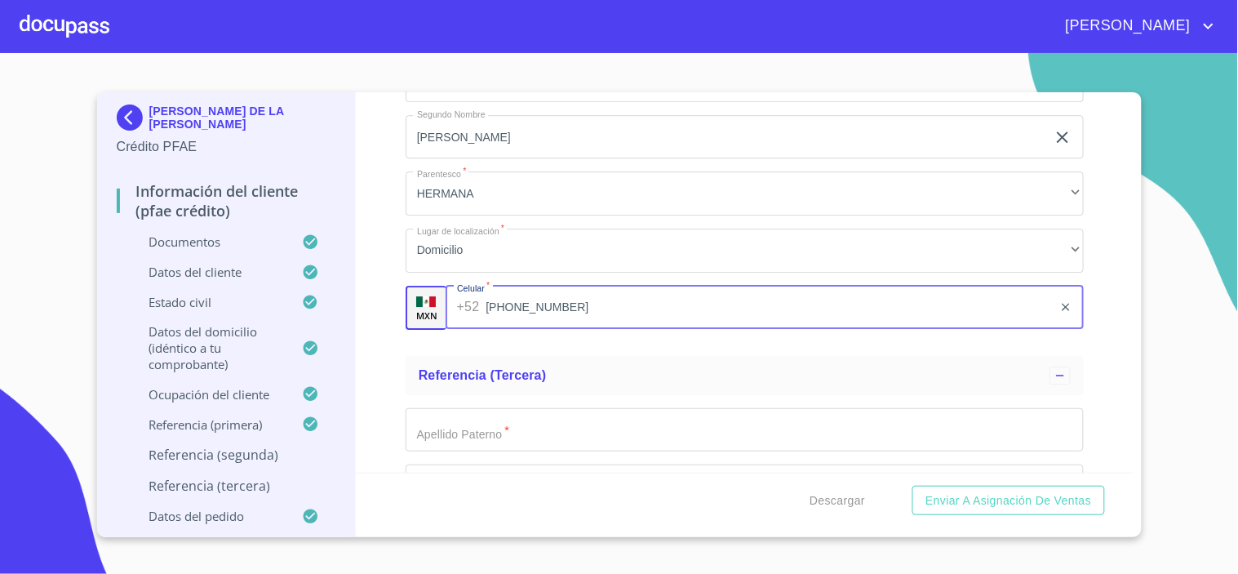
scroll to position [9268, 0]
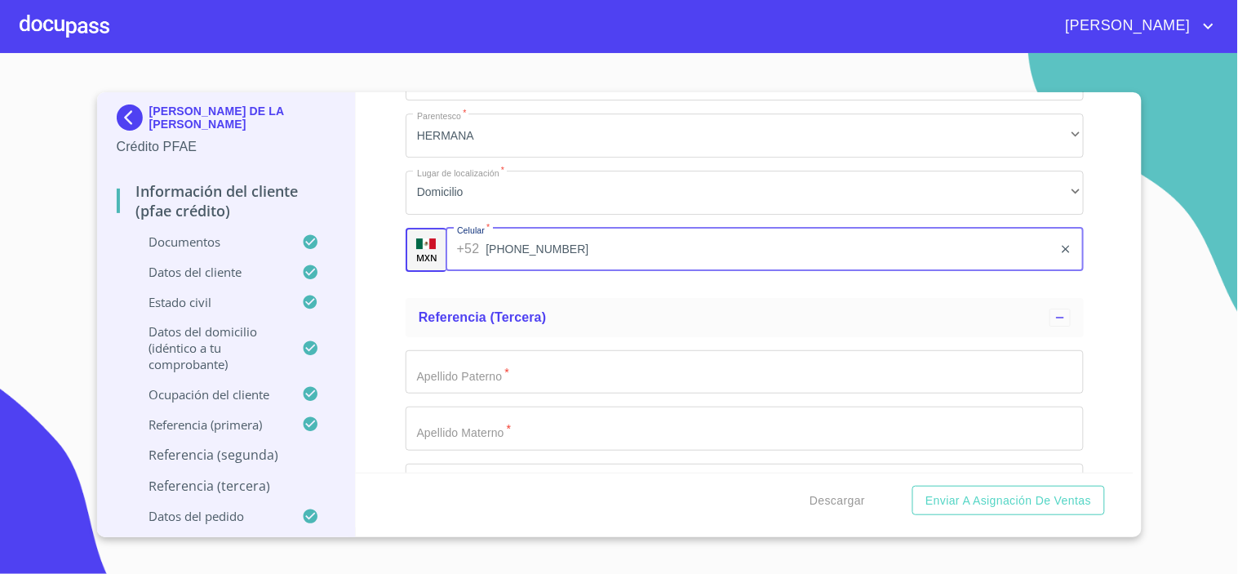
type input "[PHONE_NUMBER]"
click at [478, 359] on input "Documento de identificación.   *" at bounding box center [745, 372] width 678 height 44
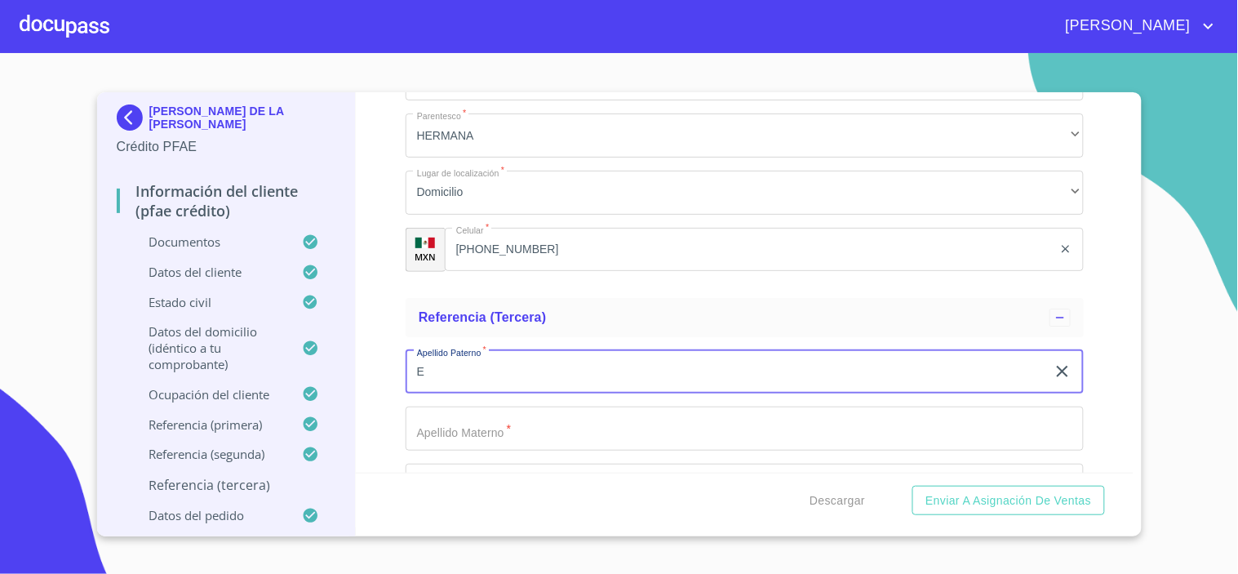
type input "E"
type input "[PERSON_NAME]"
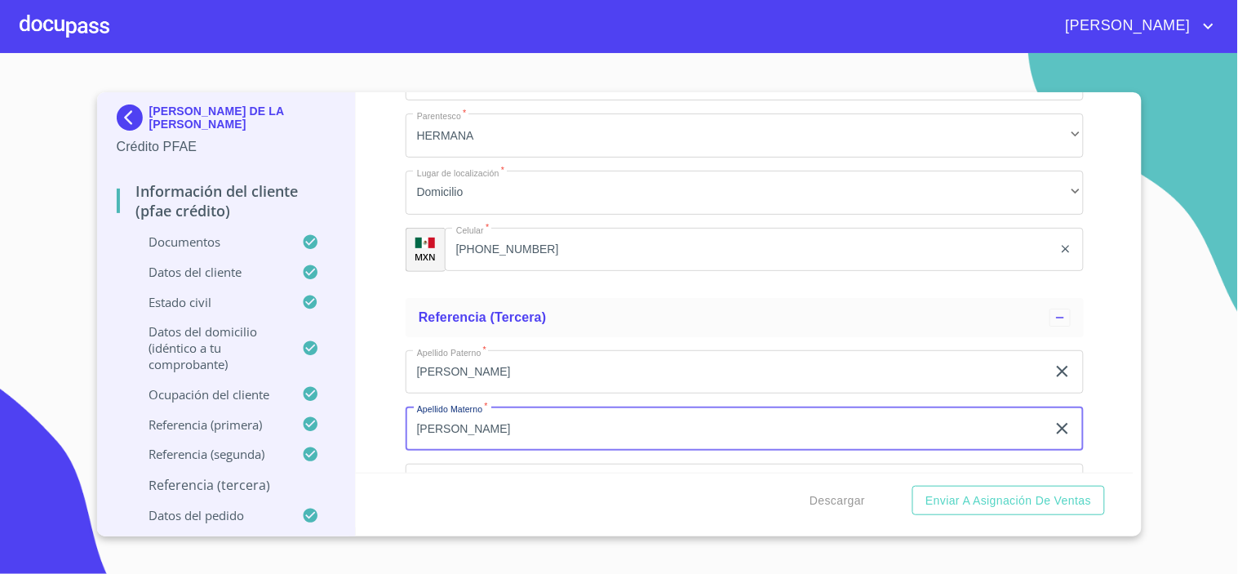
type input "[PERSON_NAME]"
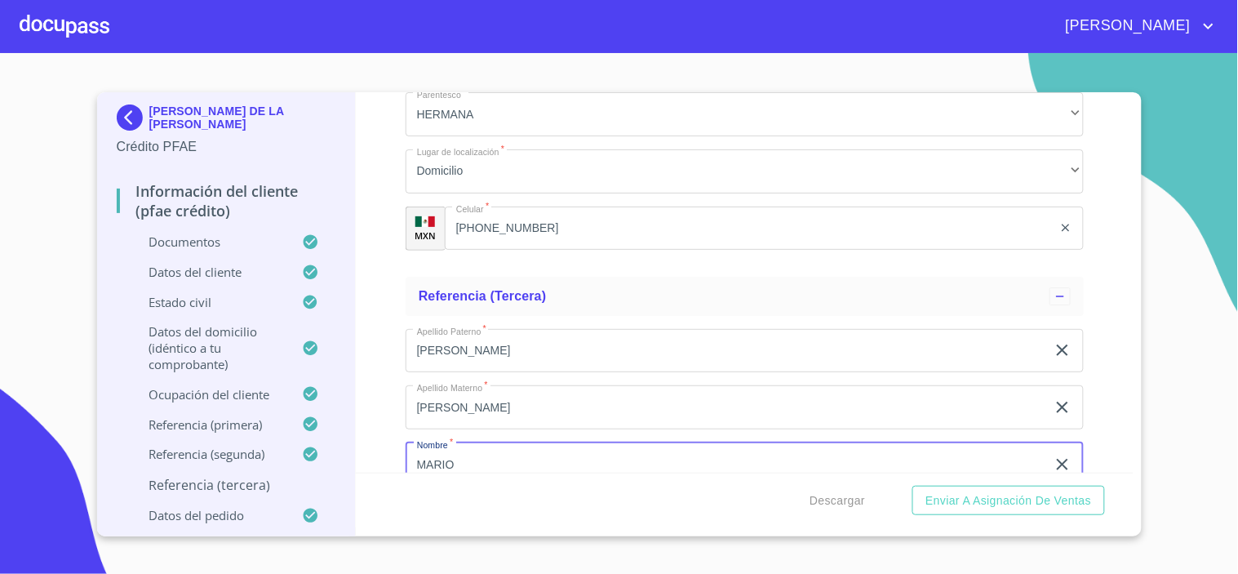
type input "MARIO"
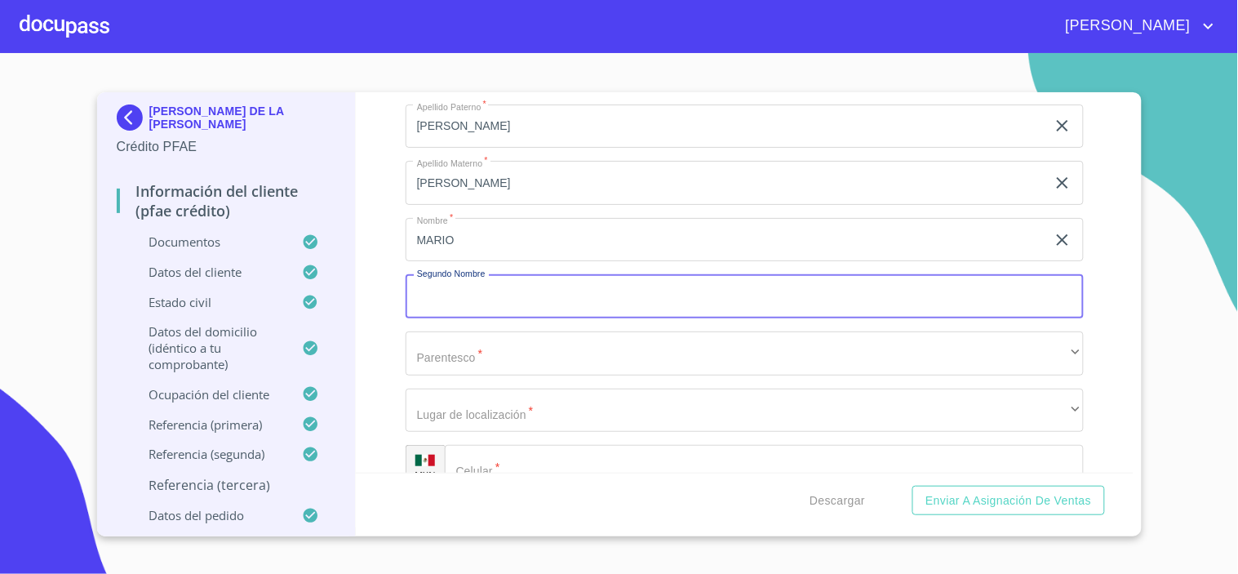
click at [467, 310] on div "Apellido [PERSON_NAME]   * [PERSON_NAME] ​ Apellido Materno   * [PERSON_NAME] ​…" at bounding box center [745, 296] width 678 height 411
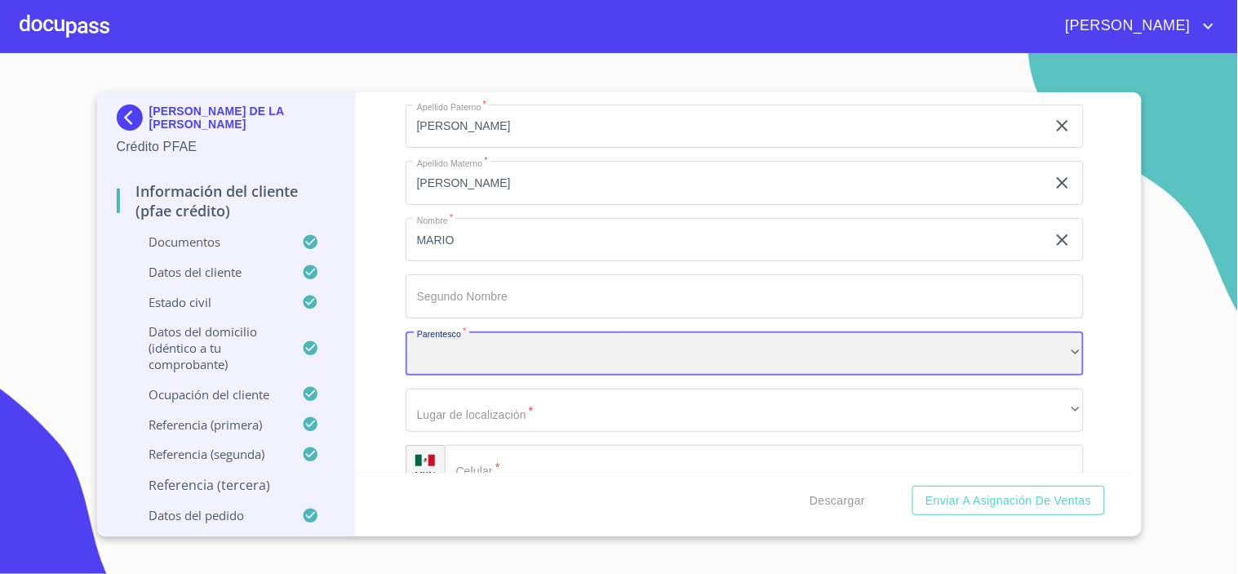
click at [441, 351] on div "​" at bounding box center [745, 353] width 678 height 44
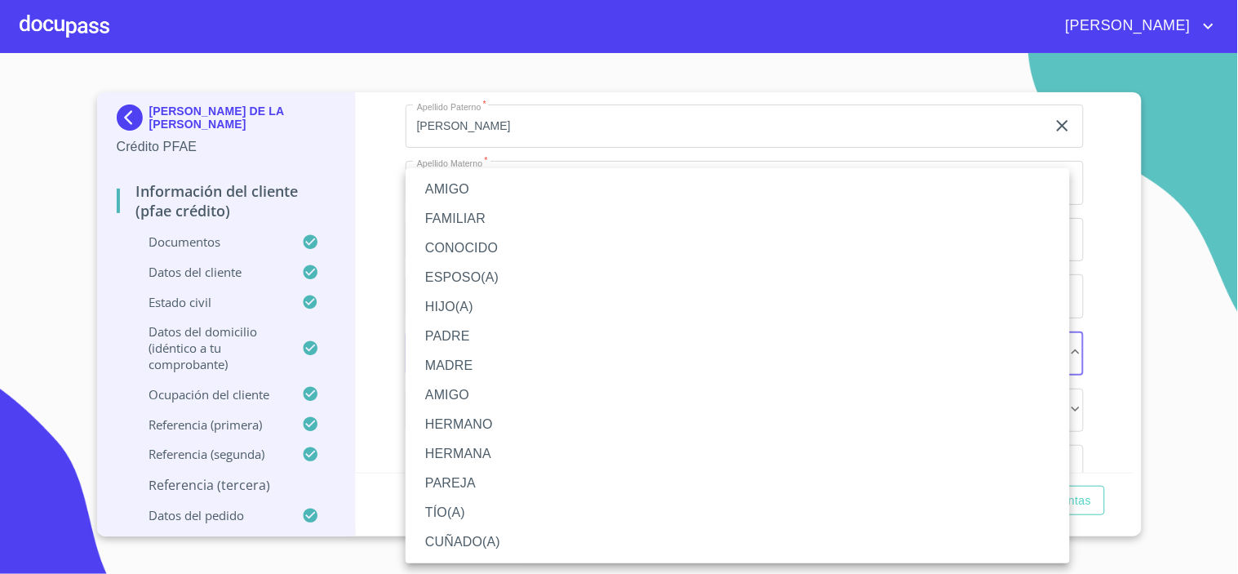
click at [457, 211] on li "FAMILIAR" at bounding box center [738, 218] width 664 height 29
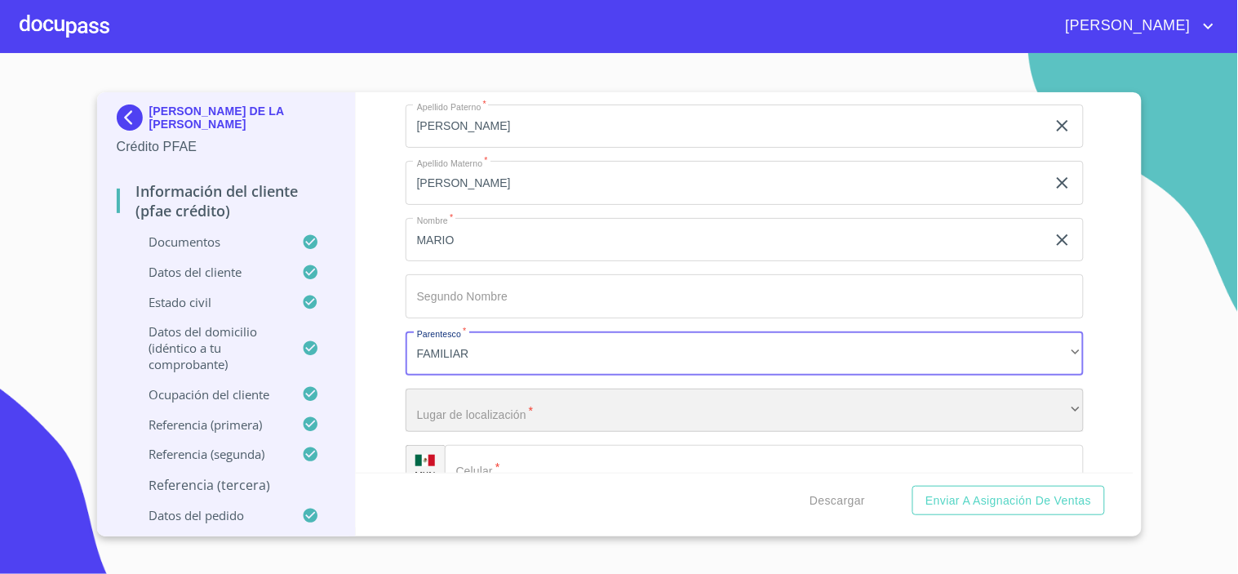
click at [460, 398] on div "​" at bounding box center [745, 410] width 678 height 44
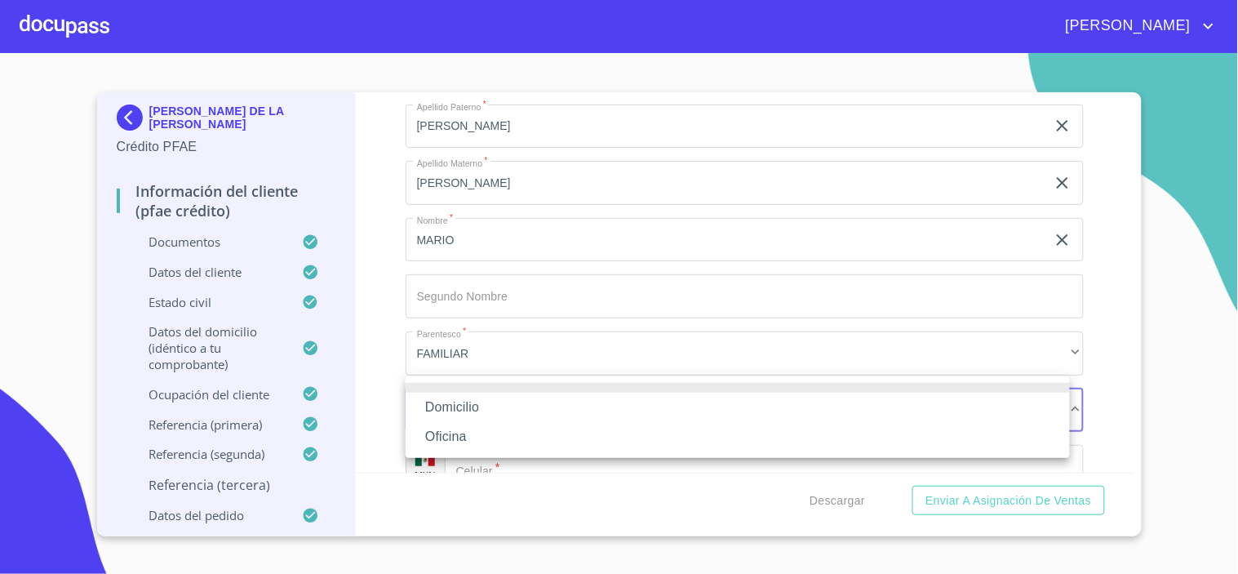
click at [467, 410] on li "Domicilio" at bounding box center [738, 407] width 664 height 29
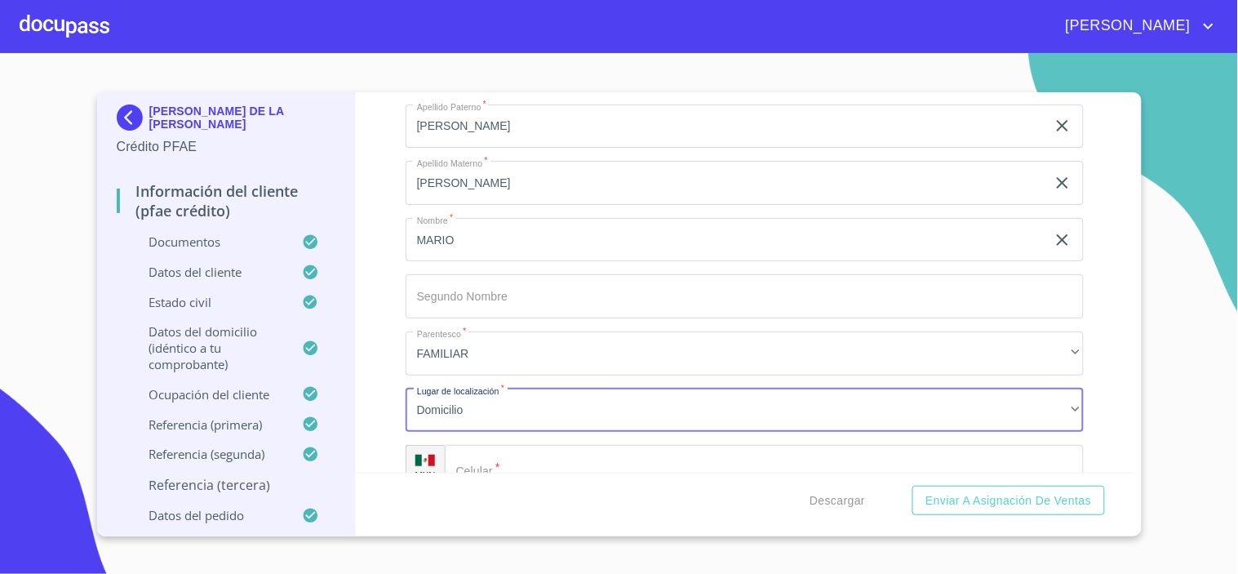
click at [623, 465] on input "Documento de identificación.   *" at bounding box center [764, 467] width 639 height 44
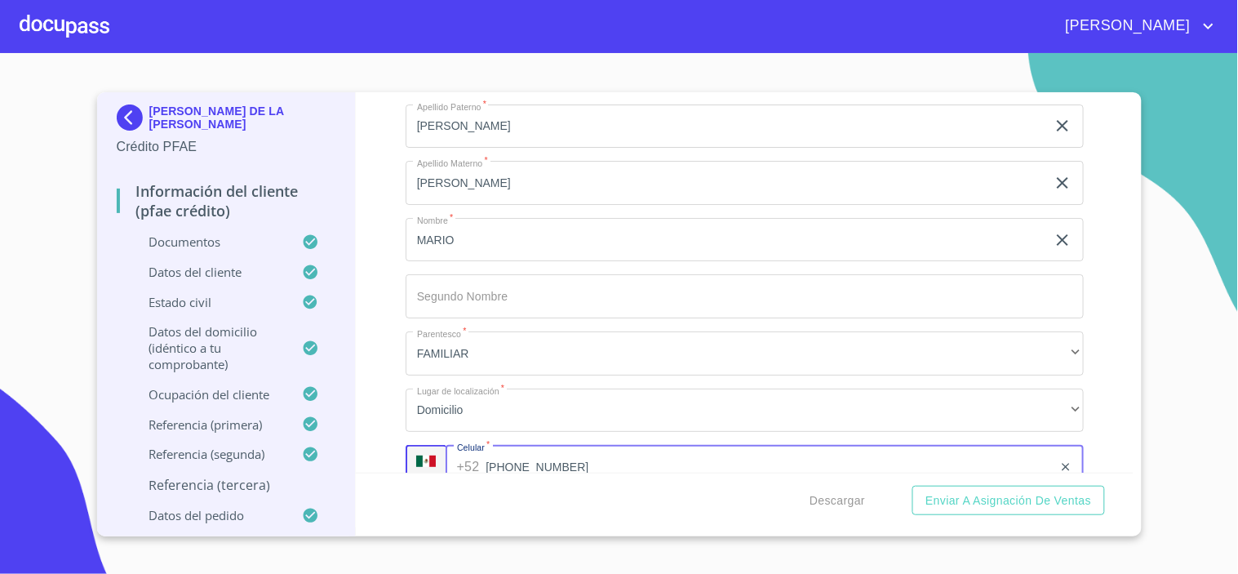
type input "[PHONE_NUMBER]"
click at [388, 429] on div "Información del cliente (PFAE crédito) Documentos Documento de identificación. …" at bounding box center [745, 282] width 778 height 380
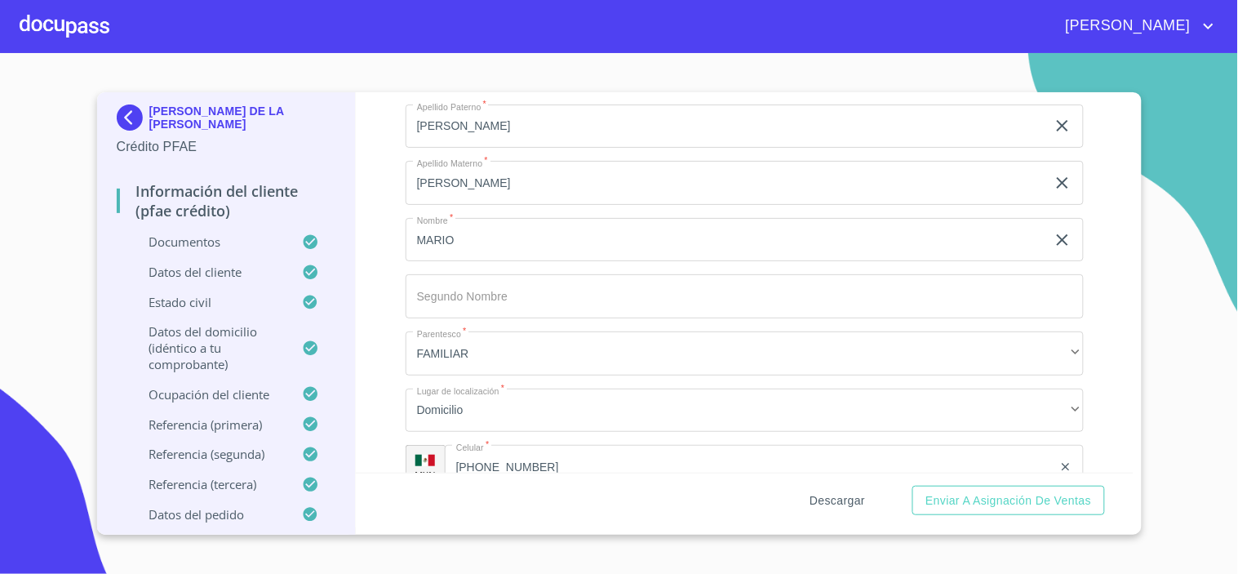
click at [835, 500] on span "Descargar" at bounding box center [837, 500] width 55 height 20
click at [987, 502] on span "Enviar a Asignación de Ventas" at bounding box center [1008, 500] width 166 height 20
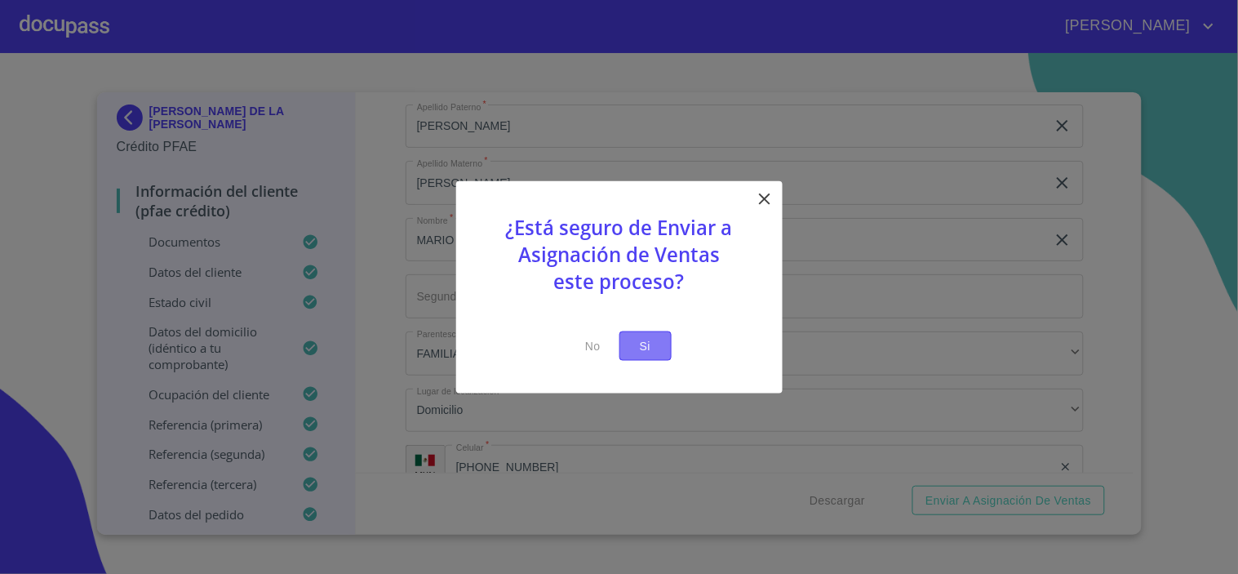
click at [638, 341] on span "Si" at bounding box center [645, 345] width 26 height 20
